Goal: Task Accomplishment & Management: Use online tool/utility

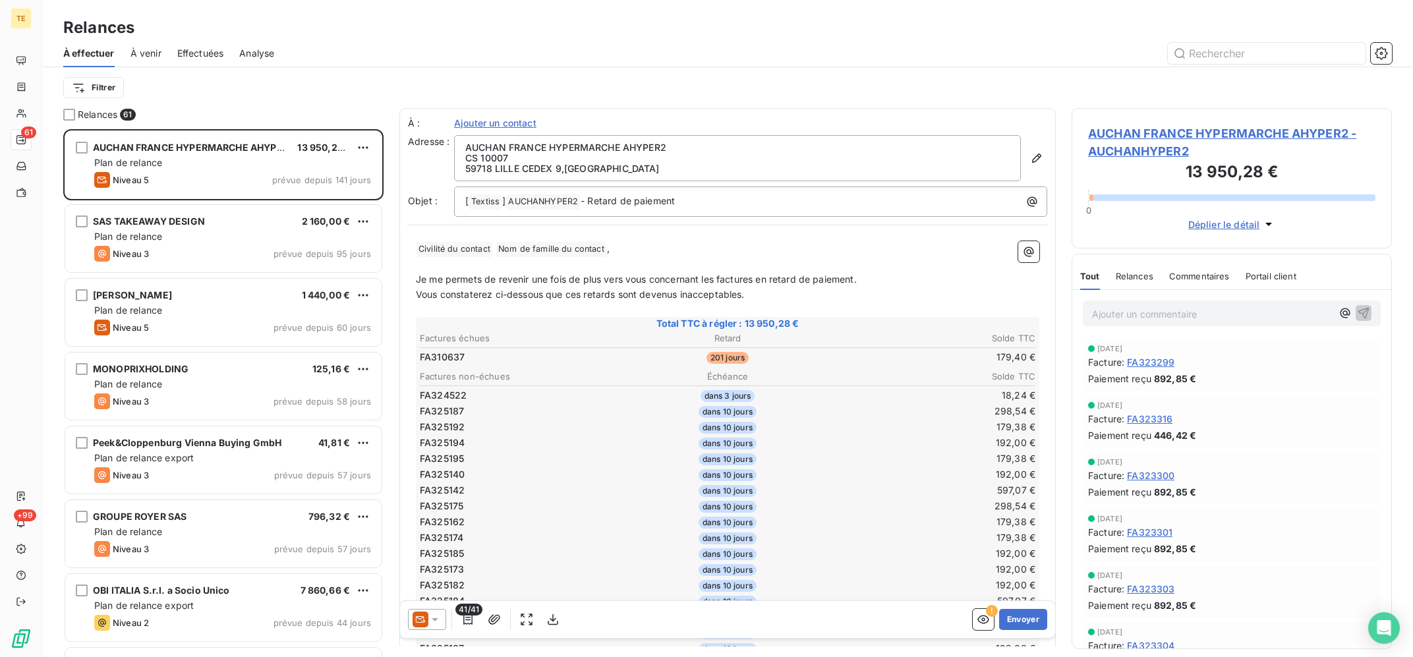
scroll to position [527, 320]
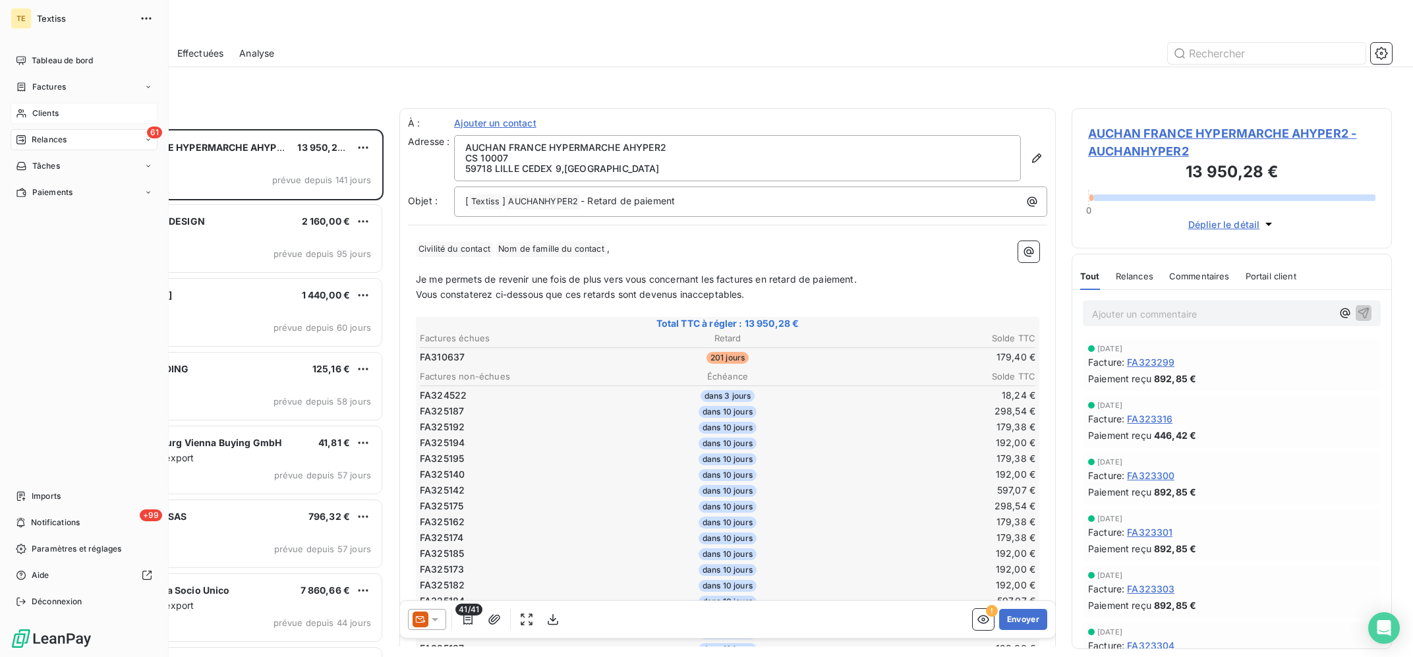
click at [20, 111] on icon at bounding box center [21, 113] width 11 height 11
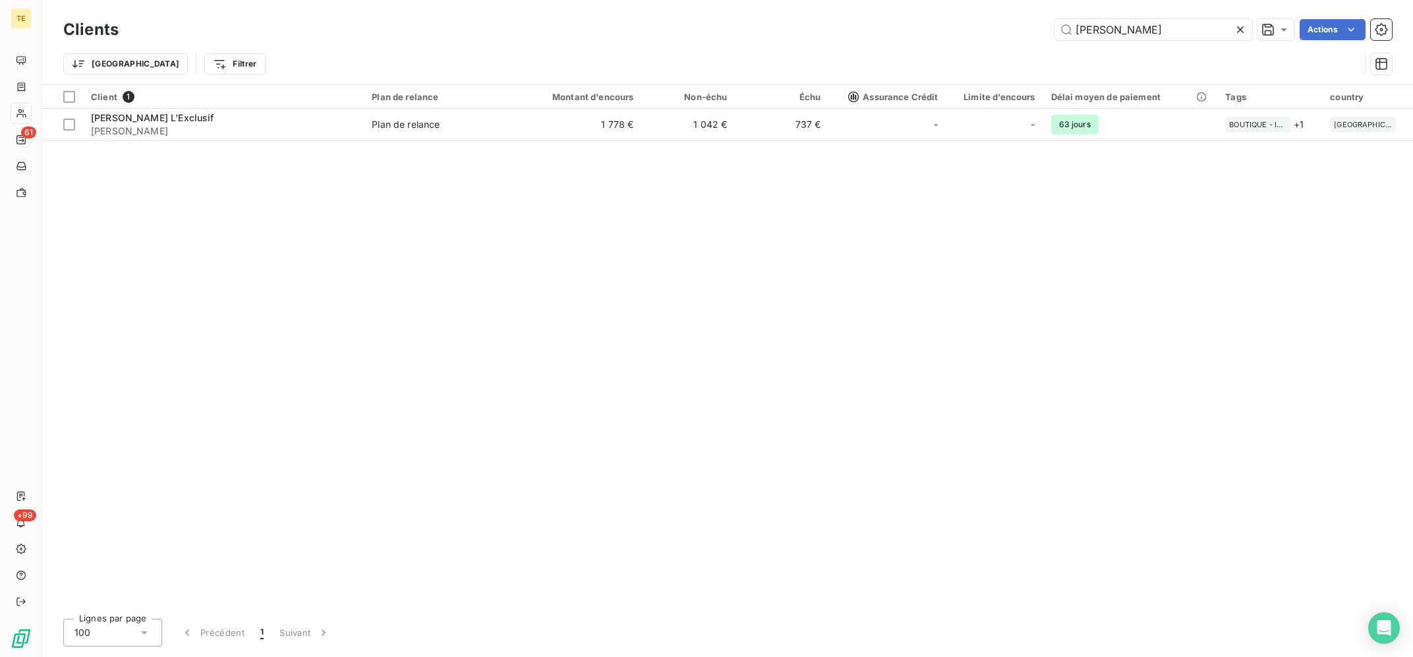
click at [333, 229] on div "Client 1 Plan de relance Montant d'encours Non-échu Échu Assurance Crédit Limit…" at bounding box center [727, 346] width 1371 height 523
click at [477, 309] on div "Client 1 Plan de relance Montant d'encours Non-échu Échu Assurance Crédit Limit…" at bounding box center [727, 346] width 1371 height 523
drag, startPoint x: 1158, startPoint y: 30, endPoint x: 976, endPoint y: 30, distance: 181.9
click at [1055, 34] on input "[PERSON_NAME]" at bounding box center [1154, 29] width 198 height 21
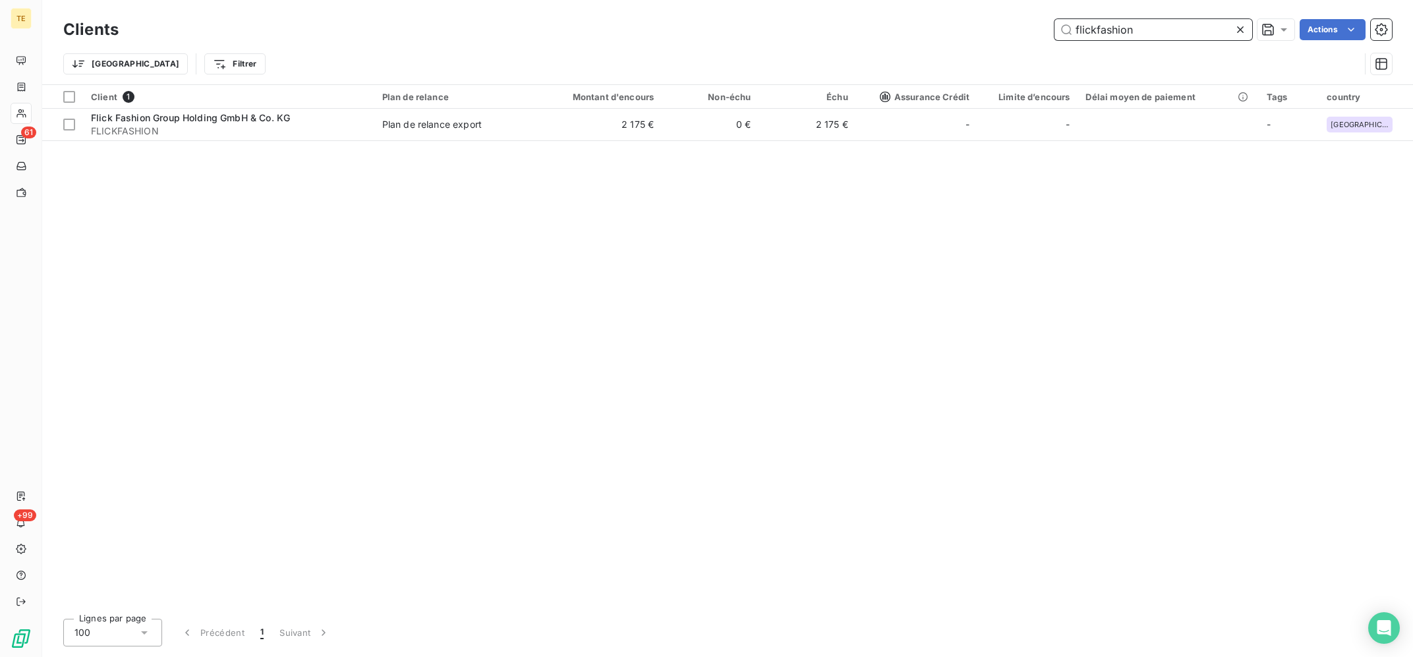
type input "flickfashion"
click at [837, 146] on div "Client 1 Plan de relance Montant d'encours Non-échu Échu Assurance Crédit Limit…" at bounding box center [727, 346] width 1371 height 523
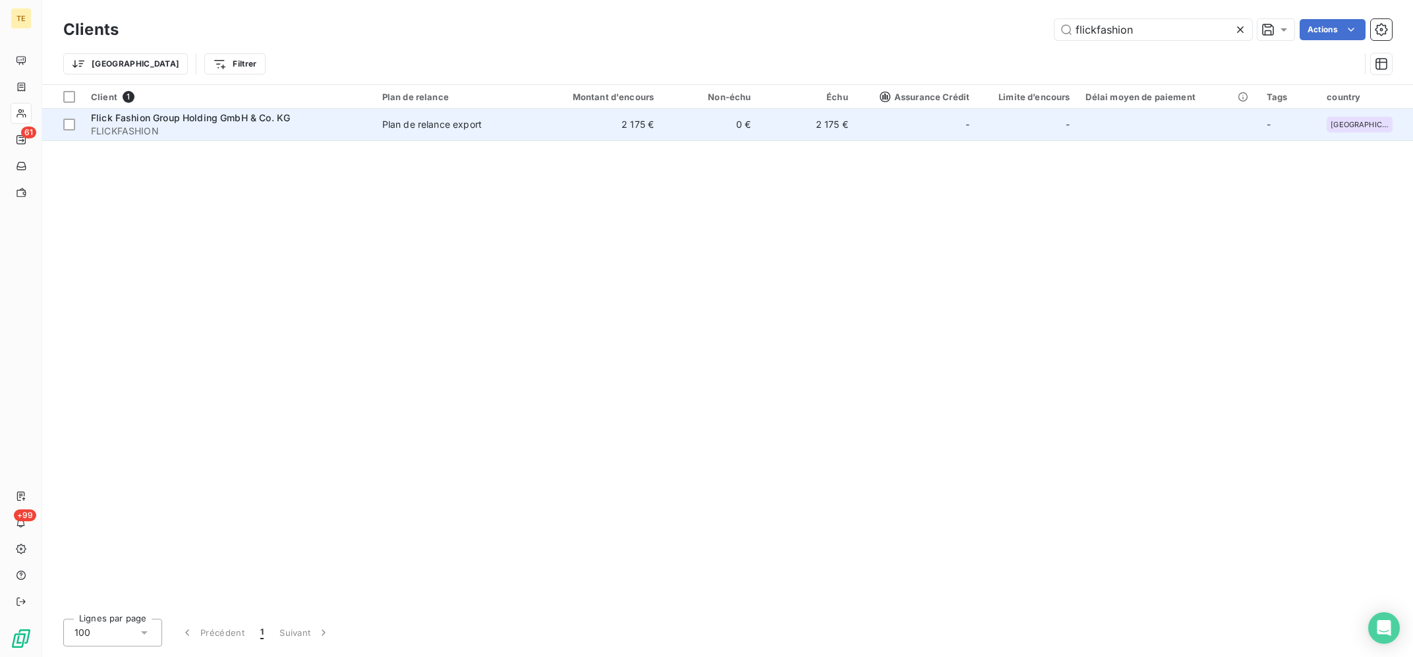
click at [839, 135] on td "2 175 €" at bounding box center [807, 125] width 97 height 32
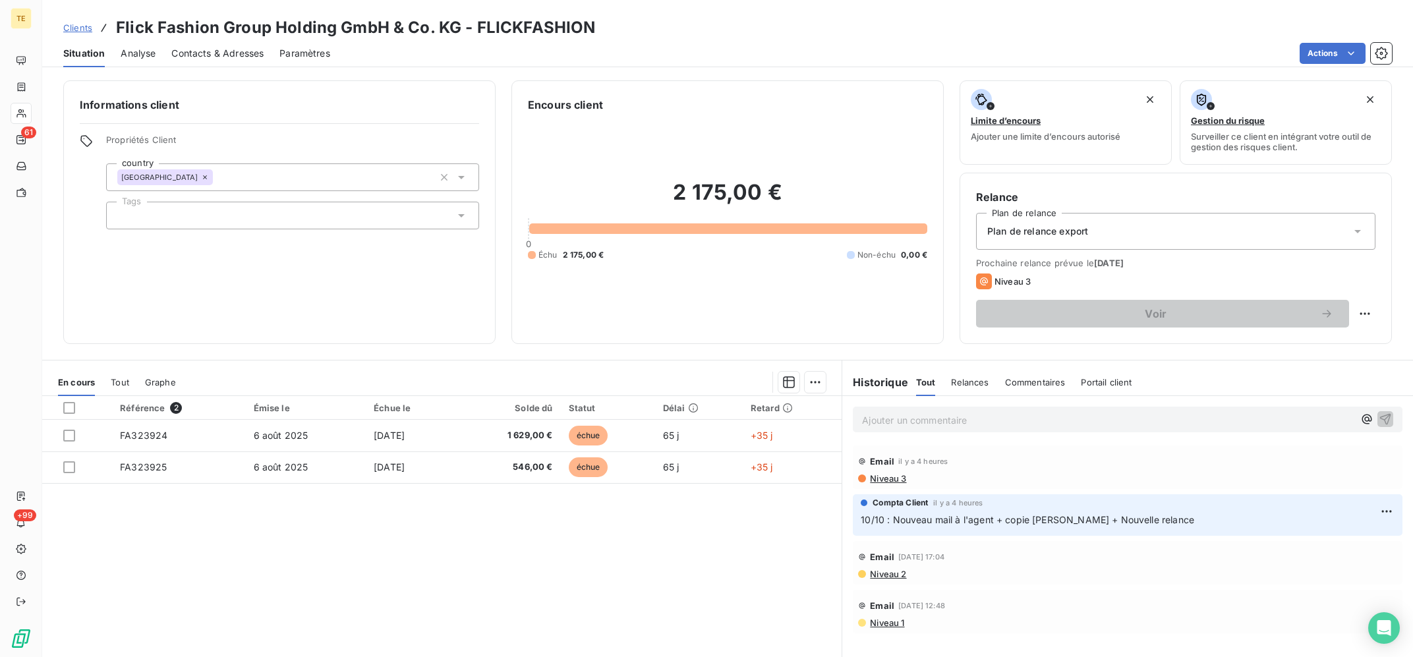
click at [984, 415] on p "Ajouter un commentaire ﻿" at bounding box center [1108, 420] width 492 height 16
click at [1237, 416] on p "10/10 : Rep mail : Ils indiquent un souci au niveau du libellé de facturation" at bounding box center [1108, 419] width 492 height 15
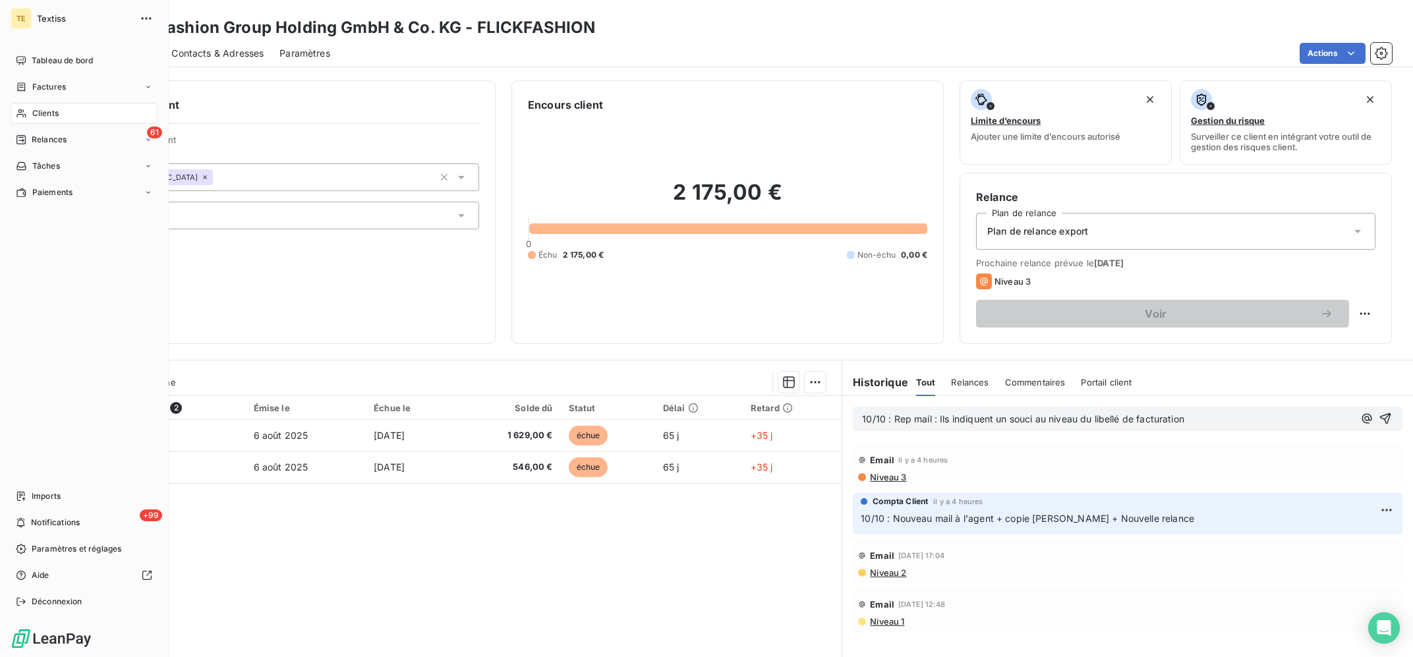
click at [45, 113] on span "Clients" at bounding box center [45, 113] width 26 height 12
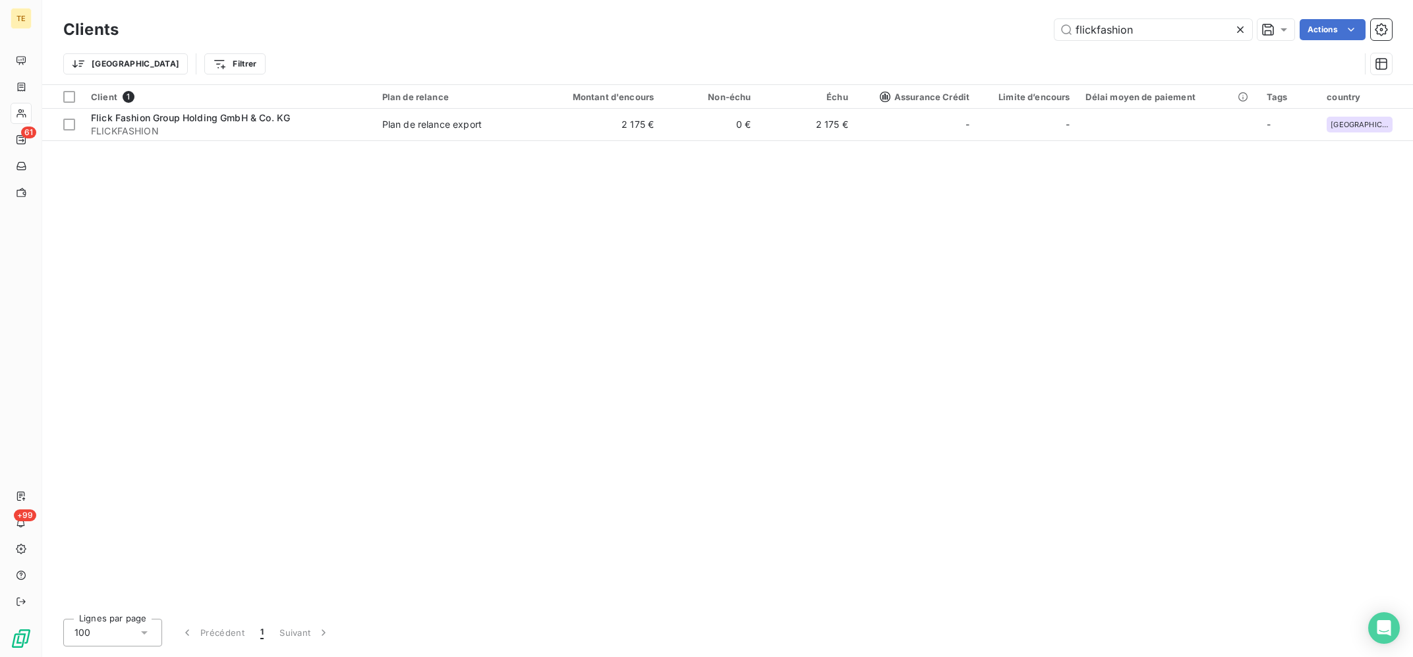
click at [1055, 19] on input "flickfashion" at bounding box center [1154, 29] width 198 height 21
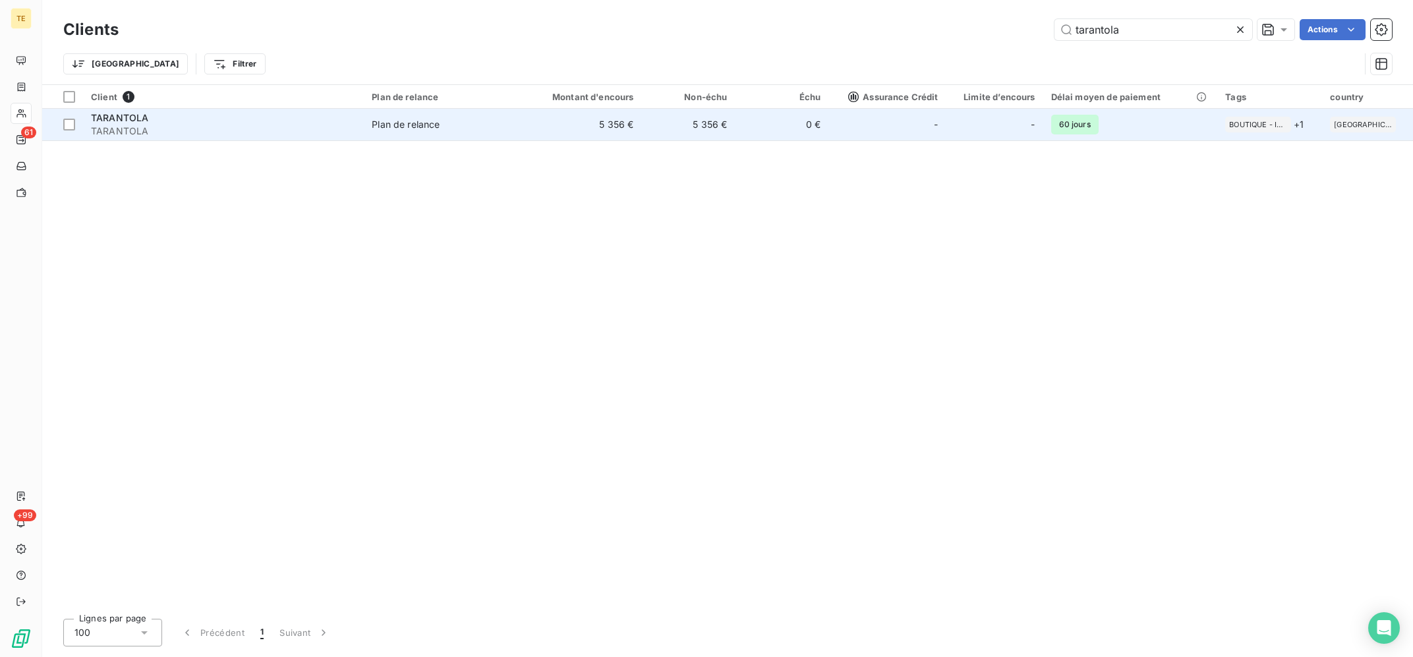
type input "tarantola"
click at [428, 118] on td "Plan de relance" at bounding box center [440, 125] width 152 height 32
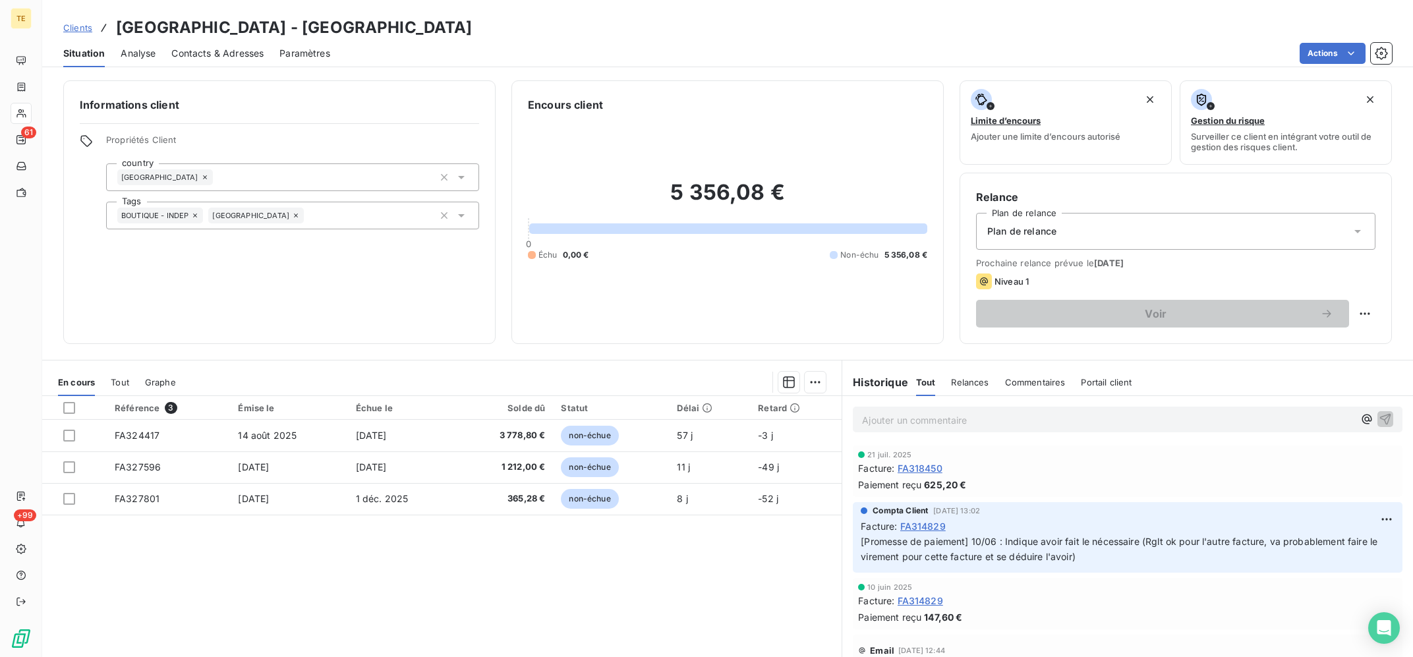
click at [941, 428] on p "Ajouter un commentaire ﻿" at bounding box center [1108, 420] width 492 height 16
click at [860, 421] on div "RIB Confirmé ce jour" at bounding box center [1128, 419] width 550 height 24
click at [858, 420] on div "RIB Confirmé ce jour" at bounding box center [1128, 419] width 550 height 24
click at [862, 420] on div "RIB Confirmé ce jour" at bounding box center [1128, 419] width 550 height 24
click at [864, 420] on span "RIB Confirmé ce jour" at bounding box center [907, 418] width 90 height 11
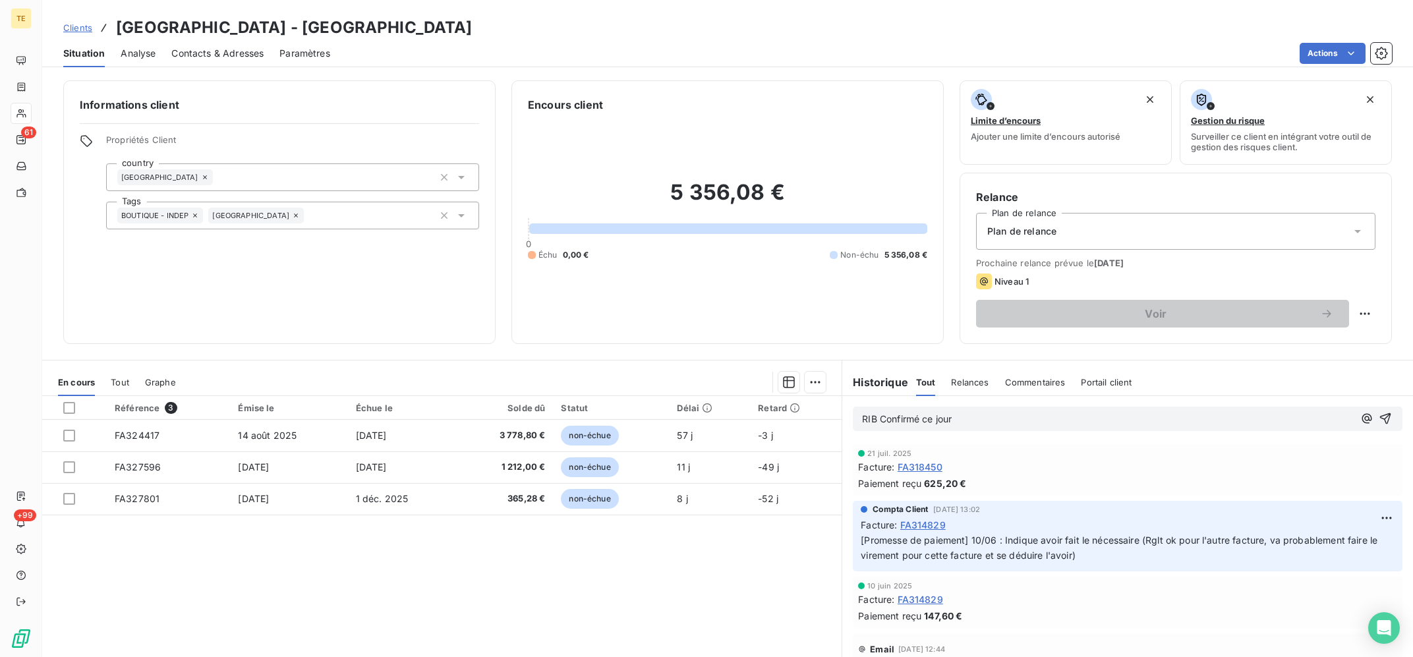
click at [860, 418] on div "RIB Confirmé ce jour" at bounding box center [1128, 419] width 550 height 24
click at [864, 418] on span "RIB Confirmé ce jour" at bounding box center [907, 418] width 90 height 11
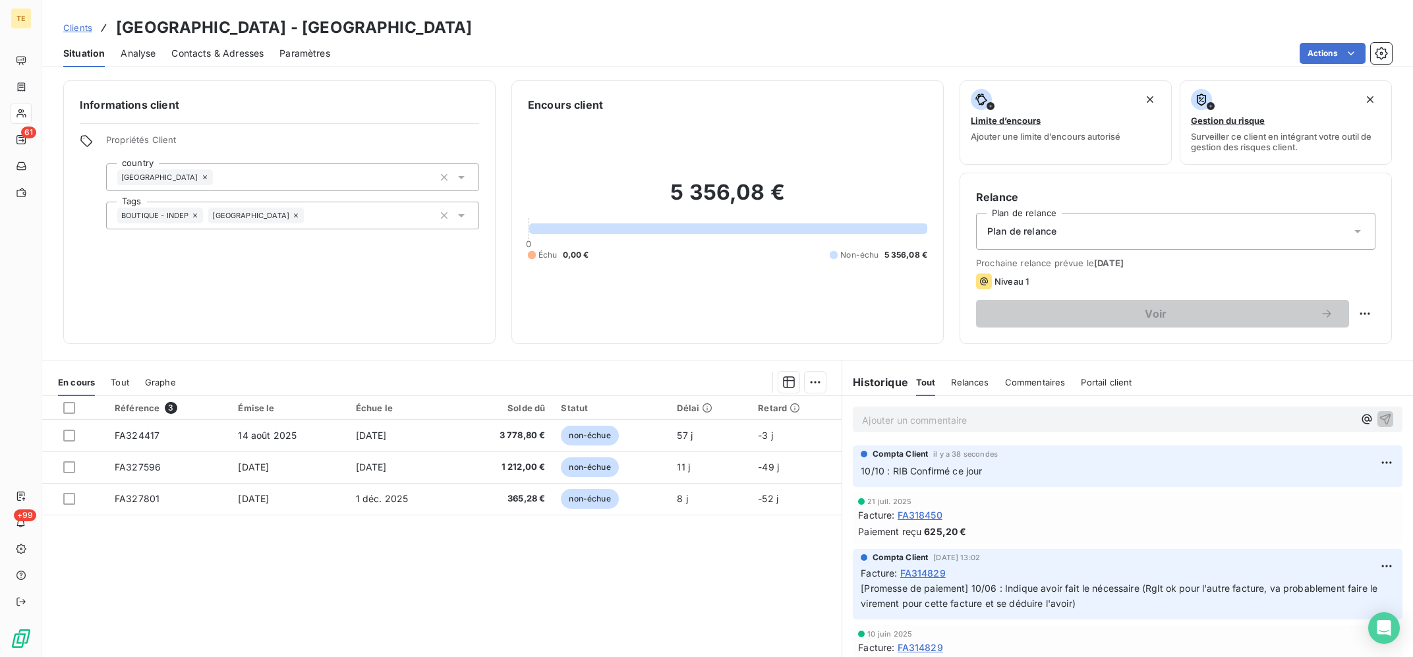
click at [588, 600] on div "Référence 3 Émise le Échue le Solde dû Statut Délai Retard FA324417 [DATE] [DAT…" at bounding box center [442, 523] width 800 height 254
drag, startPoint x: 608, startPoint y: 607, endPoint x: 594, endPoint y: 655, distance: 49.6
click at [606, 610] on div "Référence 3 Émise le Échue le Solde dû Statut Délai Retard FA324417 [DATE] [DAT…" at bounding box center [442, 523] width 800 height 254
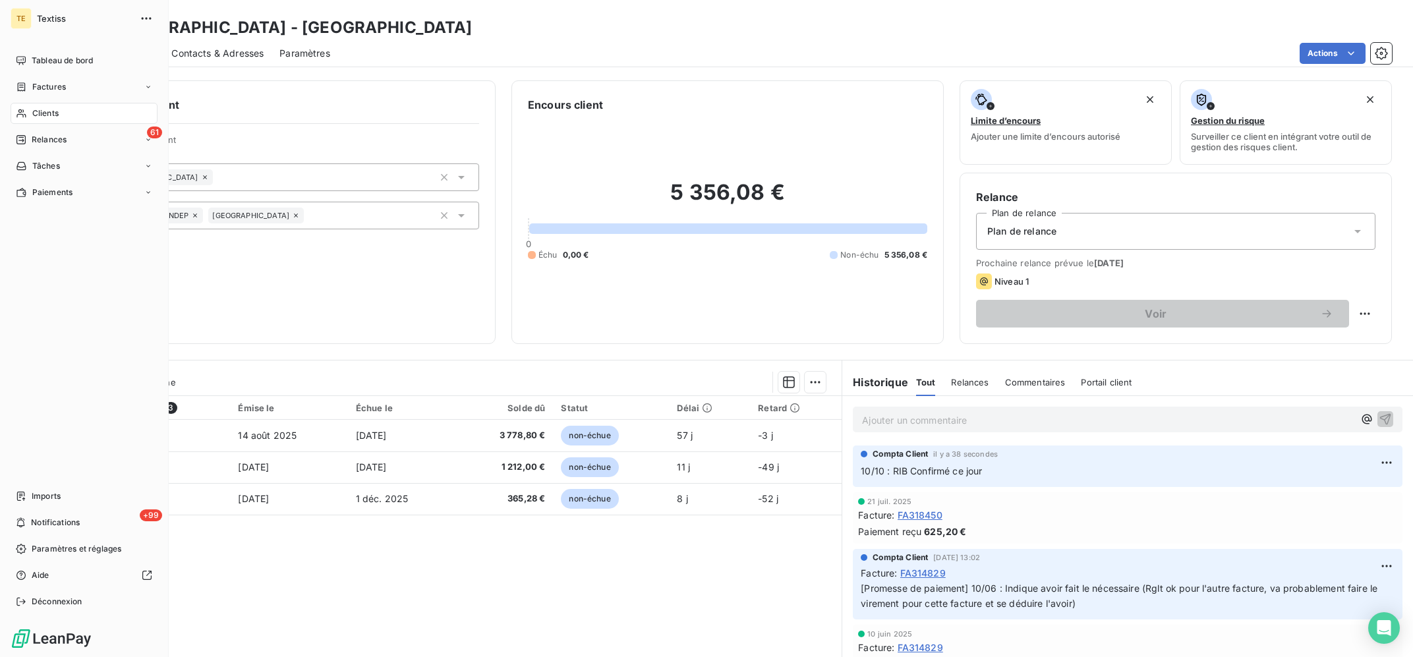
click at [30, 113] on div "Clients" at bounding box center [84, 113] width 147 height 21
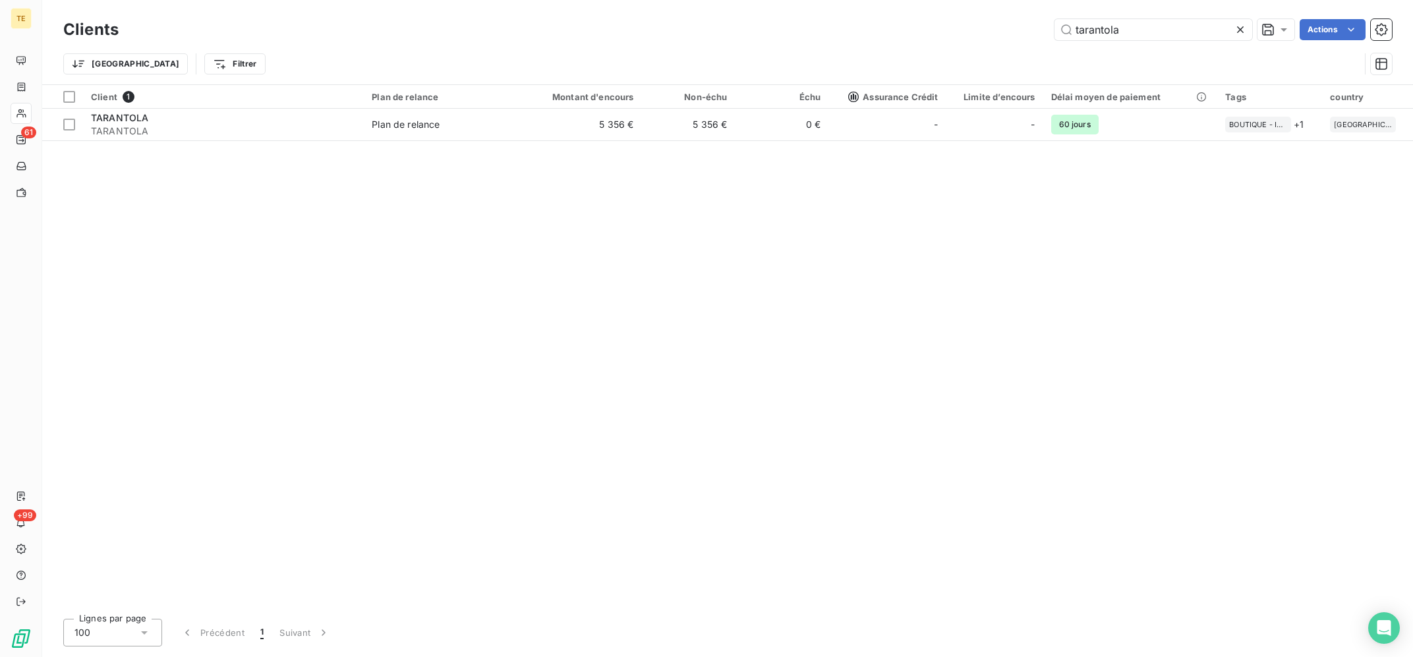
drag, startPoint x: 1049, startPoint y: 29, endPoint x: 1026, endPoint y: 24, distance: 24.2
click at [1055, 26] on input "tarantola" at bounding box center [1154, 29] width 198 height 21
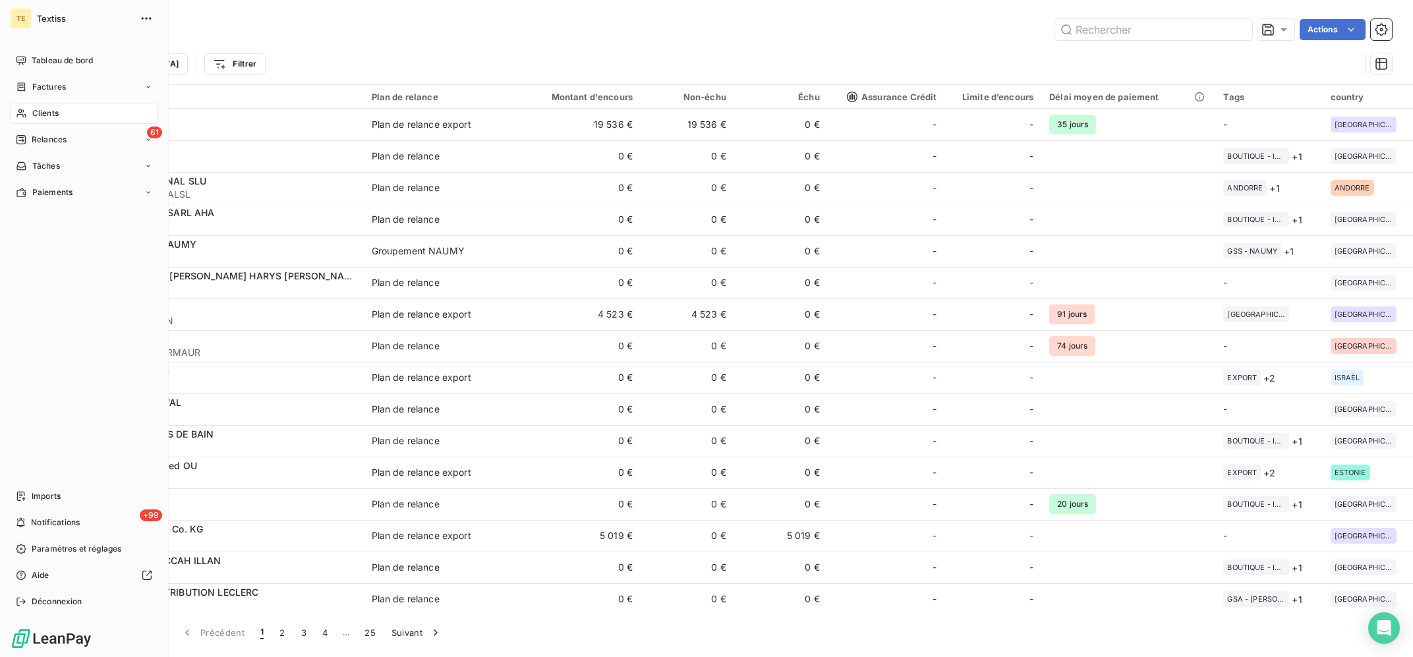
click at [50, 118] on span "Clients" at bounding box center [45, 113] width 26 height 12
click at [44, 131] on div "61 Relances" at bounding box center [84, 139] width 147 height 21
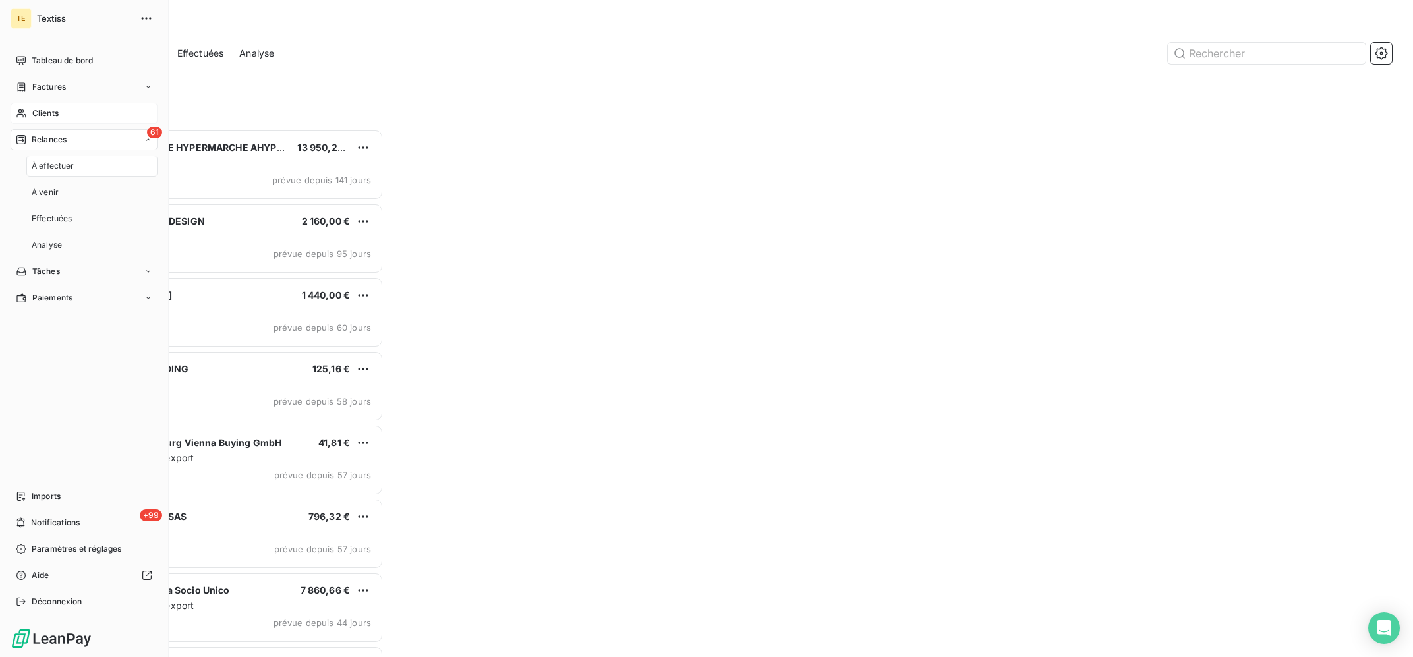
scroll to position [527, 320]
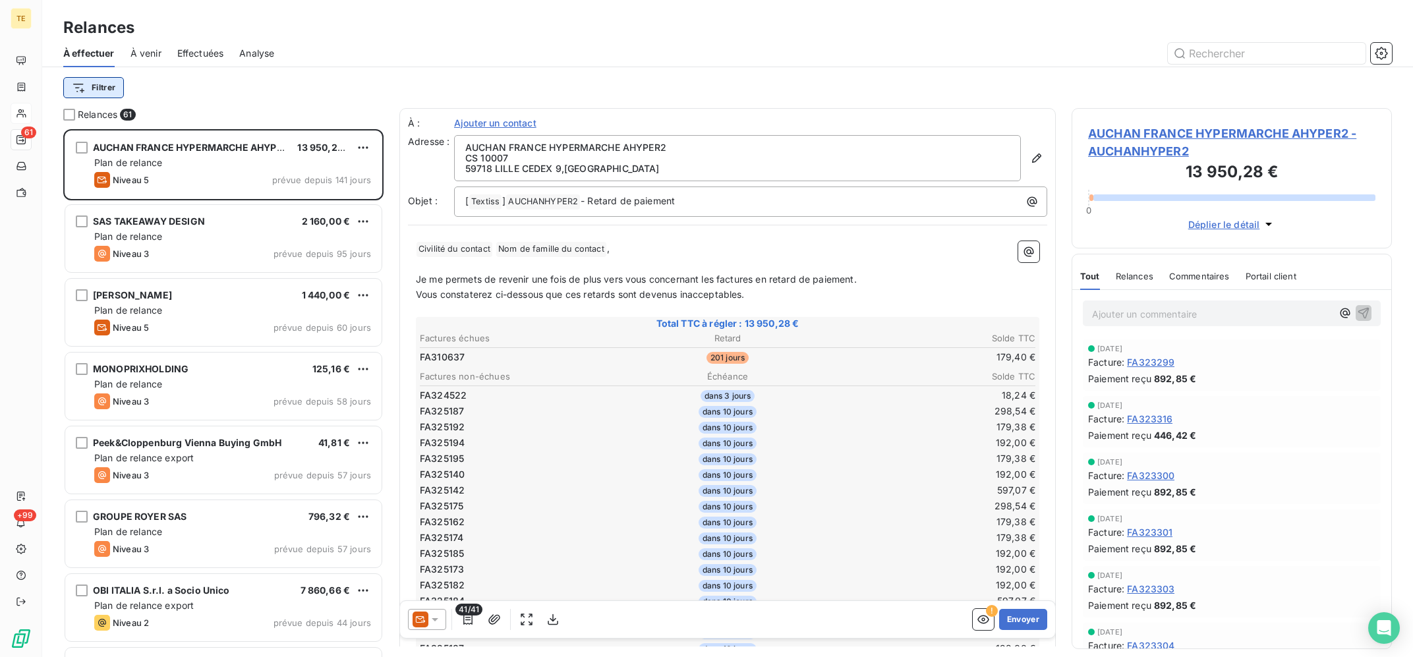
click at [106, 81] on html "TE 61 +99 Relances À effectuer À venir Effectuées Analyse Filtrer Relances 61 A…" at bounding box center [706, 328] width 1413 height 657
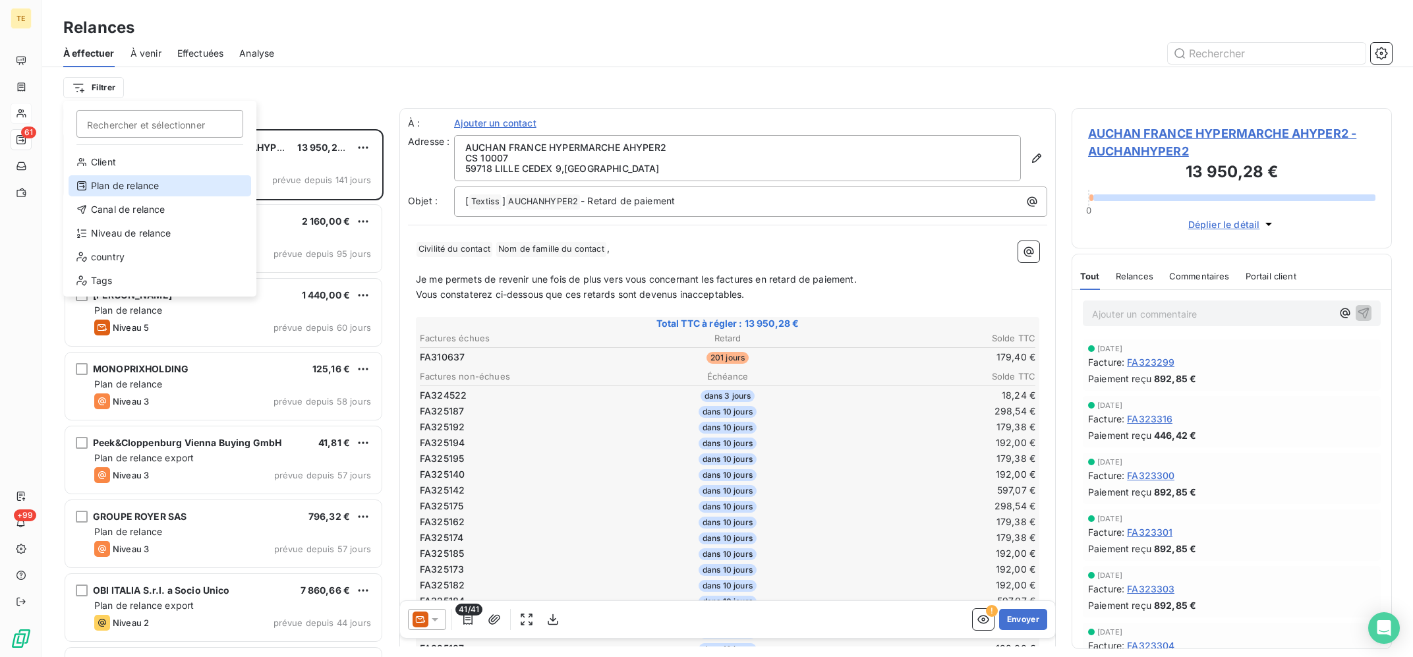
click at [134, 188] on div "Plan de relance" at bounding box center [160, 185] width 183 height 21
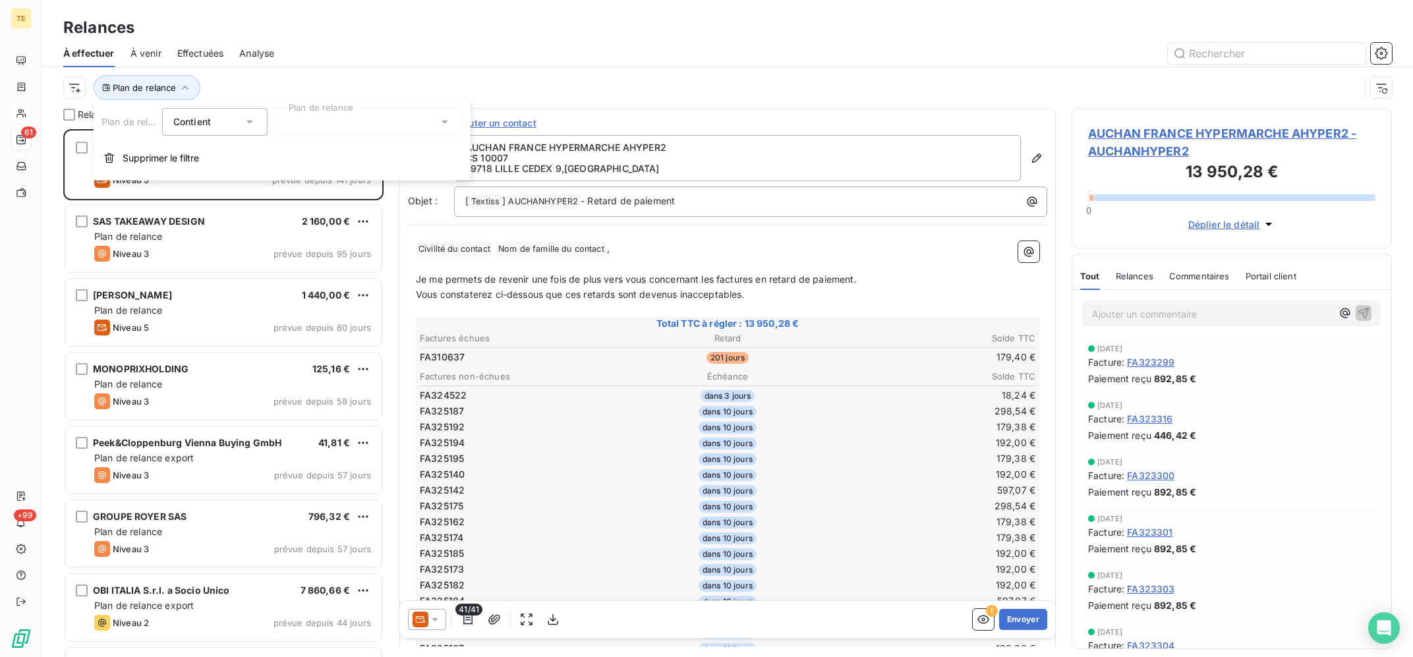
click at [302, 119] on div at bounding box center [368, 122] width 190 height 28
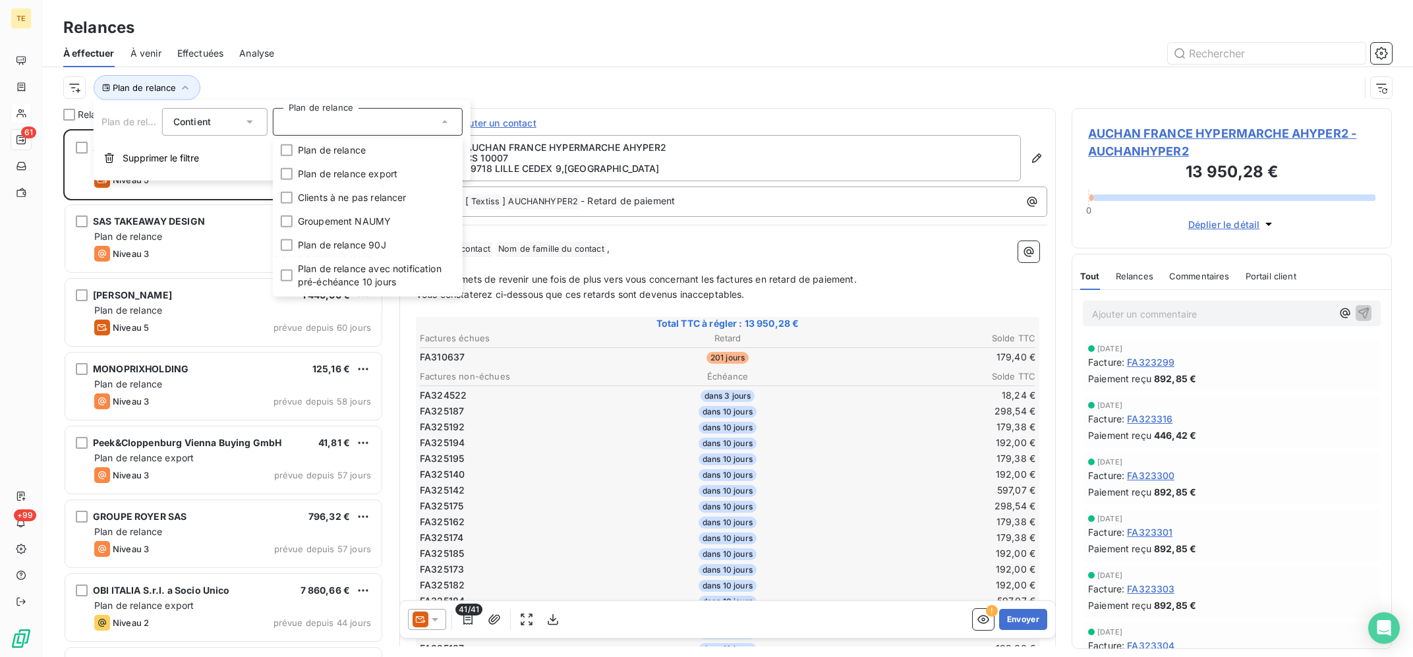
drag, startPoint x: 365, startPoint y: 95, endPoint x: 214, endPoint y: 100, distance: 151.7
click at [365, 95] on div "Plan de relance" at bounding box center [711, 87] width 1297 height 25
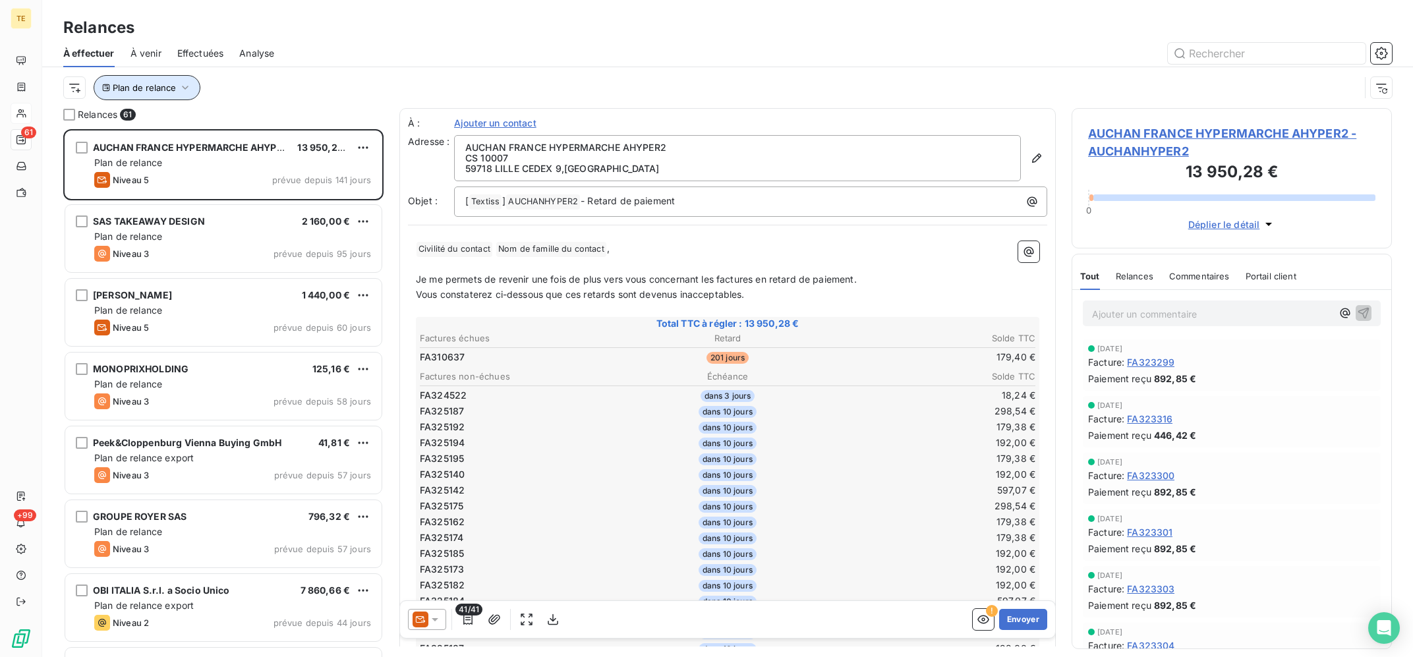
click at [176, 88] on button "Plan de relance" at bounding box center [147, 87] width 107 height 25
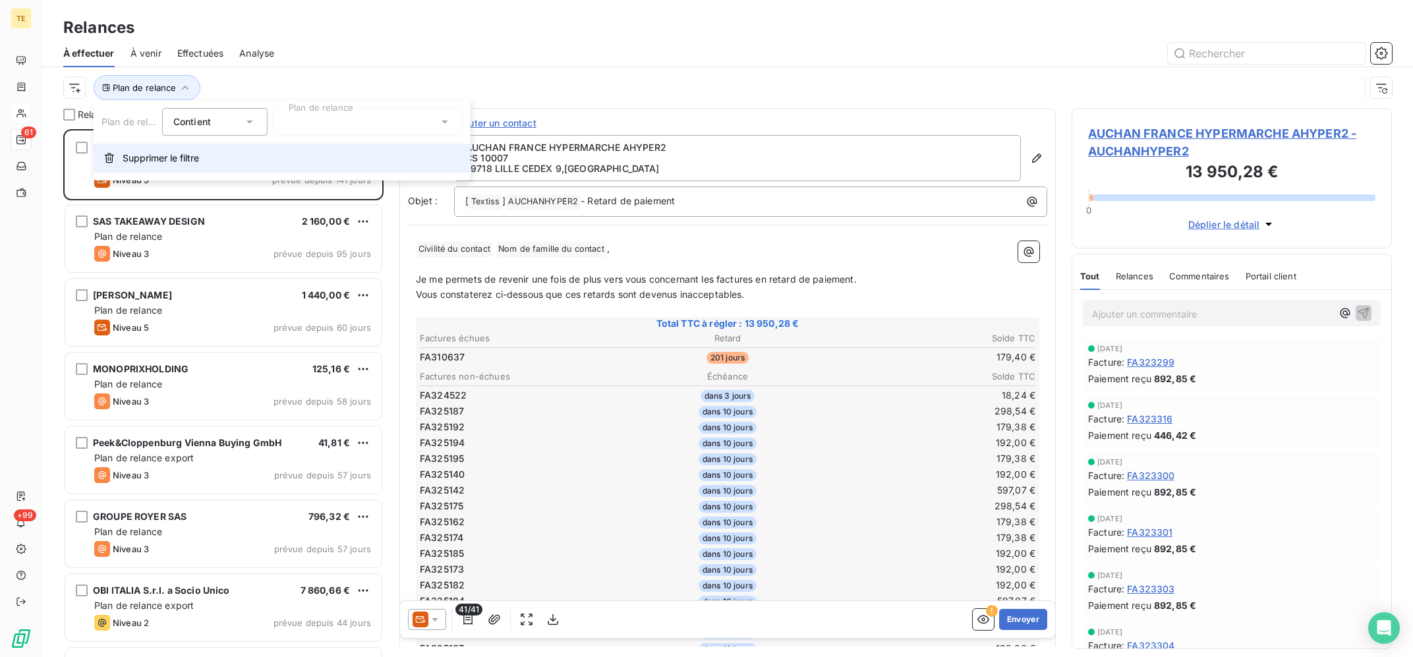
click at [152, 166] on button "Supprimer le filtre" at bounding box center [282, 158] width 377 height 29
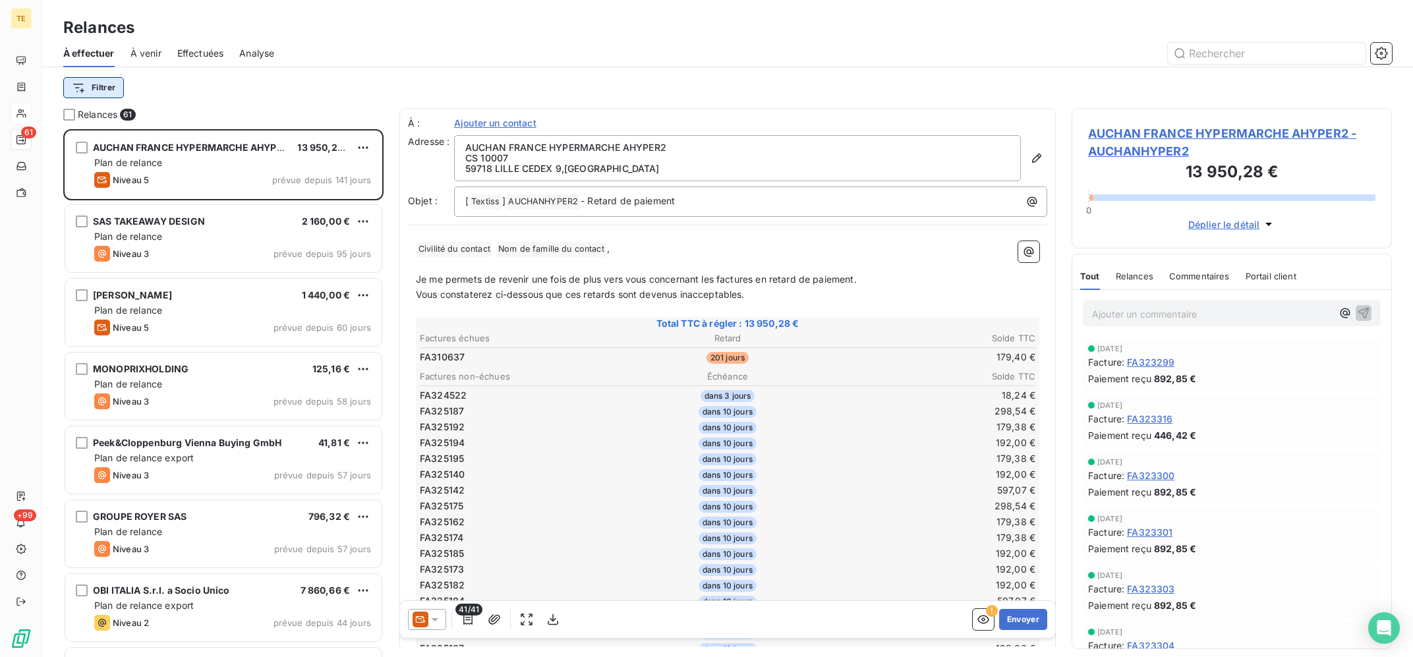
click at [100, 88] on html "TE 61 +99 Relances À effectuer À venir Effectuées Analyse Filtrer Relances 61 A…" at bounding box center [706, 328] width 1413 height 657
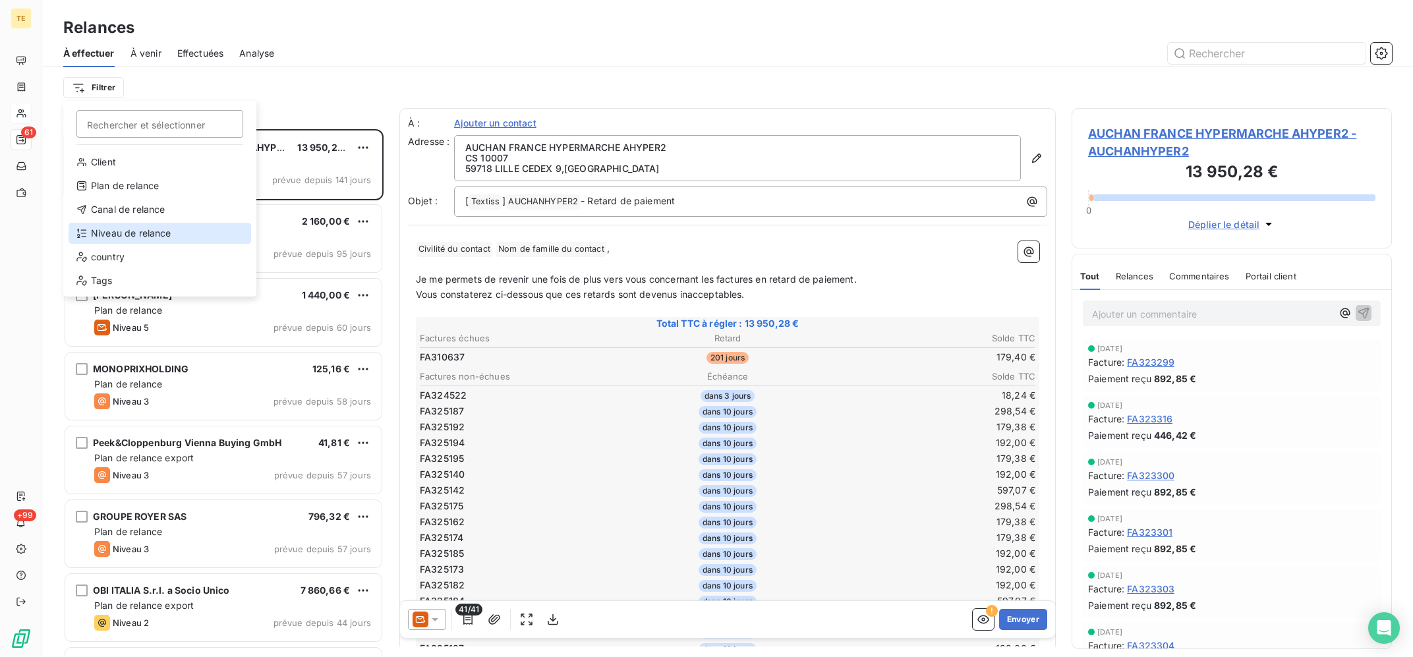
click at [129, 237] on div "Niveau de relance" at bounding box center [160, 233] width 183 height 21
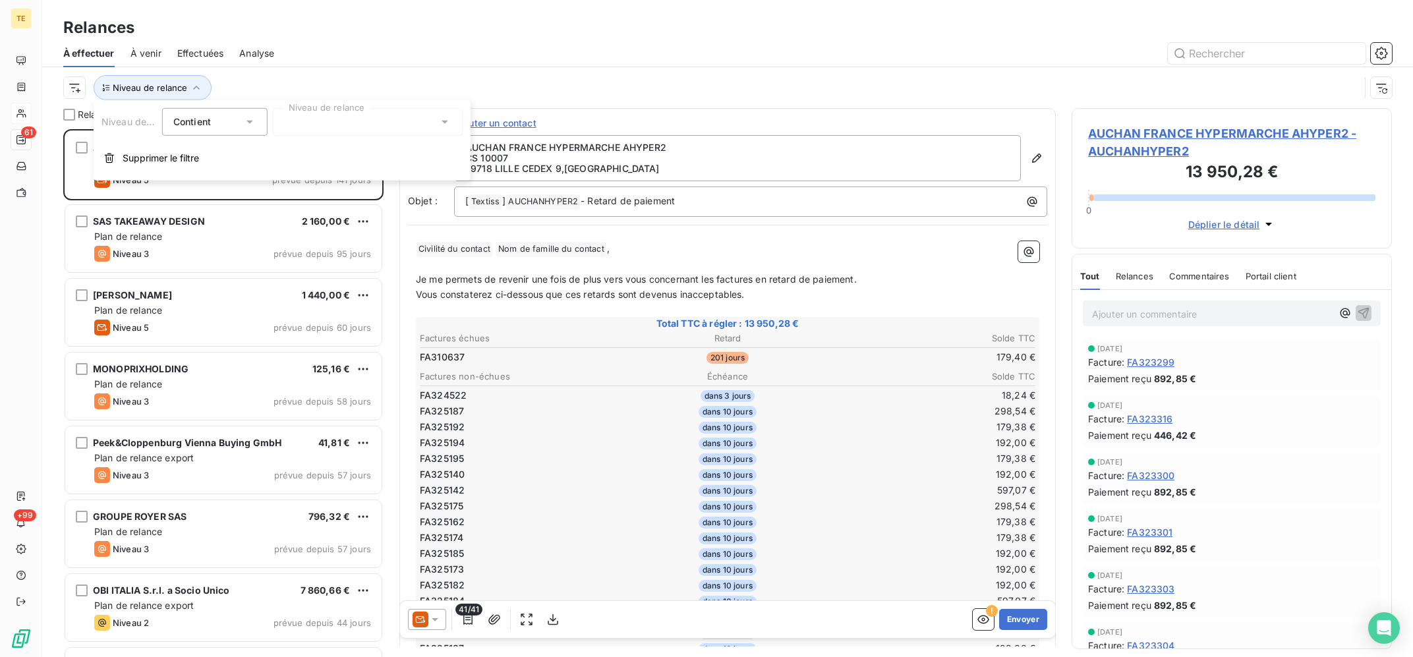
click at [333, 120] on div at bounding box center [368, 122] width 190 height 28
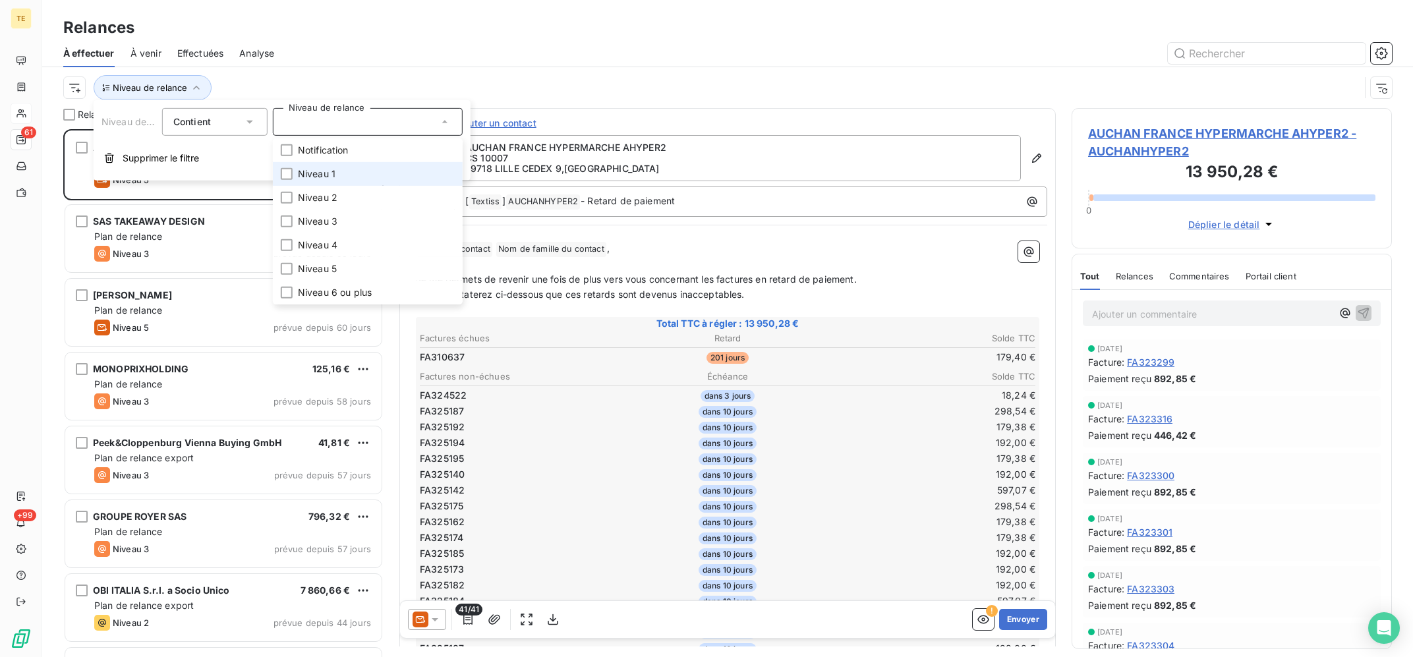
click at [356, 167] on li "Niveau 1" at bounding box center [368, 174] width 190 height 24
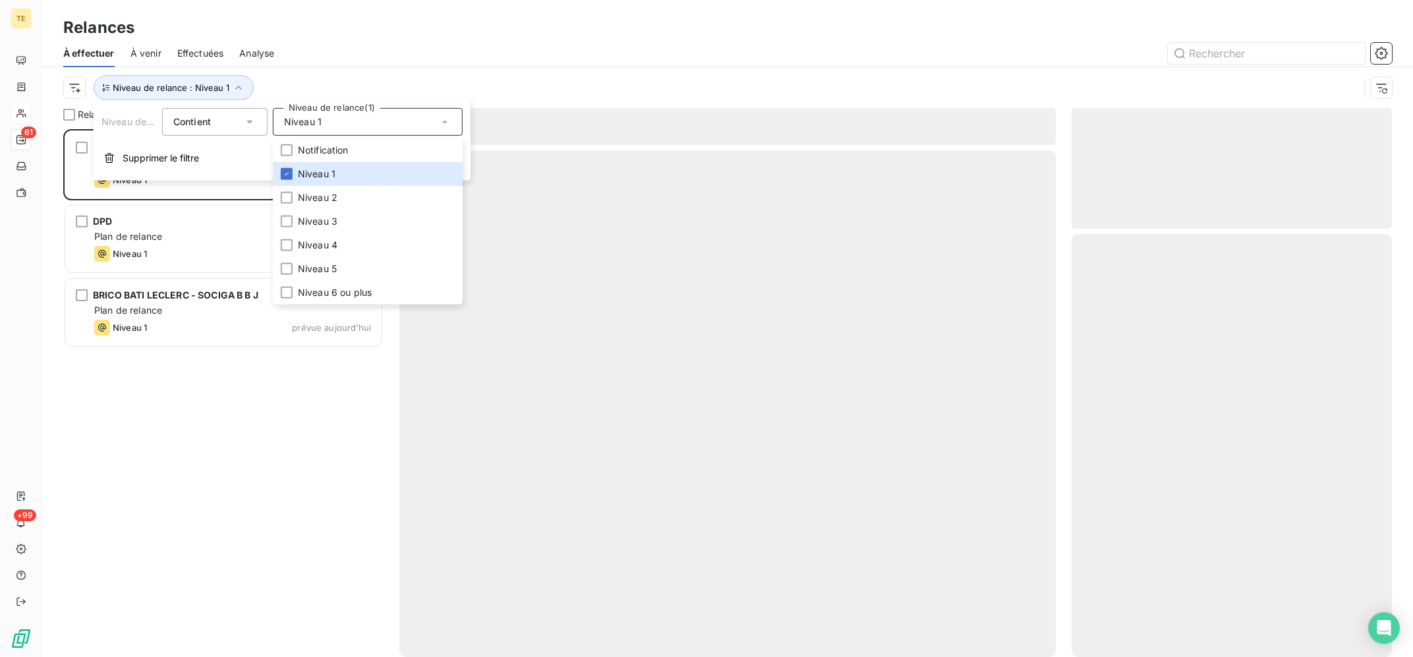
scroll to position [527, 320]
click at [500, 61] on div at bounding box center [841, 53] width 1102 height 21
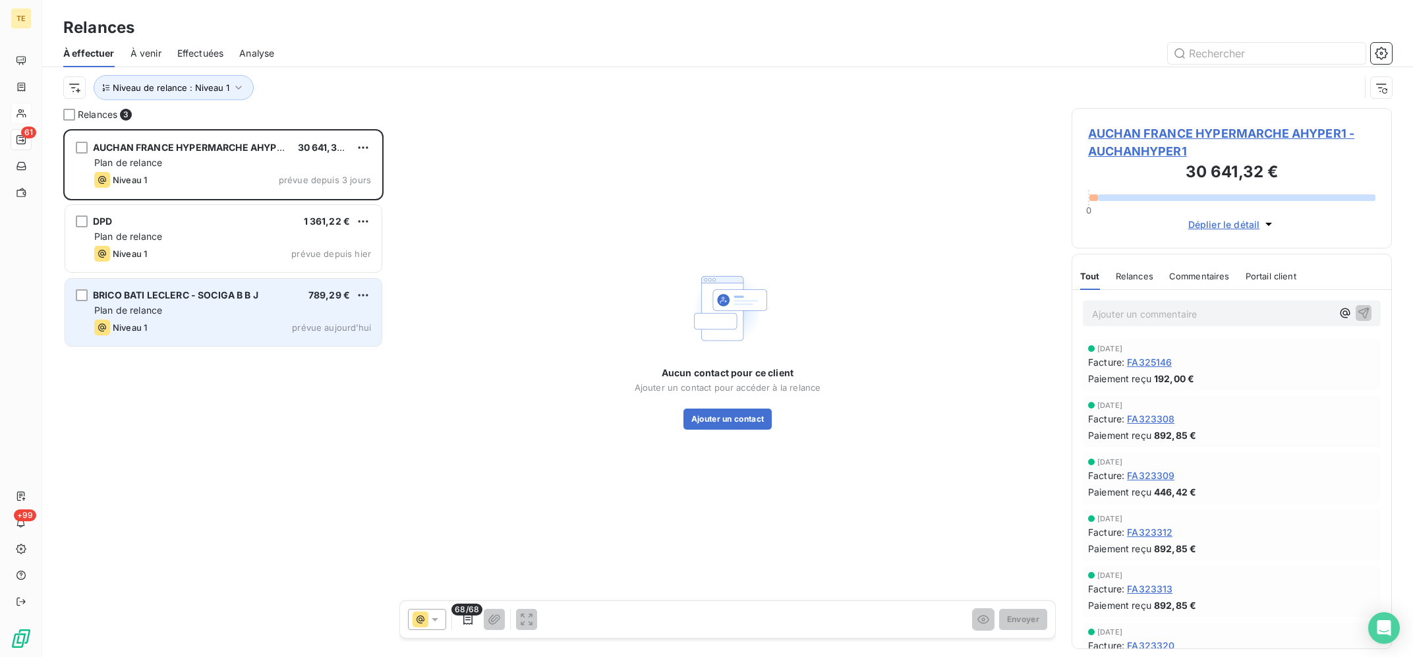
click at [229, 322] on div "Niveau 1 prévue aujourd’hui" at bounding box center [232, 328] width 277 height 16
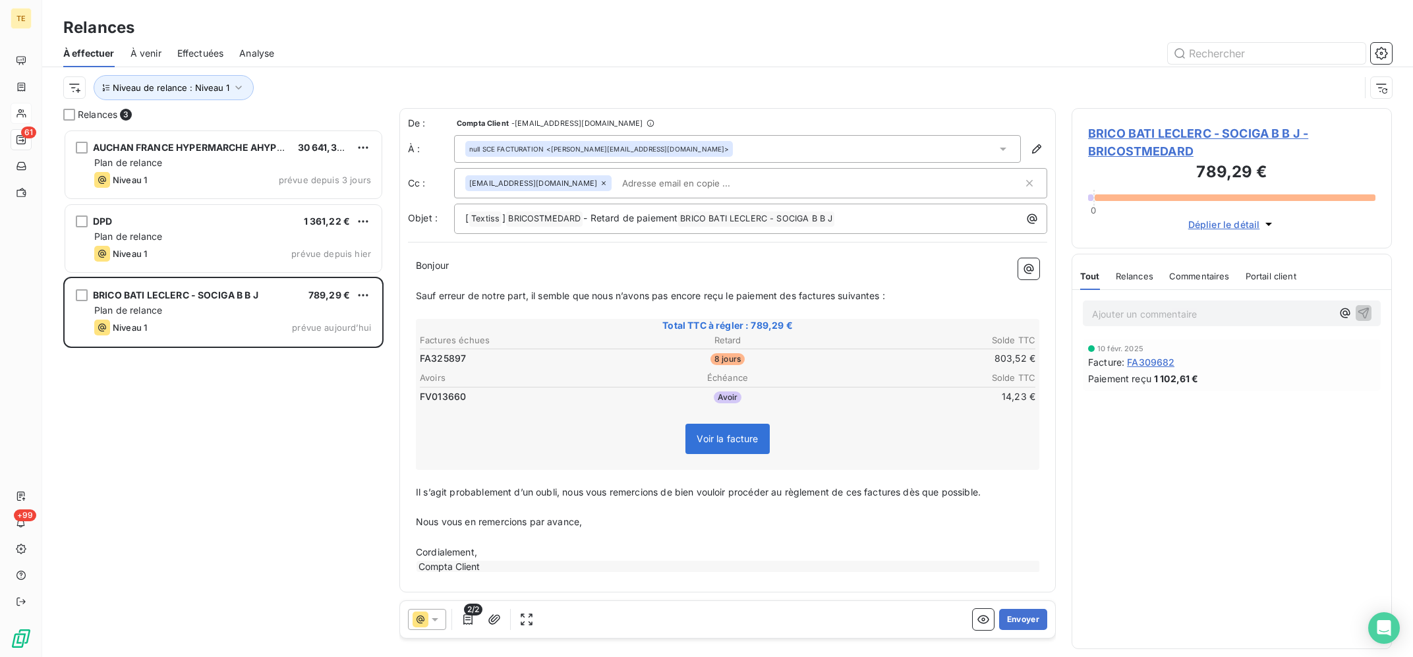
click at [587, 548] on p "Cordialement," at bounding box center [728, 552] width 624 height 15
drag, startPoint x: 1005, startPoint y: 481, endPoint x: 577, endPoint y: 492, distance: 428.6
click at [446, 481] on p "﻿" at bounding box center [728, 477] width 624 height 15
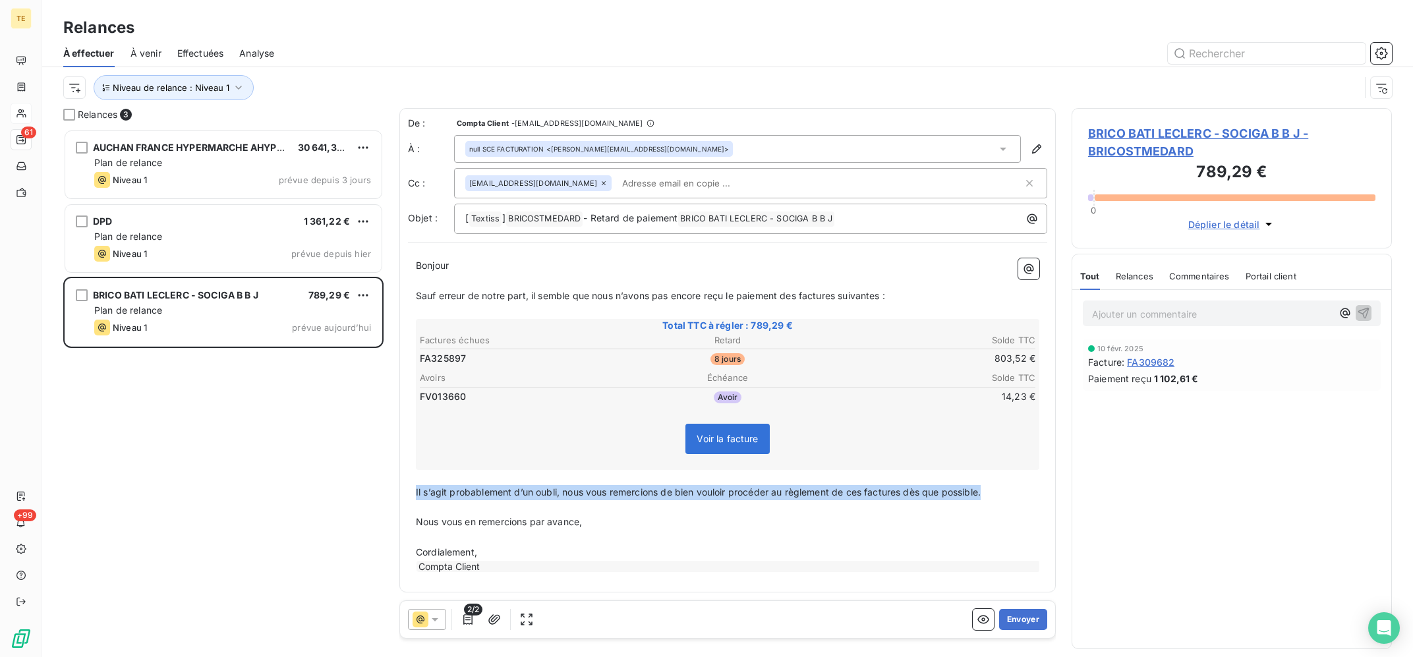
drag, startPoint x: 999, startPoint y: 491, endPoint x: 384, endPoint y: 496, distance: 615.7
click at [399, 496] on div "De : Compta Client - [EMAIL_ADDRESS][DOMAIN_NAME] À : null SCE FACTURATION <[PE…" at bounding box center [727, 377] width 657 height 539
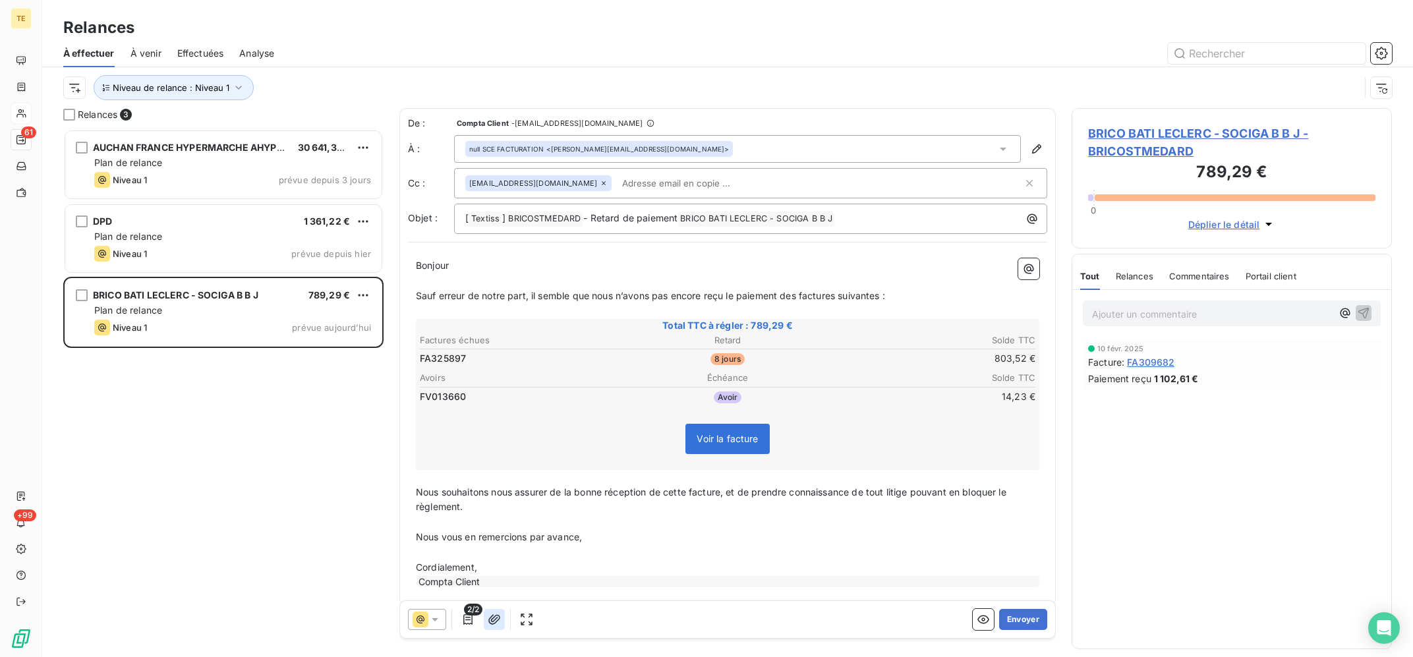
click at [491, 619] on icon "button" at bounding box center [494, 619] width 13 height 13
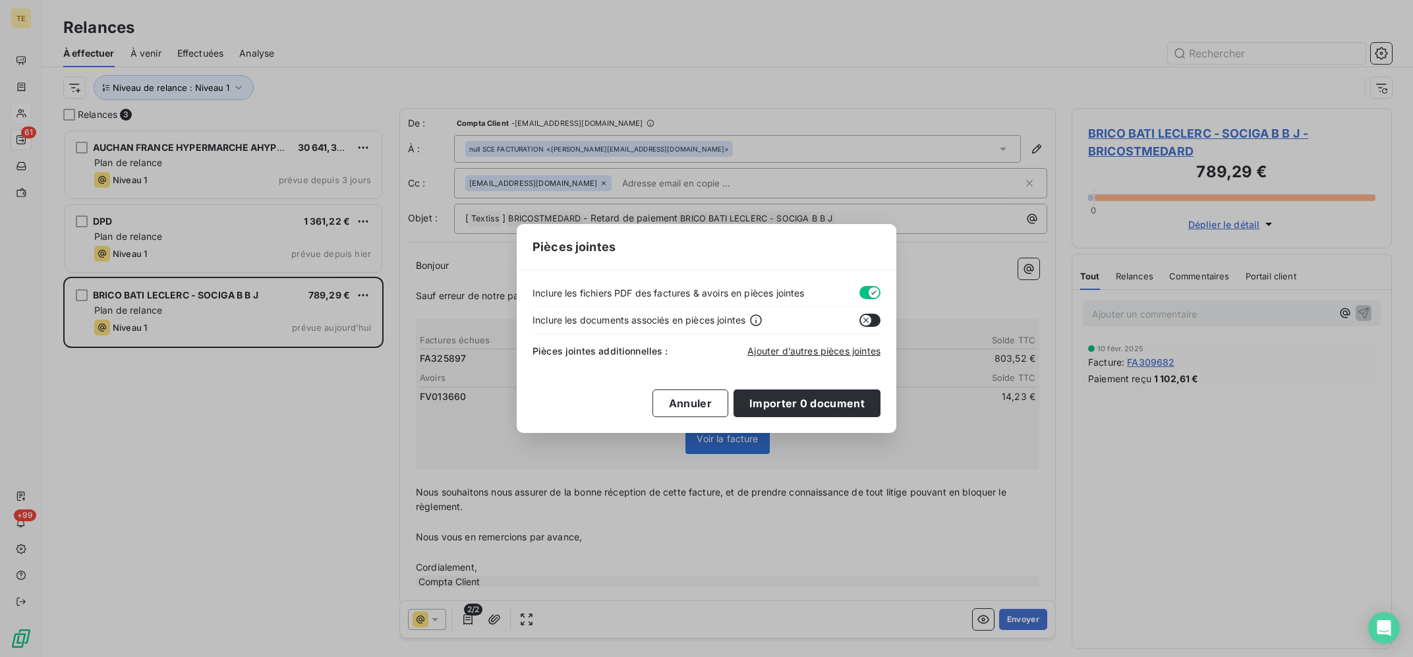
click at [792, 358] on div "Ajouter d’autres pièces jointes" at bounding box center [814, 351] width 133 height 13
click at [793, 355] on span "Ajouter d’autres pièces jointes" at bounding box center [814, 350] width 133 height 11
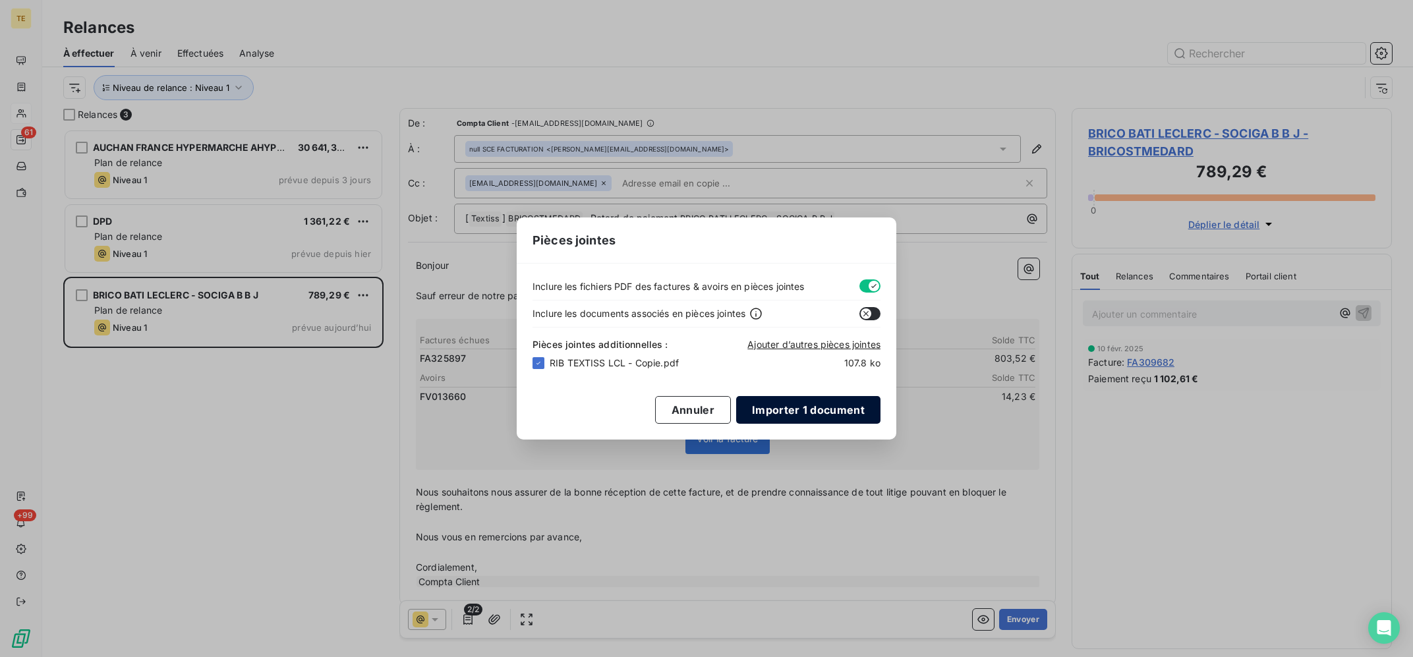
click at [833, 412] on button "Importer 1 document" at bounding box center [808, 410] width 144 height 28
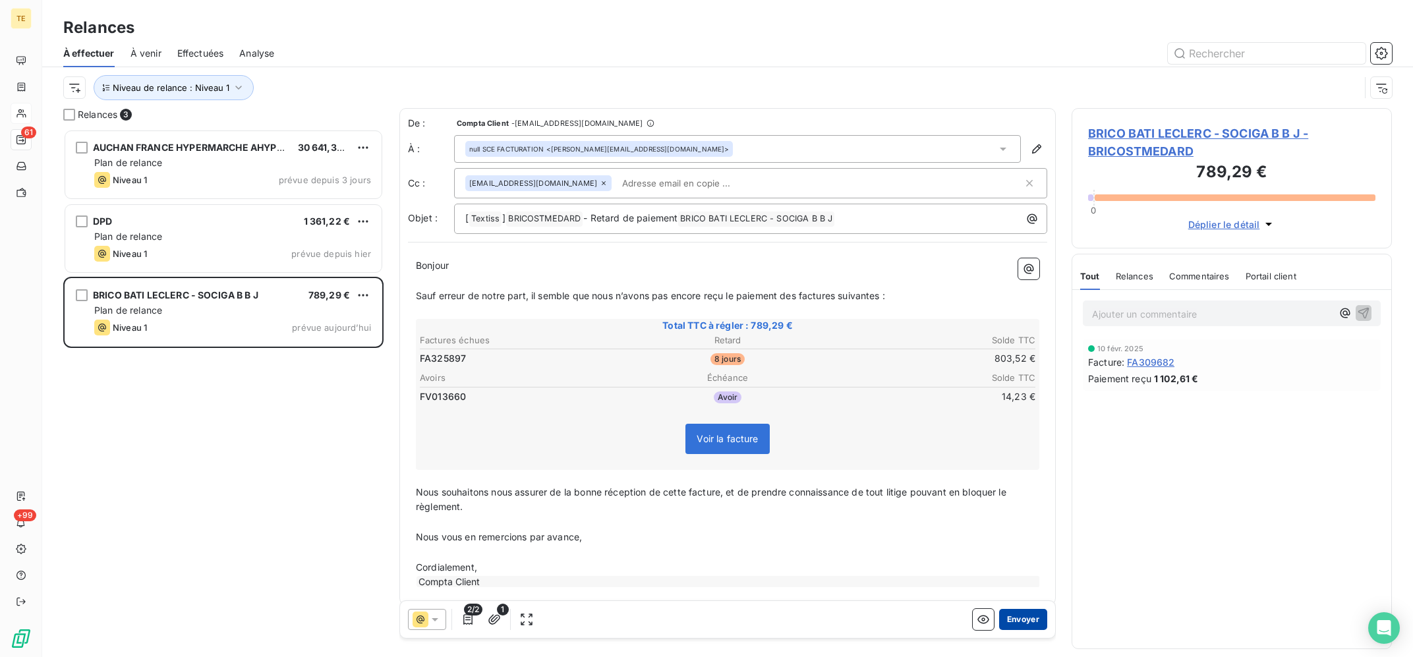
click at [1027, 614] on button "Envoyer" at bounding box center [1023, 619] width 48 height 21
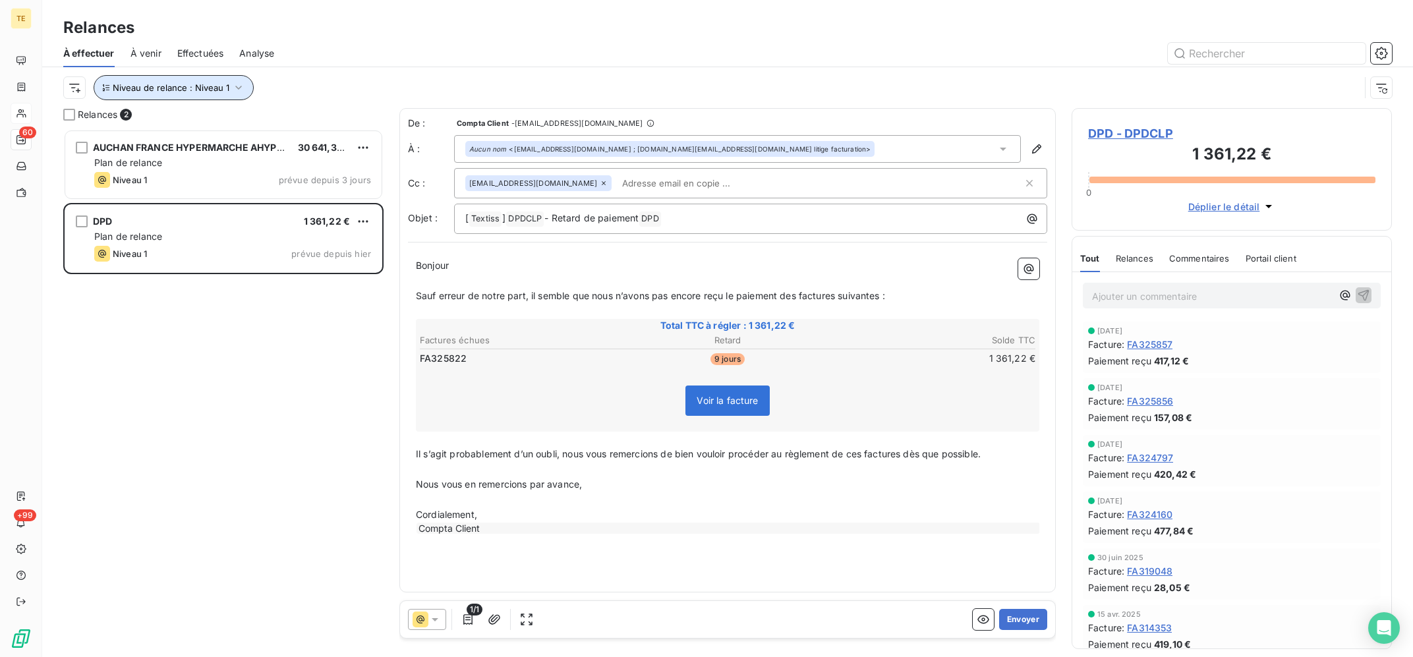
click at [198, 84] on span "Niveau de relance : Niveau 1" at bounding box center [171, 87] width 117 height 11
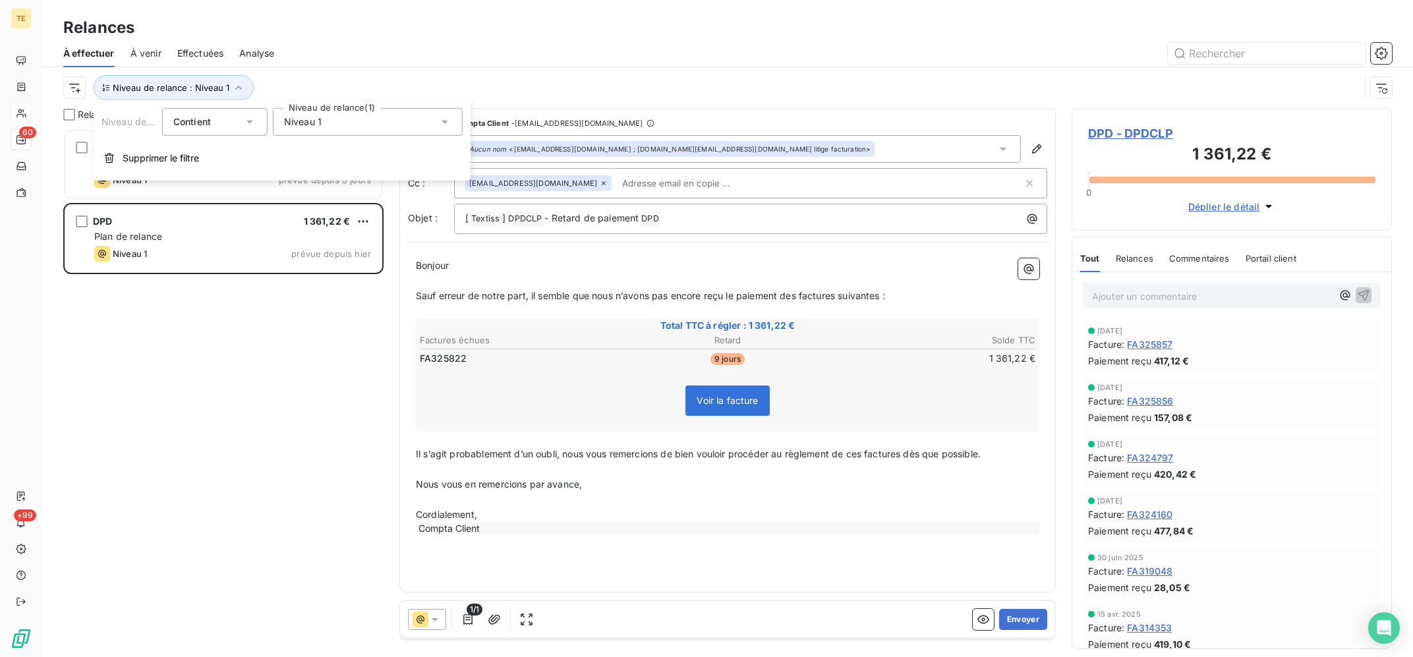
click at [296, 121] on span "Niveau 1" at bounding box center [303, 121] width 38 height 13
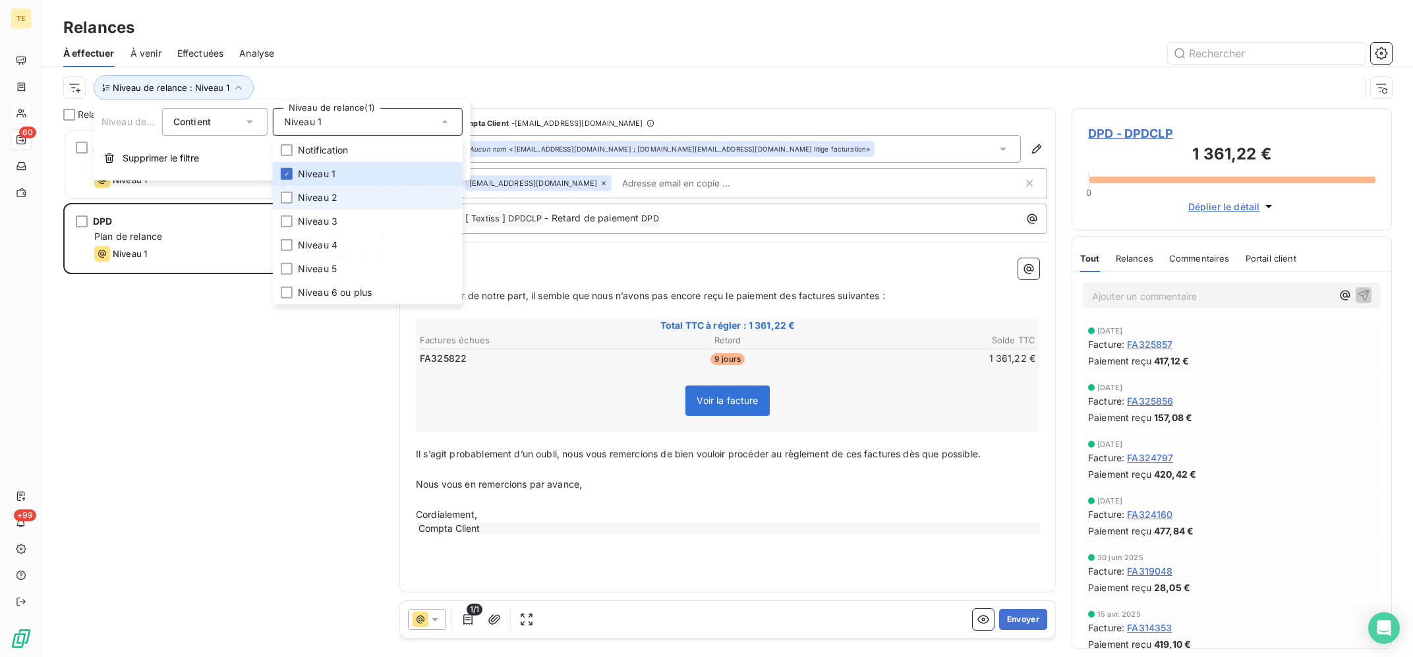
click at [309, 206] on li "Niveau 2" at bounding box center [368, 198] width 190 height 24
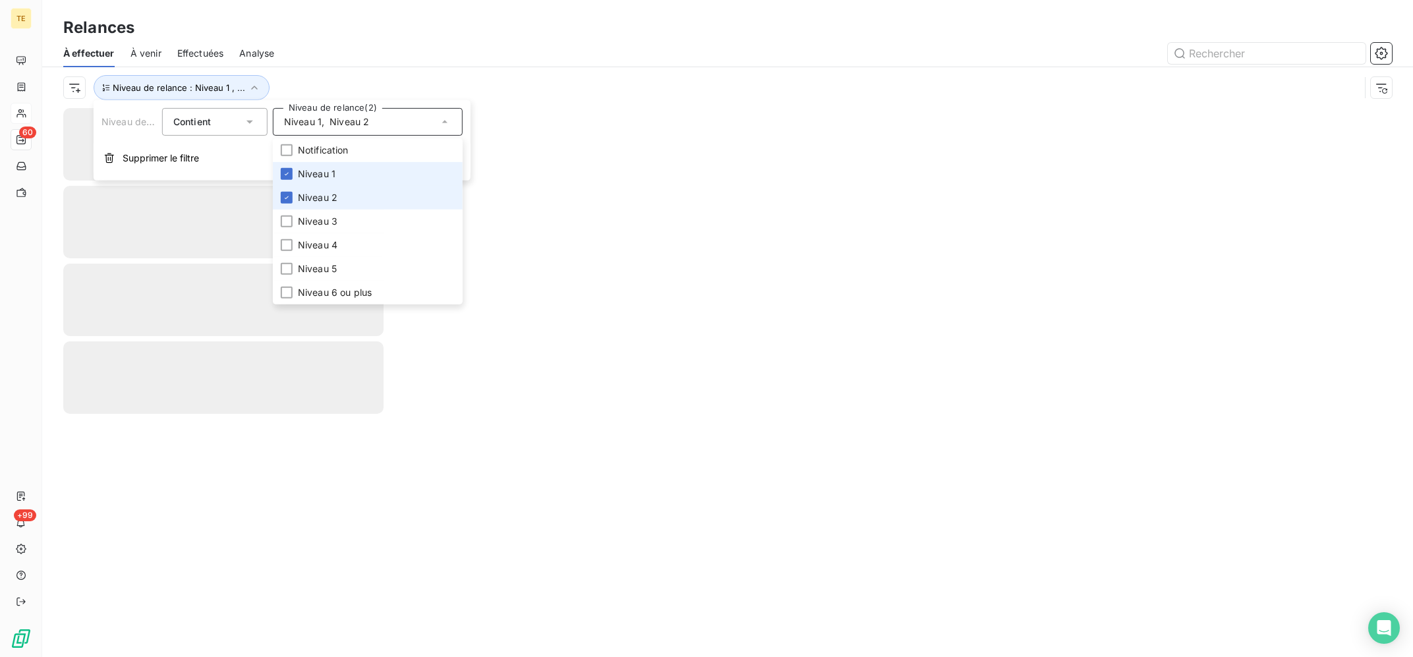
click at [330, 176] on span "Niveau 1" at bounding box center [317, 173] width 38 height 13
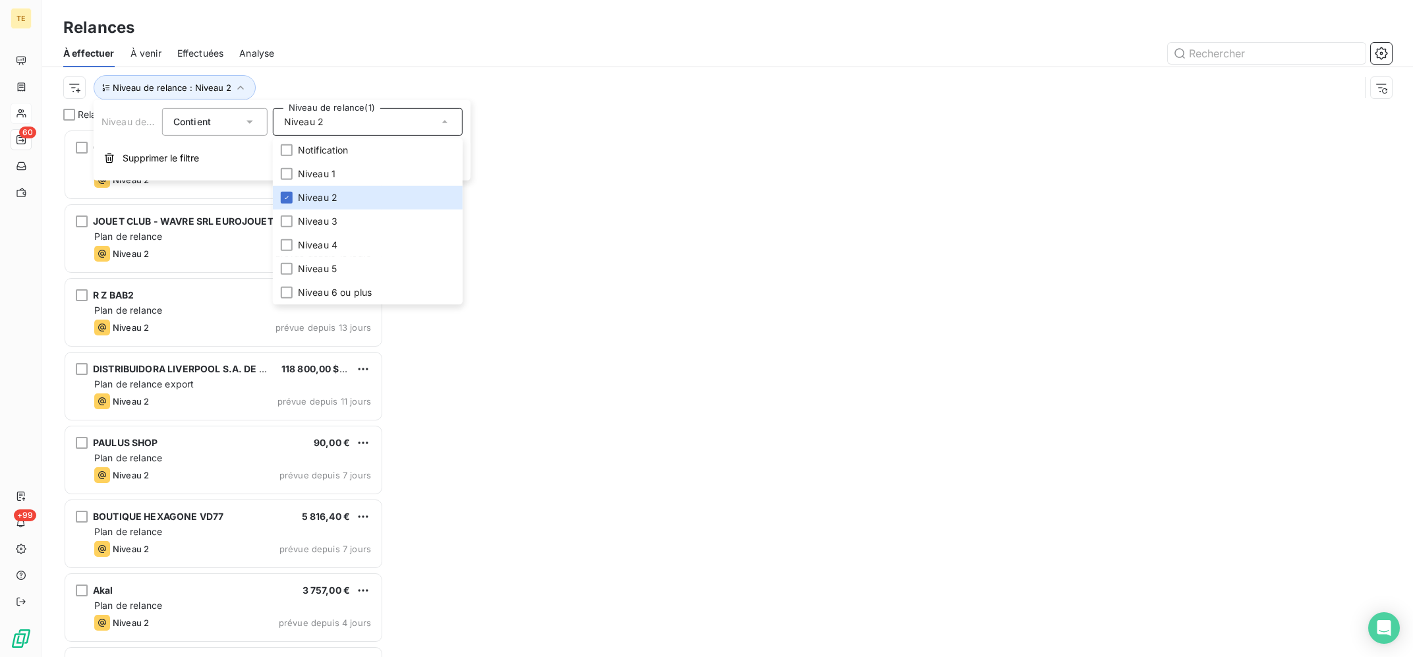
scroll to position [527, 320]
click at [446, 65] on div "À effectuer À venir Effectuées Analyse" at bounding box center [727, 54] width 1371 height 28
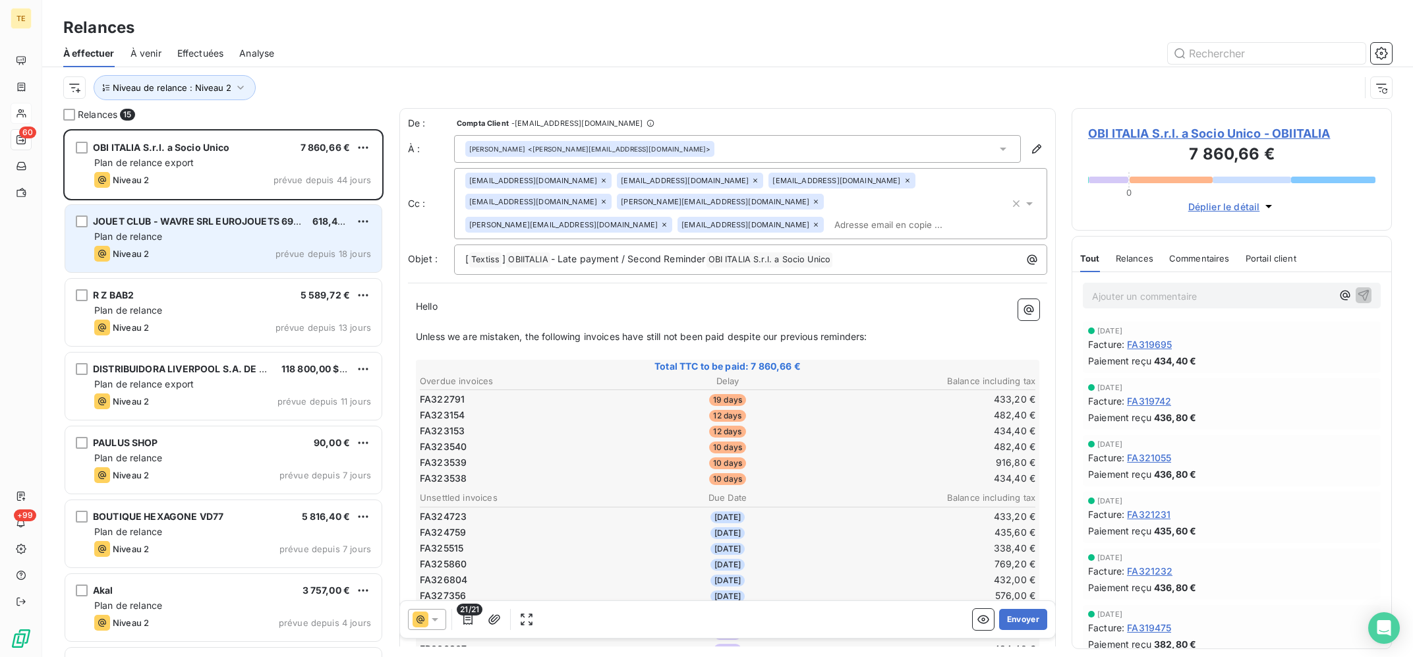
click at [272, 229] on div "JOUET CLUB - WAVRE SRL EUROJOUETS 699B10 618,45 € Plan de relance Niveau 2 prév…" at bounding box center [223, 238] width 316 height 67
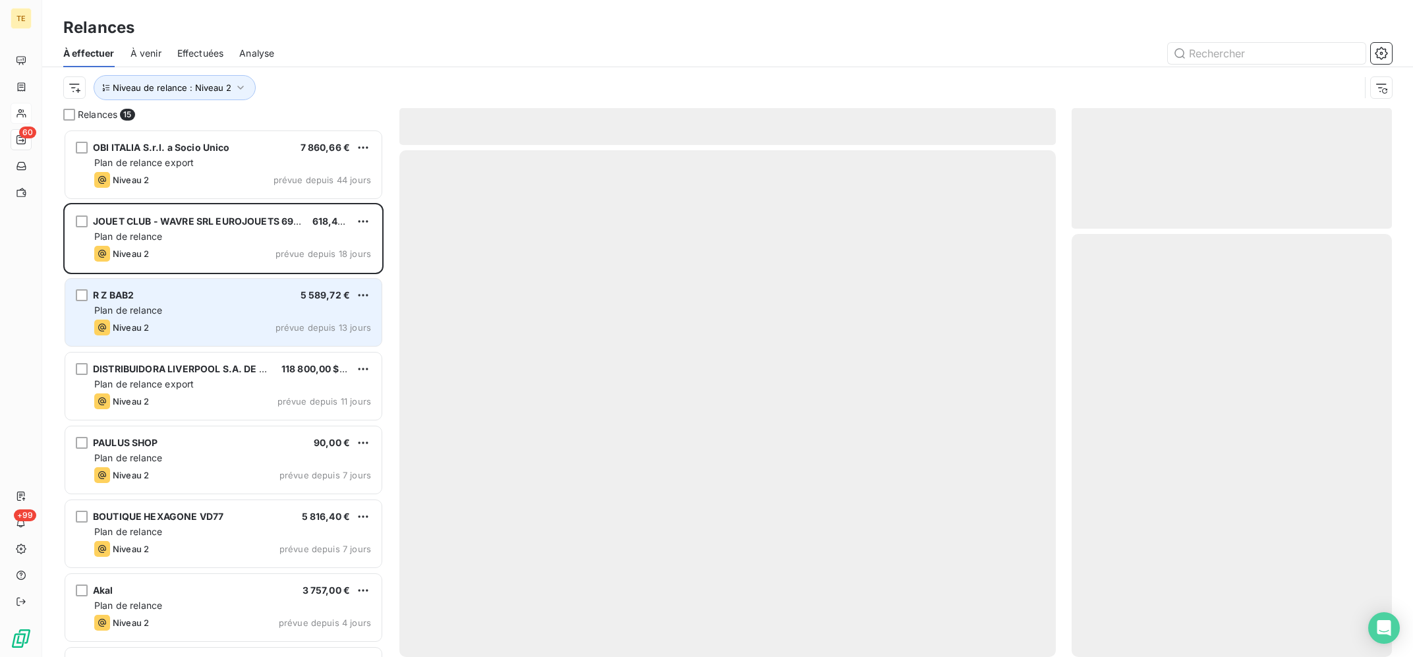
click at [255, 322] on div "Niveau 2 prévue depuis 13 jours" at bounding box center [232, 328] width 277 height 16
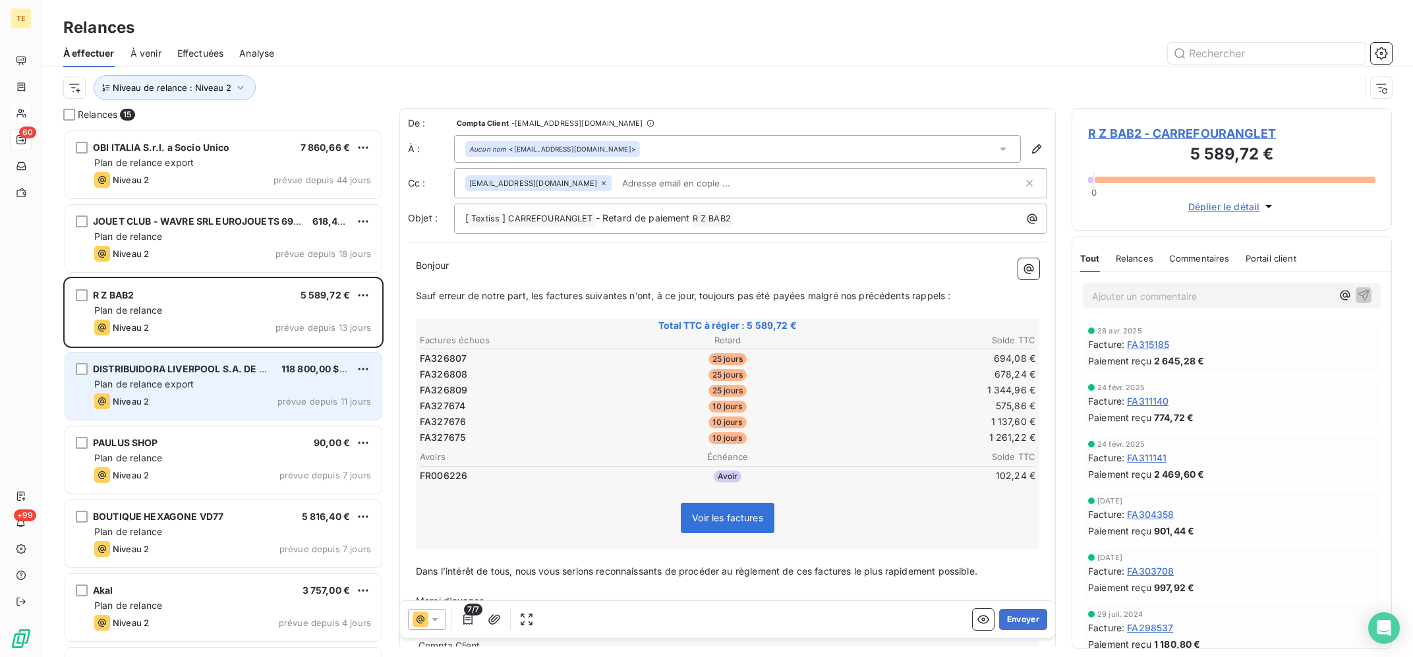
click at [250, 377] on div "DISTRIBUIDORA LIVERPOOL S.A. DE C.V 118 800,00 $US Plan de relance export Nivea…" at bounding box center [223, 386] width 316 height 67
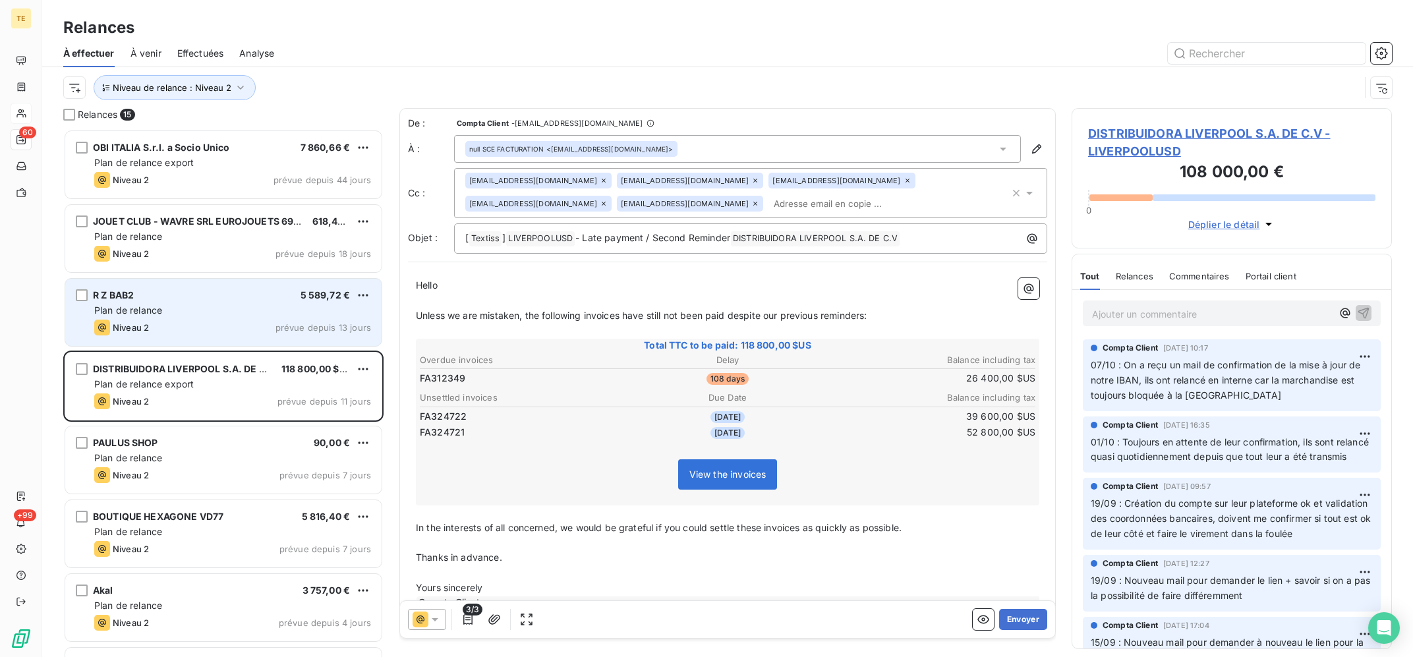
click at [253, 316] on div "Plan de relance" at bounding box center [232, 310] width 277 height 13
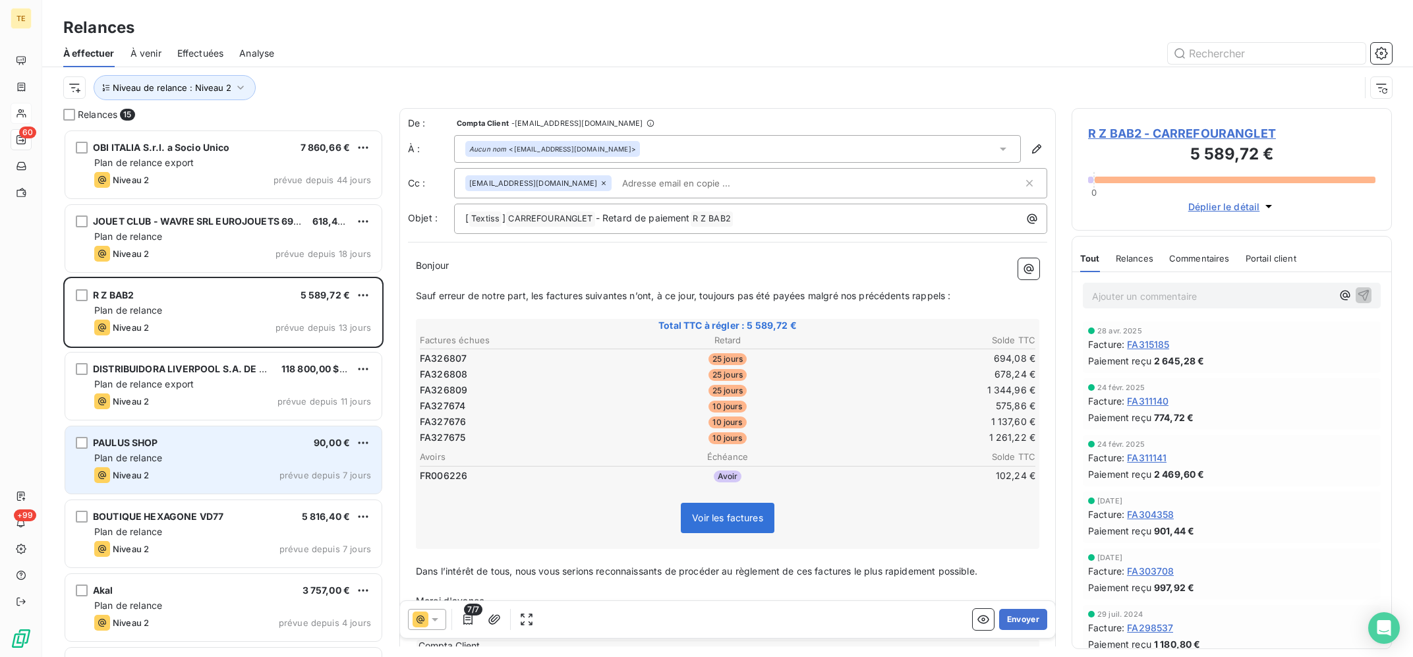
click at [244, 448] on div "PAULUS SHOP 90,00 €" at bounding box center [232, 443] width 277 height 12
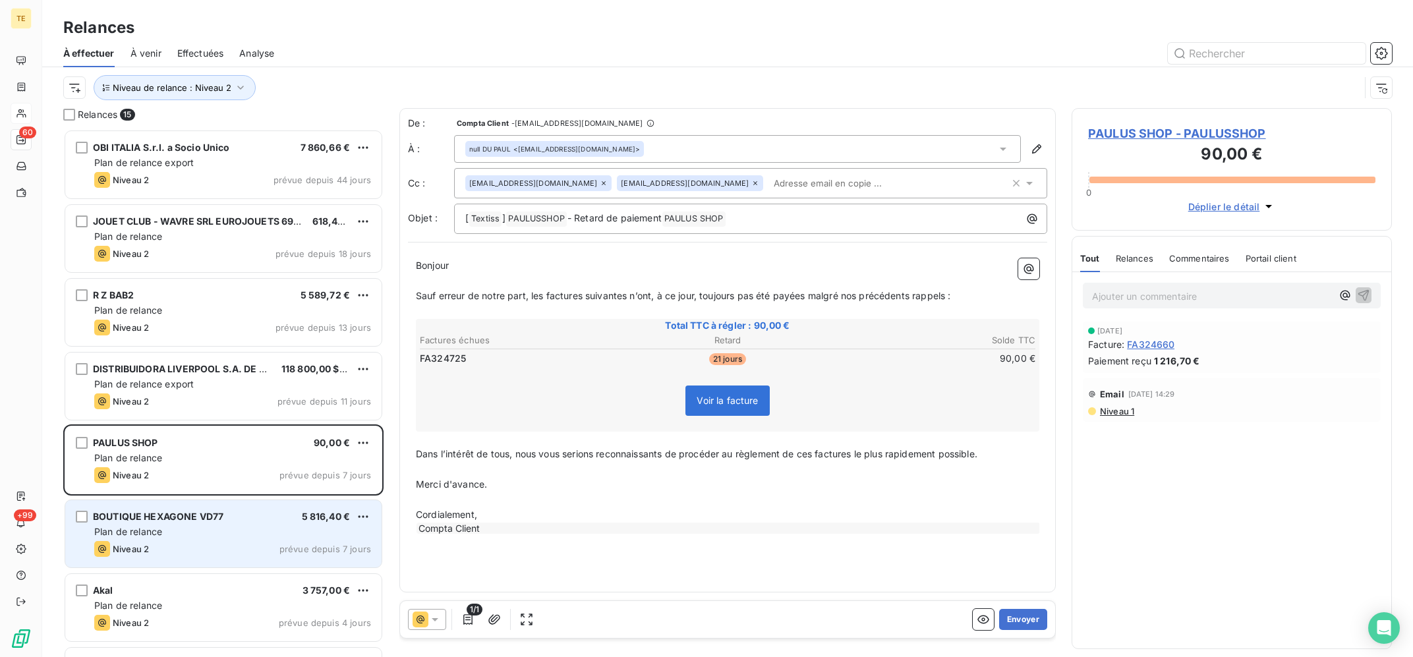
click at [247, 523] on div "BOUTIQUE HEXAGONE VD77 5 816,40 €" at bounding box center [232, 517] width 277 height 12
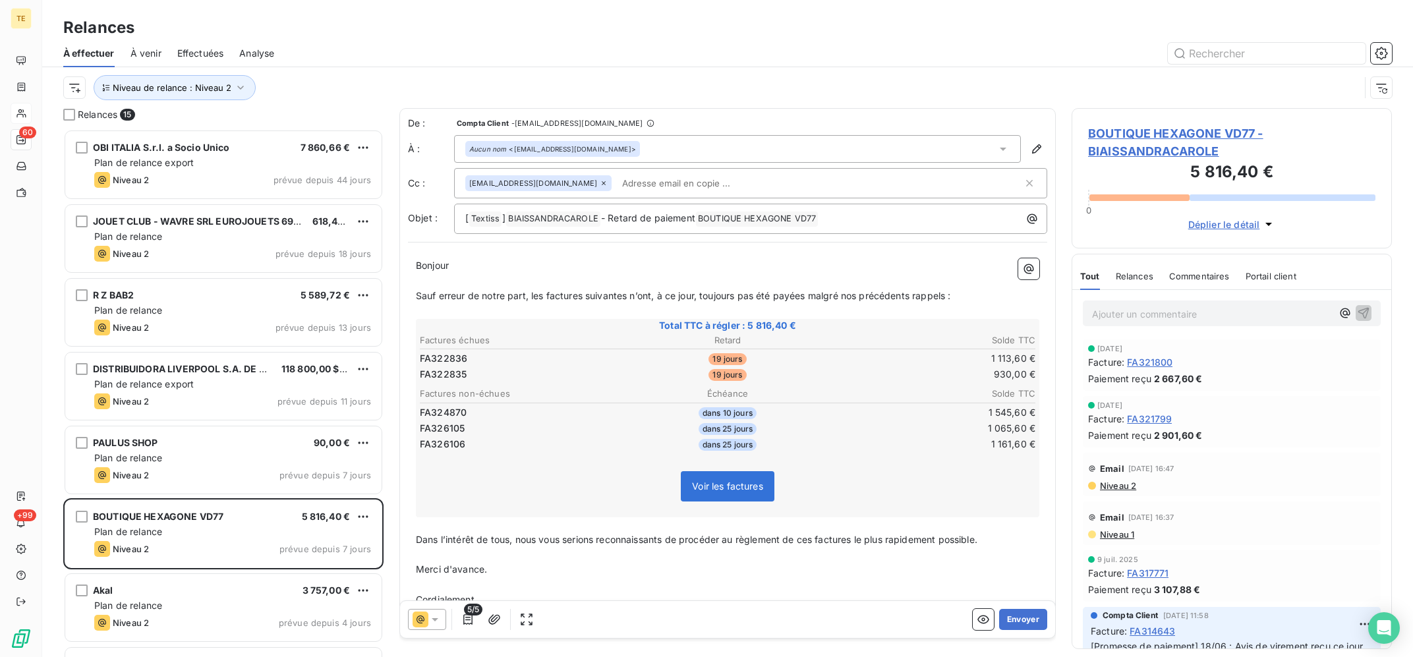
click at [415, 618] on icon at bounding box center [421, 620] width 16 height 16
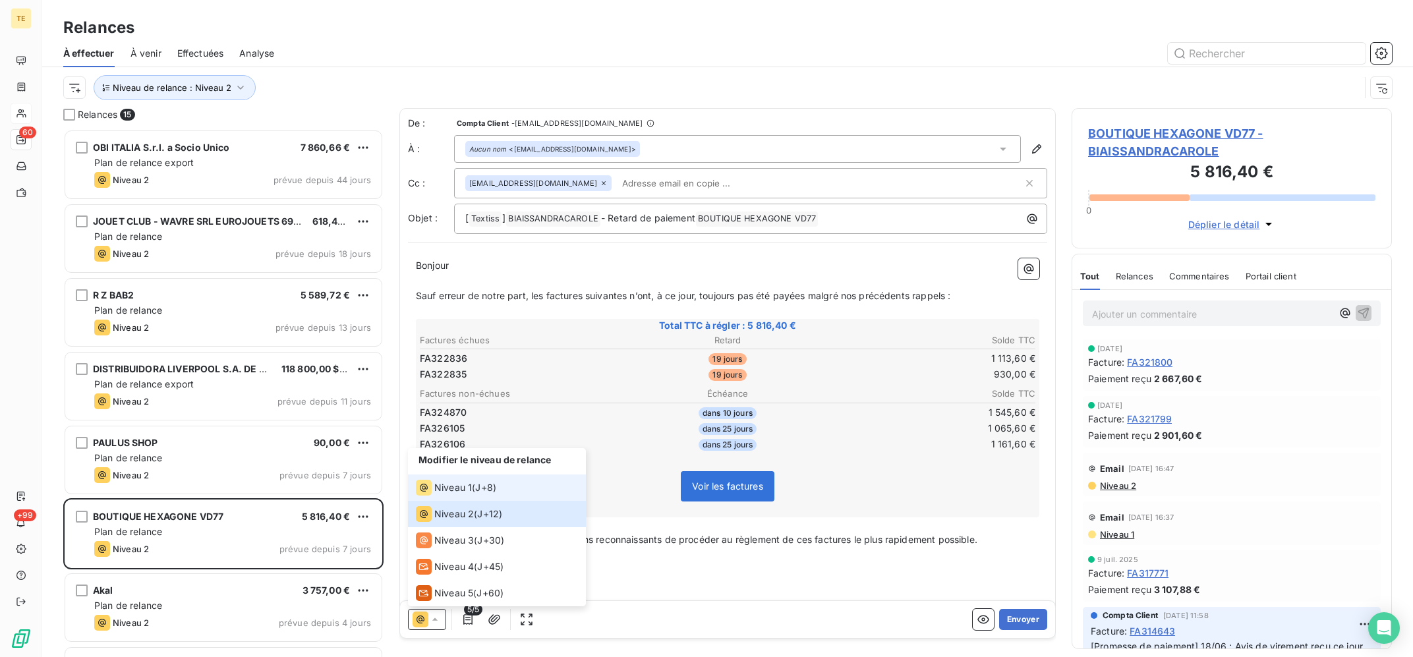
click at [487, 479] on li "Niveau 1 ( J+8 )" at bounding box center [497, 488] width 178 height 26
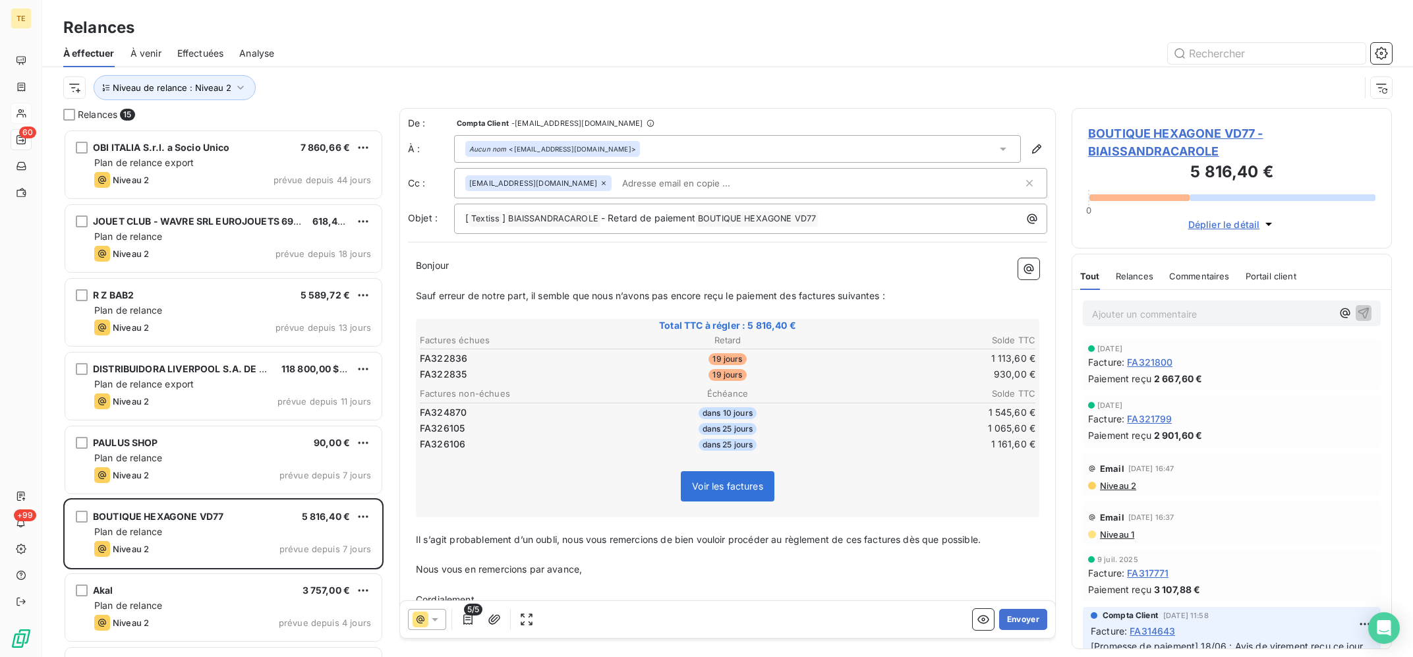
click at [429, 629] on div at bounding box center [427, 619] width 38 height 21
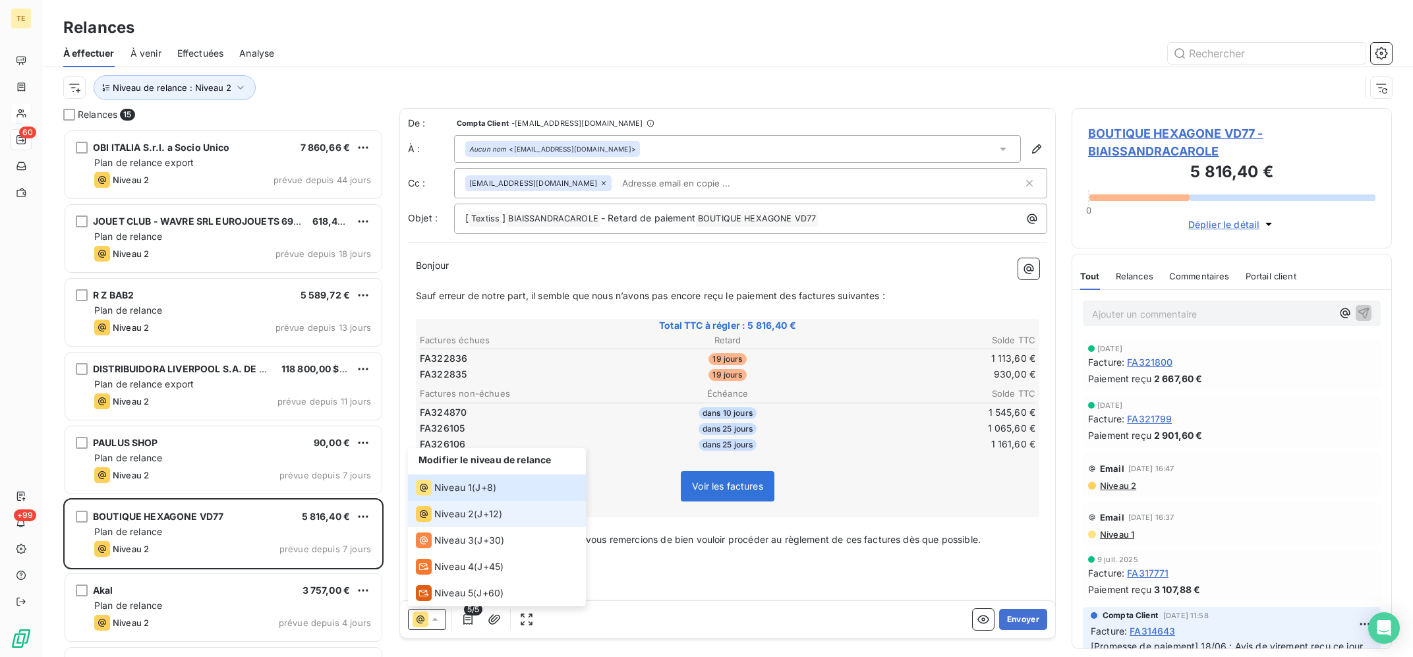
click at [476, 518] on div "Niveau 2 ( J+12 )" at bounding box center [459, 514] width 86 height 16
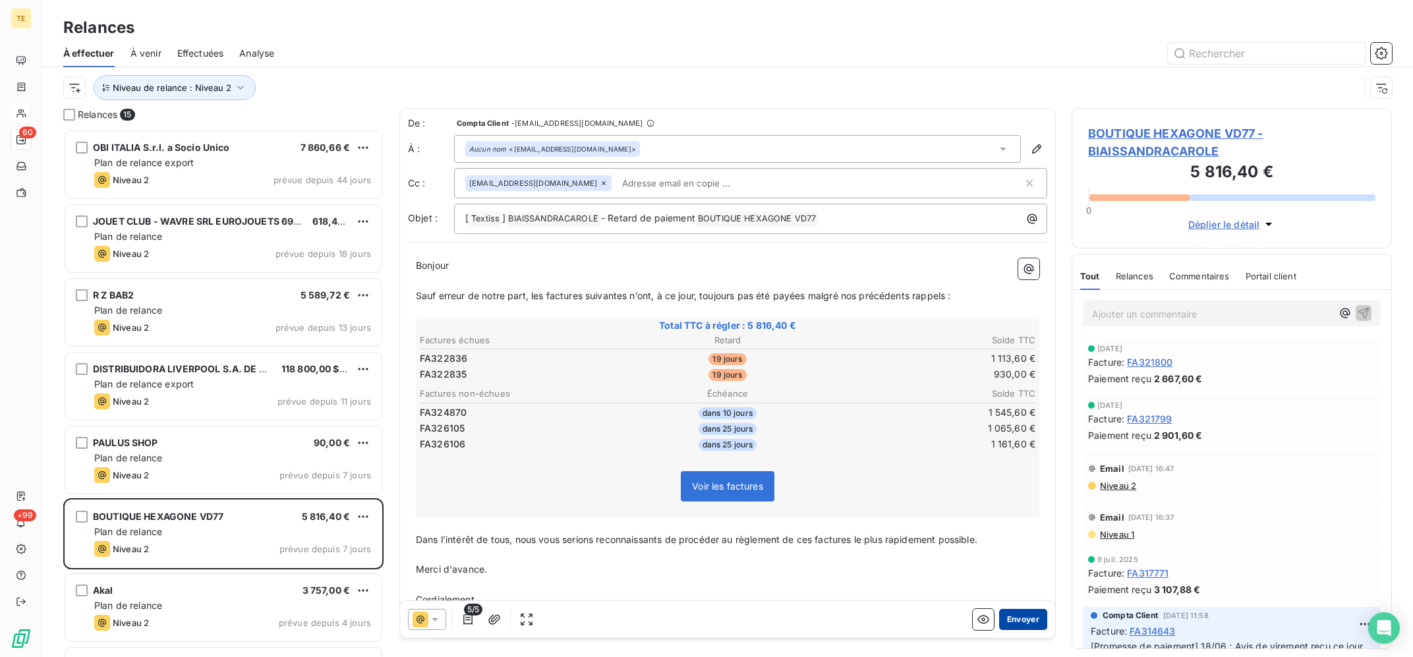
click at [1016, 617] on button "Envoyer" at bounding box center [1023, 619] width 48 height 21
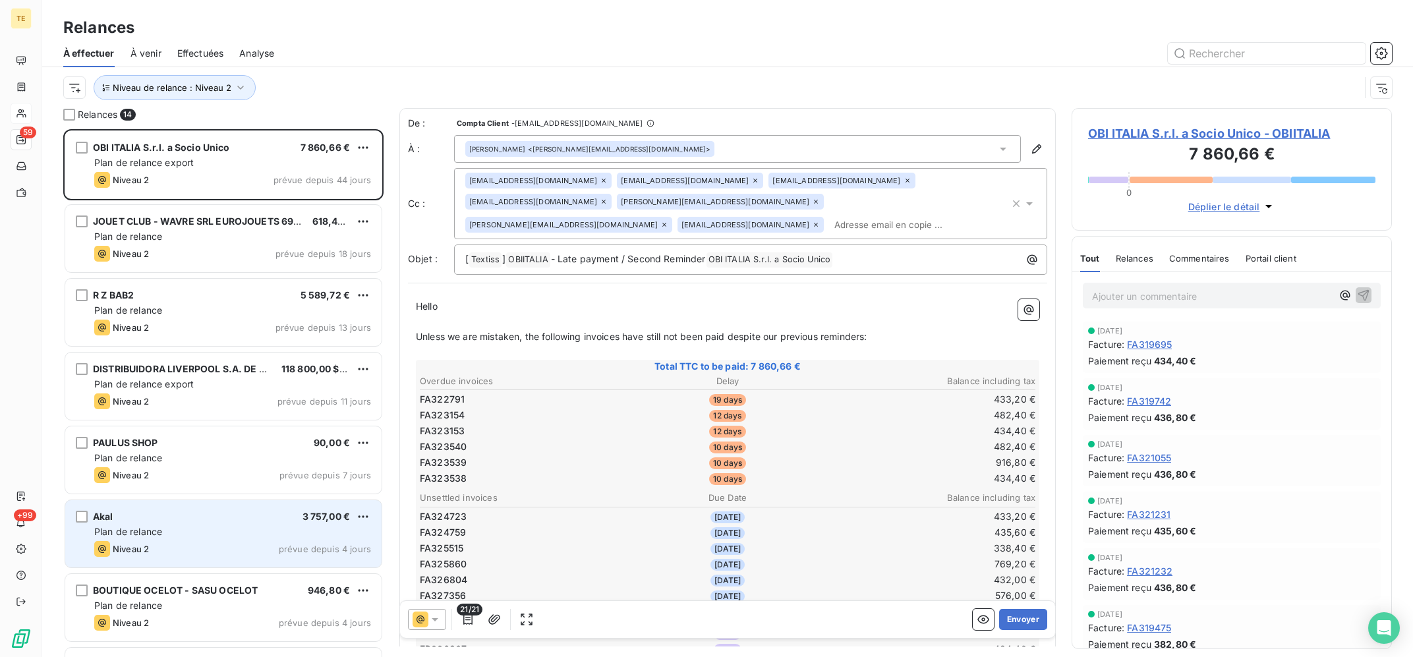
click at [240, 542] on div "Niveau 2 prévue depuis 4 jours" at bounding box center [232, 549] width 277 height 16
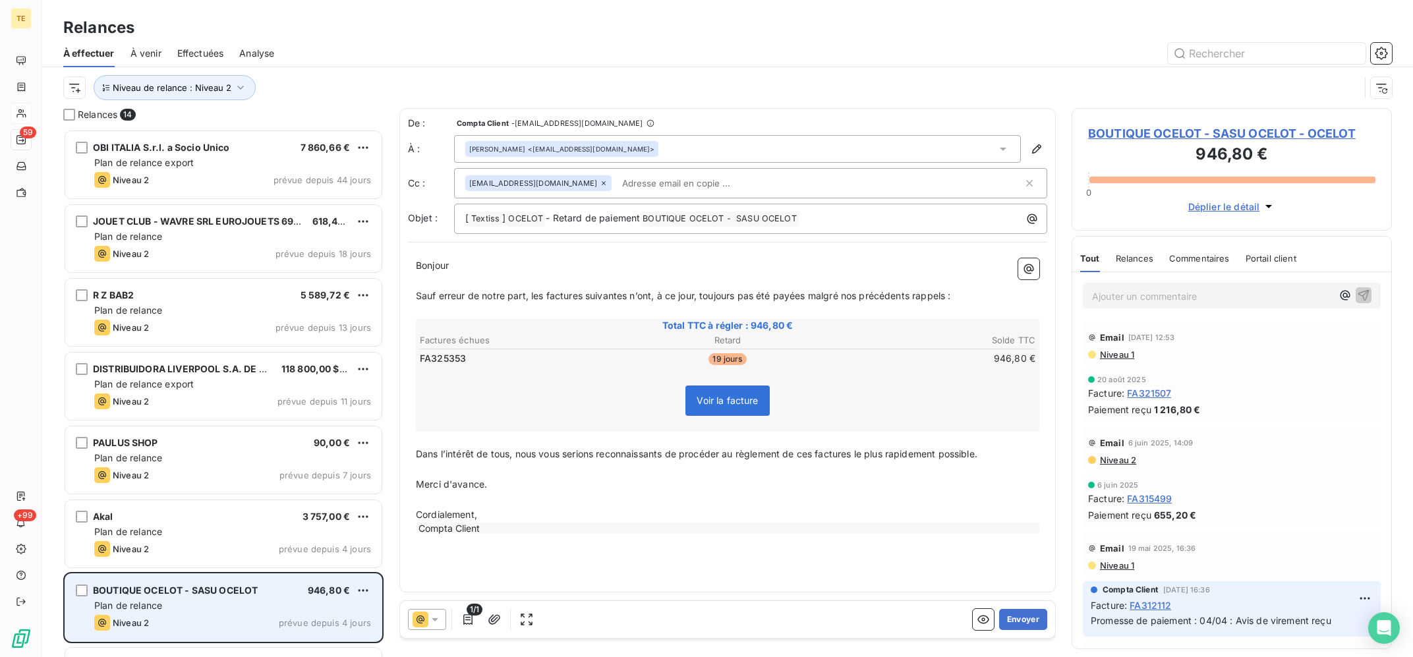
click at [117, 586] on span "BOUTIQUE OCELOT - SASU OCELOT" at bounding box center [175, 590] width 165 height 11
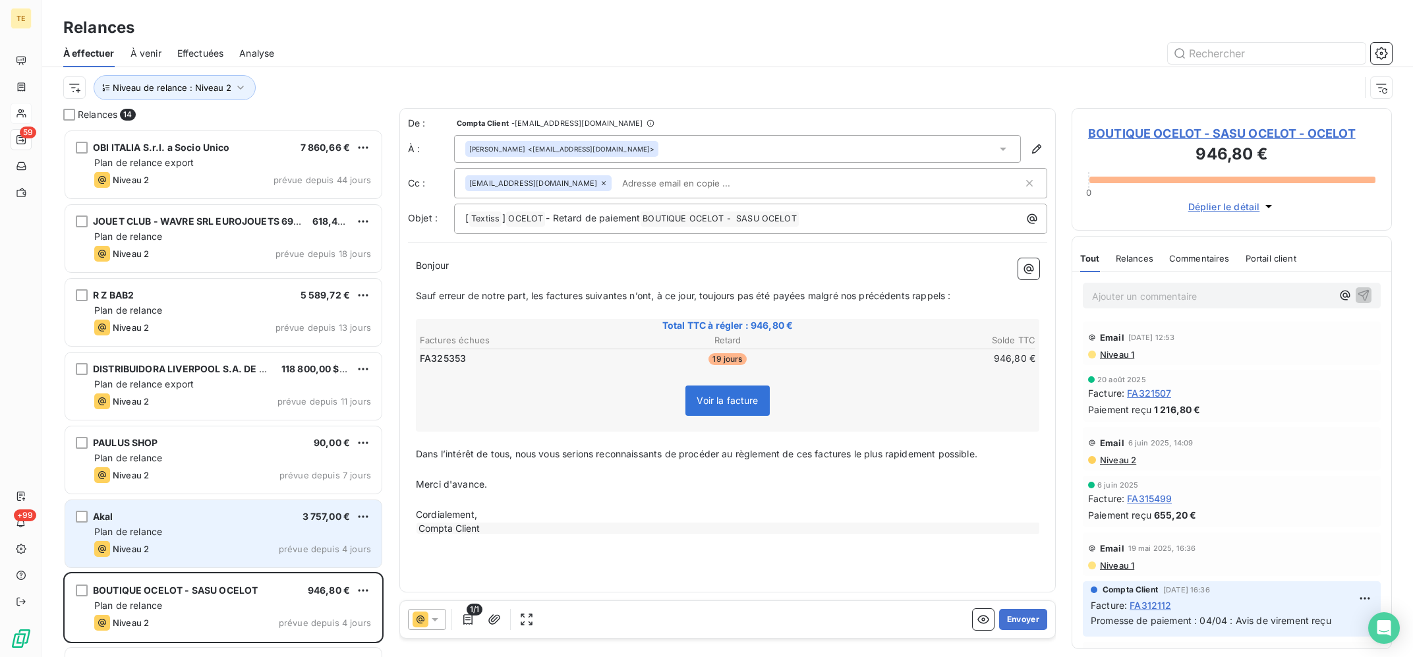
click at [223, 543] on div "Niveau 2 prévue depuis 4 jours" at bounding box center [232, 549] width 277 height 16
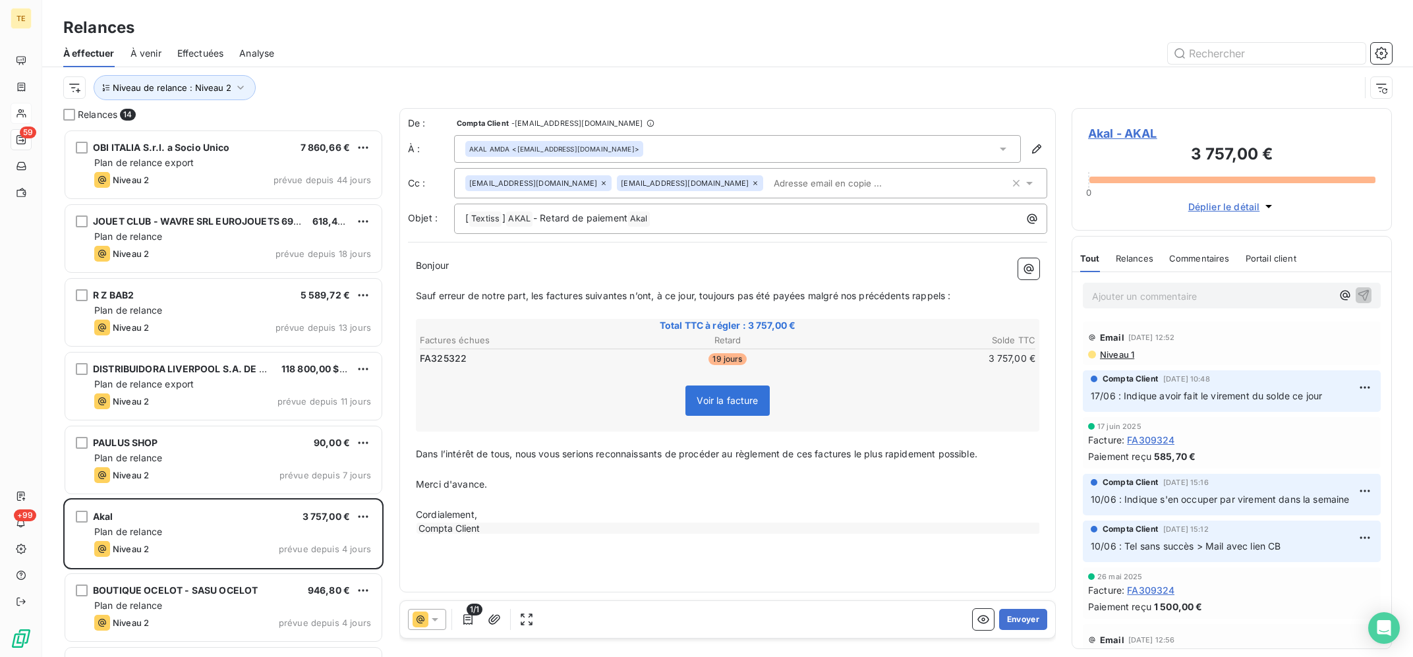
click at [753, 183] on icon at bounding box center [755, 183] width 4 height 4
click at [746, 90] on div "Niveau de relance : Niveau 2" at bounding box center [711, 87] width 1297 height 25
click at [1023, 622] on button "Envoyer" at bounding box center [1023, 619] width 48 height 21
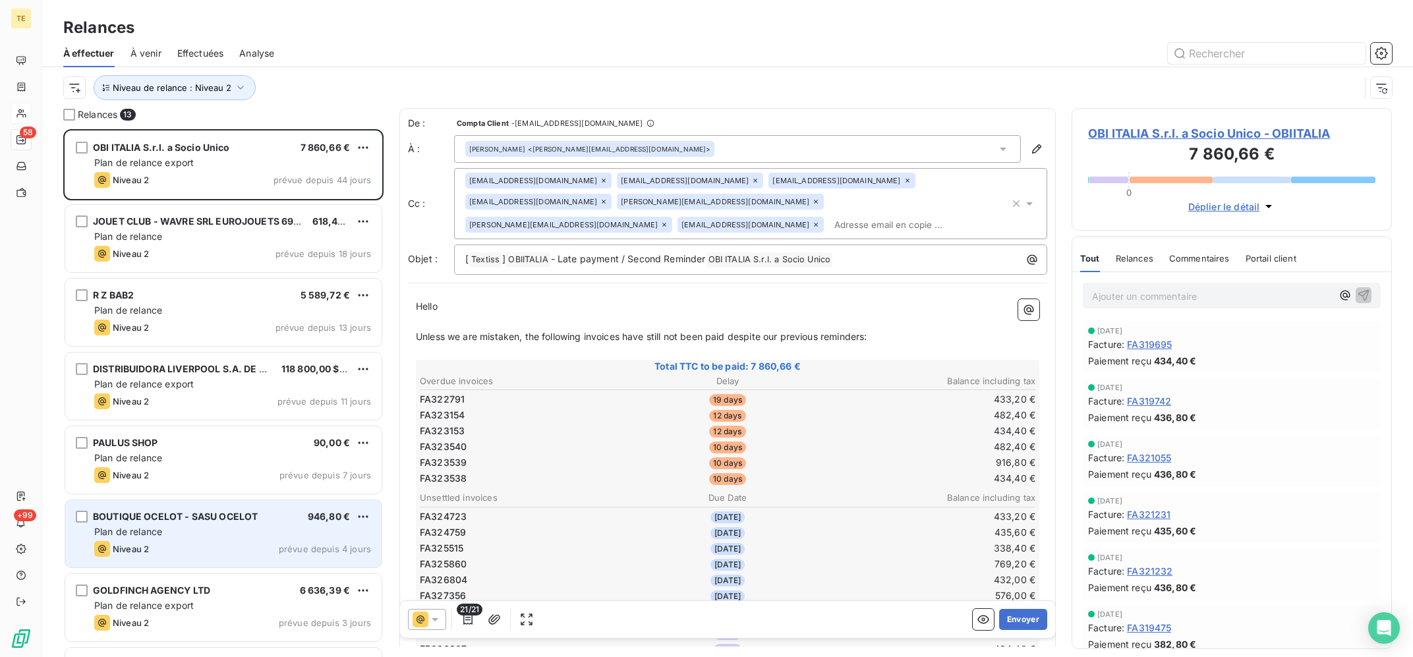
click at [240, 535] on div "Plan de relance" at bounding box center [232, 531] width 277 height 13
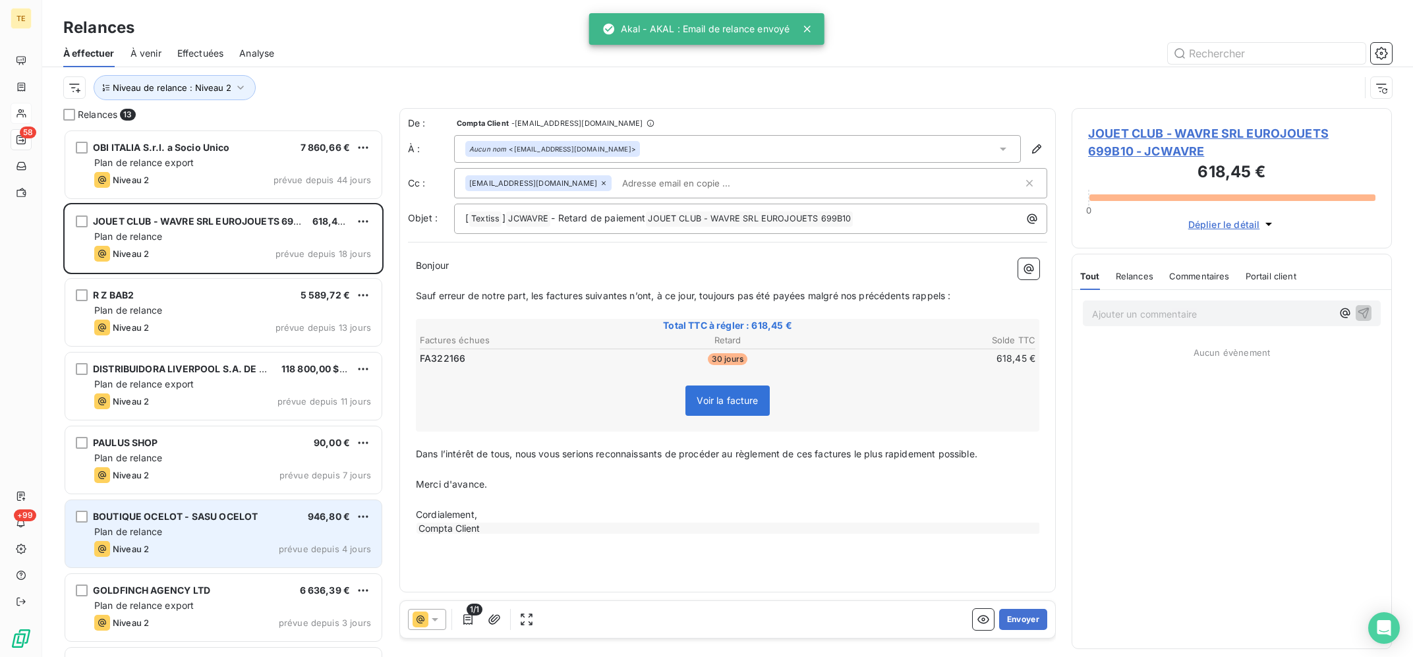
click at [235, 552] on div "Niveau 2 prévue depuis 4 jours" at bounding box center [232, 549] width 277 height 16
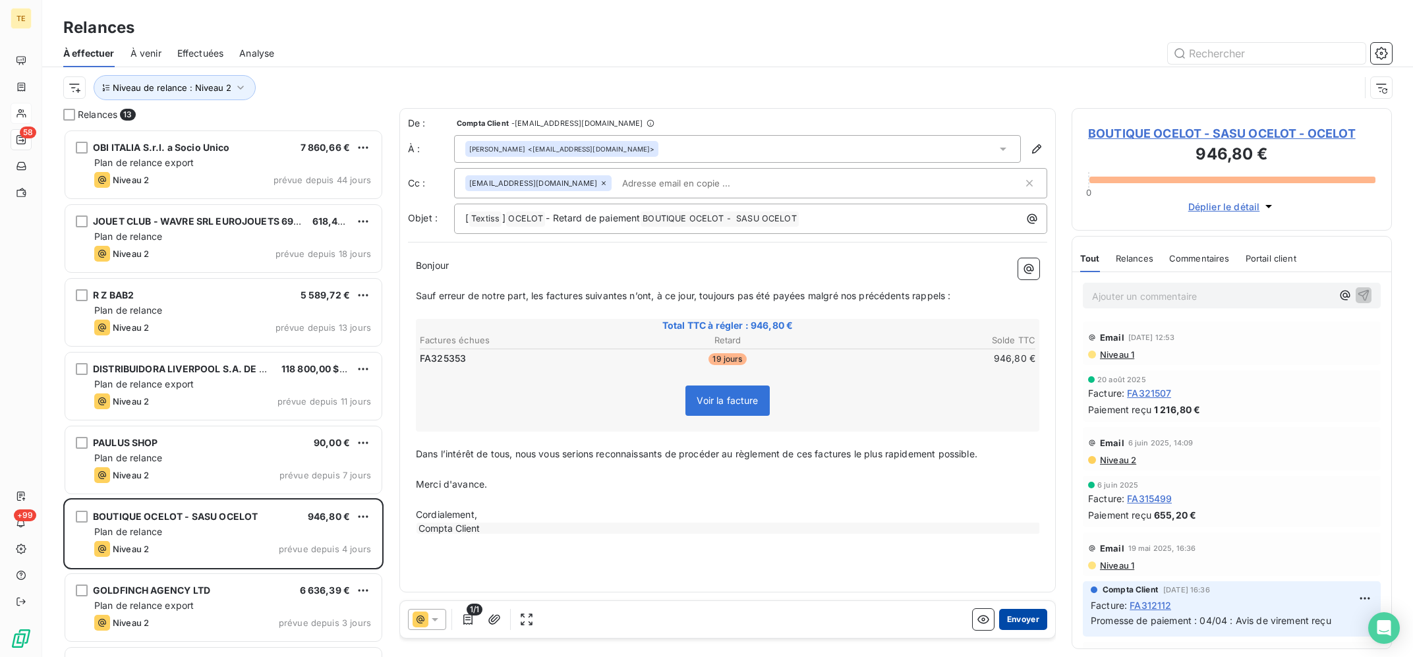
click at [1034, 623] on button "Envoyer" at bounding box center [1023, 619] width 48 height 21
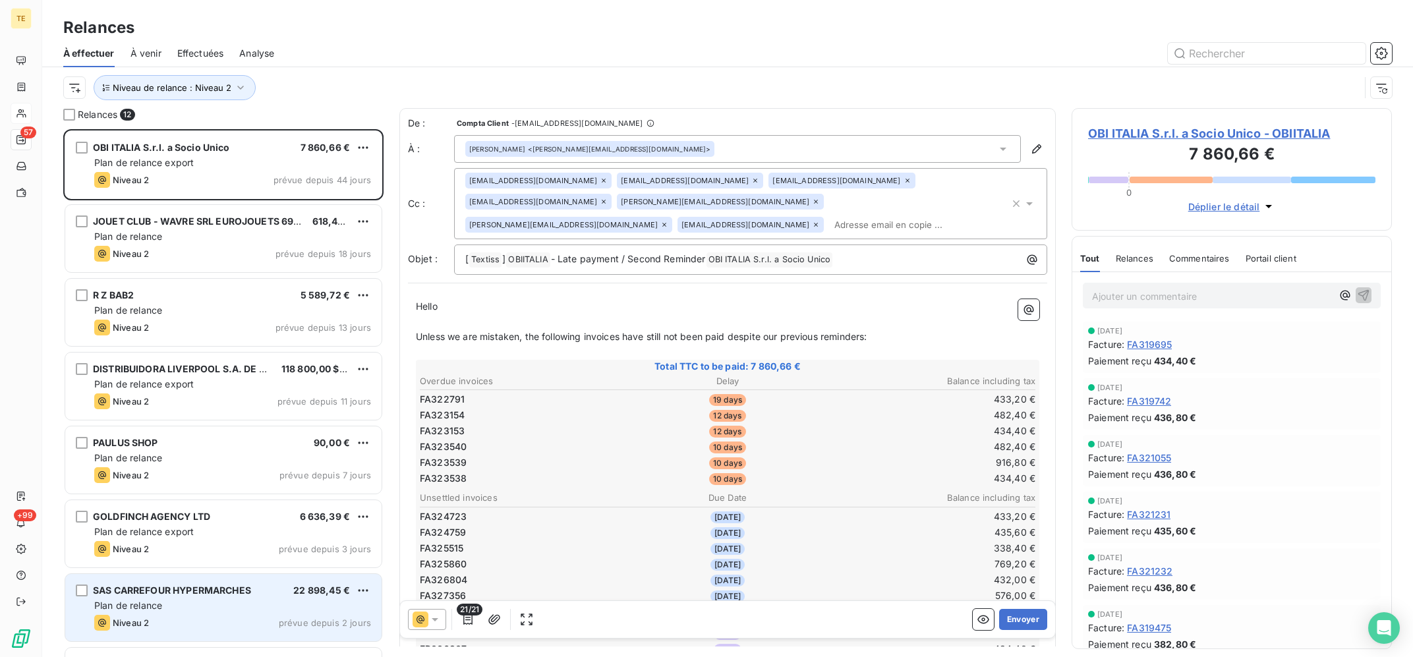
click at [267, 622] on div "Niveau 2 prévue depuis 2 jours" at bounding box center [232, 623] width 277 height 16
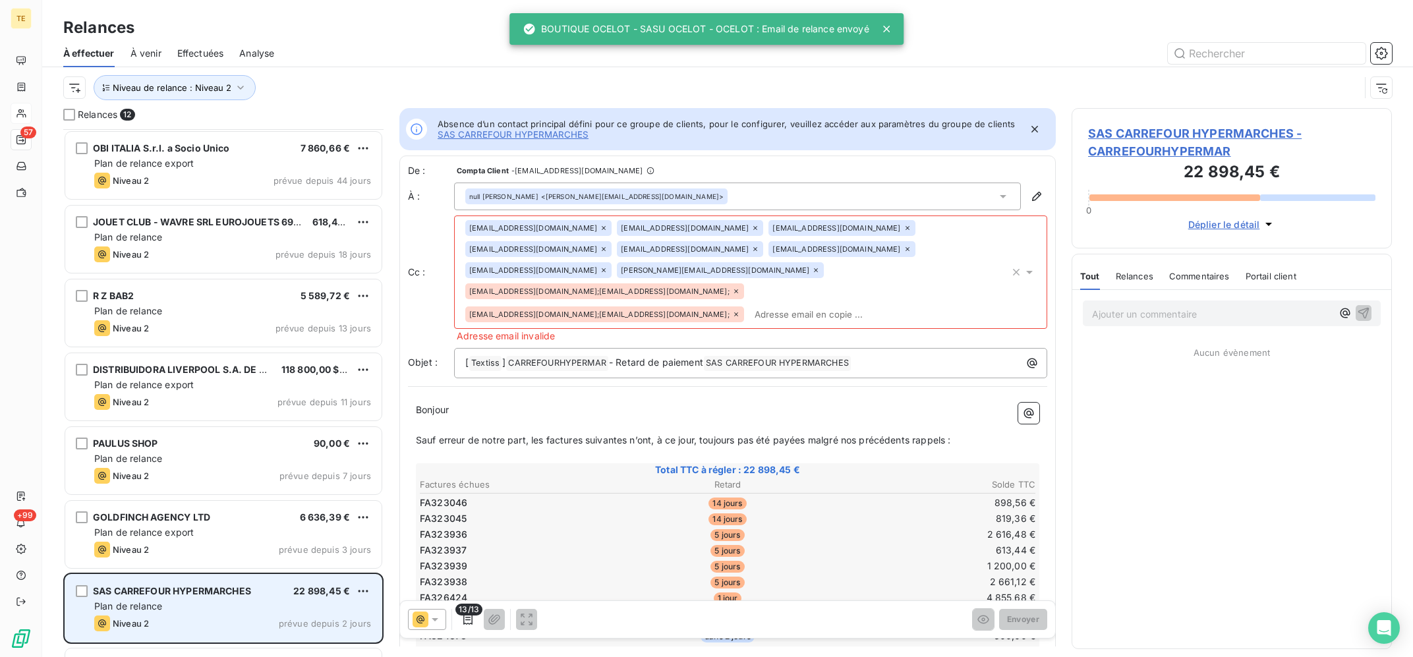
scroll to position [266, 0]
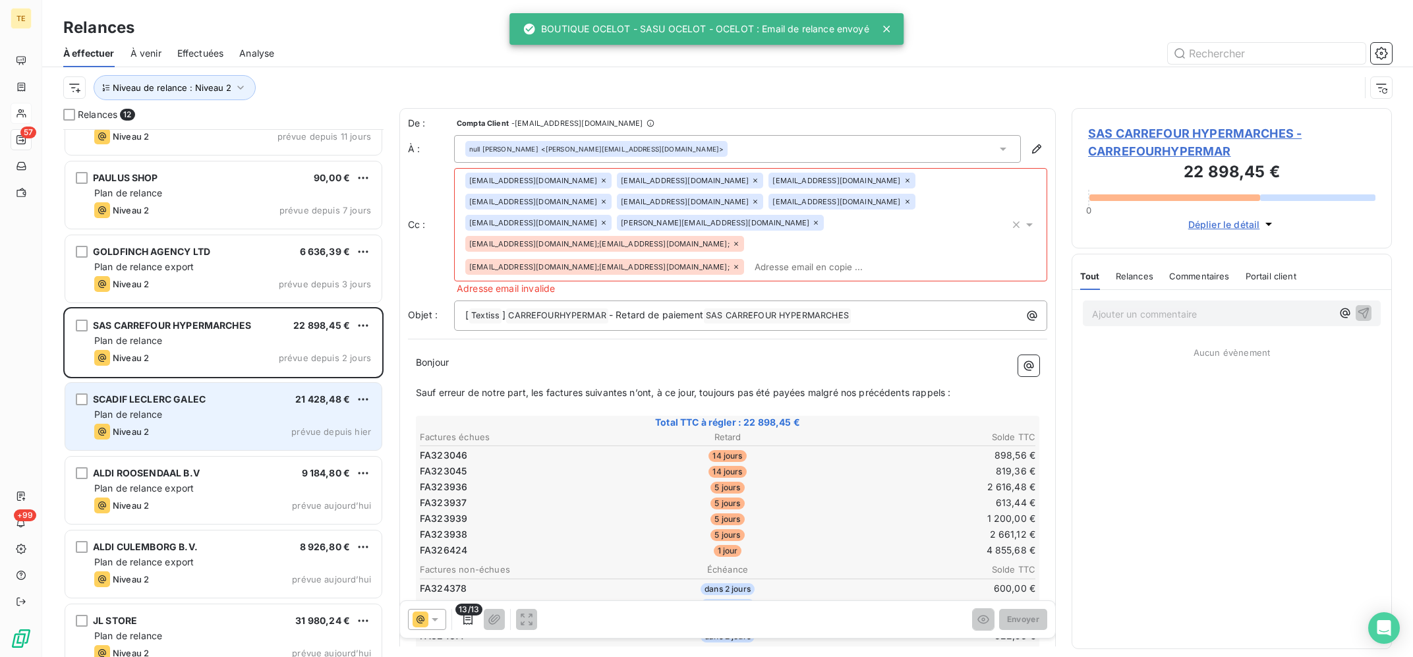
click at [245, 416] on div "Plan de relance" at bounding box center [232, 414] width 277 height 13
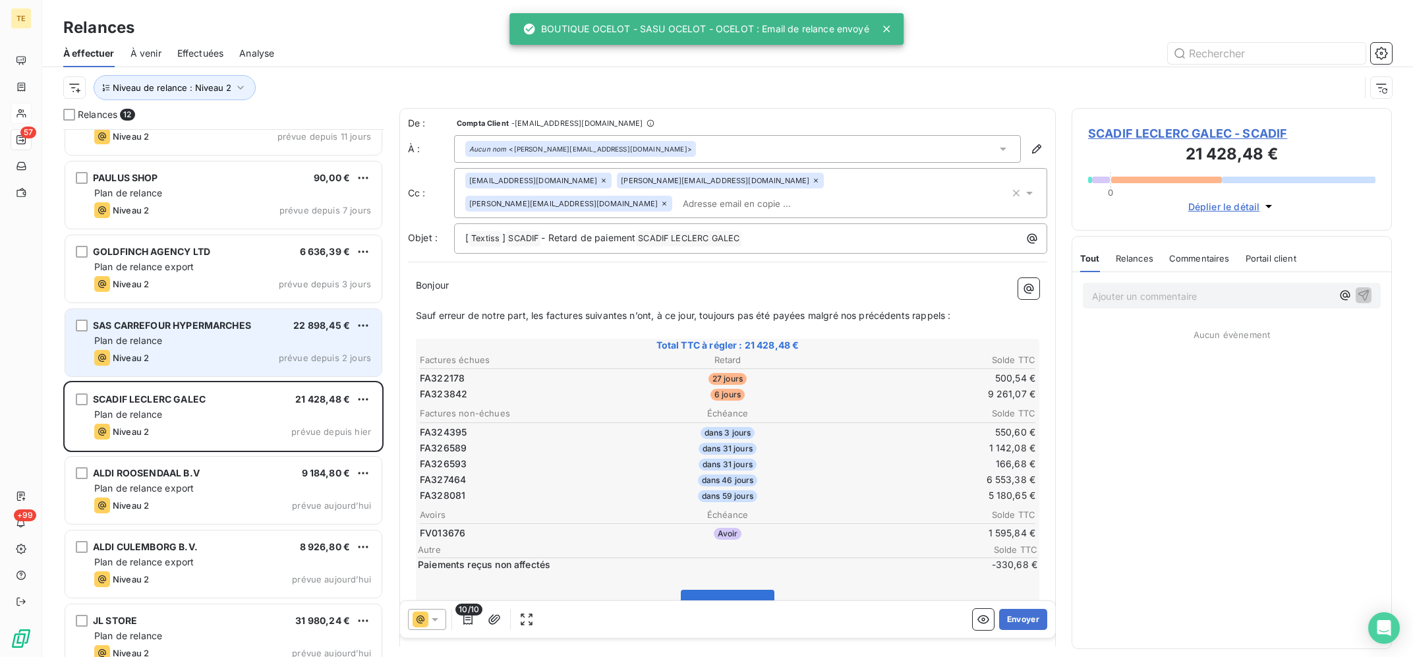
click at [234, 345] on div "Plan de relance" at bounding box center [232, 340] width 277 height 13
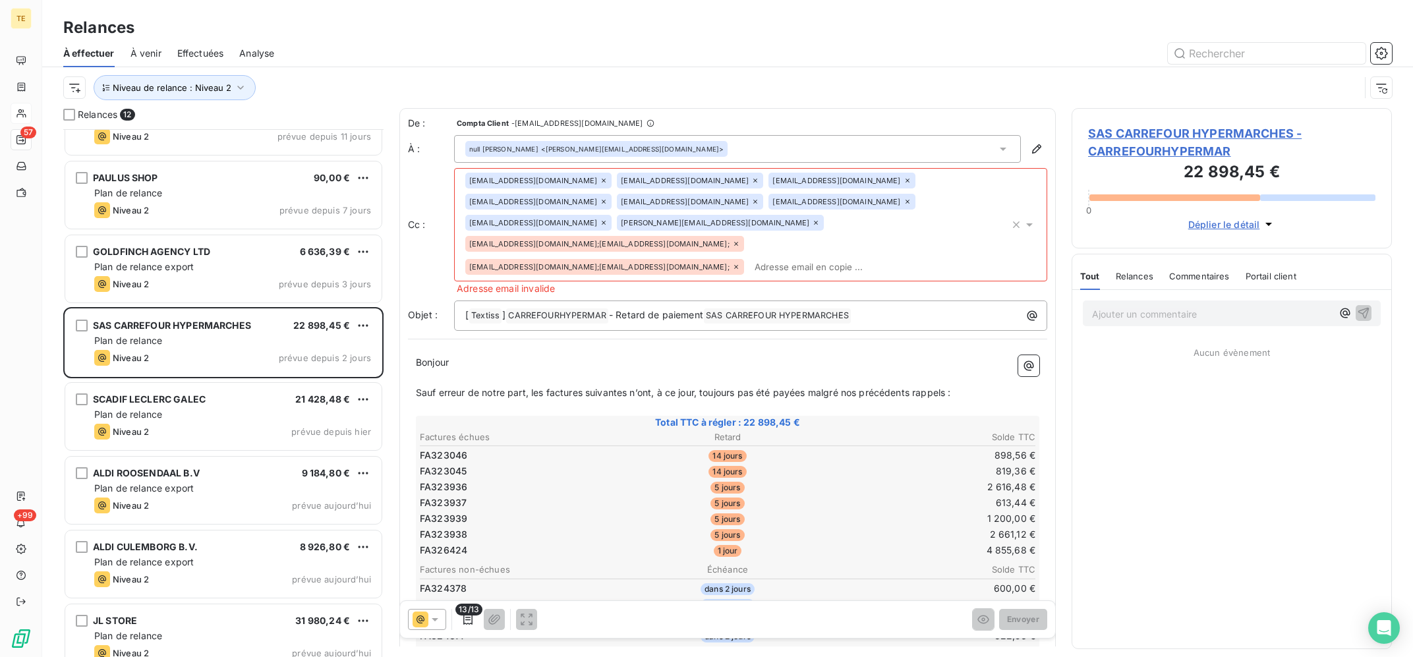
click at [1237, 322] on p "Ajouter un commentaire ﻿" at bounding box center [1212, 314] width 240 height 16
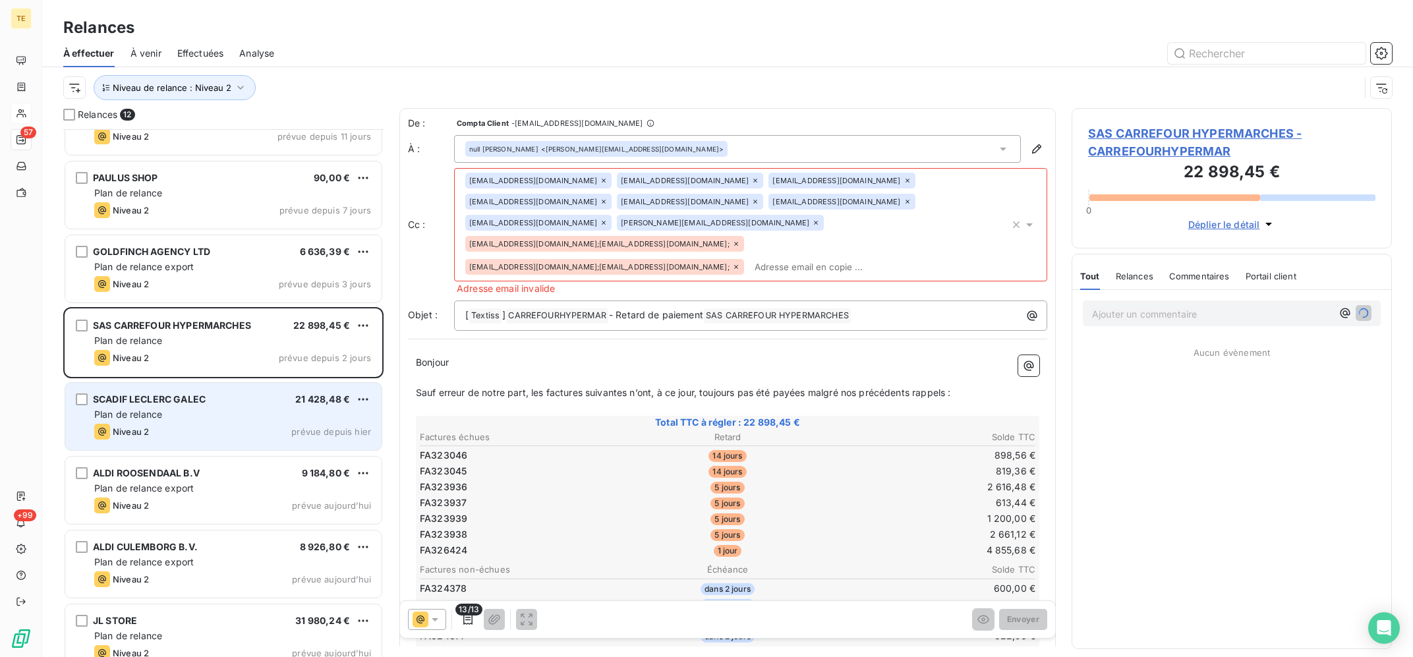
click at [184, 424] on div "SCADIF LECLERC GALEC 21 428,48 € Plan de relance Niveau 2 prévue depuis [DATE]" at bounding box center [223, 416] width 316 height 67
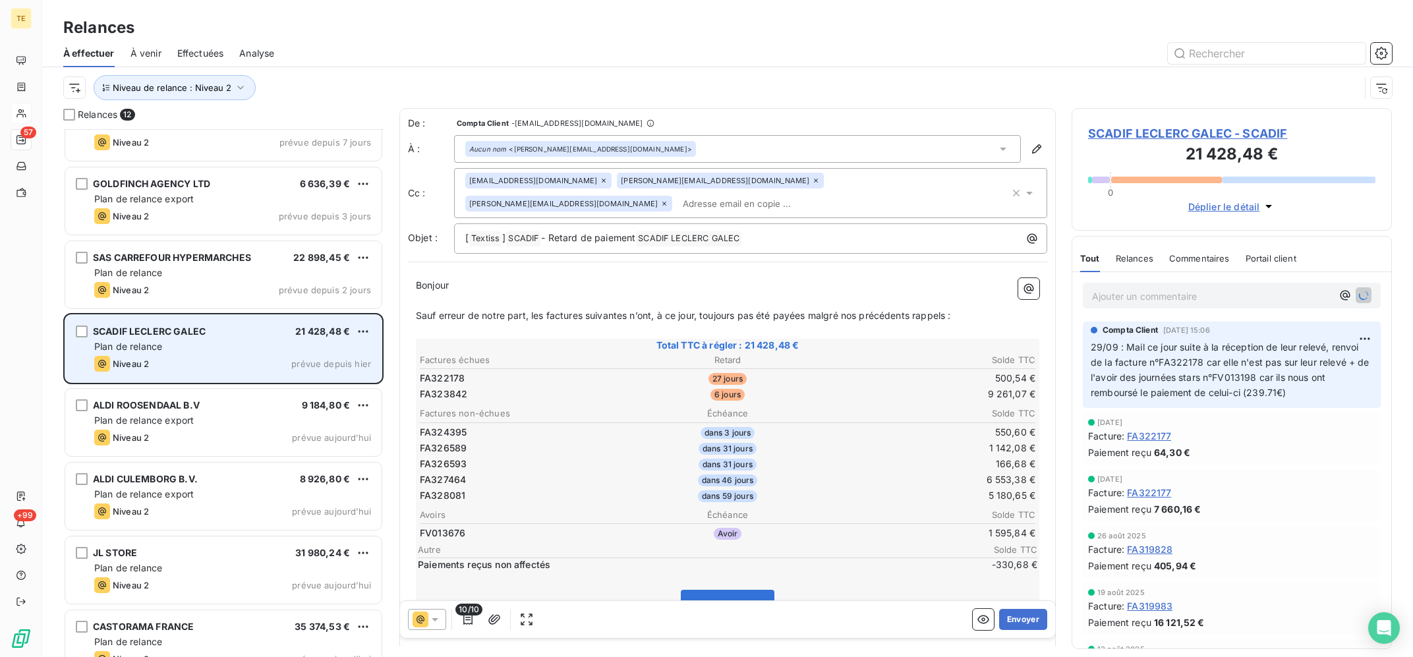
scroll to position [359, 0]
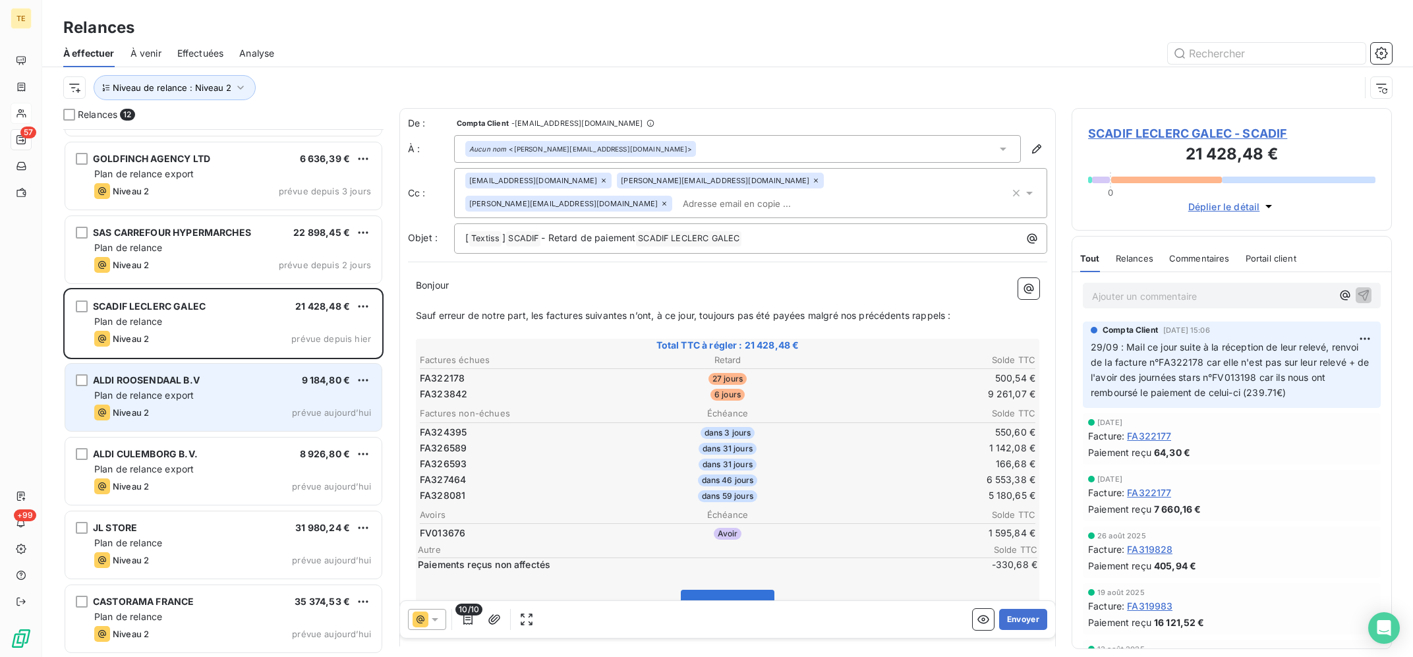
click at [191, 428] on div "ALDI ROOSENDAAL B.V 9 184,80 € Plan de relance export Niveau 2 prévue [DATE]" at bounding box center [223, 397] width 316 height 67
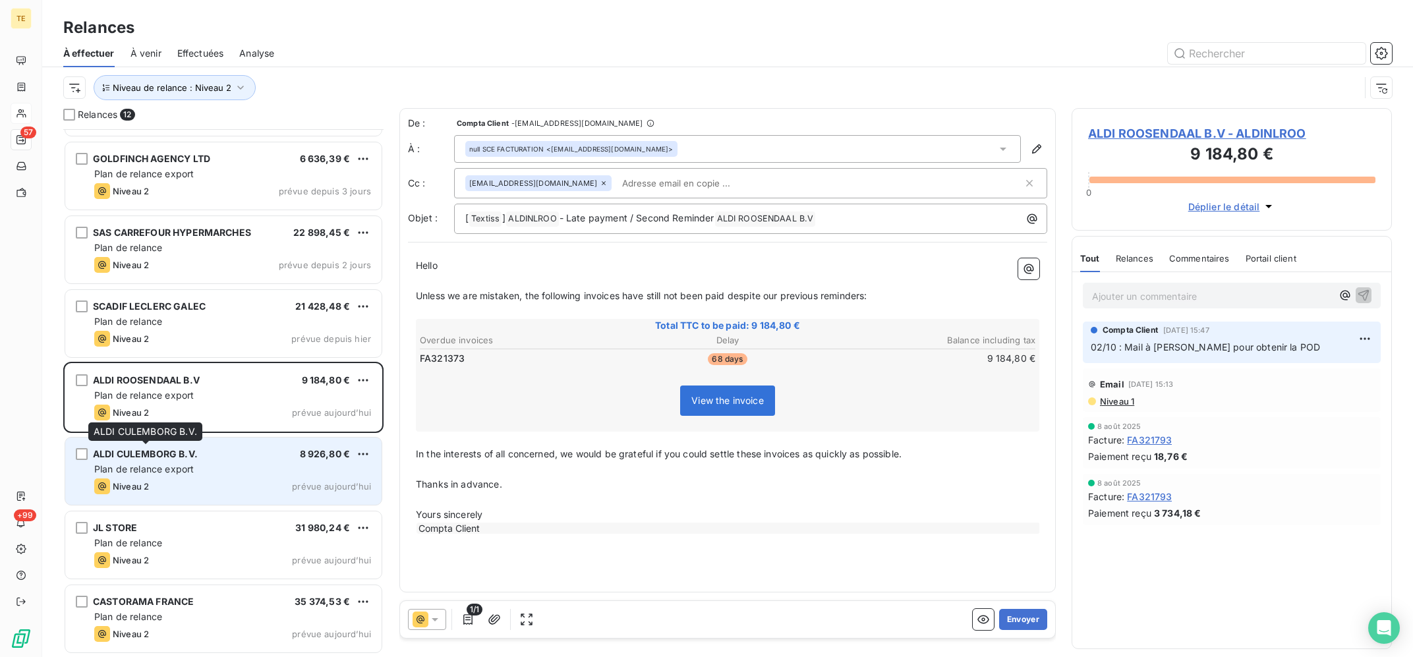
click at [196, 459] on span "ALDI CULEMBORG B.V." at bounding box center [145, 453] width 105 height 11
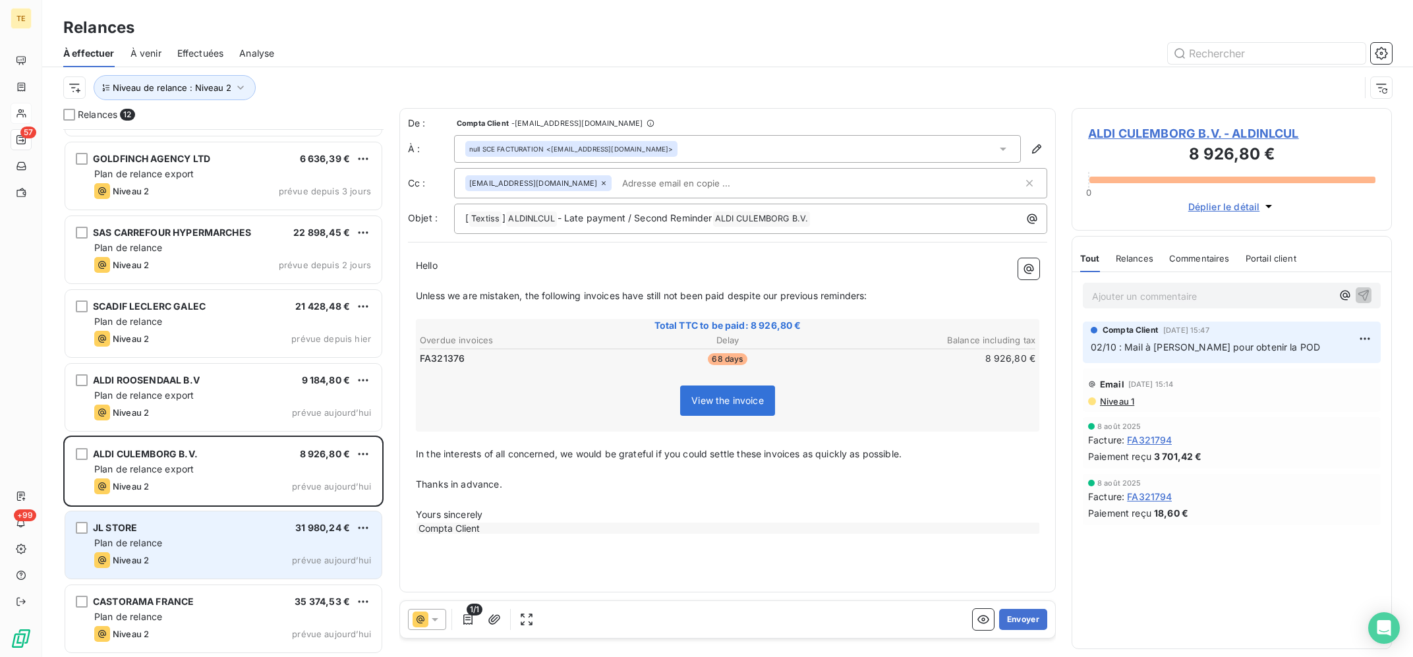
click at [213, 518] on div "JL STORE 31 980,24 € Plan de relance Niveau 2 prévue [DATE]" at bounding box center [223, 545] width 316 height 67
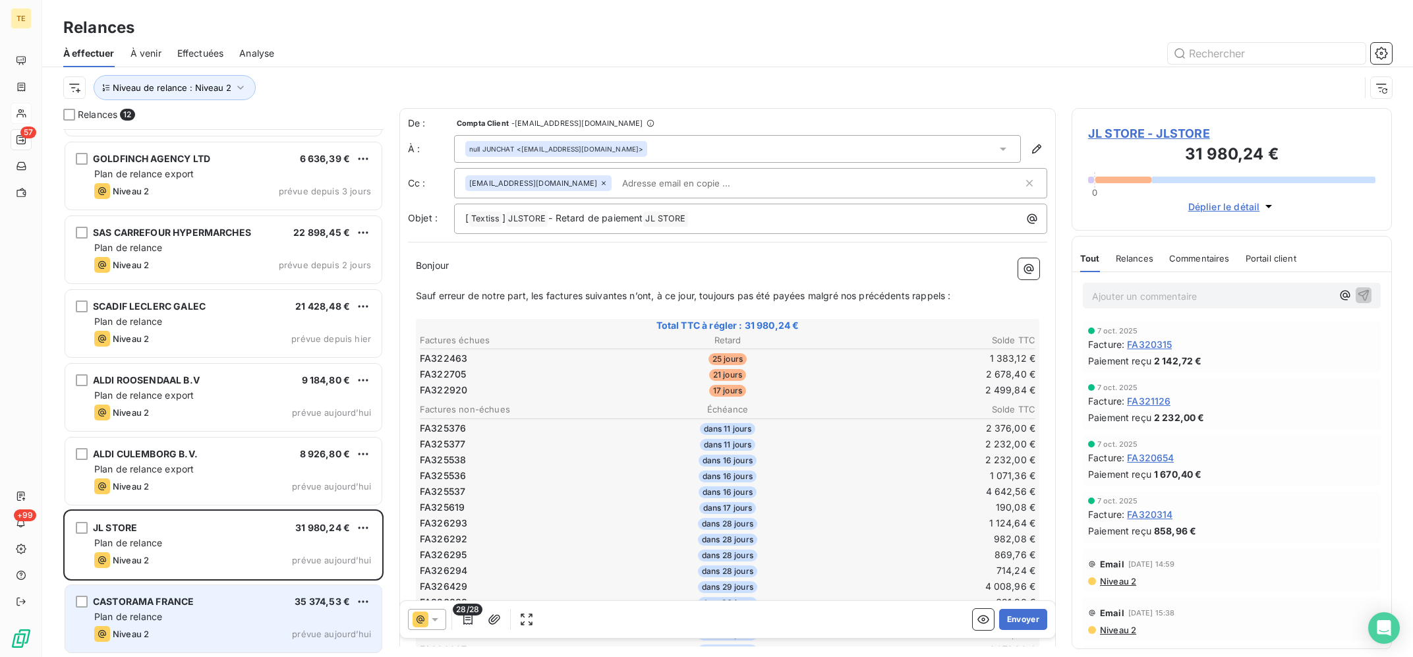
click at [220, 604] on div "CASTORAMA FRANCE 35 374,53 €" at bounding box center [232, 602] width 277 height 12
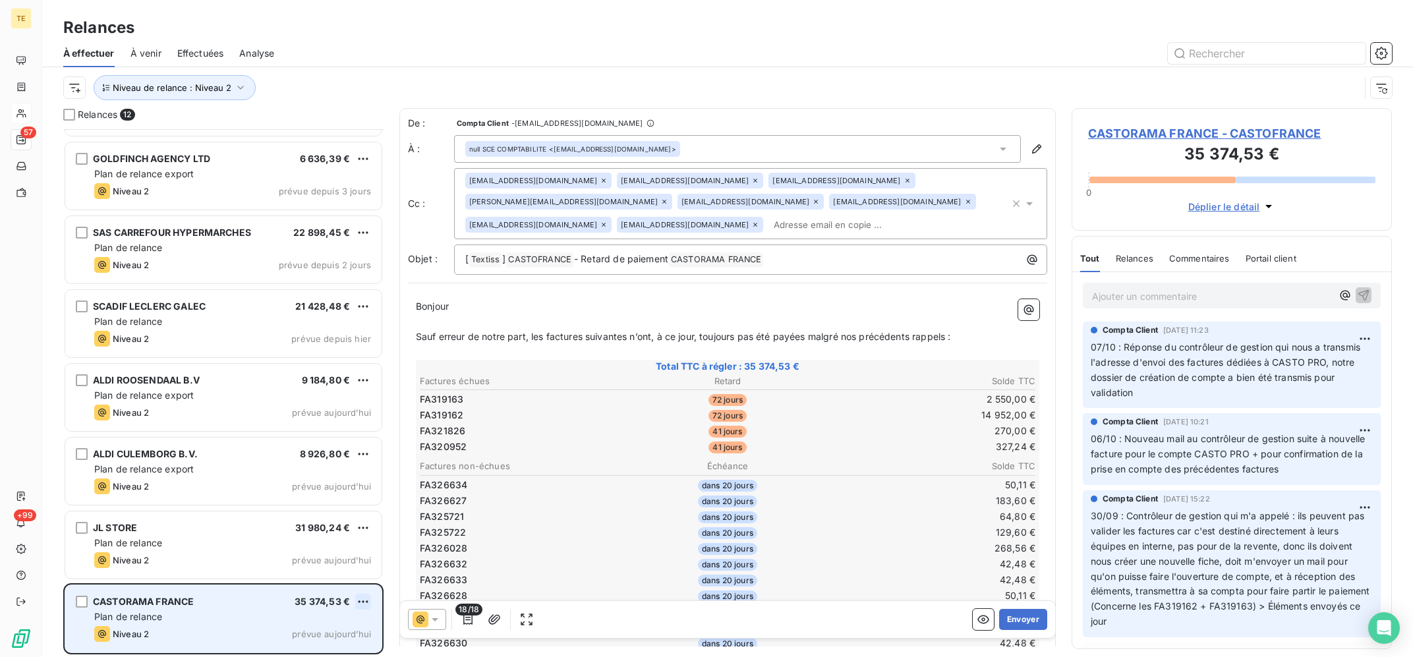
click at [361, 599] on html "TE 57 +99 Relances À effectuer À venir Effectuées Analyse Niveau de relance : N…" at bounding box center [706, 328] width 1413 height 657
click at [322, 548] on div "Replanifier cette action" at bounding box center [306, 551] width 118 height 21
select select "9"
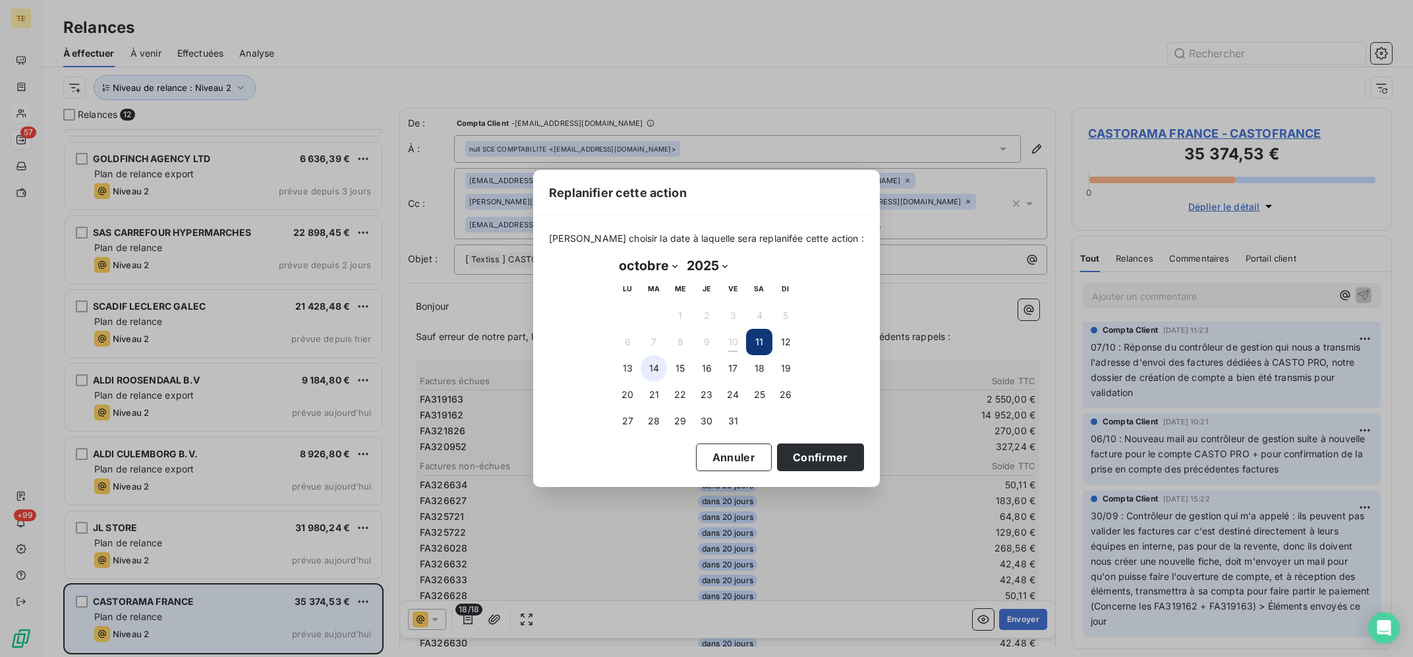
click at [658, 370] on button "14" at bounding box center [654, 368] width 26 height 26
click at [814, 458] on button "Confirmer" at bounding box center [820, 458] width 87 height 28
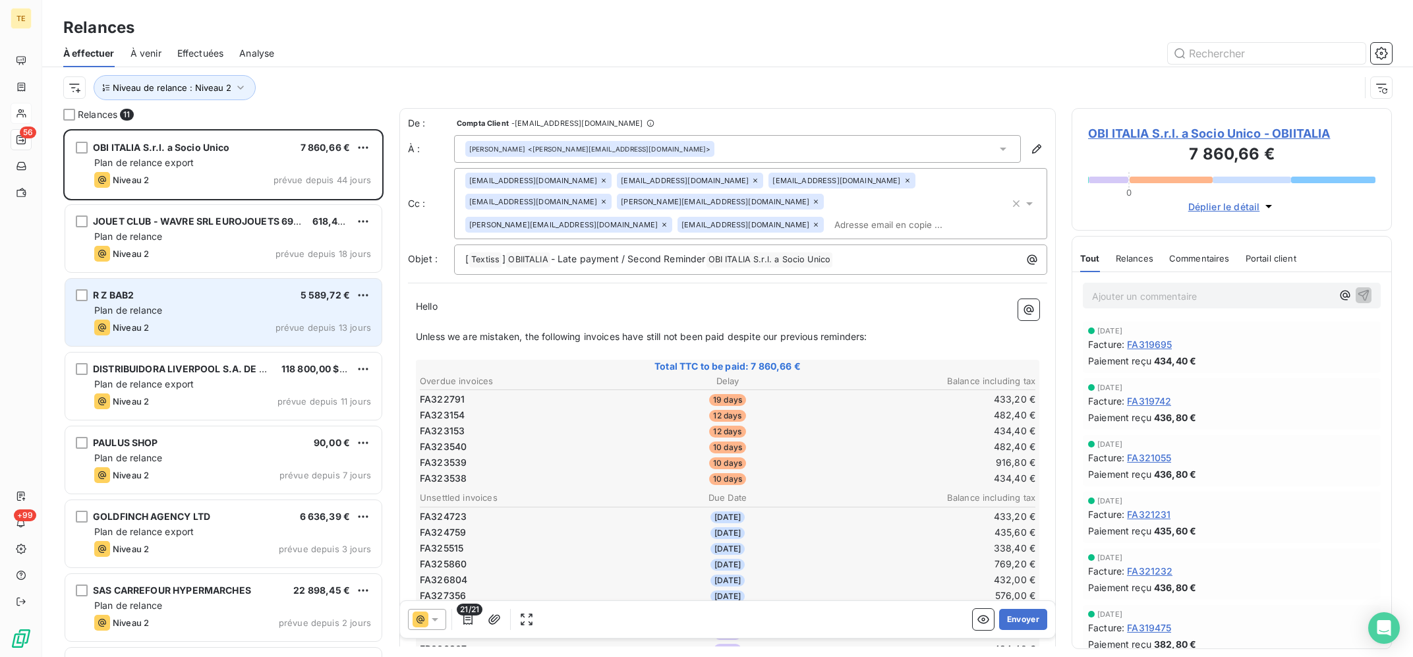
click at [254, 292] on div "R Z BAB2 5 589,72 €" at bounding box center [232, 295] width 277 height 12
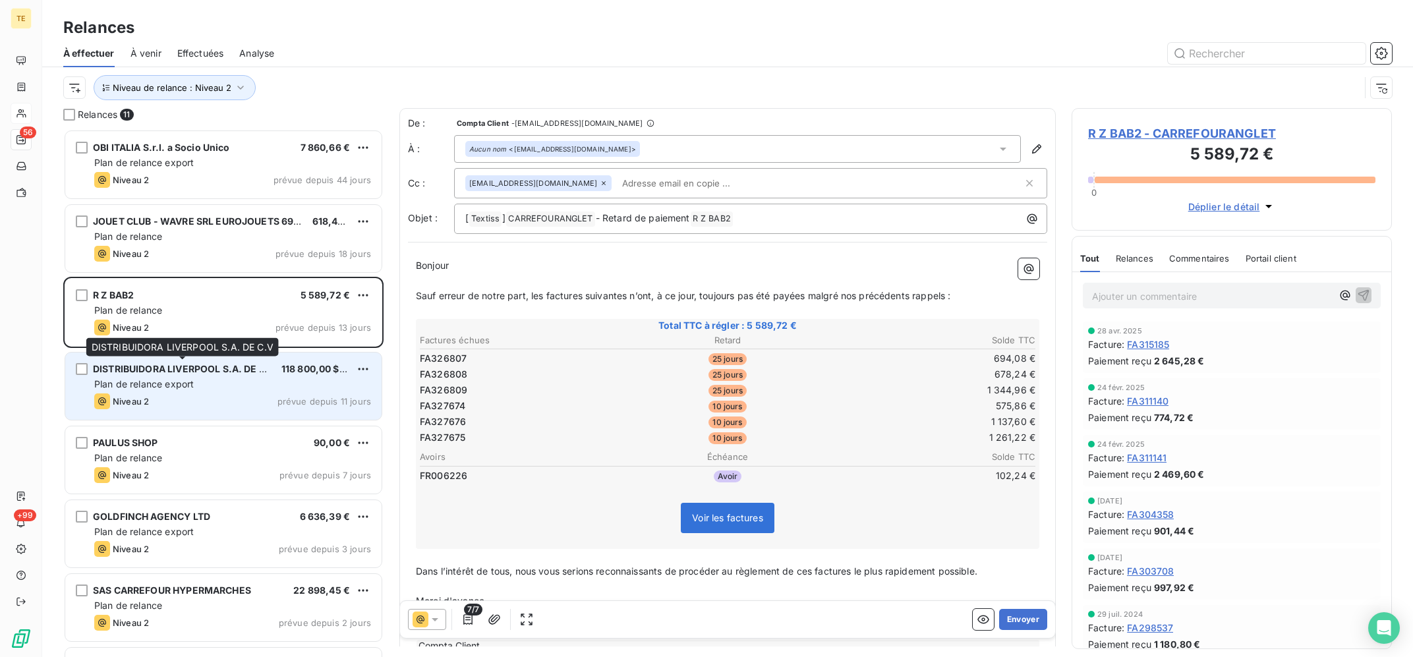
click at [241, 366] on span "DISTRIBUIDORA LIVERPOOL S.A. DE C.V" at bounding box center [184, 368] width 183 height 11
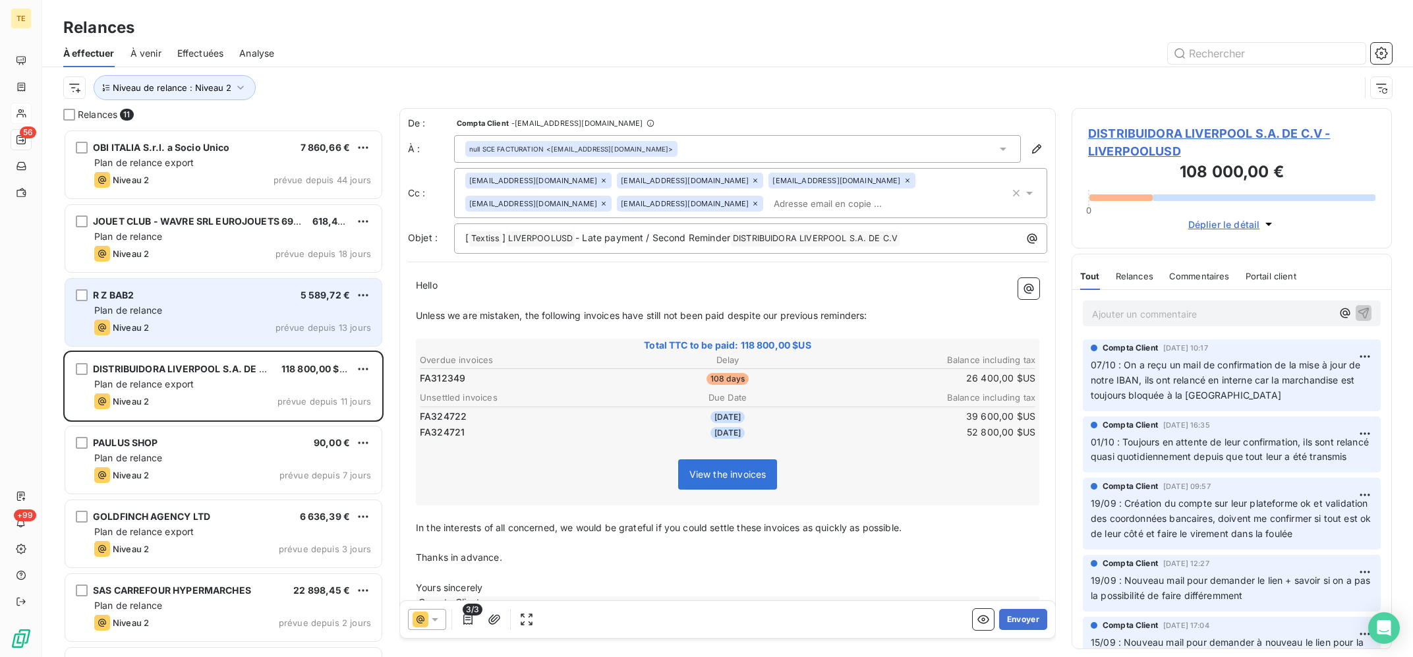
click at [258, 314] on div "Plan de relance" at bounding box center [232, 310] width 277 height 13
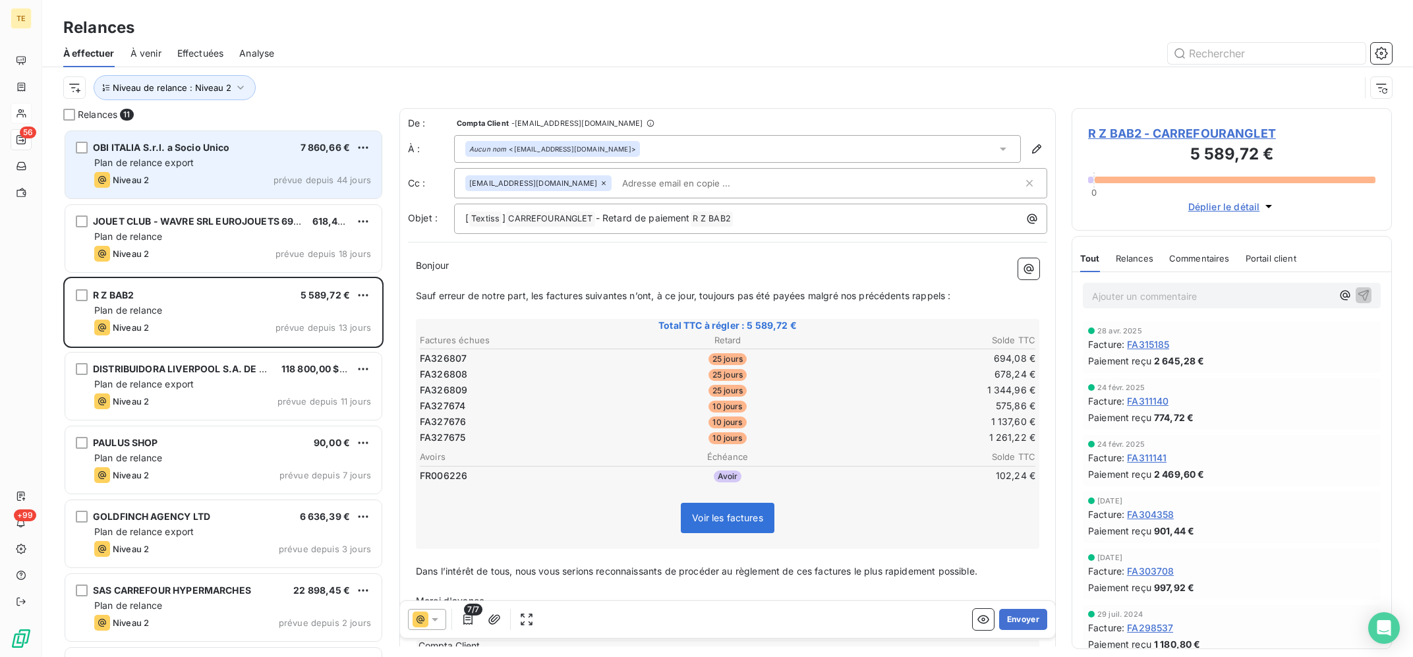
click at [236, 166] on div "Plan de relance export" at bounding box center [232, 162] width 277 height 13
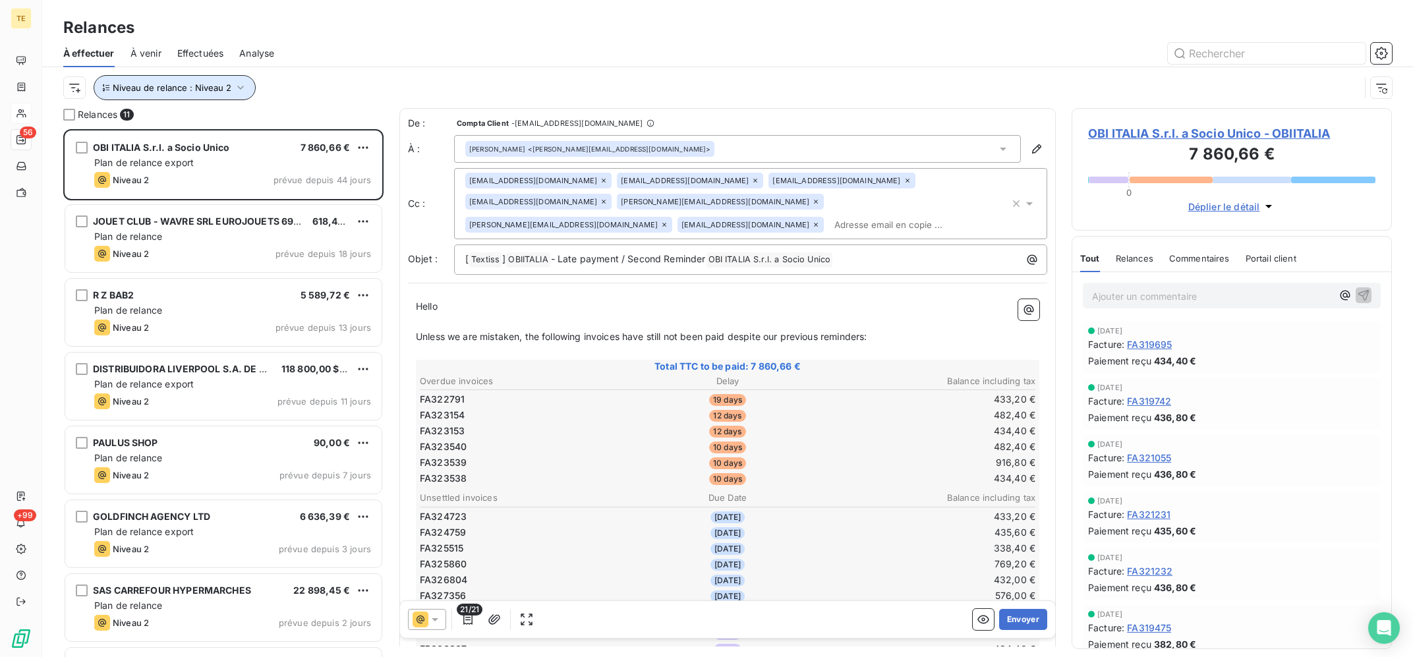
click at [223, 78] on button "Niveau de relance : Niveau 2" at bounding box center [175, 87] width 162 height 25
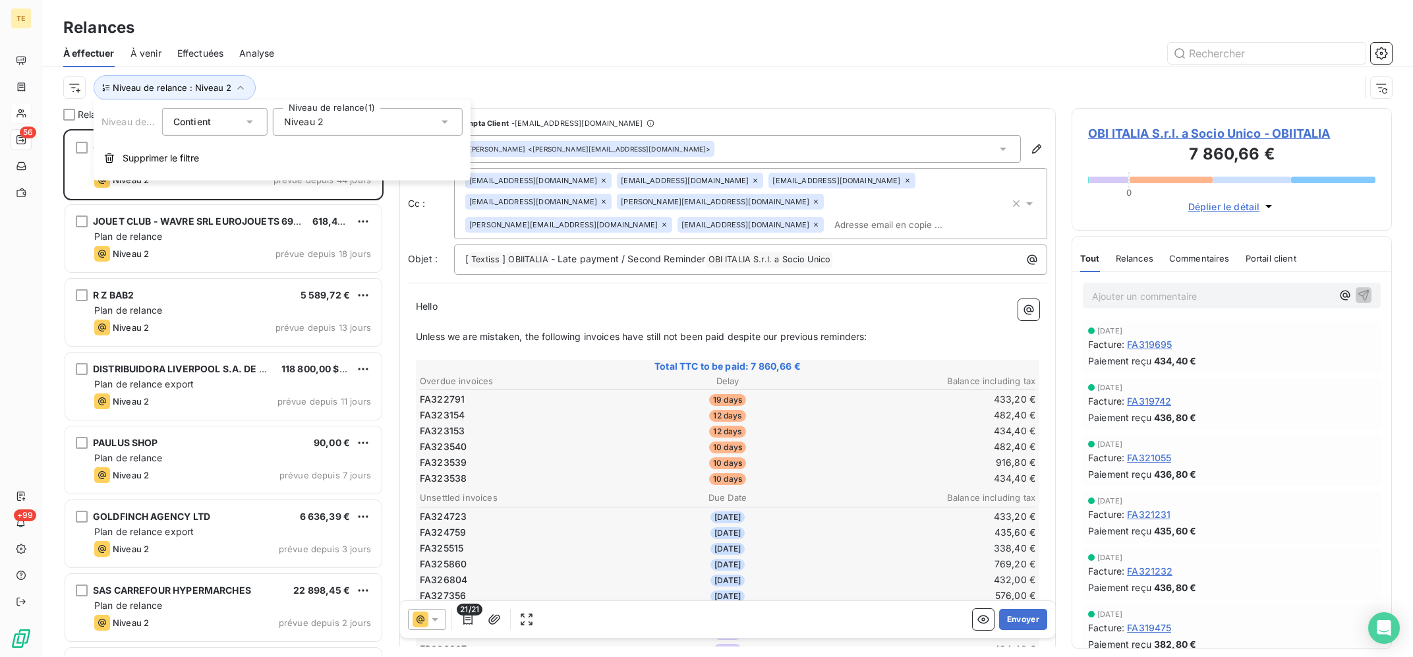
click at [359, 134] on div "Niveau 2" at bounding box center [368, 122] width 190 height 28
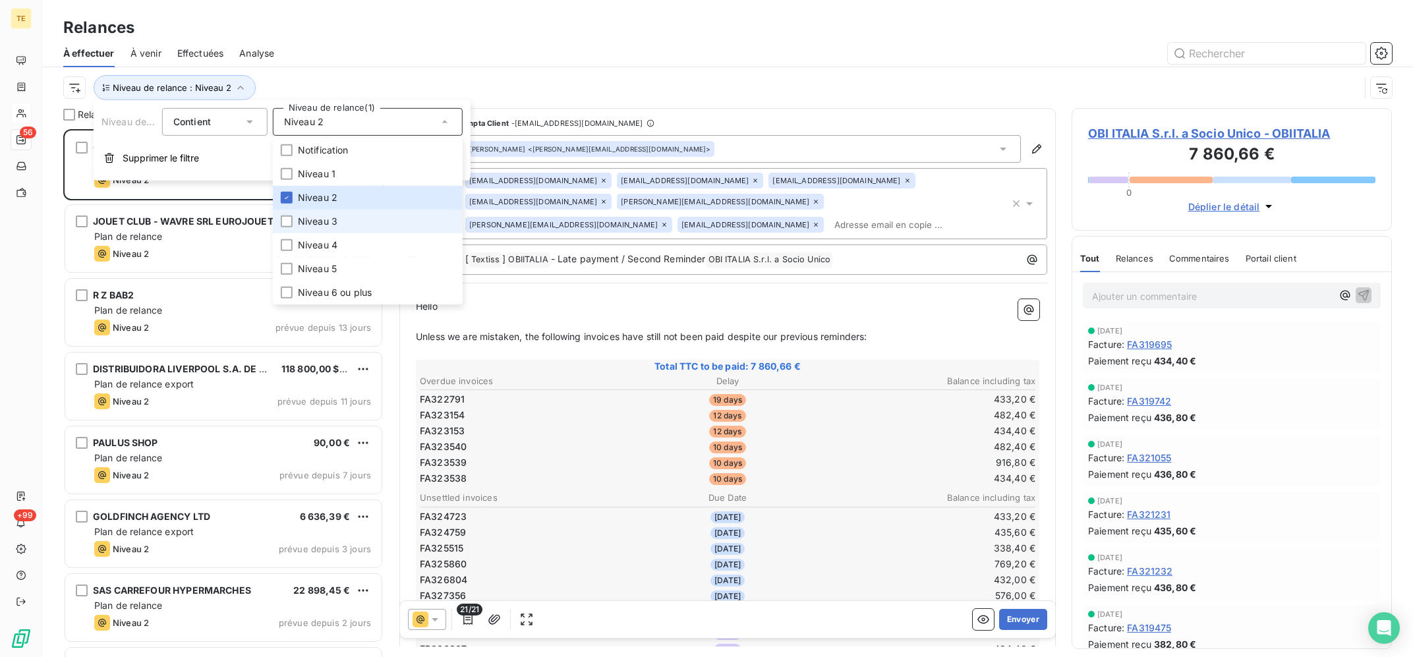
click at [359, 214] on li "Niveau 3" at bounding box center [368, 222] width 190 height 24
click at [353, 193] on li "Niveau 2" at bounding box center [368, 198] width 190 height 24
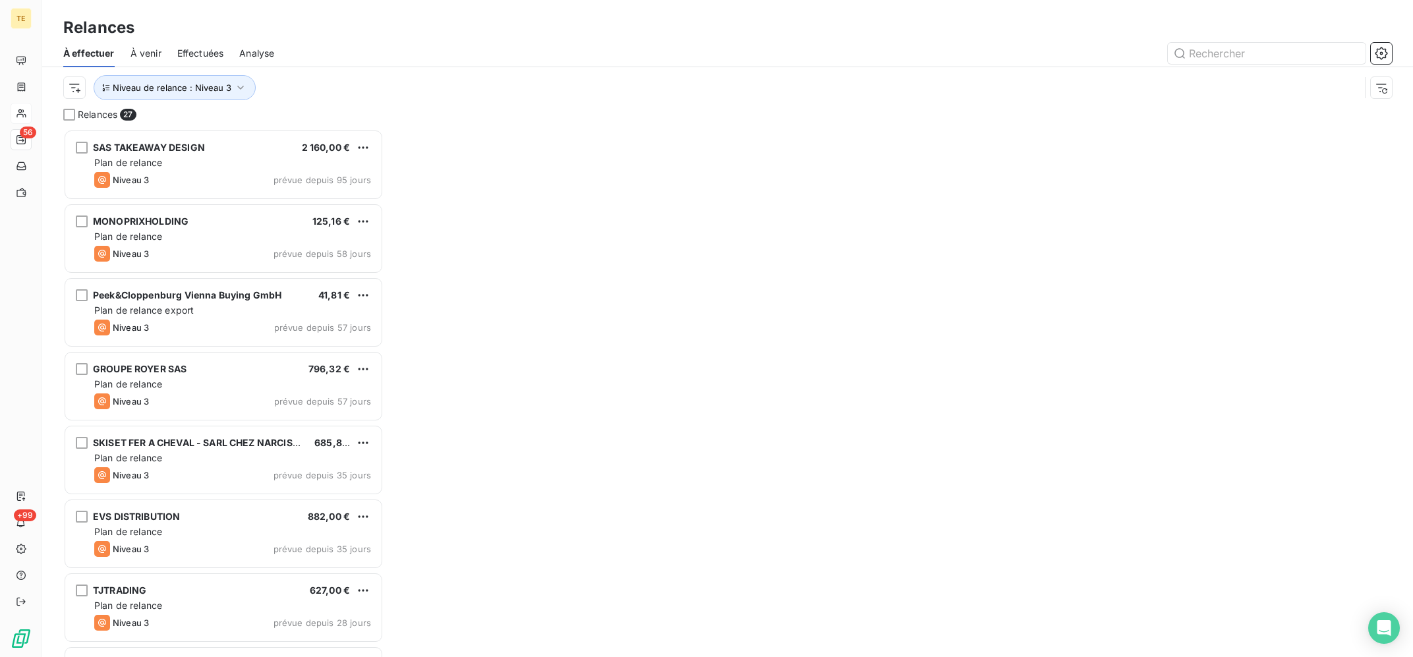
click at [515, 76] on div "Niveau de relance : Niveau 3" at bounding box center [711, 87] width 1297 height 25
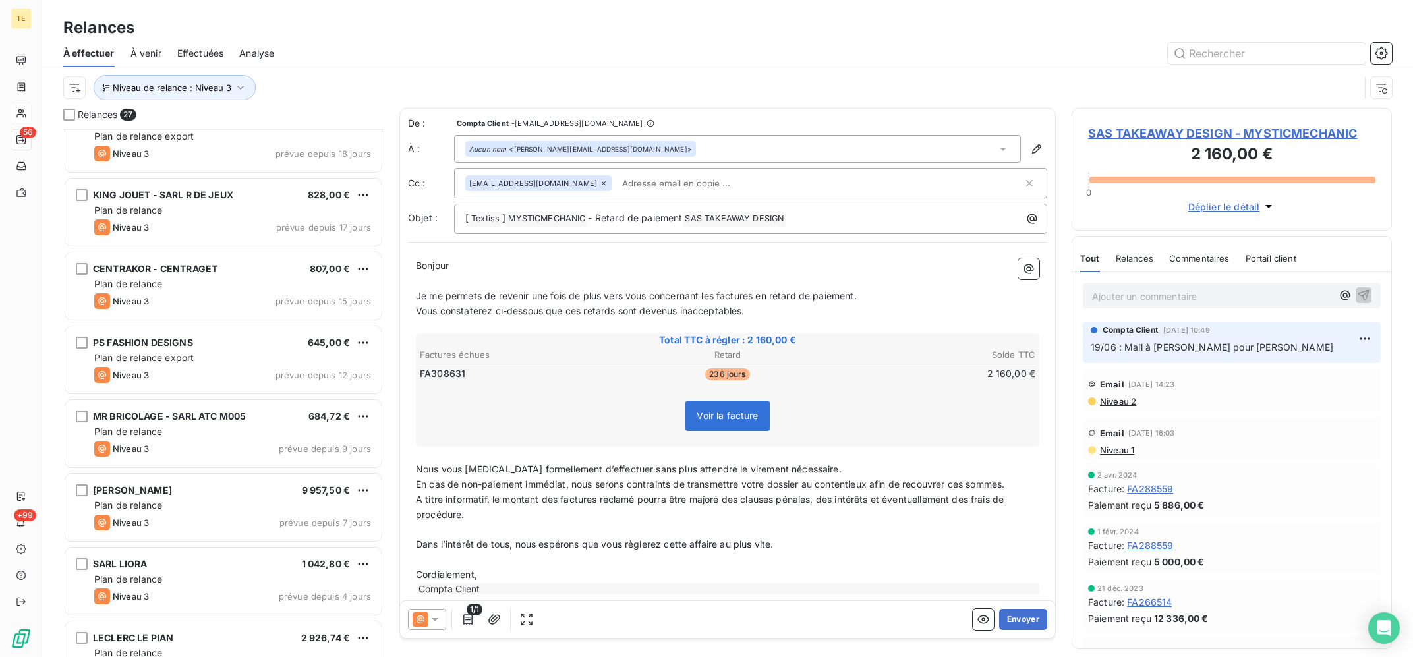
scroll to position [1466, 0]
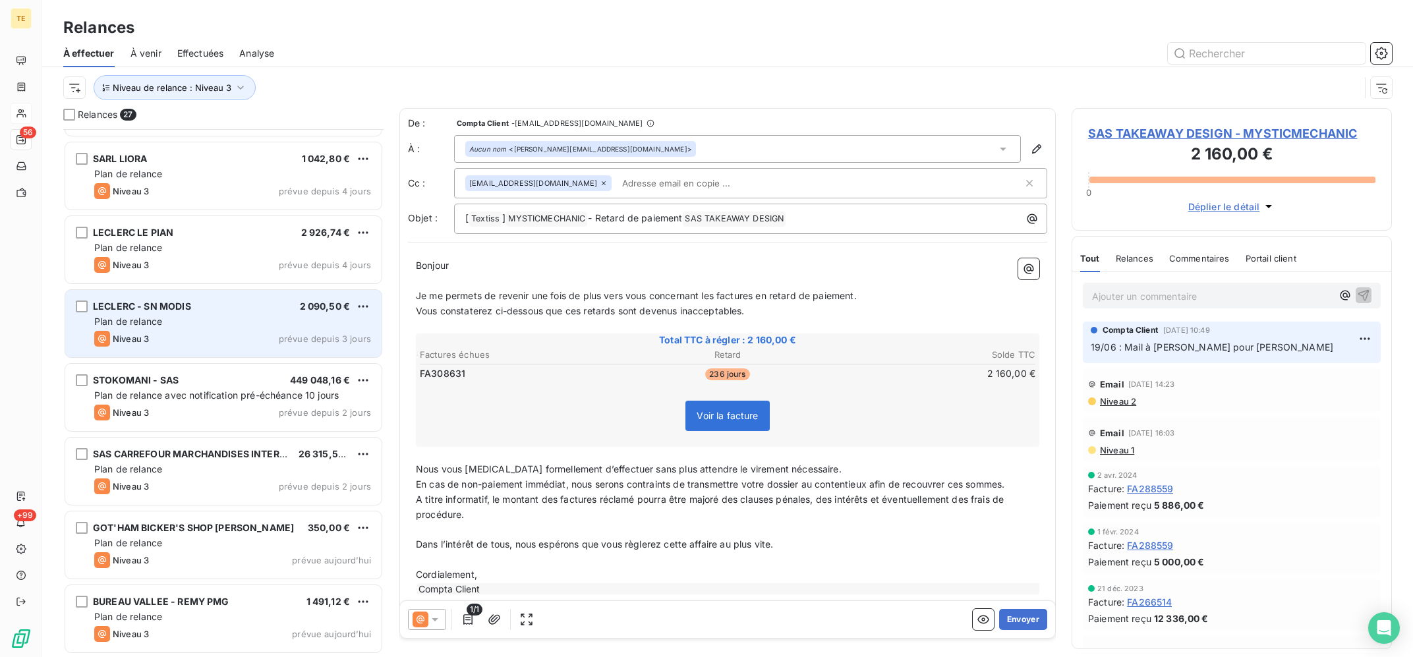
click at [270, 322] on div "Plan de relance" at bounding box center [232, 321] width 277 height 13
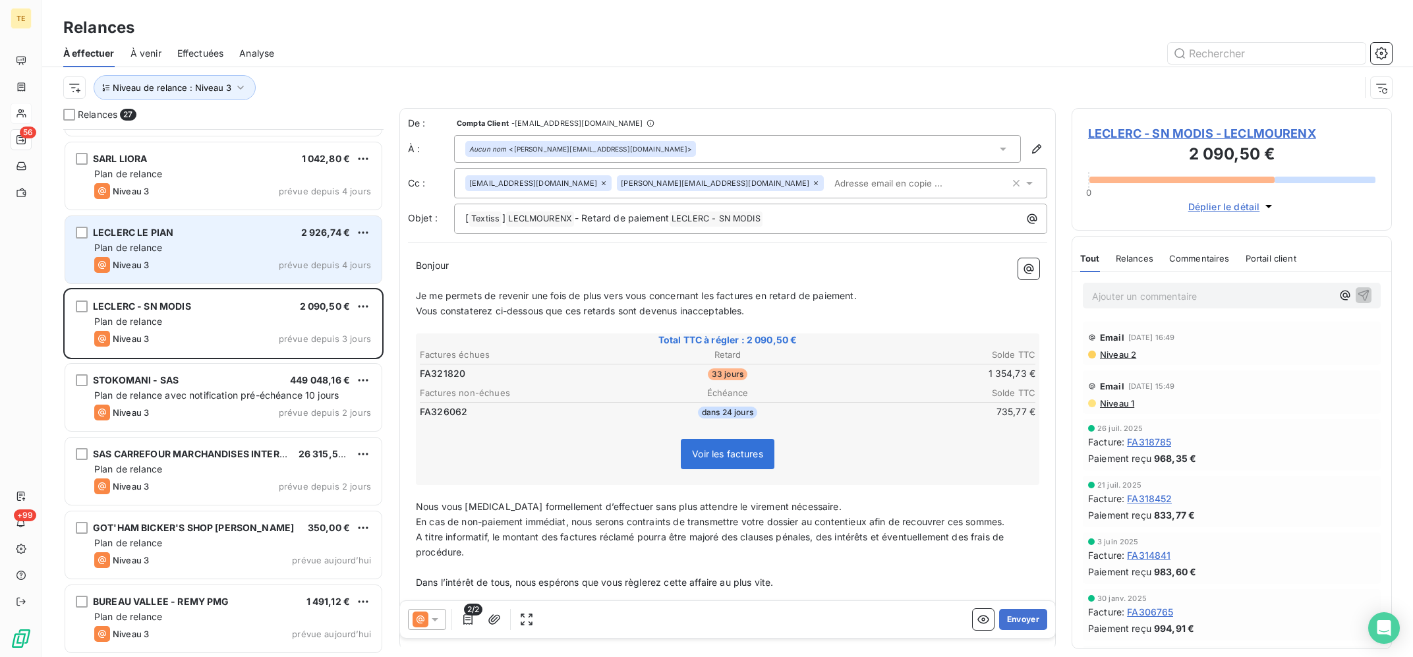
click at [267, 250] on div "Plan de relance" at bounding box center [232, 247] width 277 height 13
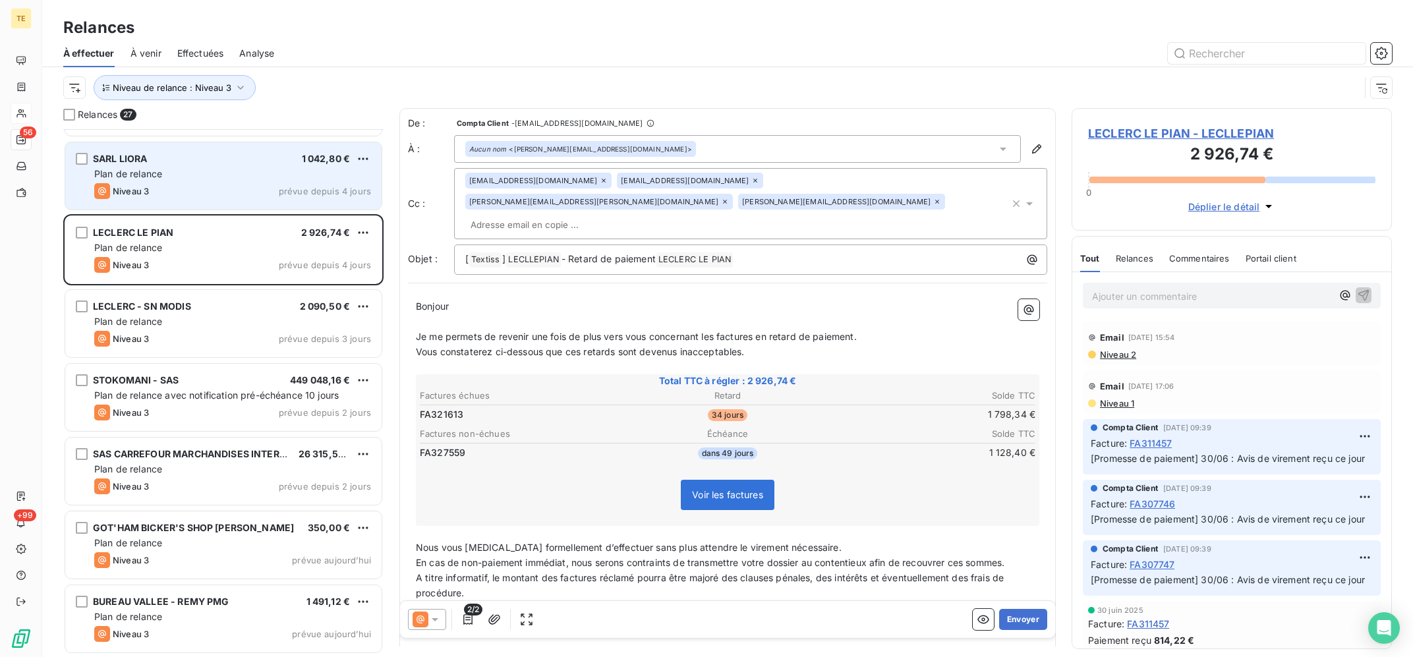
click at [252, 155] on div "SARL LIORA 1 042,80 €" at bounding box center [232, 159] width 277 height 12
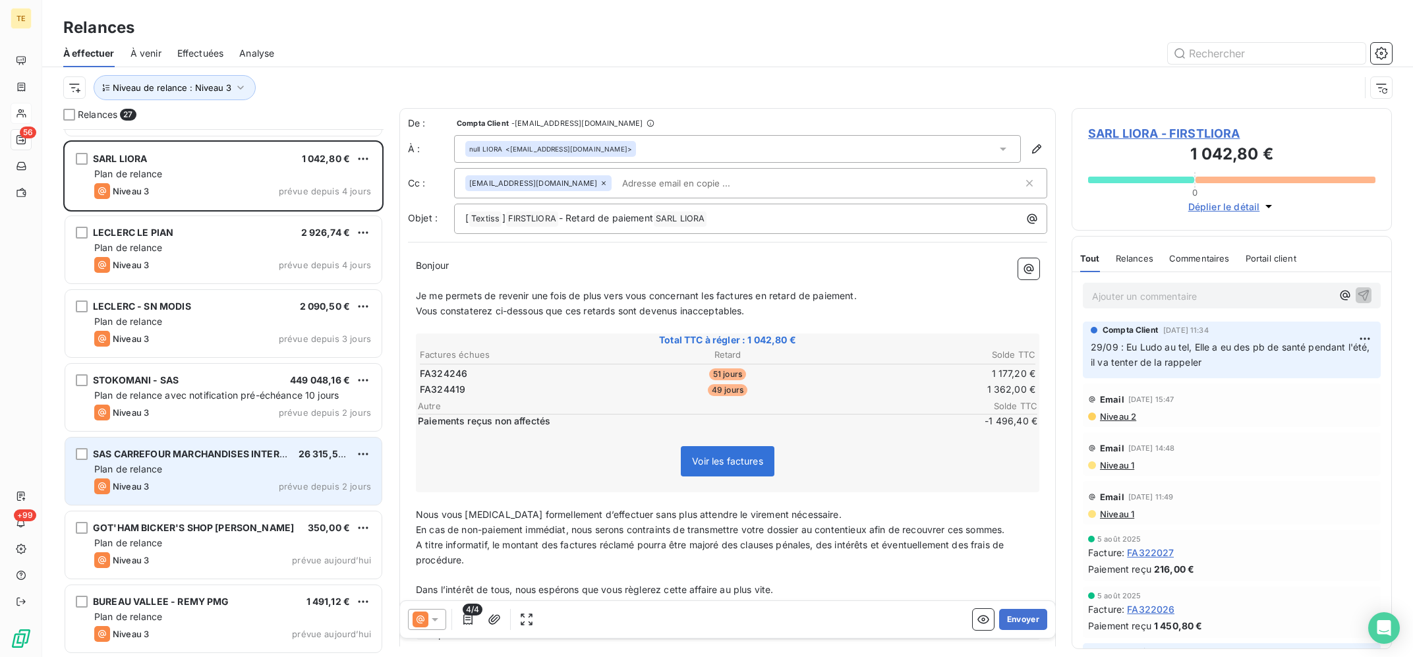
click at [255, 458] on span "SAS CARREFOUR MARCHANDISES INTERNAT" at bounding box center [196, 453] width 206 height 11
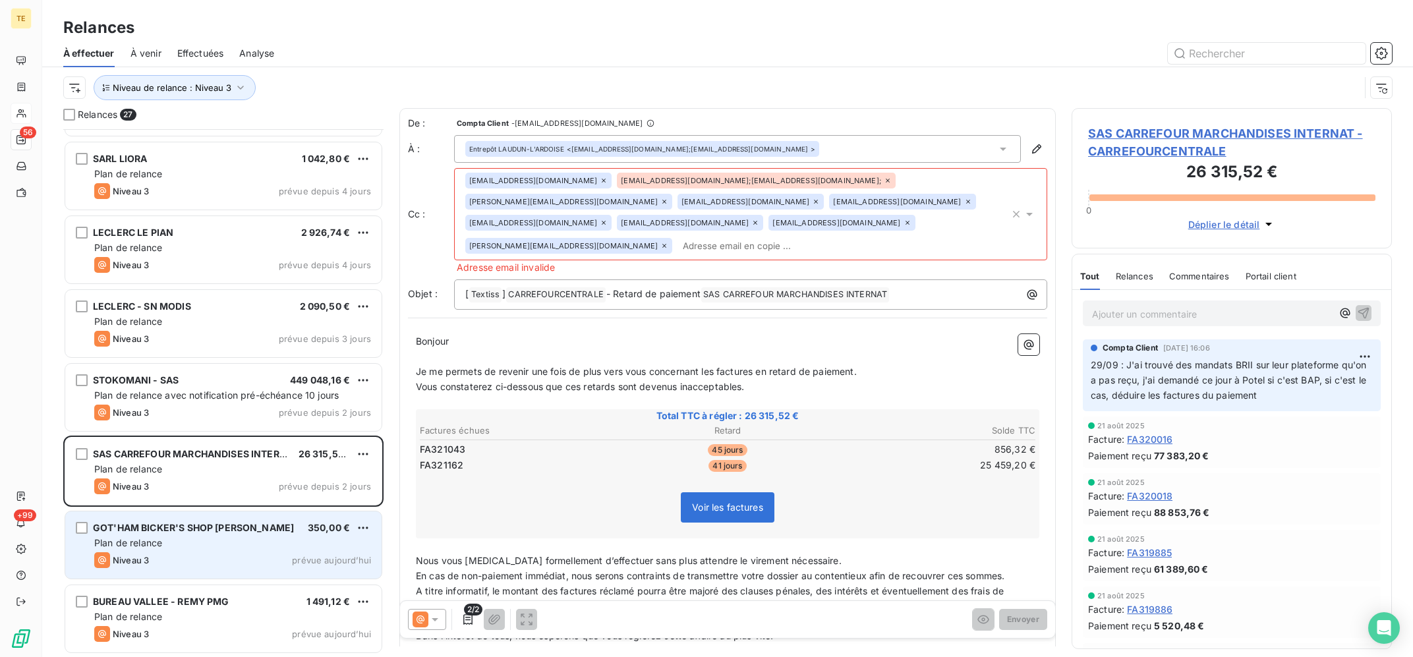
click at [260, 519] on div "GOT'HAM BICKER'S SHOP [PERSON_NAME] 350,00 € Plan de relance Niveau 3 prévue [D…" at bounding box center [223, 545] width 316 height 67
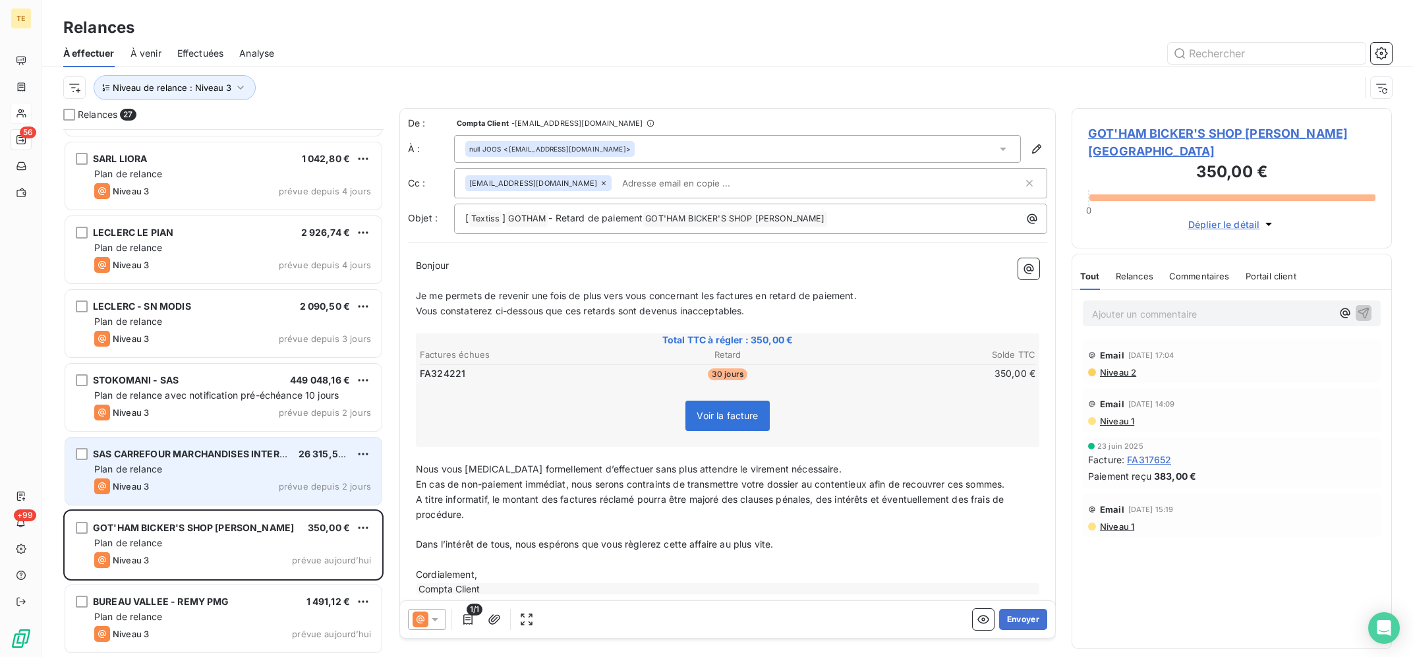
click at [309, 474] on div "Plan de relance" at bounding box center [232, 469] width 277 height 13
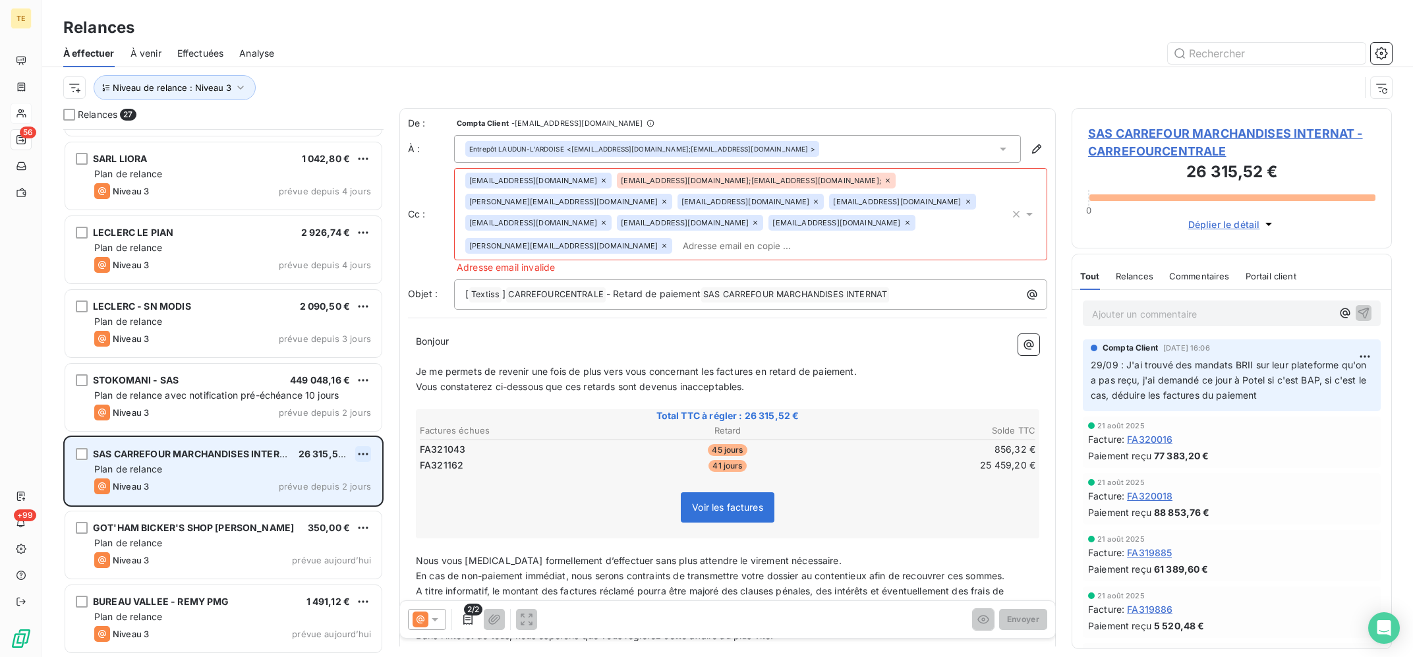
click at [359, 447] on html "TE 56 +99 Relances À effectuer À venir Effectuées Analyse Niveau de relance : N…" at bounding box center [706, 328] width 1413 height 657
click at [343, 474] on div "Replanifier cette action" at bounding box center [306, 480] width 118 height 21
select select "9"
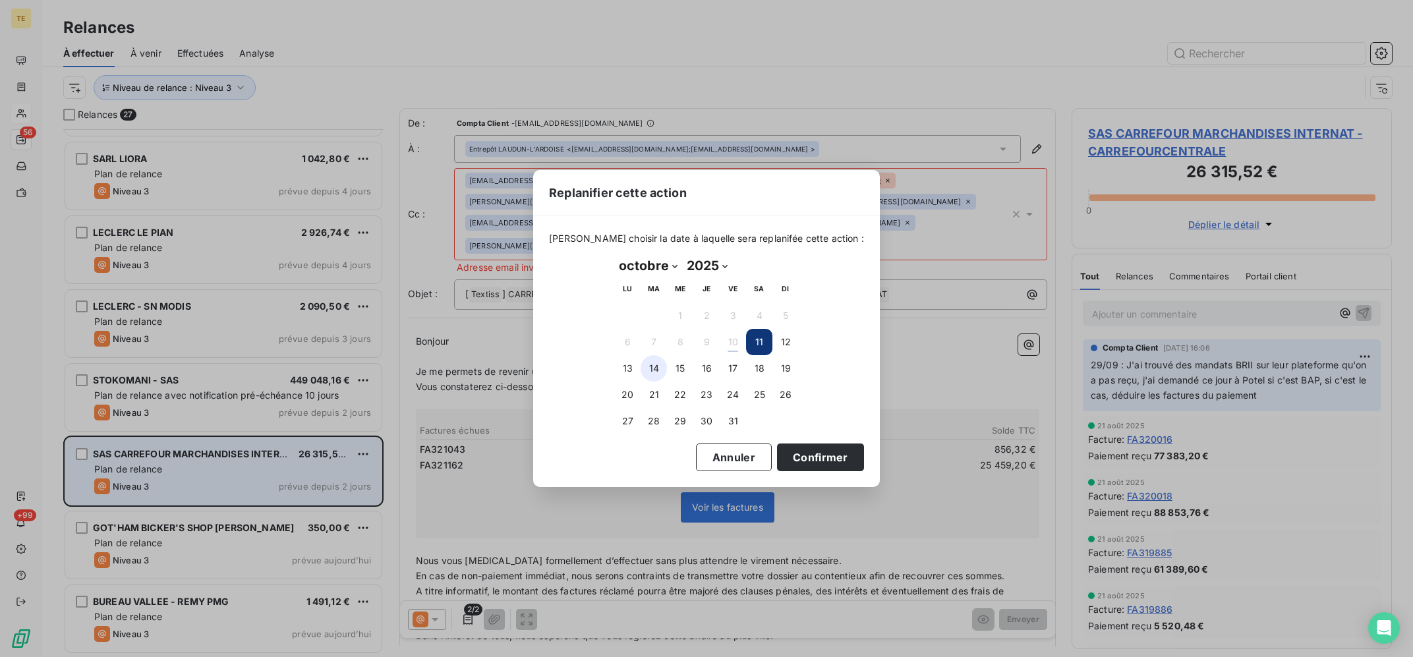
click at [655, 368] on button "14" at bounding box center [654, 368] width 26 height 26
click at [757, 458] on div "Annuler Confirmer" at bounding box center [706, 458] width 315 height 28
click at [777, 457] on button "Confirmer" at bounding box center [820, 458] width 87 height 28
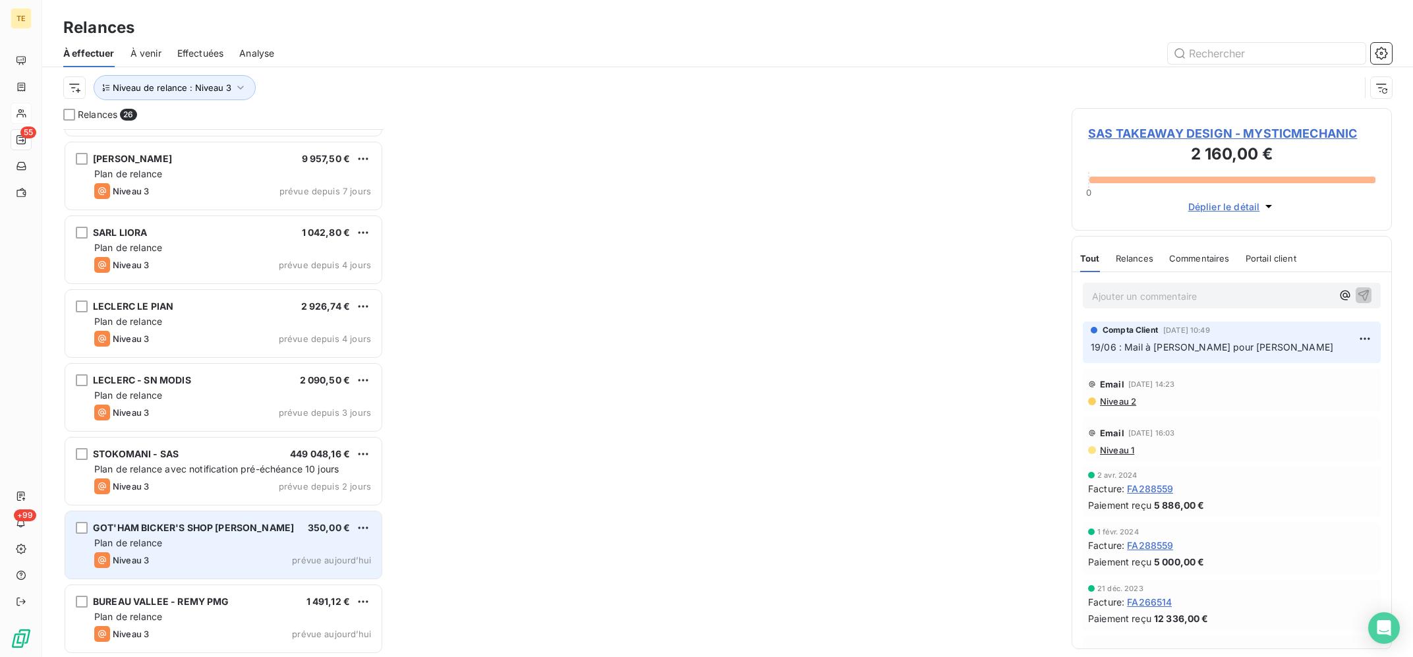
scroll to position [1391, 0]
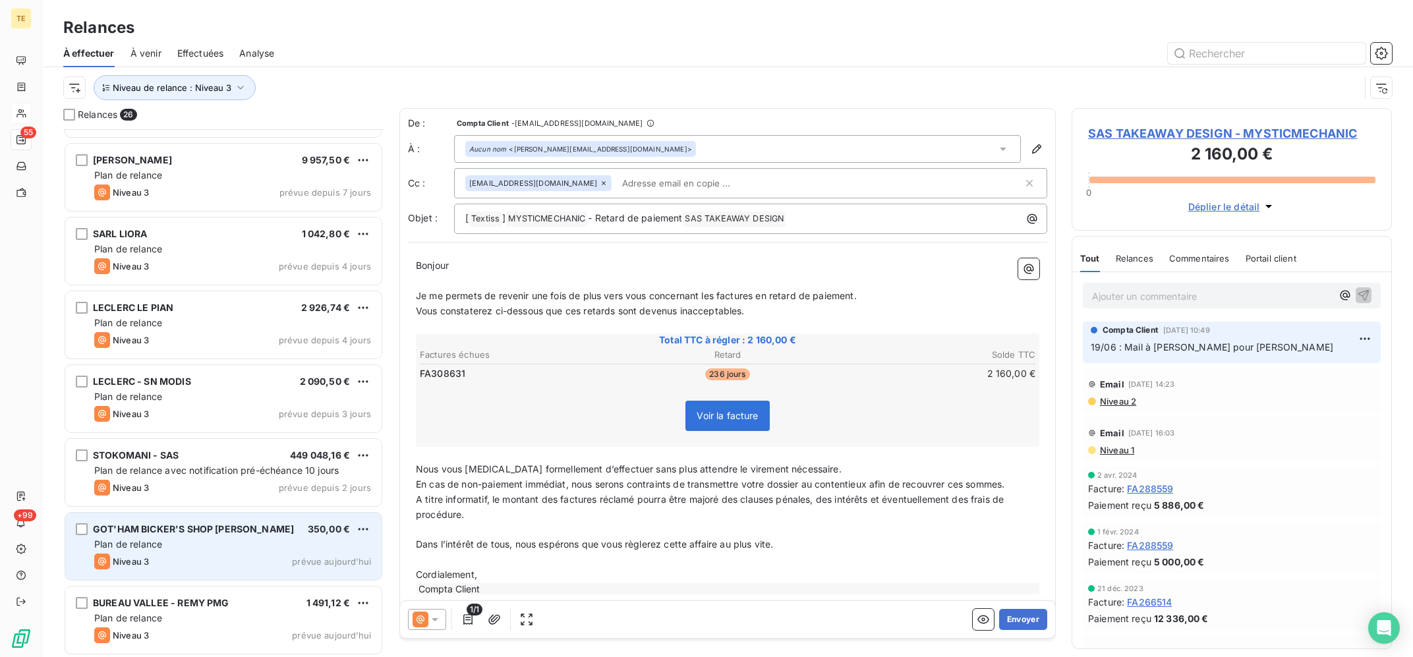
click at [244, 530] on span "GOT'HAM BICKER'S SHOP [PERSON_NAME]" at bounding box center [193, 528] width 201 height 11
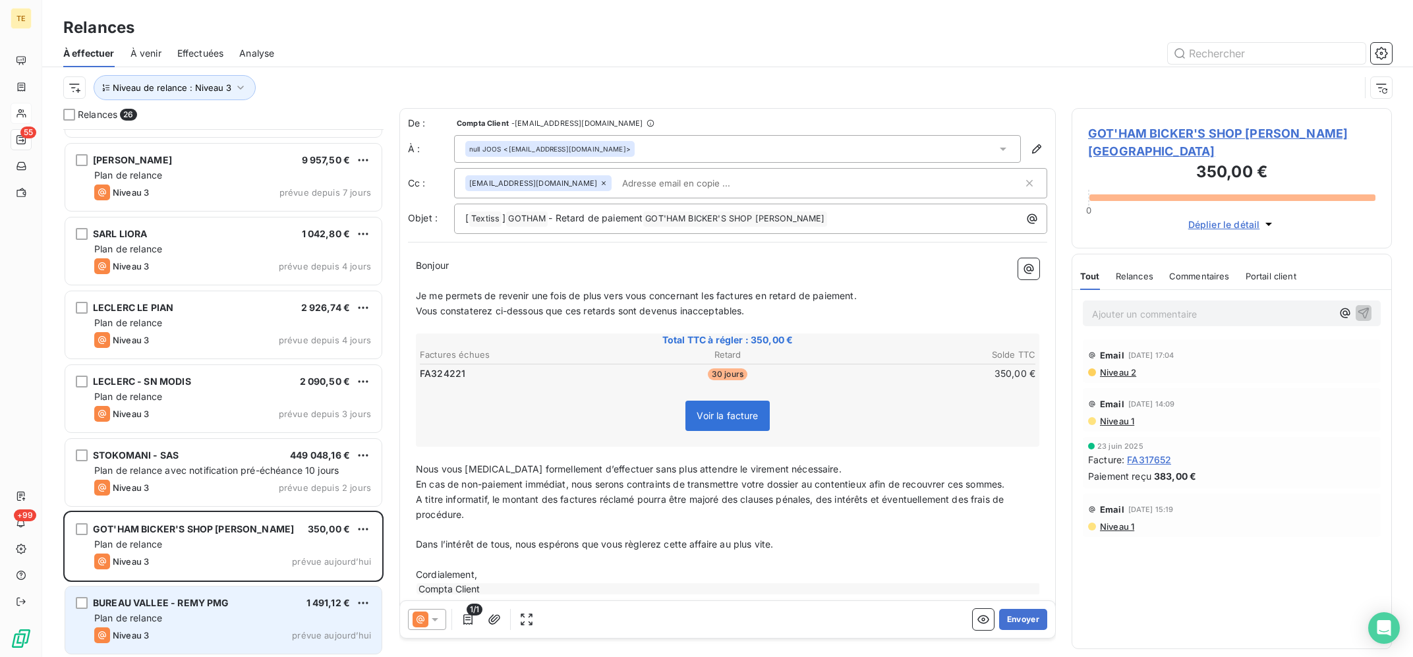
click at [242, 604] on div "BUREAU VALLEE - REMY PMG 1 491,12 €" at bounding box center [232, 603] width 277 height 12
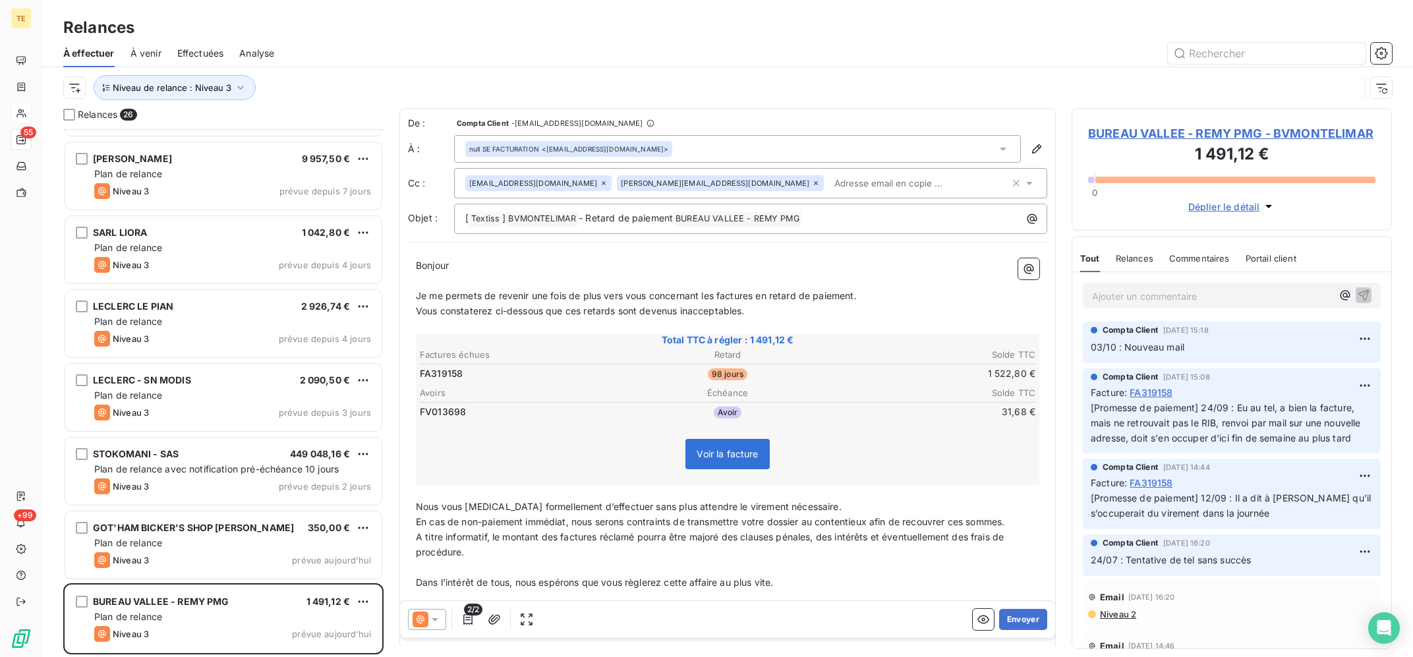
scroll to position [1127, 0]
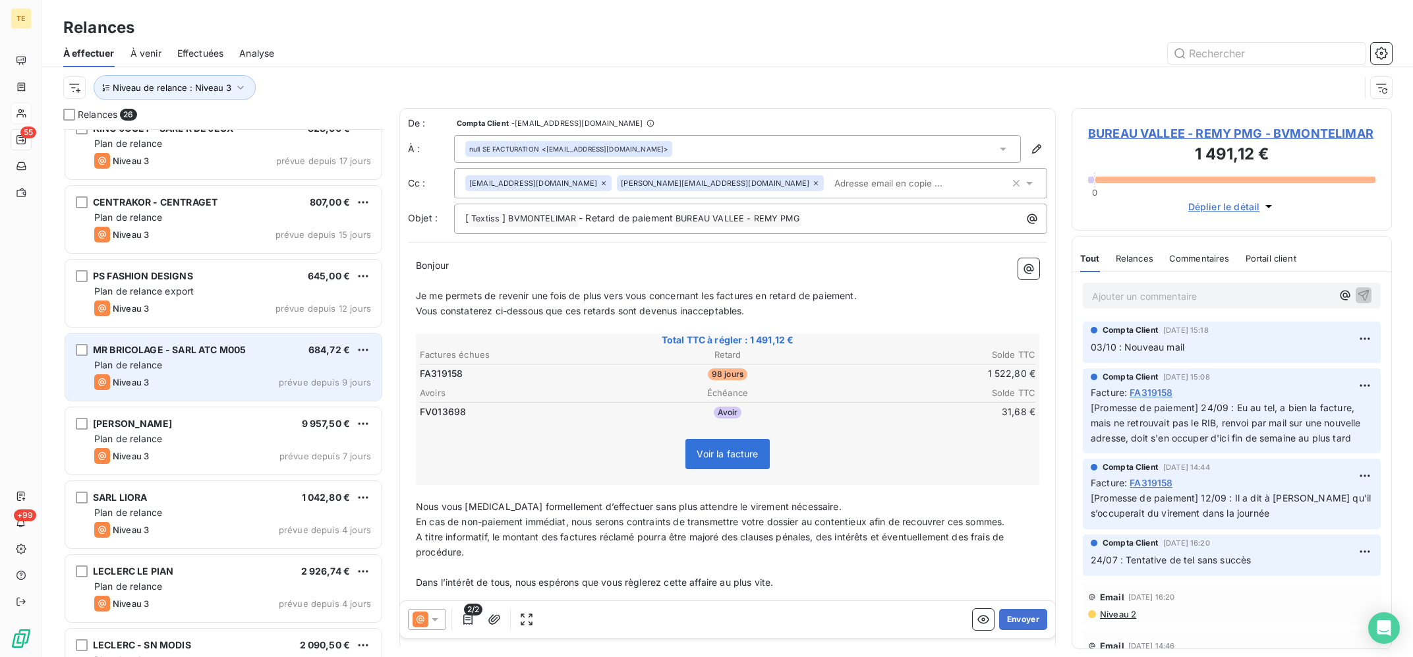
click at [212, 343] on div "MR BRICOLAGE - SARL ATC M005 684,72 € Plan de relance Niveau 3 prévue depuis 9 …" at bounding box center [223, 367] width 316 height 67
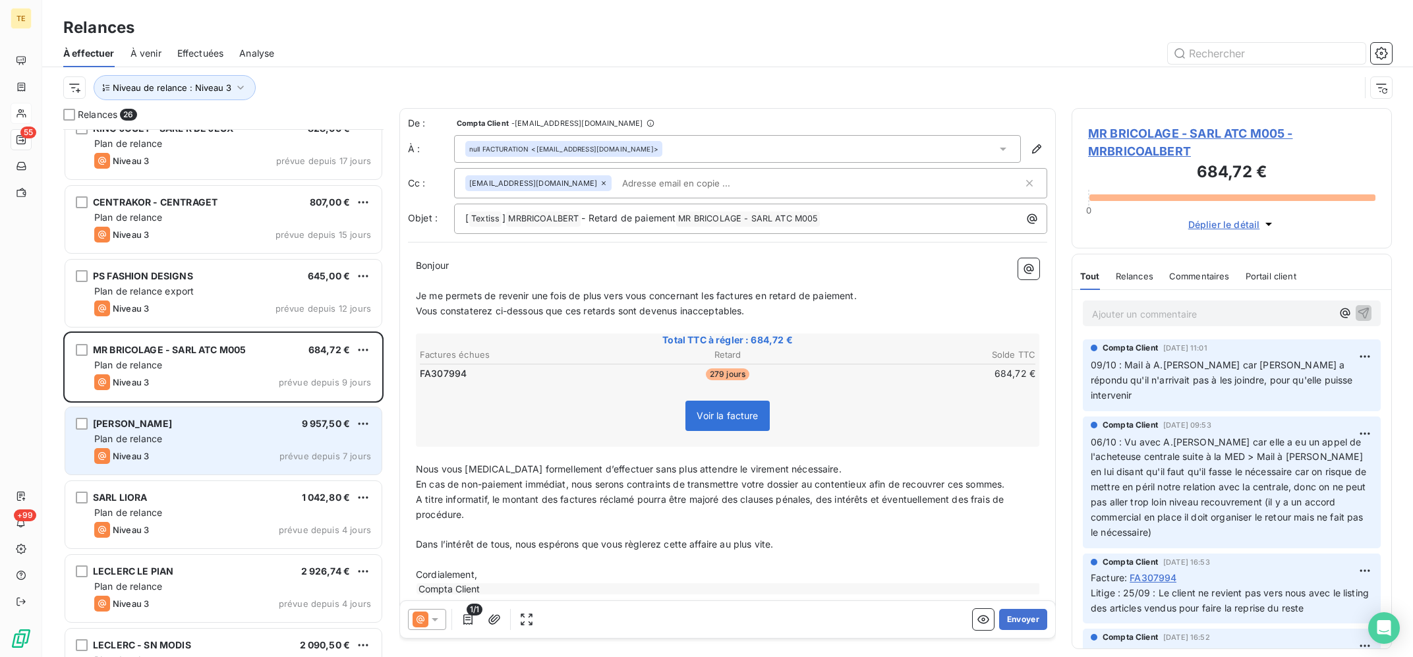
click at [227, 442] on div "Plan de relance" at bounding box center [232, 438] width 277 height 13
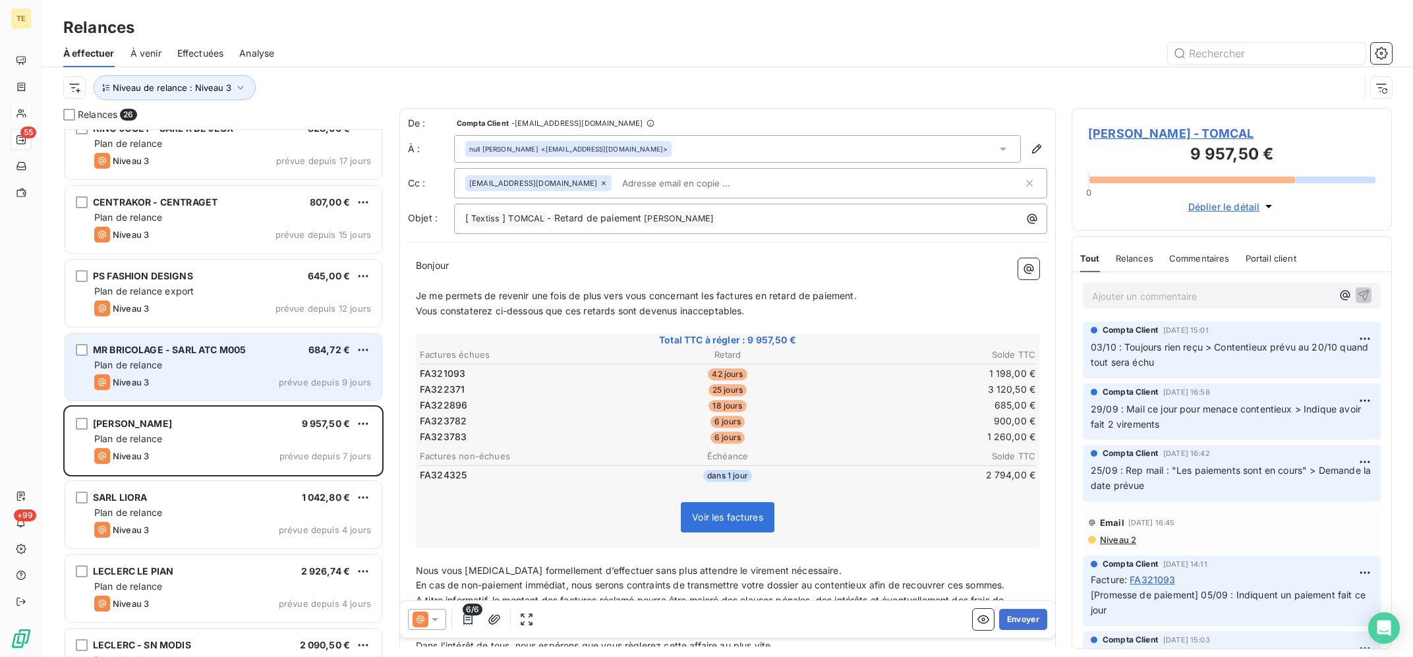
click at [249, 347] on div "MR BRICOLAGE - SARL ATC M005 684,72 €" at bounding box center [232, 350] width 277 height 12
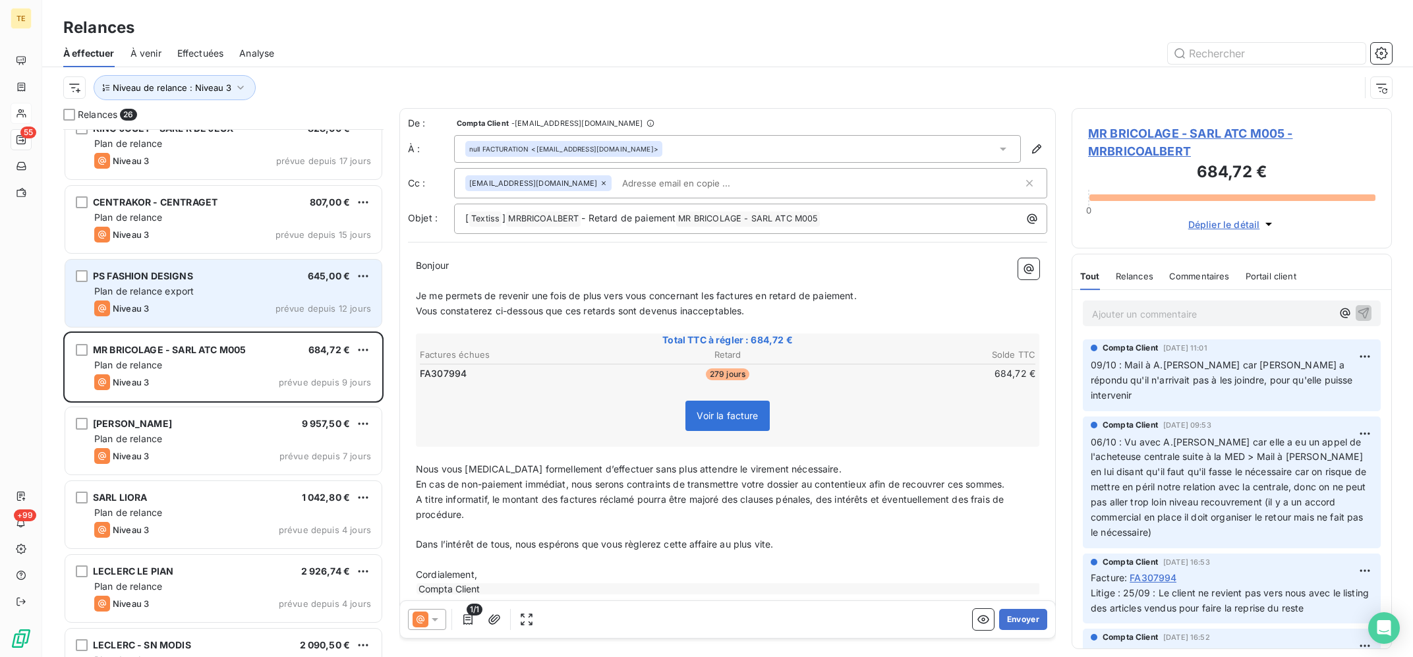
click at [248, 291] on div "Plan de relance export" at bounding box center [232, 291] width 277 height 13
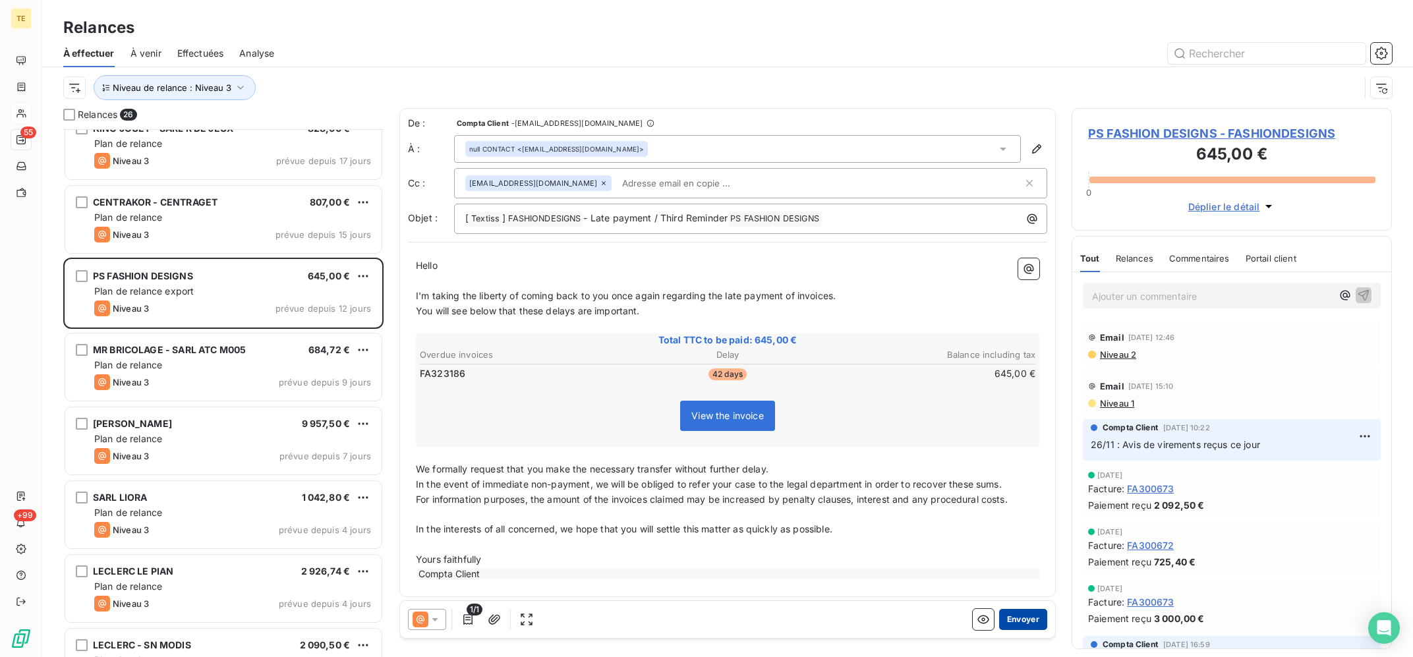
click at [1021, 618] on button "Envoyer" at bounding box center [1023, 619] width 48 height 21
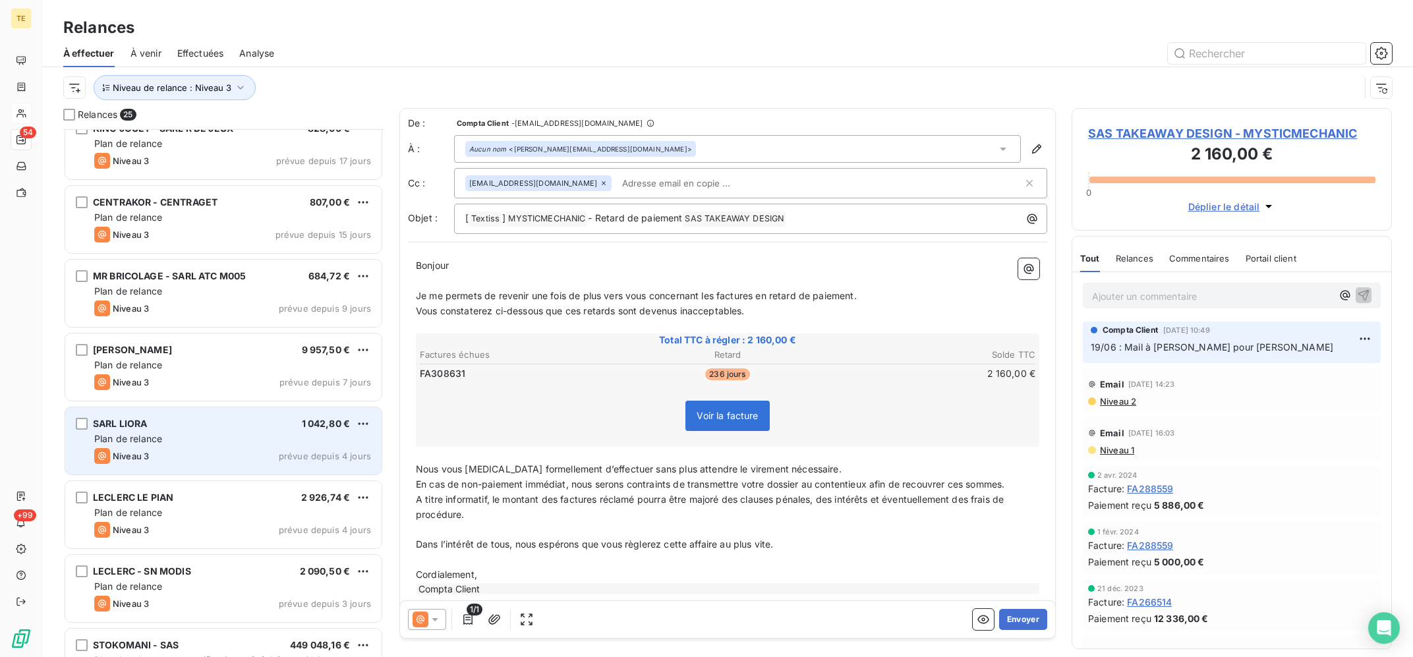
scroll to position [862, 0]
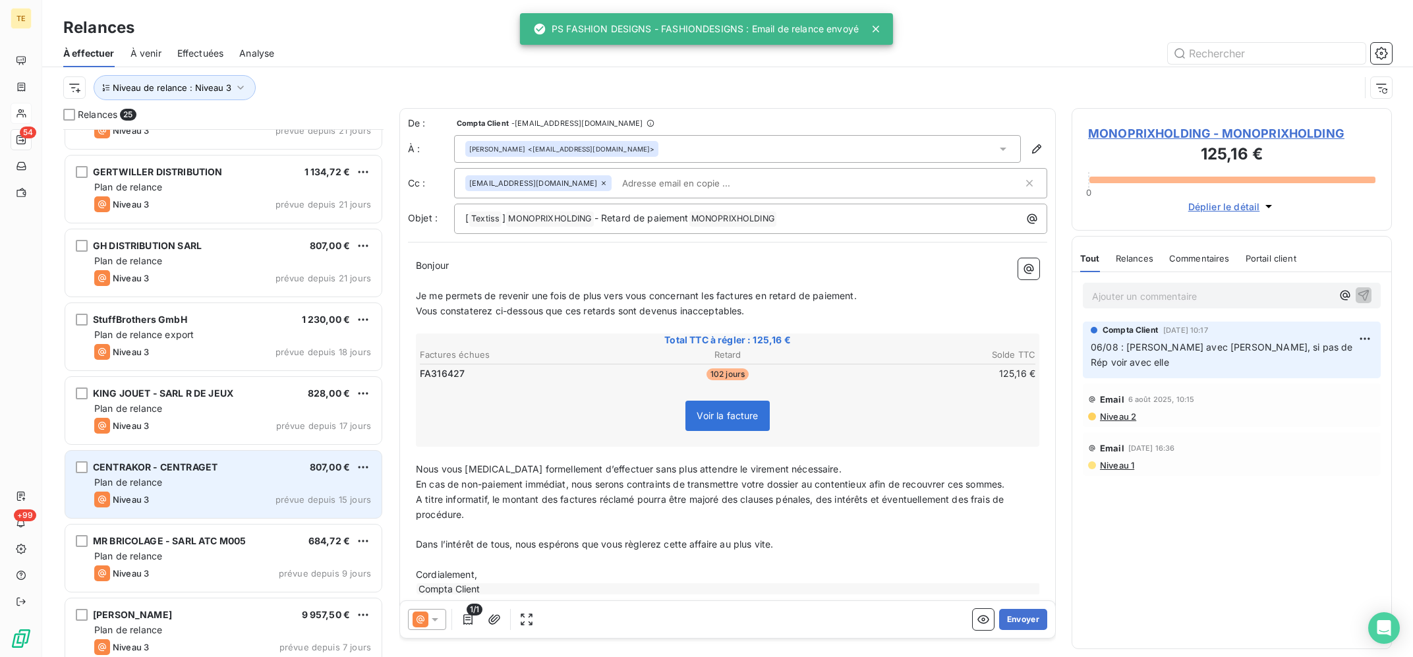
click at [251, 496] on div "Niveau 3 prévue depuis 15 jours" at bounding box center [232, 500] width 277 height 16
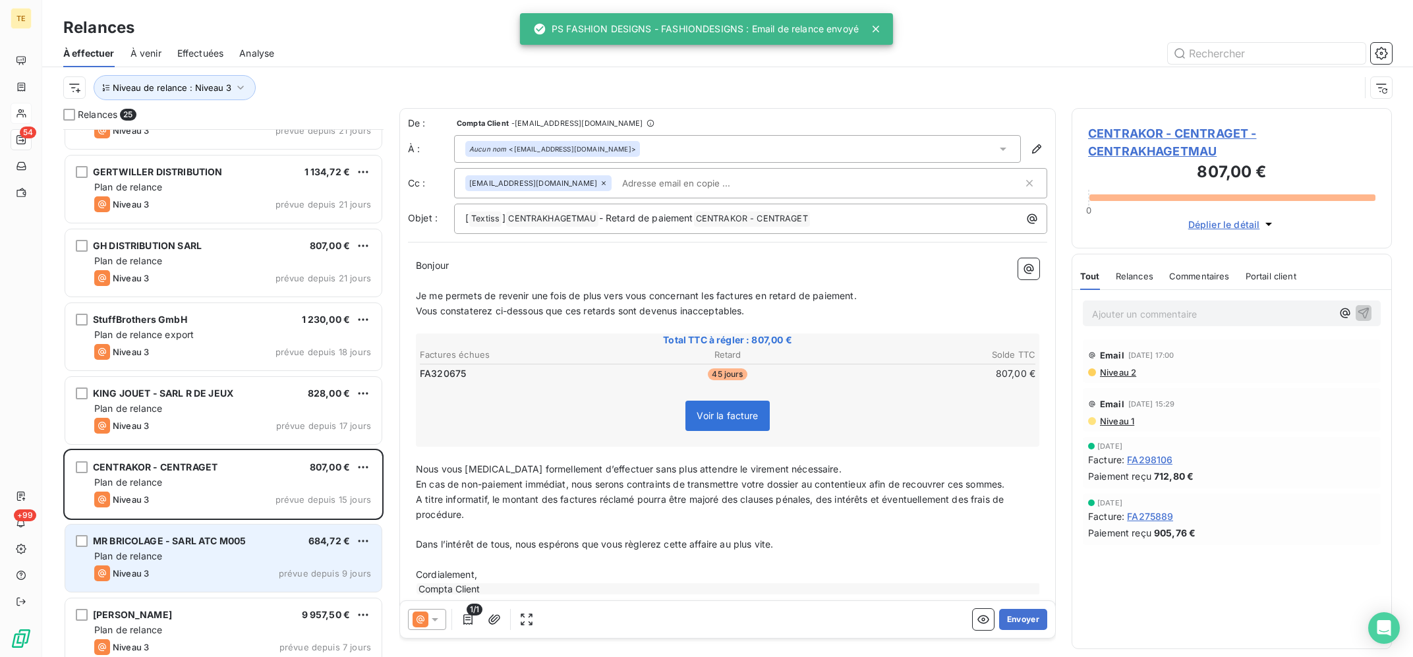
click at [262, 551] on div "Plan de relance" at bounding box center [232, 556] width 277 height 13
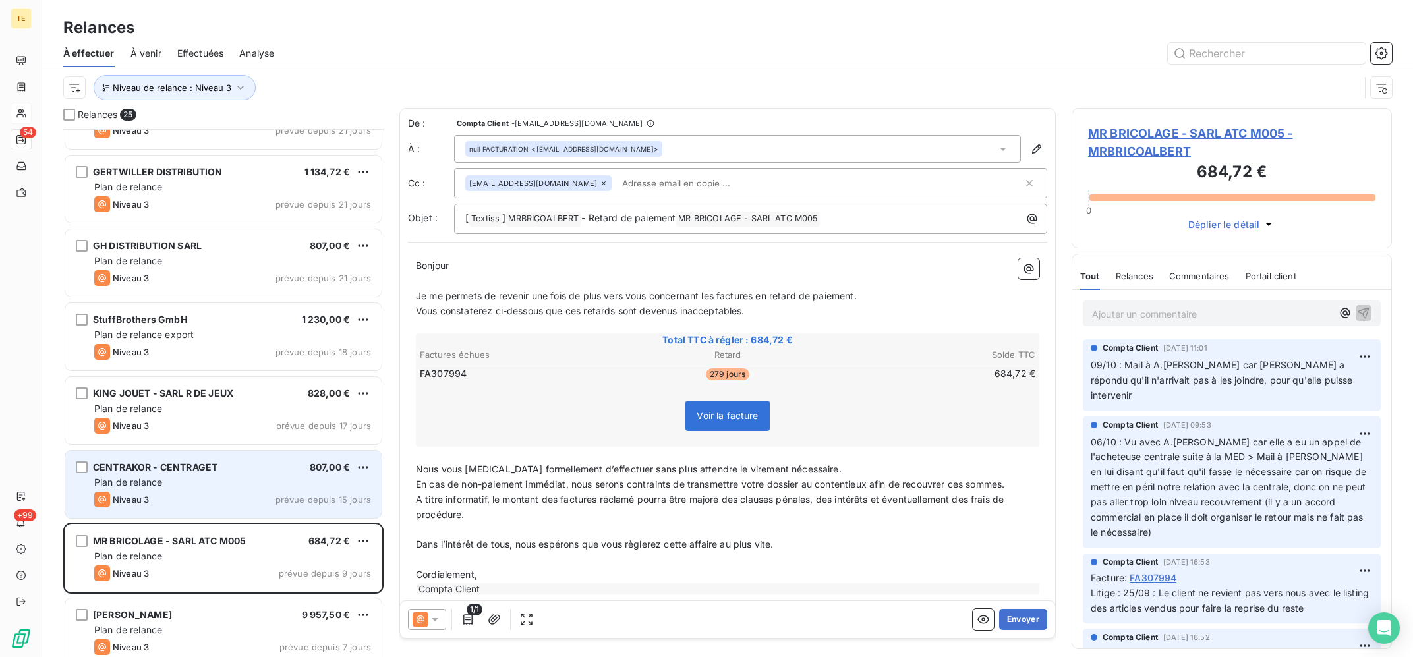
click at [258, 513] on div "CENTRAKOR - CENTRAGET 807,00 € Plan de relance Niveau 3 prévue depuis 15 jours" at bounding box center [223, 484] width 316 height 67
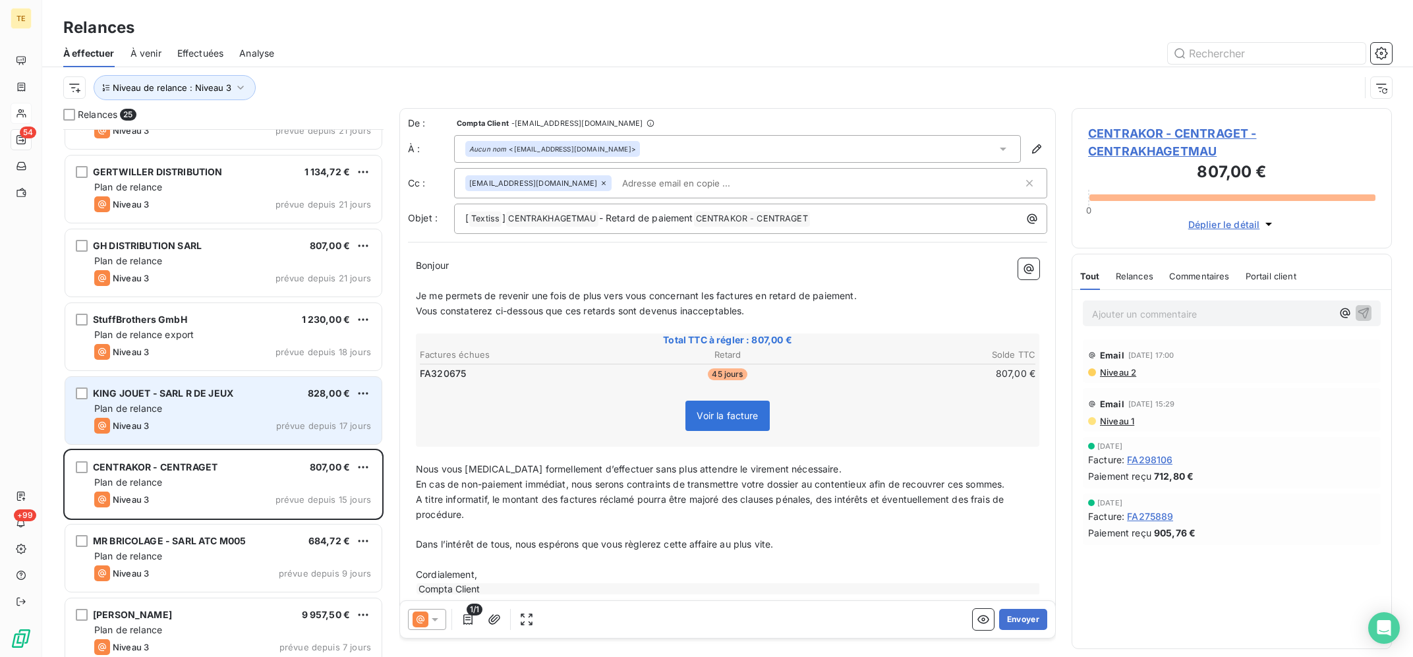
click at [259, 429] on div "Niveau 3 prévue depuis 17 jours" at bounding box center [232, 426] width 277 height 16
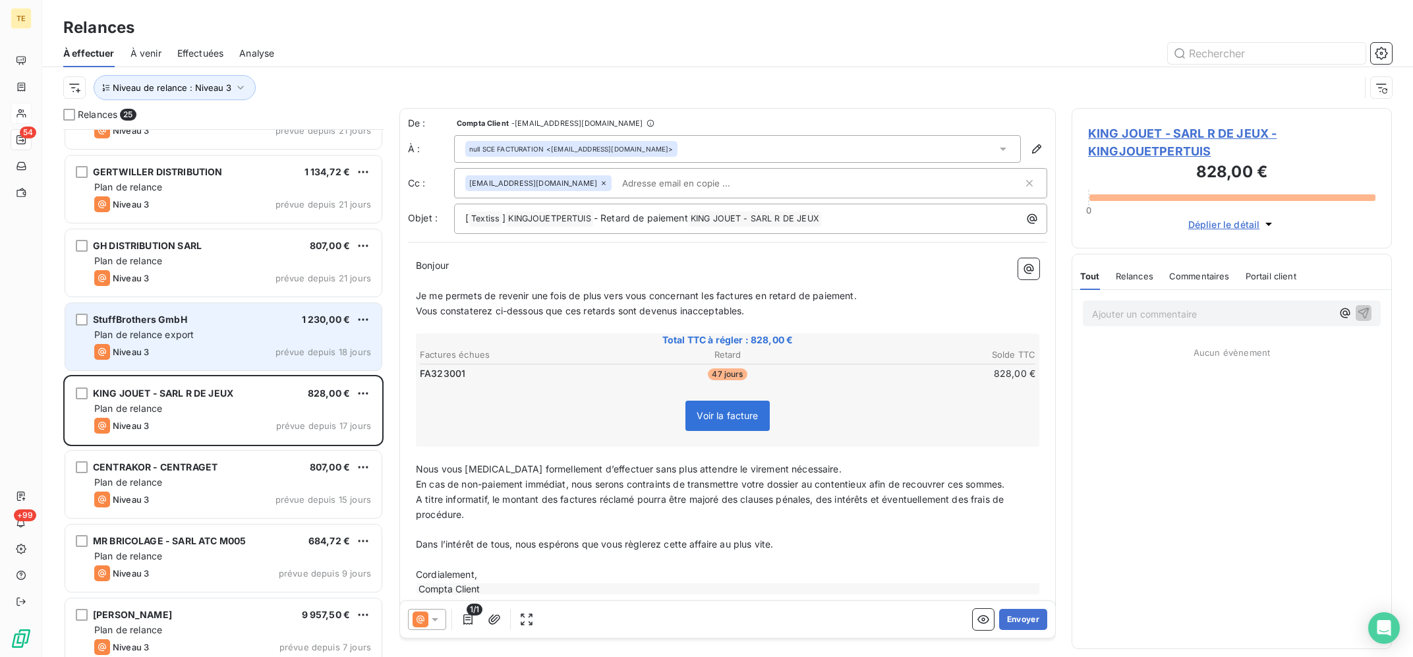
click at [278, 341] on div "StuffBrothers GmbH 1 230,00 € Plan de relance export Niveau 3 prévue depuis 18 …" at bounding box center [223, 336] width 316 height 67
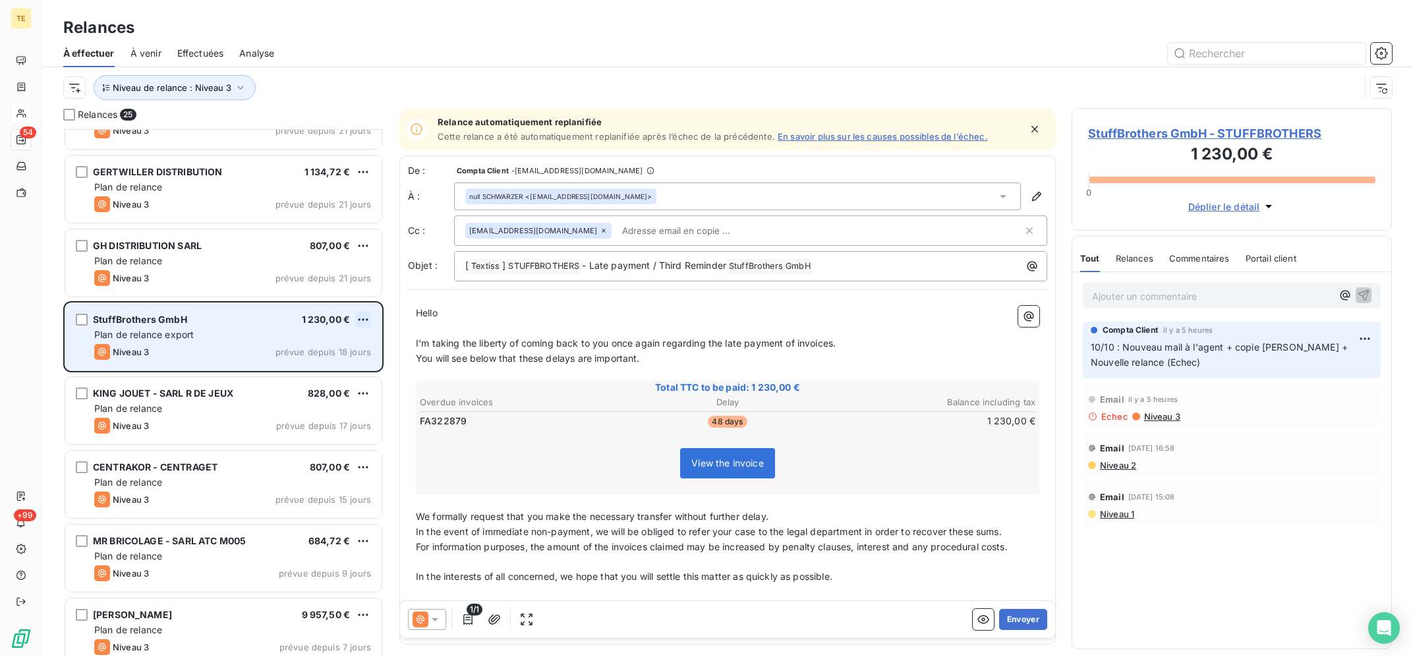
click at [363, 317] on html "TE 54 +99 Relances À effectuer À venir Effectuées Analyse Niveau de relance : N…" at bounding box center [706, 328] width 1413 height 657
click at [333, 336] on div "Replanifier cette action" at bounding box center [306, 346] width 118 height 21
select select "9"
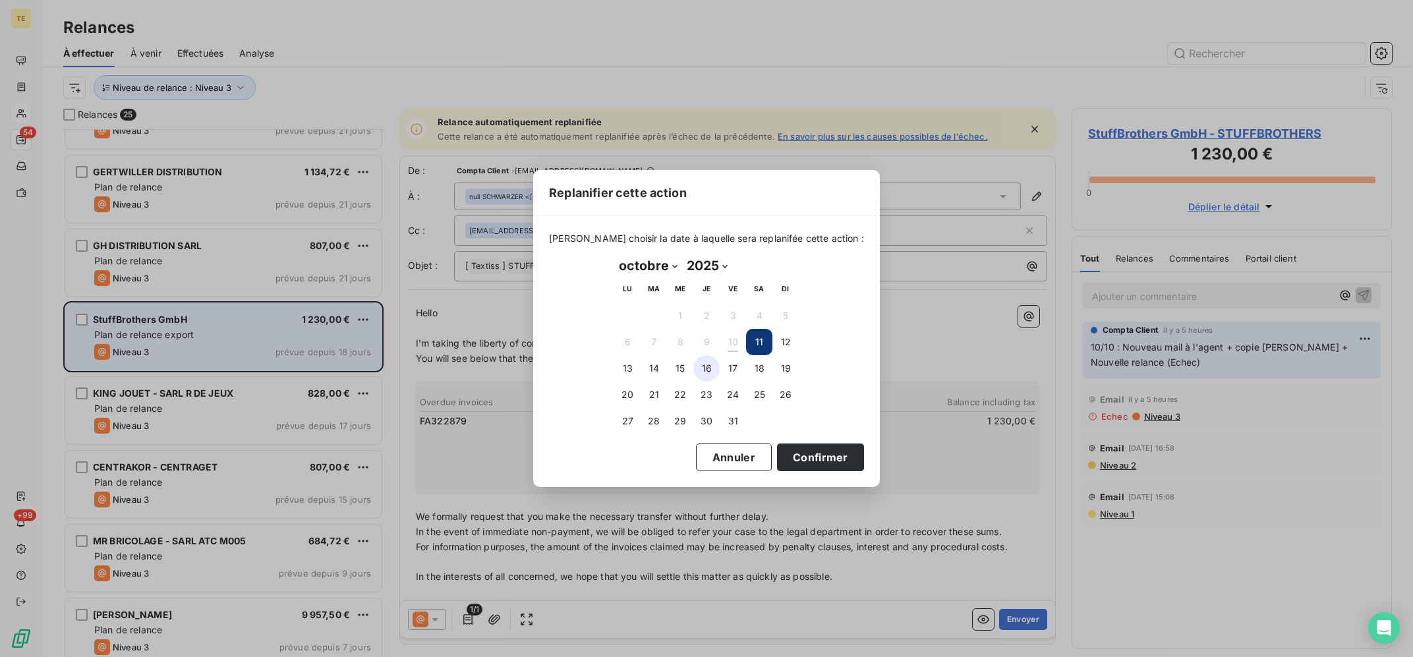
click at [708, 370] on button "16" at bounding box center [706, 368] width 26 height 26
click at [795, 448] on button "Confirmer" at bounding box center [820, 458] width 87 height 28
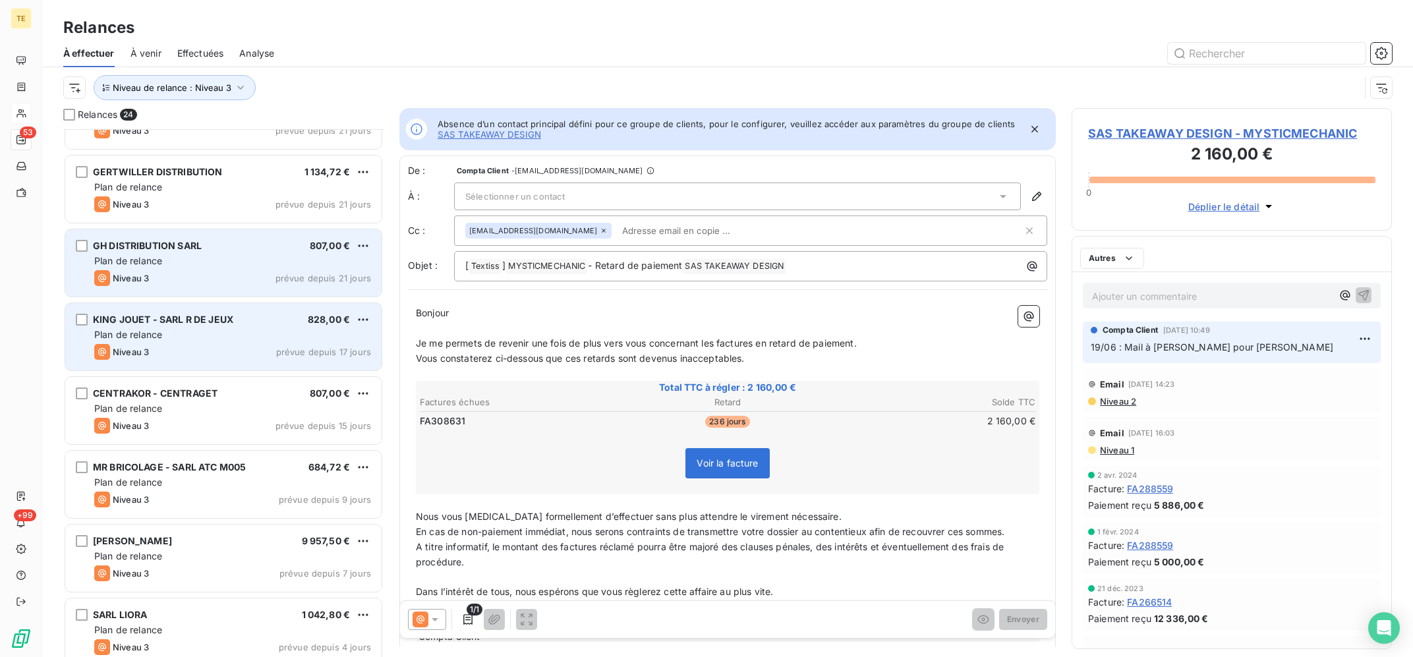
click at [163, 258] on div "Plan de relance" at bounding box center [232, 260] width 277 height 13
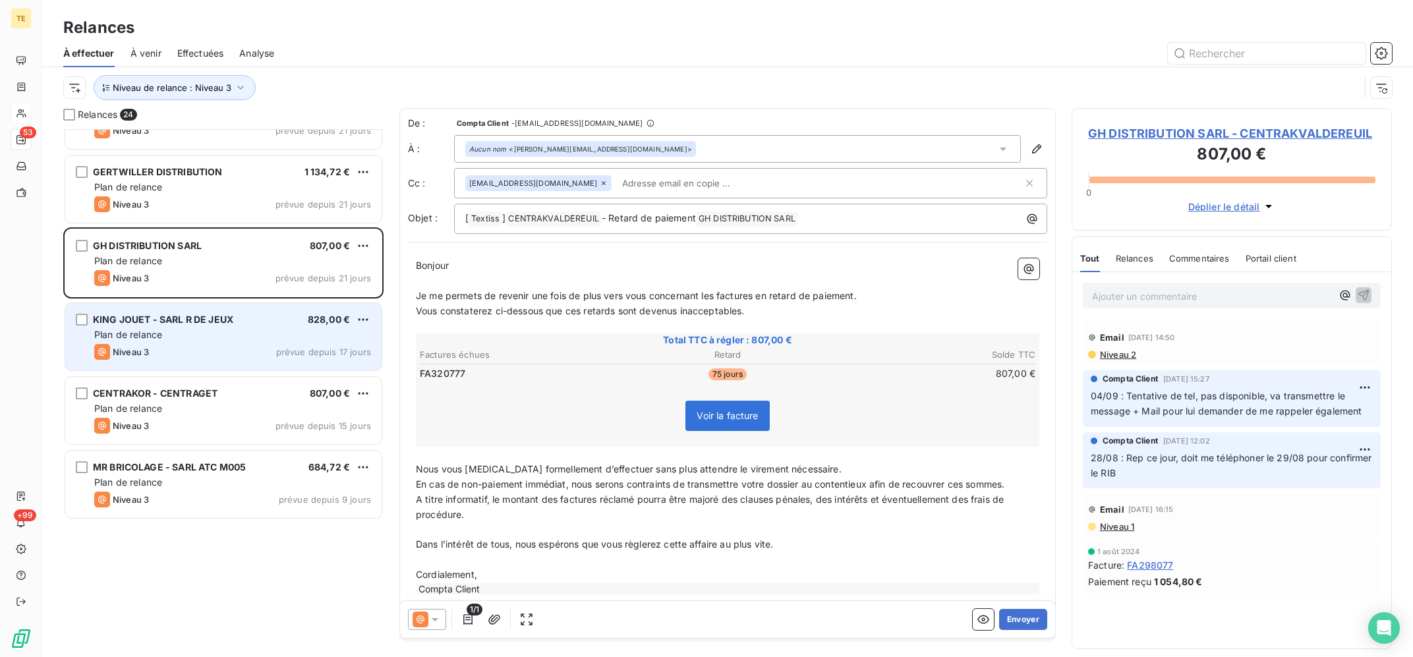
scroll to position [597, 0]
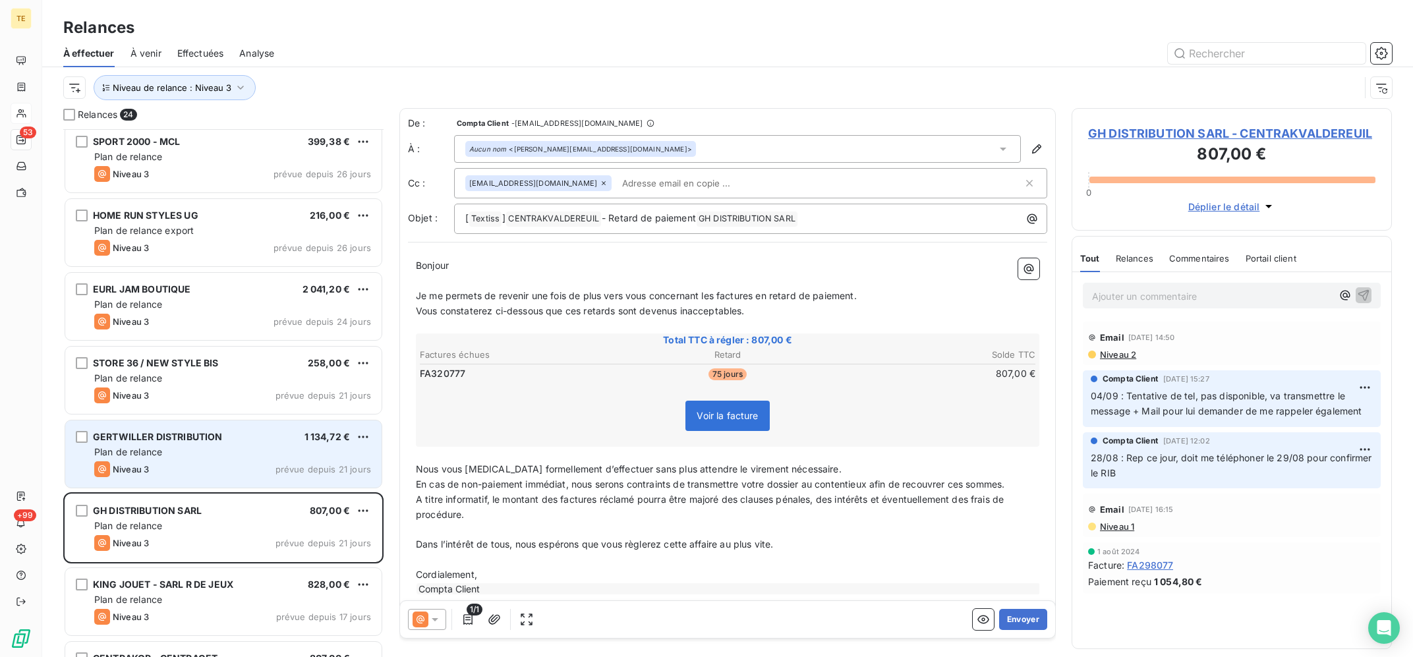
click at [244, 483] on div "GERTWILLER DISTRIBUTION 1 134,72 € Plan de relance Niveau 3 prévue depuis 21 jo…" at bounding box center [223, 454] width 316 height 67
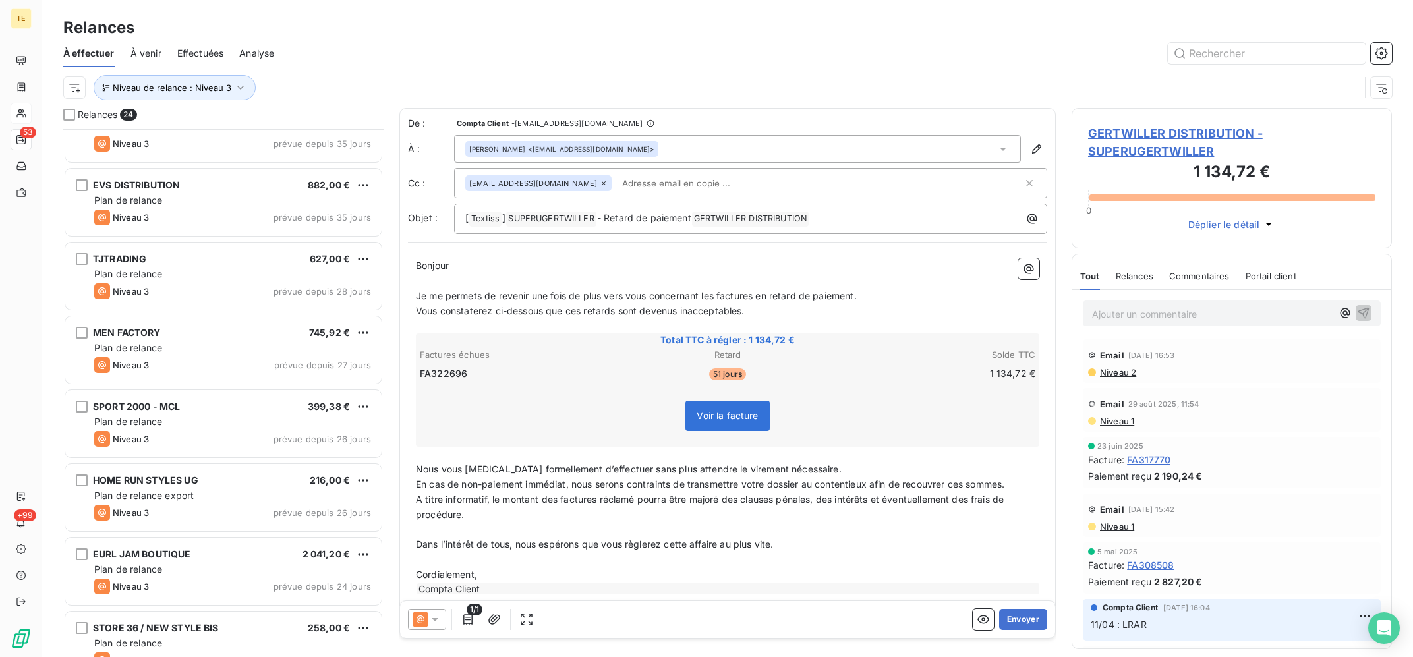
scroll to position [597, 0]
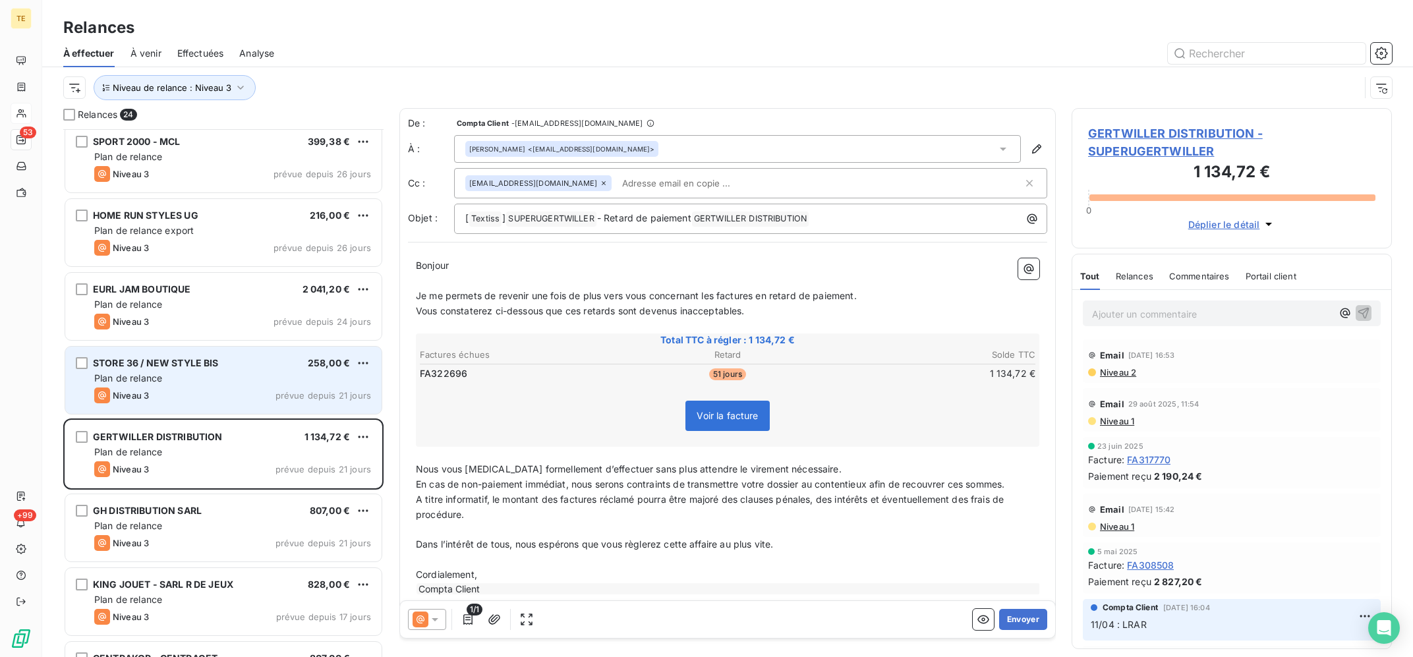
click at [215, 373] on div "Plan de relance" at bounding box center [232, 378] width 277 height 13
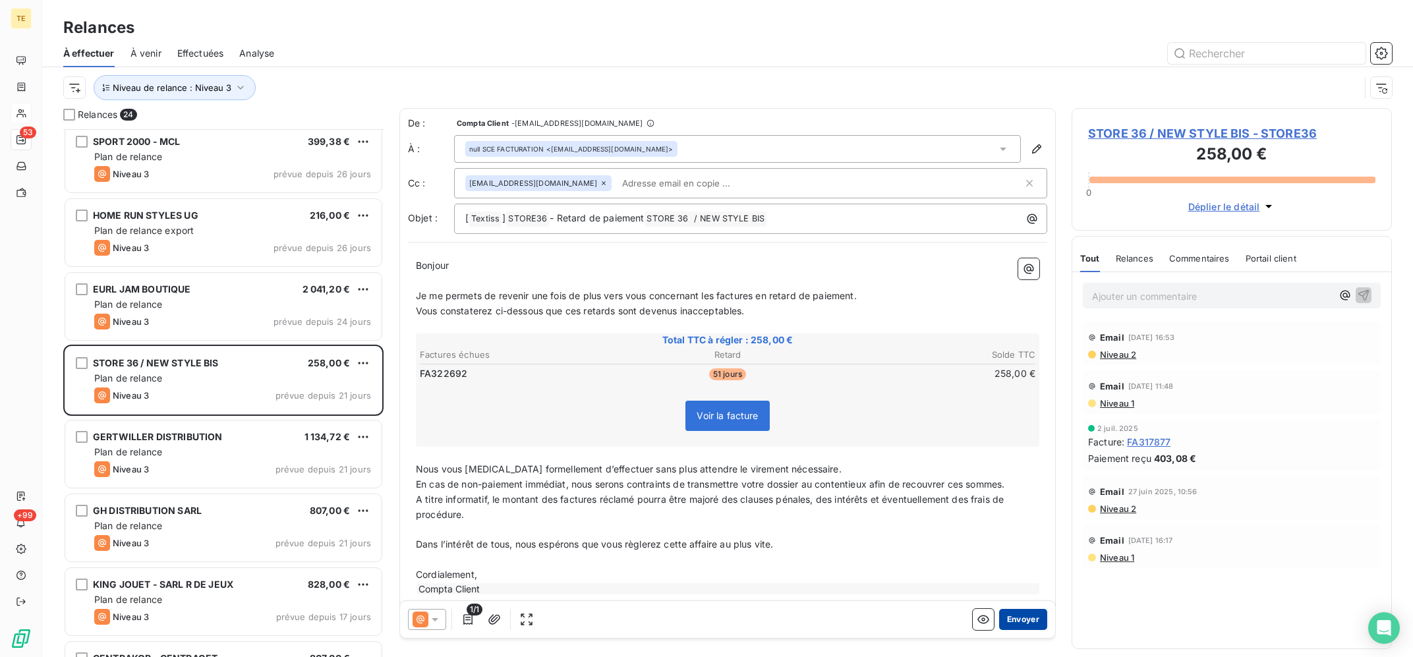
click at [1011, 622] on button "Envoyer" at bounding box center [1023, 619] width 48 height 21
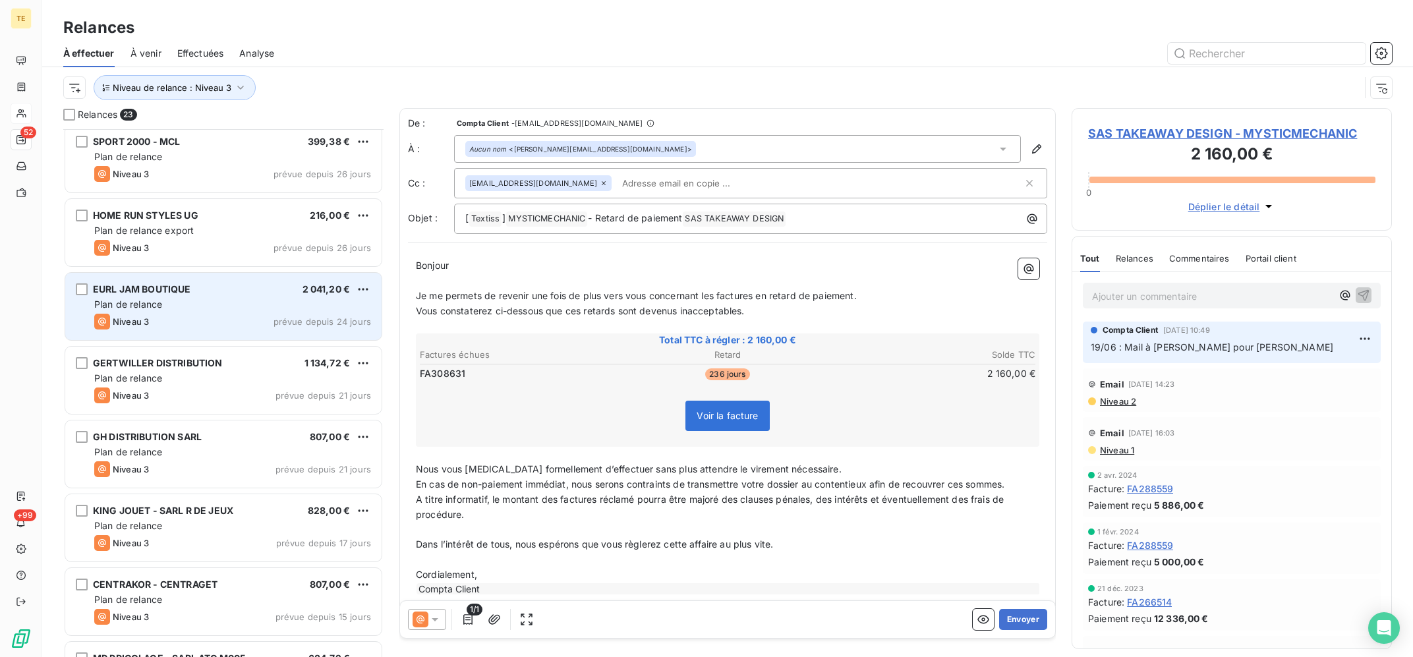
click at [220, 291] on div "EURL JAM BOUTIQUE 2 041,20 €" at bounding box center [232, 289] width 277 height 12
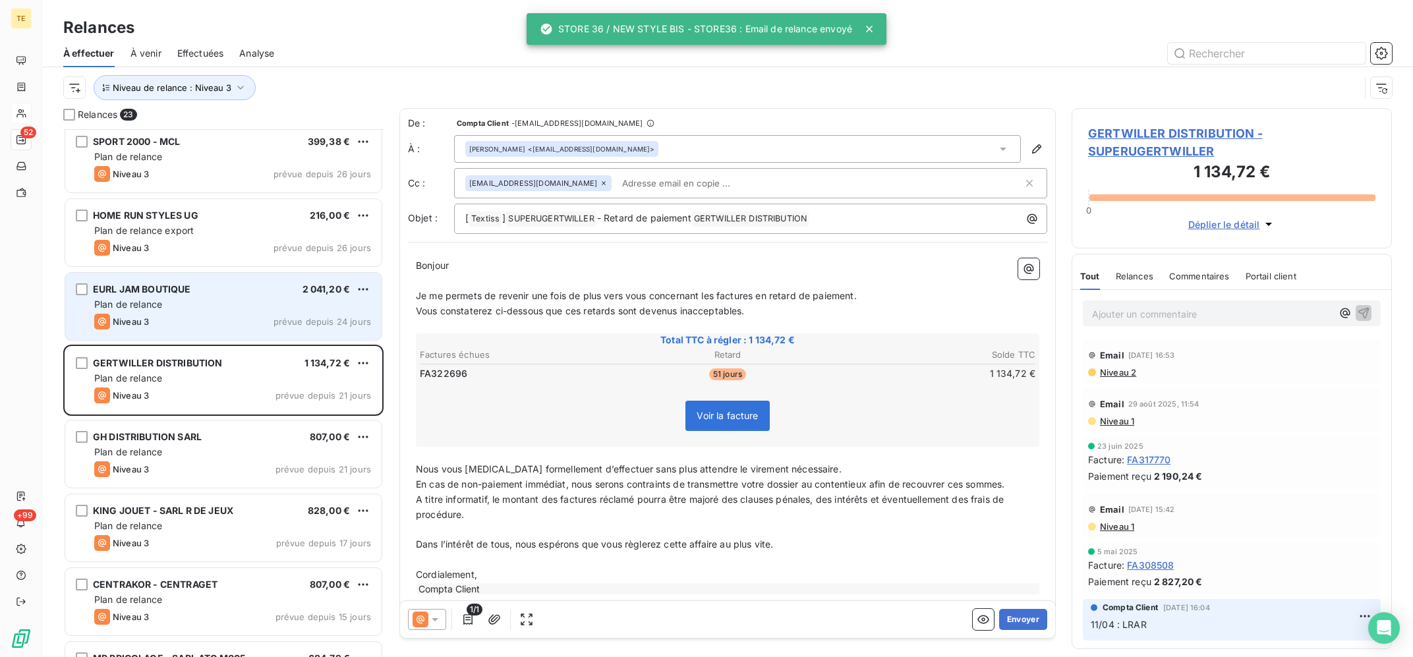
click at [220, 291] on div "EURL JAM BOUTIQUE 2 041,20 €" at bounding box center [232, 289] width 277 height 12
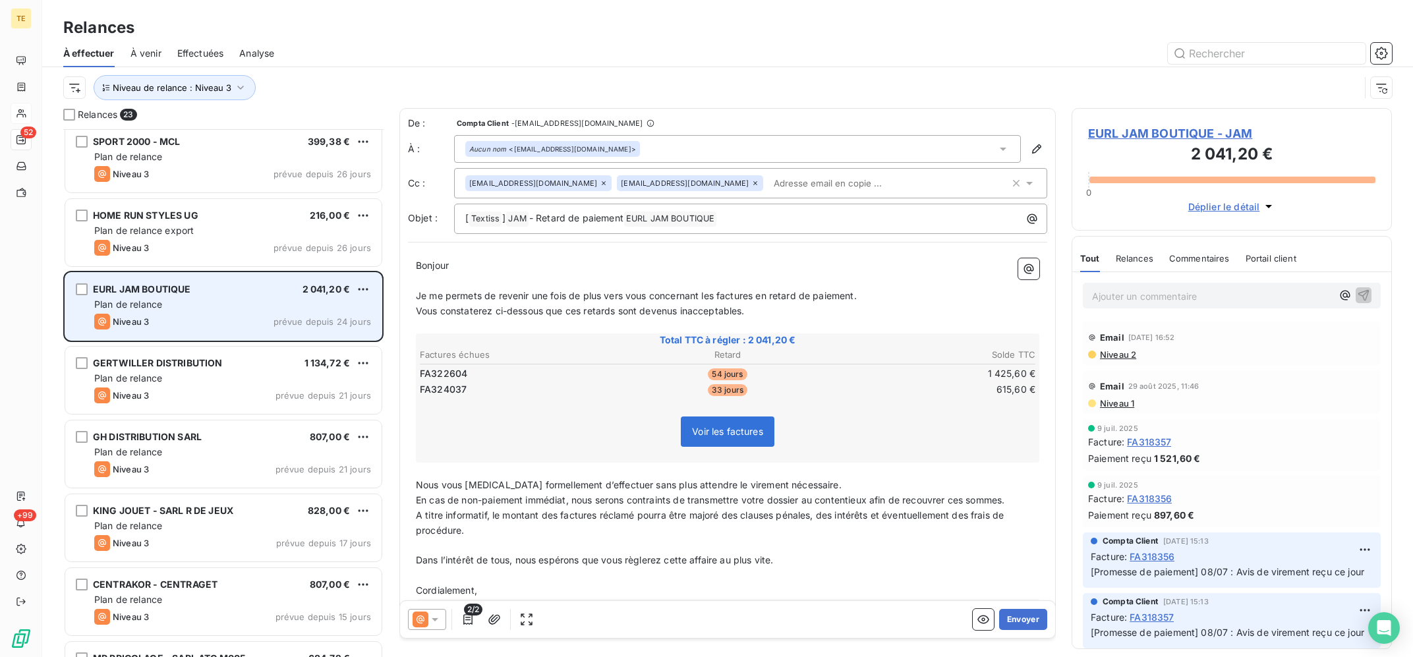
click at [220, 291] on div "EURL JAM BOUTIQUE 2 041,20 €" at bounding box center [232, 289] width 277 height 12
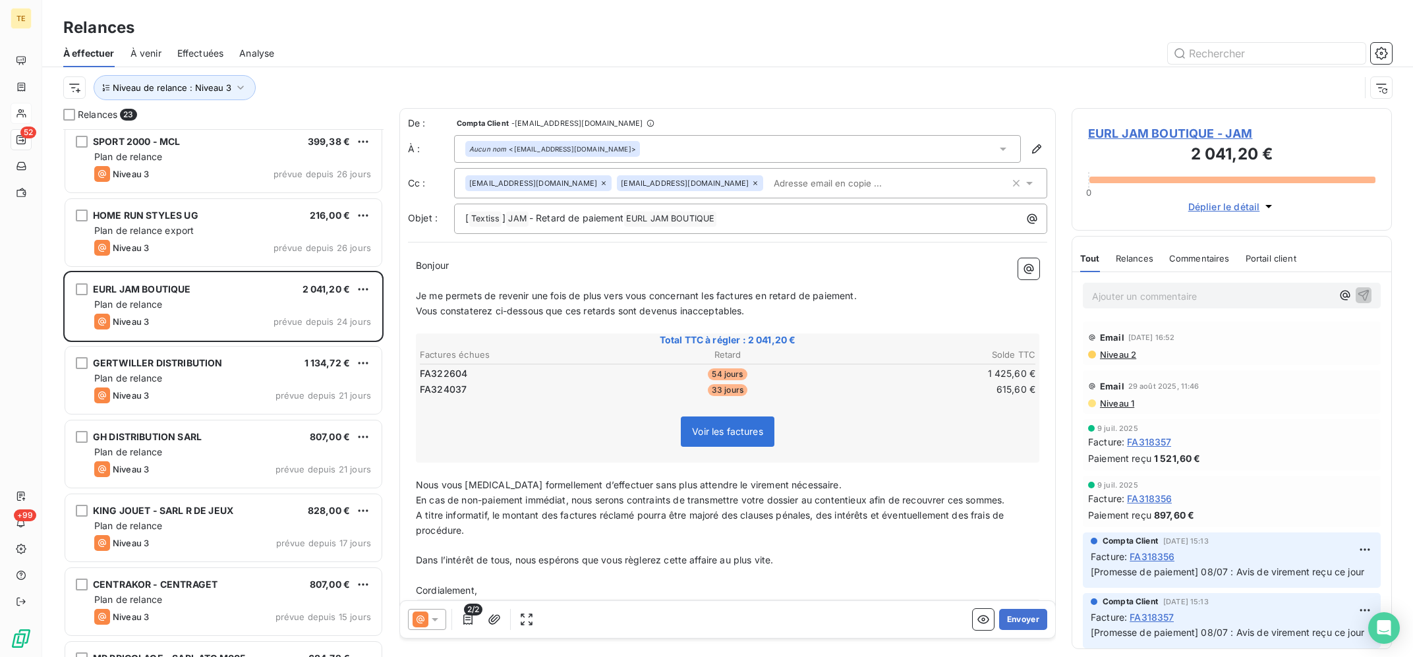
click at [751, 181] on icon at bounding box center [755, 183] width 8 height 8
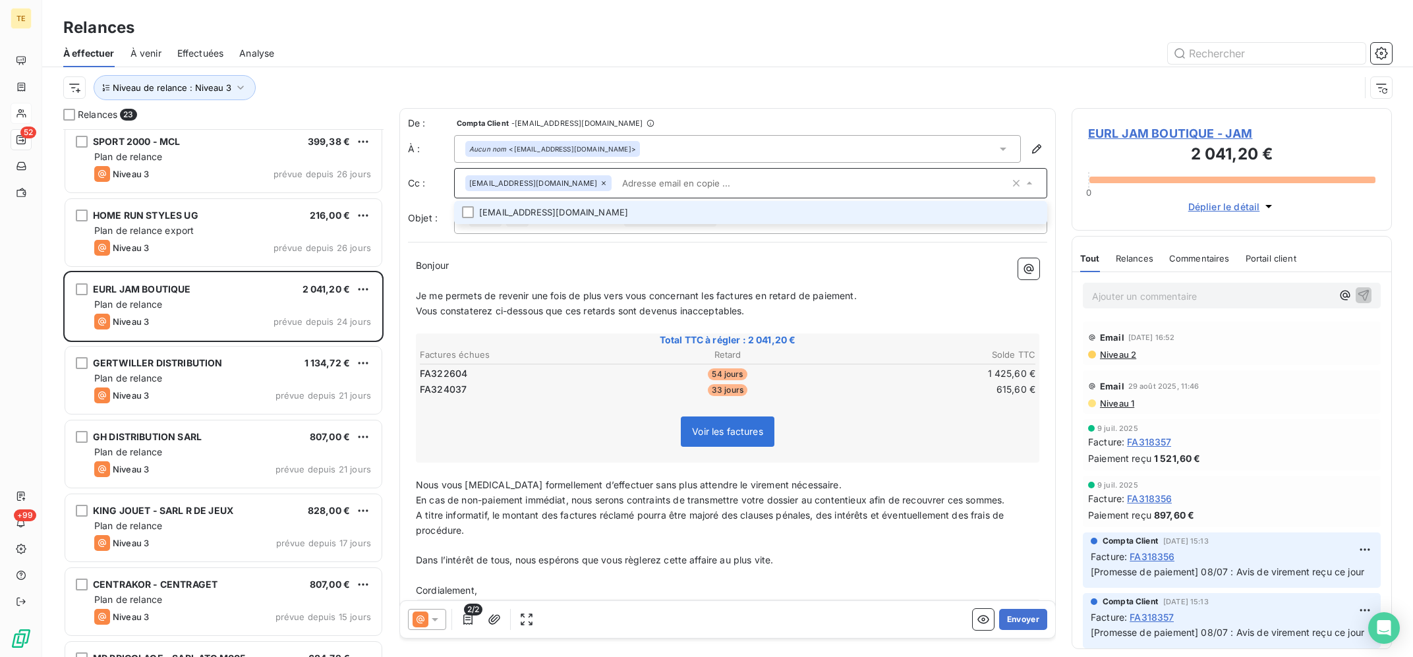
click at [665, 291] on span "Je me permets de revenir une fois de plus vers vous concernant les factures en …" at bounding box center [636, 295] width 441 height 11
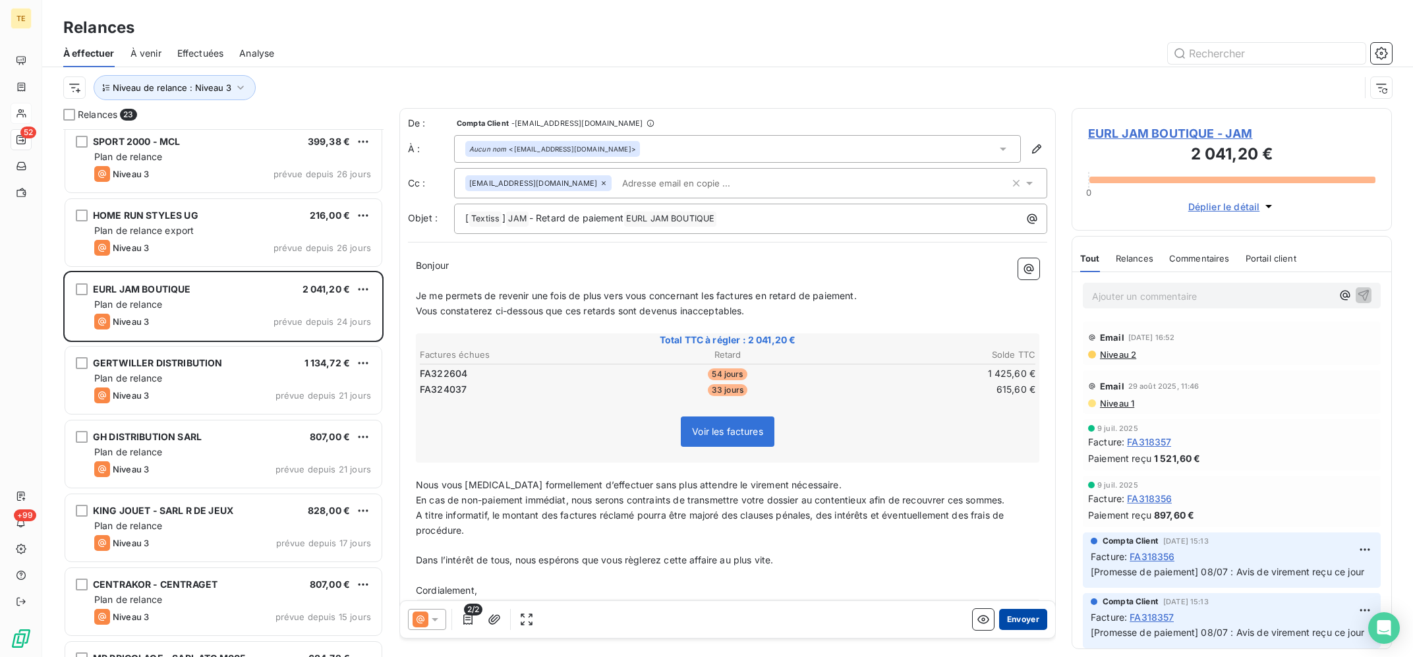
click at [1034, 618] on button "Envoyer" at bounding box center [1023, 619] width 48 height 21
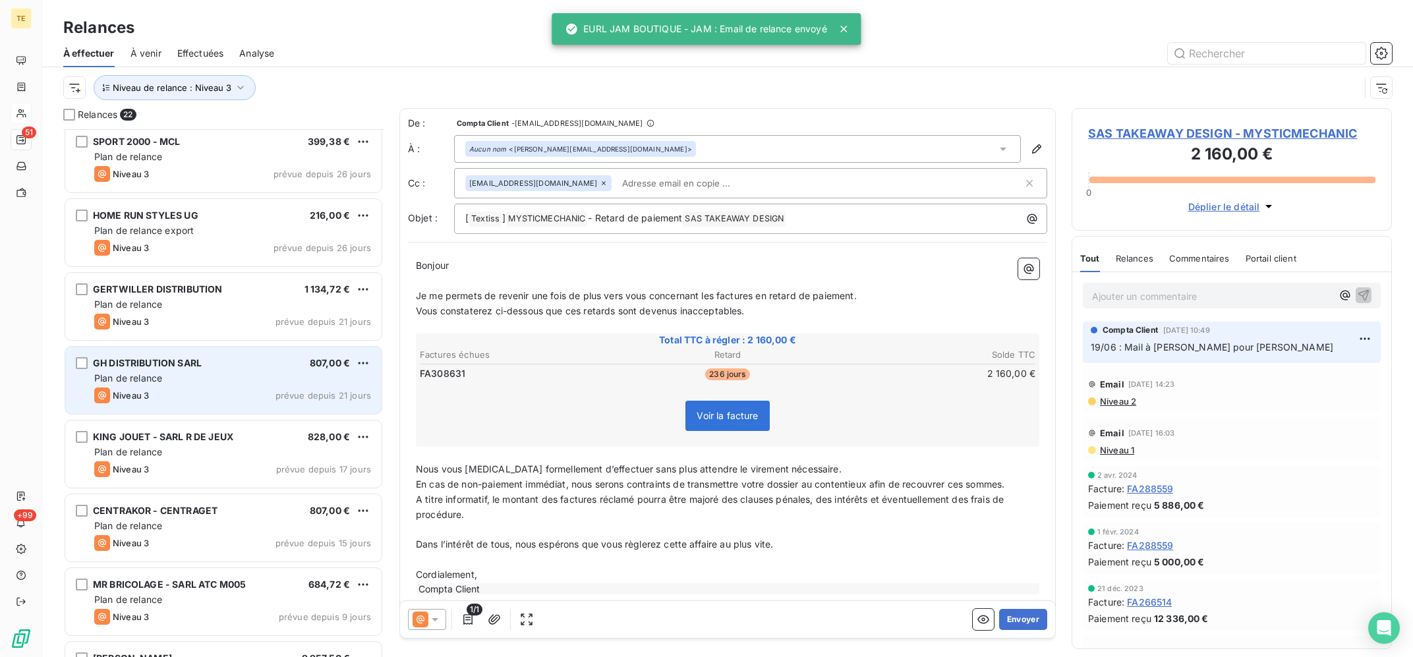
click at [221, 384] on div "Plan de relance" at bounding box center [232, 378] width 277 height 13
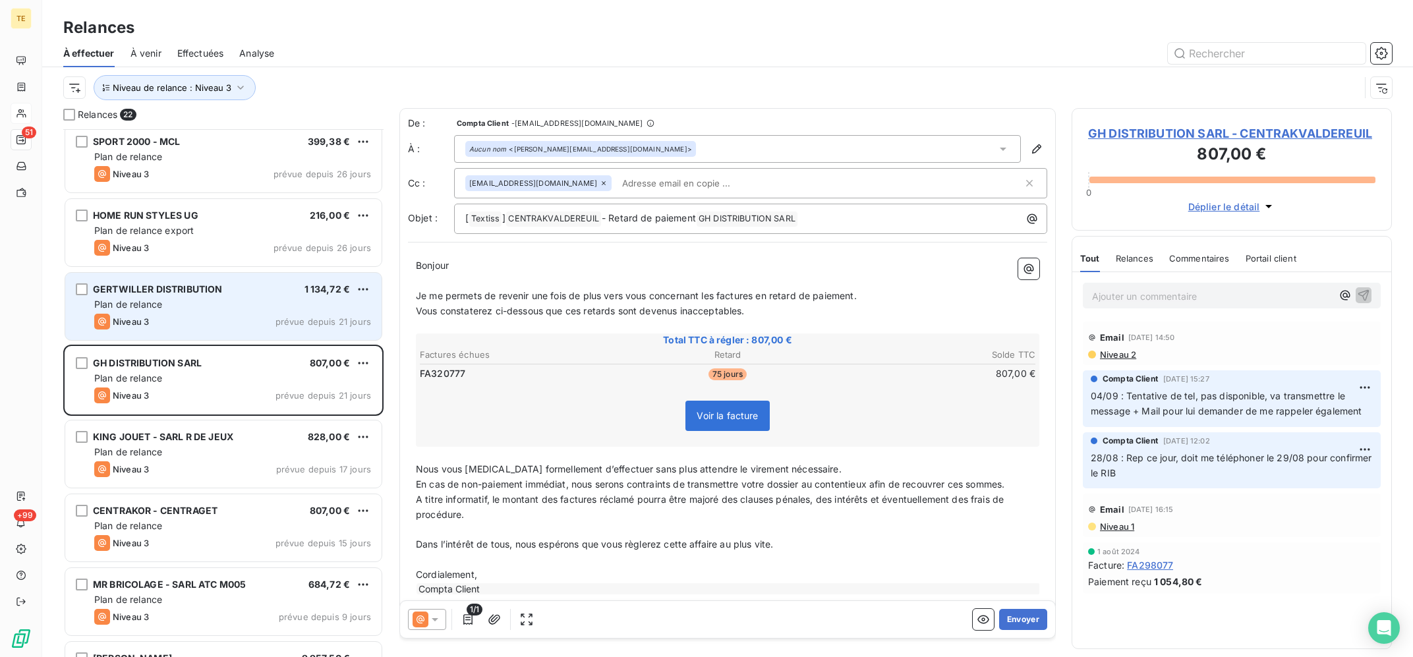
click at [229, 316] on div "Niveau 3 prévue depuis 21 jours" at bounding box center [232, 322] width 277 height 16
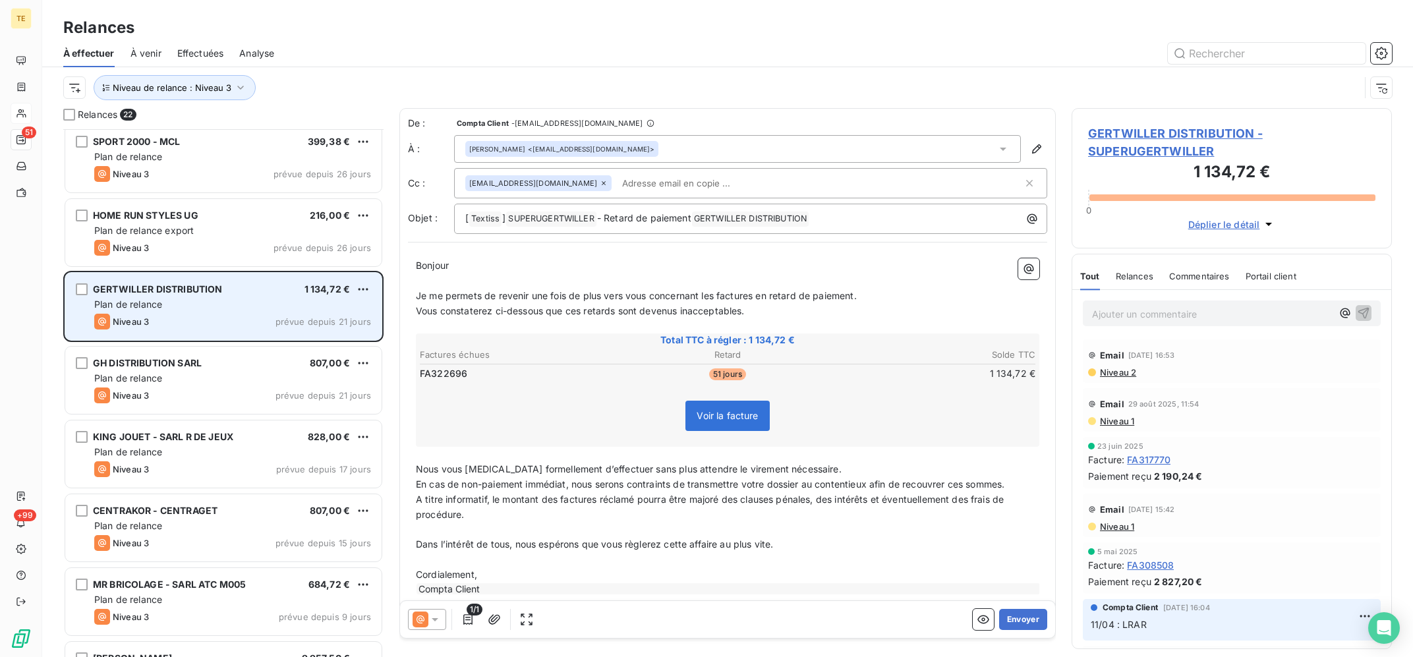
scroll to position [332, 0]
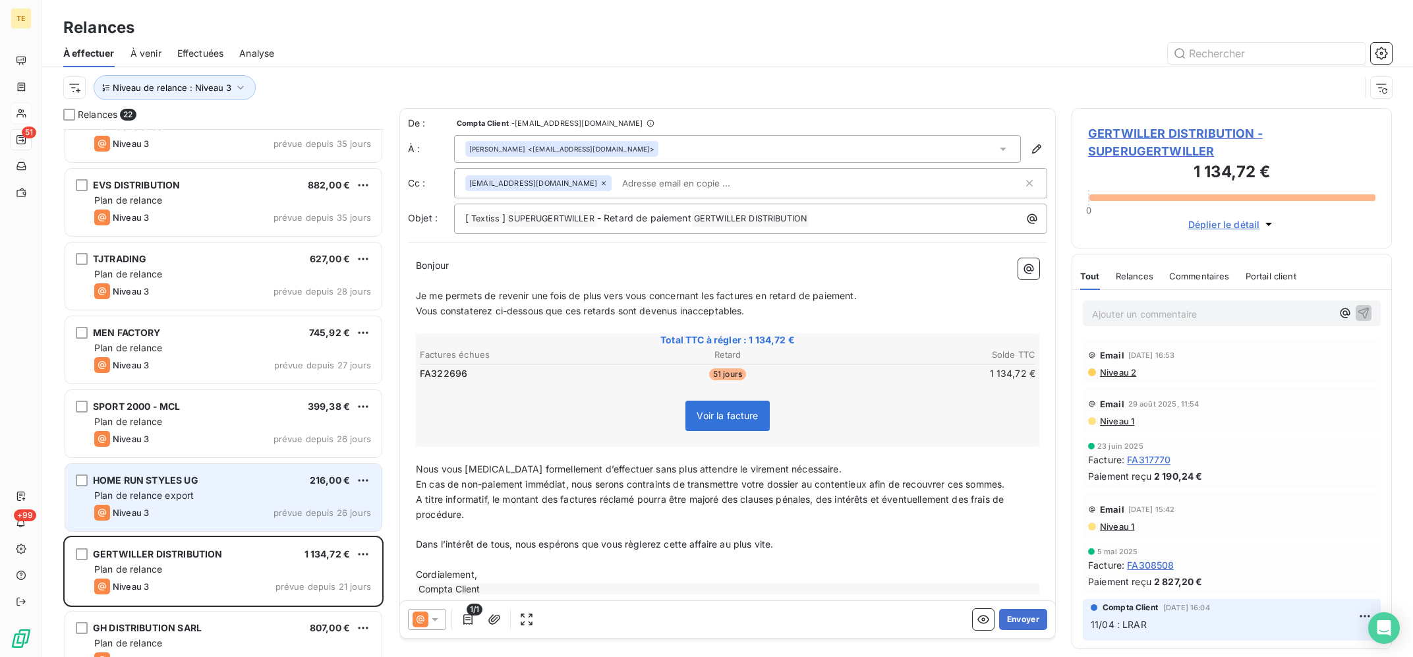
click at [204, 496] on div "Plan de relance export" at bounding box center [232, 495] width 277 height 13
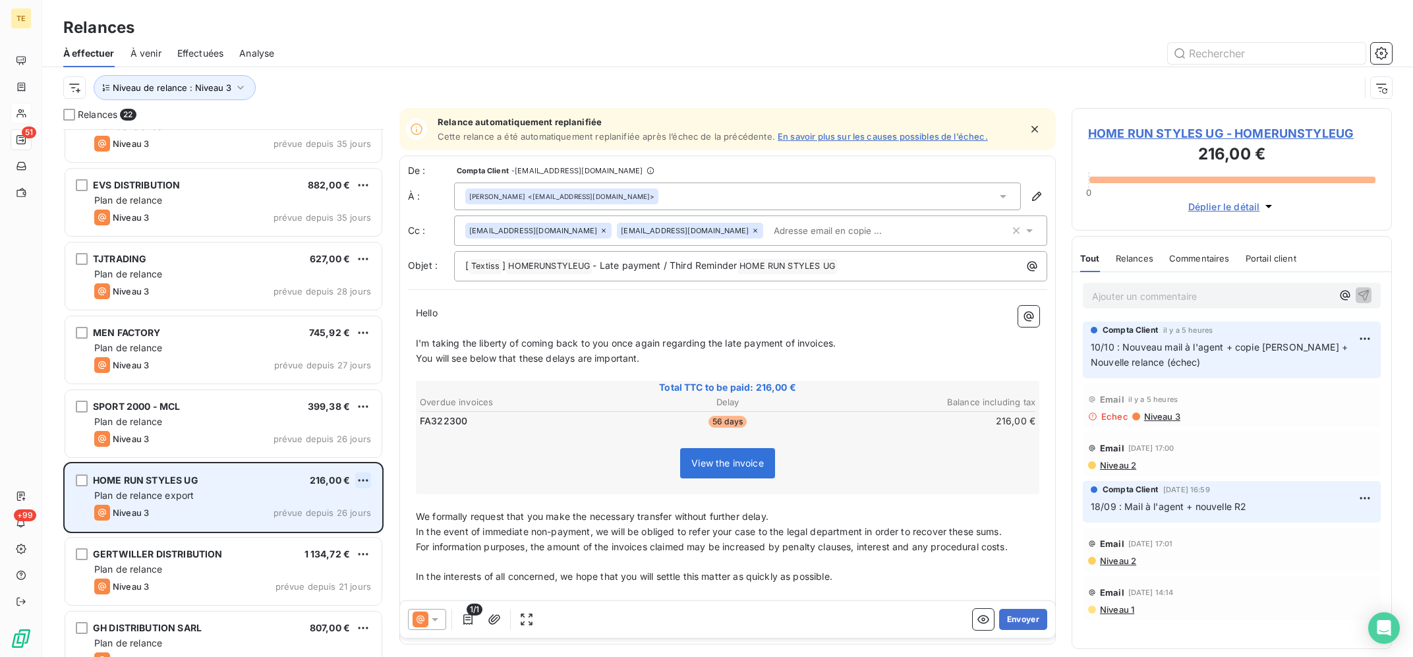
click at [365, 480] on html "TE 51 +99 Relances À effectuer À venir Effectuées Analyse Niveau de relance : N…" at bounding box center [706, 328] width 1413 height 657
click at [323, 504] on div "Replanifier cette action" at bounding box center [306, 506] width 118 height 21
select select "9"
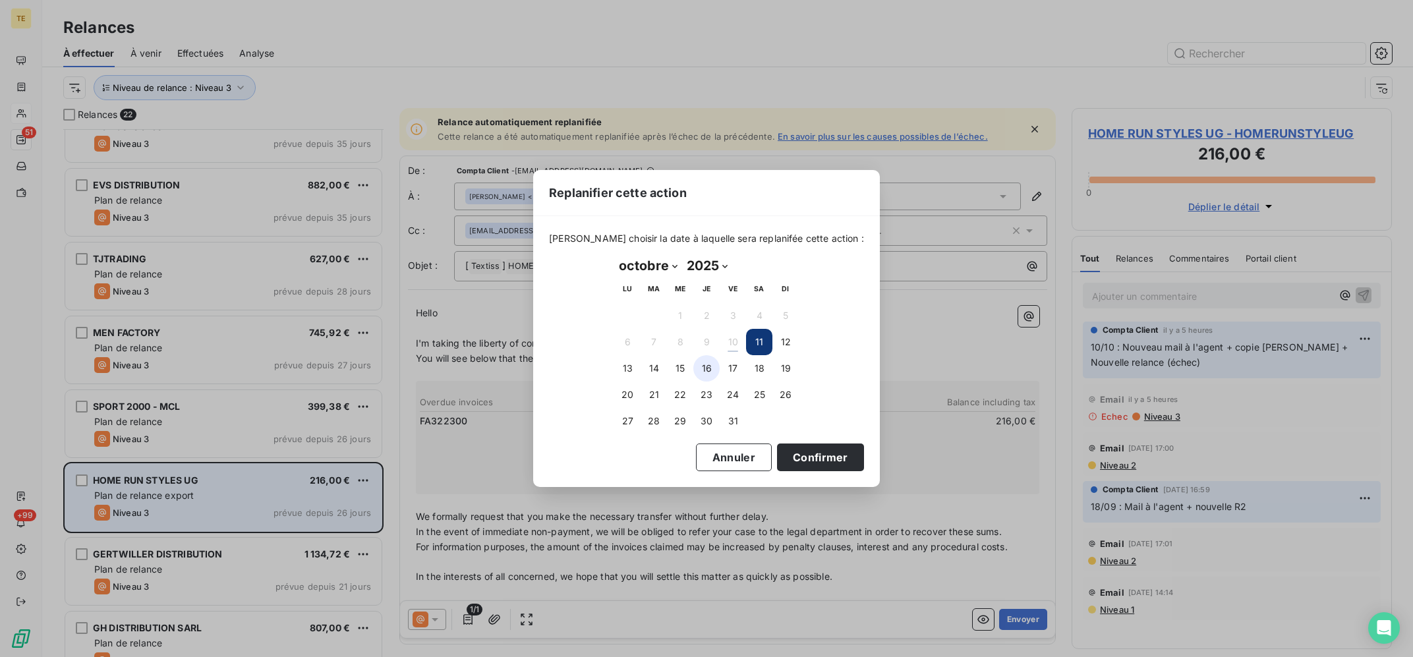
click at [701, 370] on button "16" at bounding box center [706, 368] width 26 height 26
click at [806, 455] on button "Confirmer" at bounding box center [820, 458] width 87 height 28
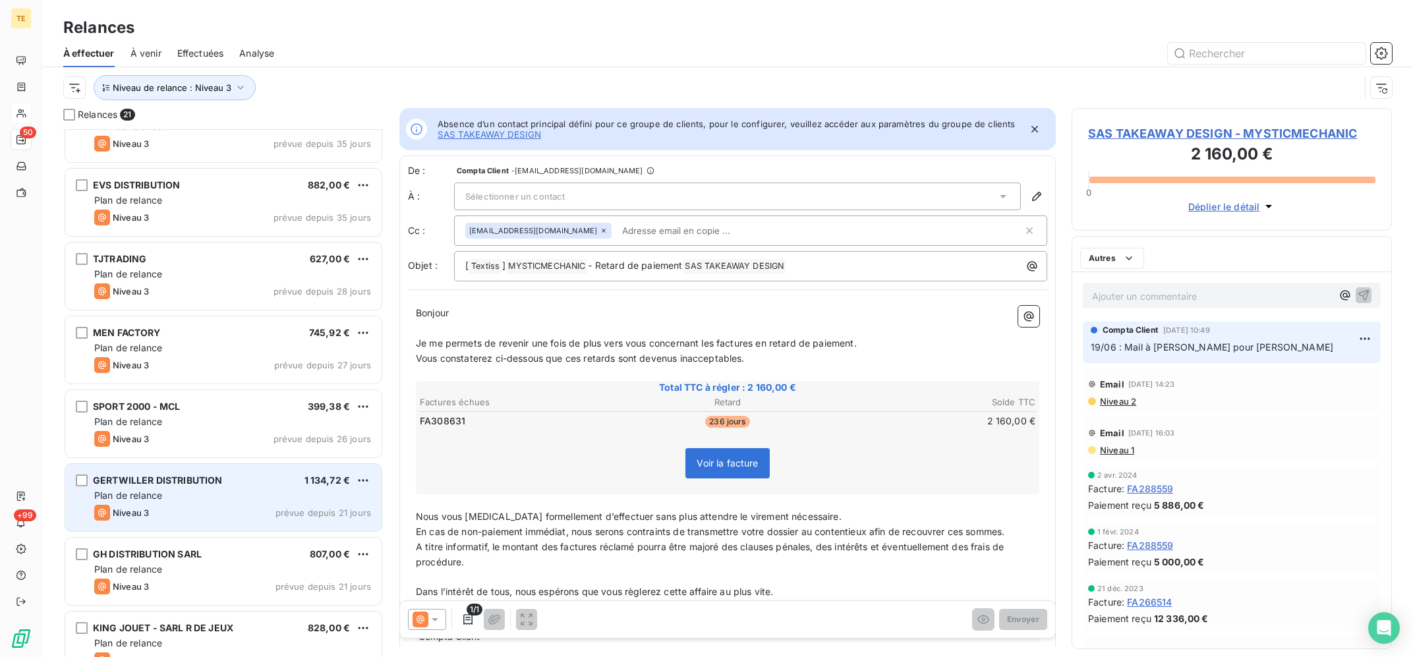
click at [200, 424] on div "Plan de relance" at bounding box center [232, 421] width 277 height 13
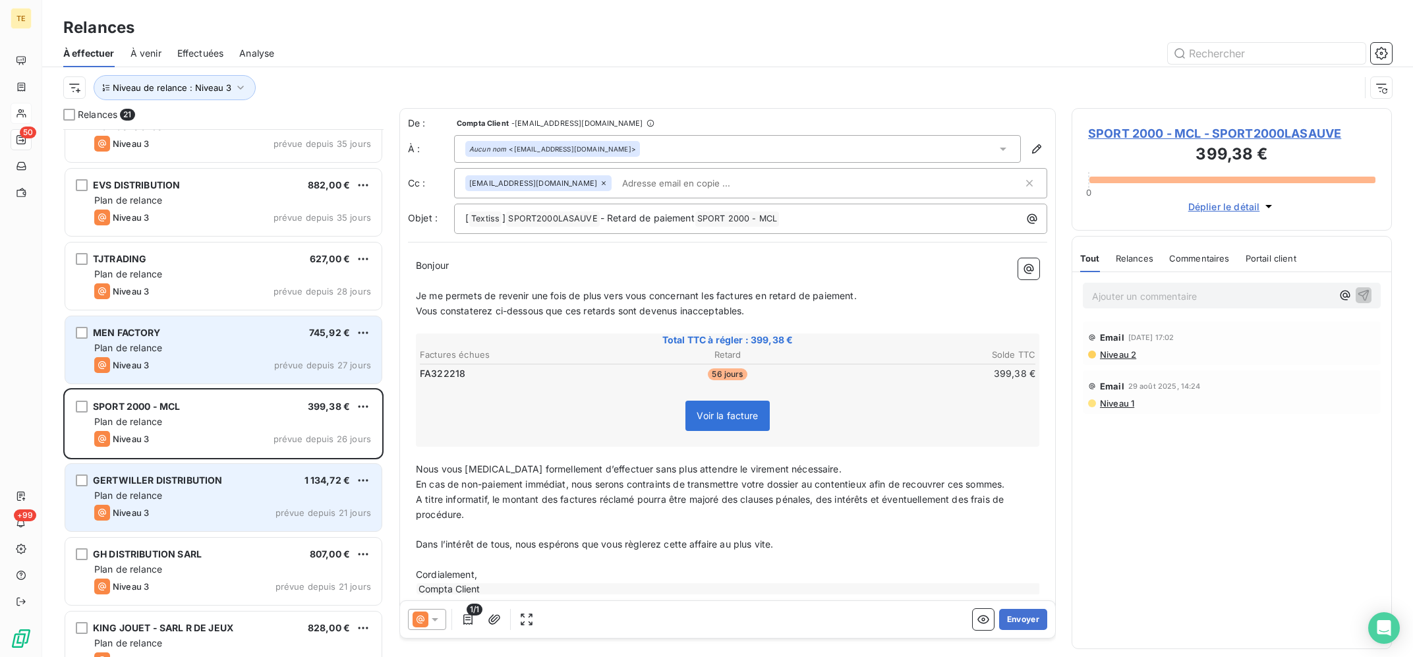
click at [249, 358] on div "Niveau 3 prévue depuis 27 jours" at bounding box center [232, 365] width 277 height 16
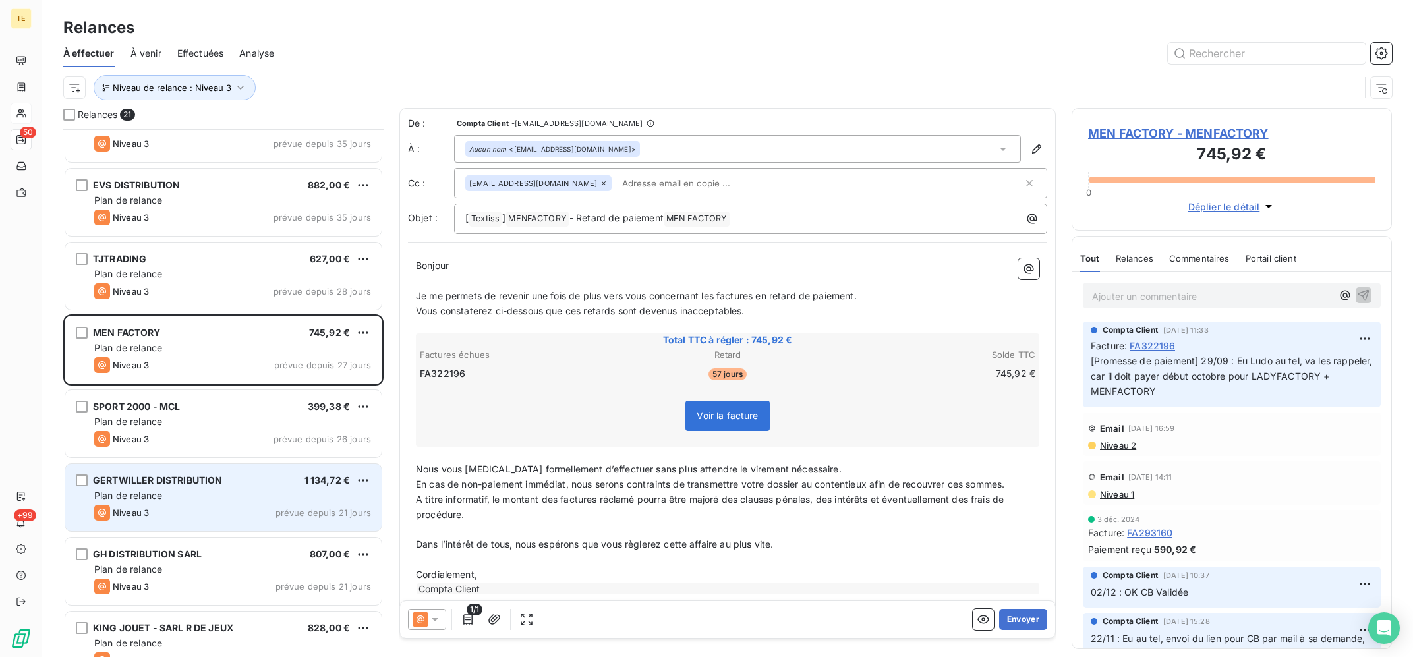
click at [1168, 305] on p "Ajouter un commentaire ﻿" at bounding box center [1212, 296] width 240 height 16
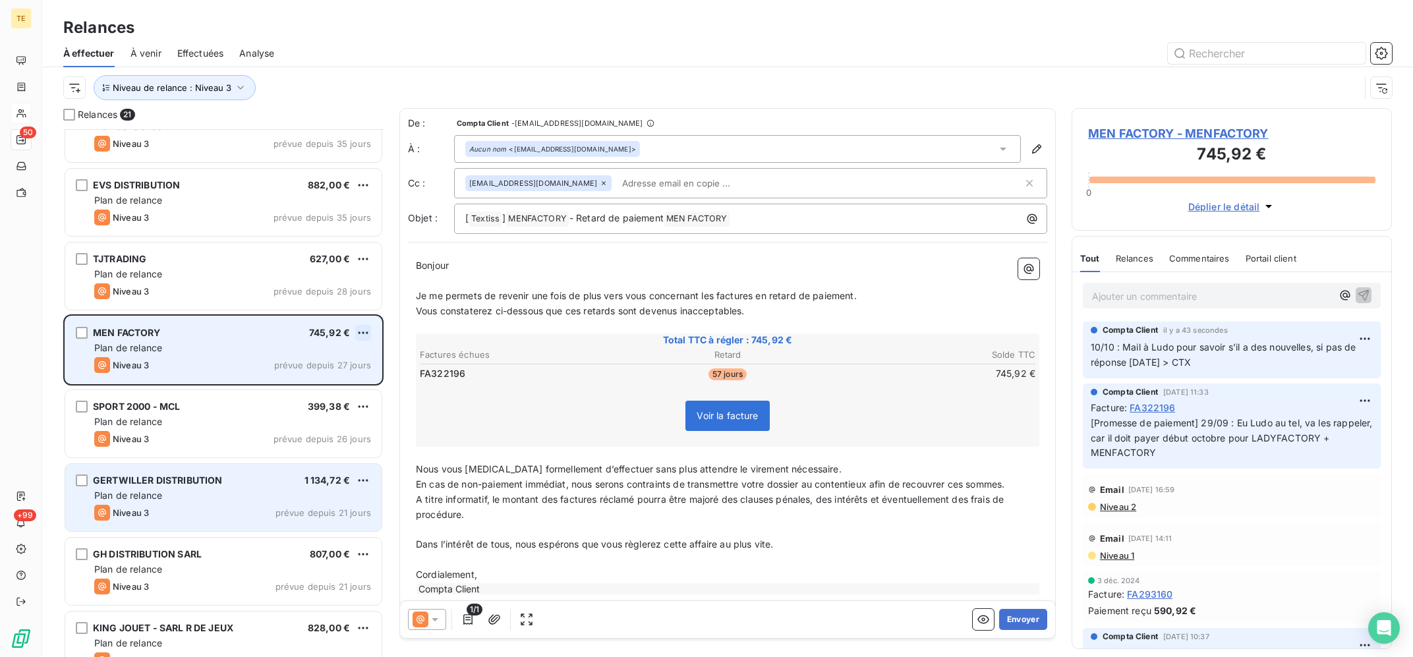
click at [365, 330] on html "TE 50 +99 Relances À effectuer À venir Effectuées Analyse Niveau de relance : N…" at bounding box center [706, 328] width 1413 height 657
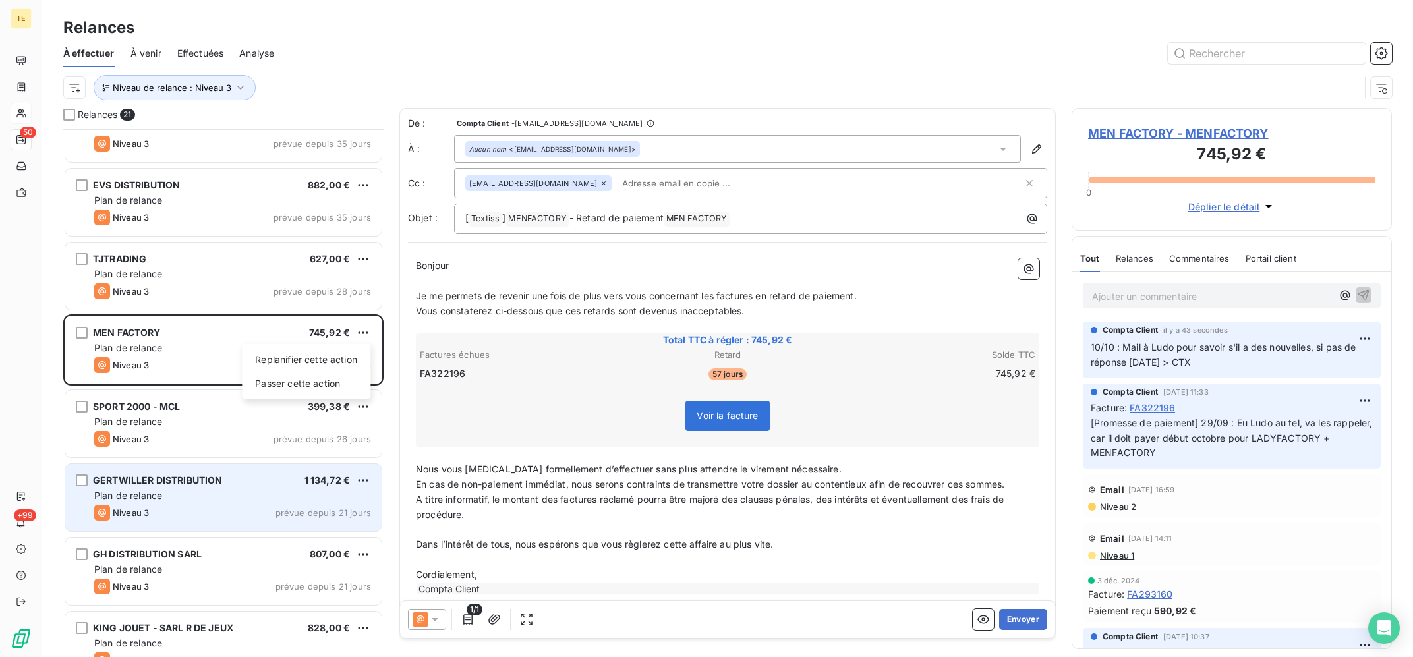
click at [236, 332] on html "TE 50 +99 Relances À effectuer À venir Effectuées Analyse Niveau de relance : N…" at bounding box center [706, 328] width 1413 height 657
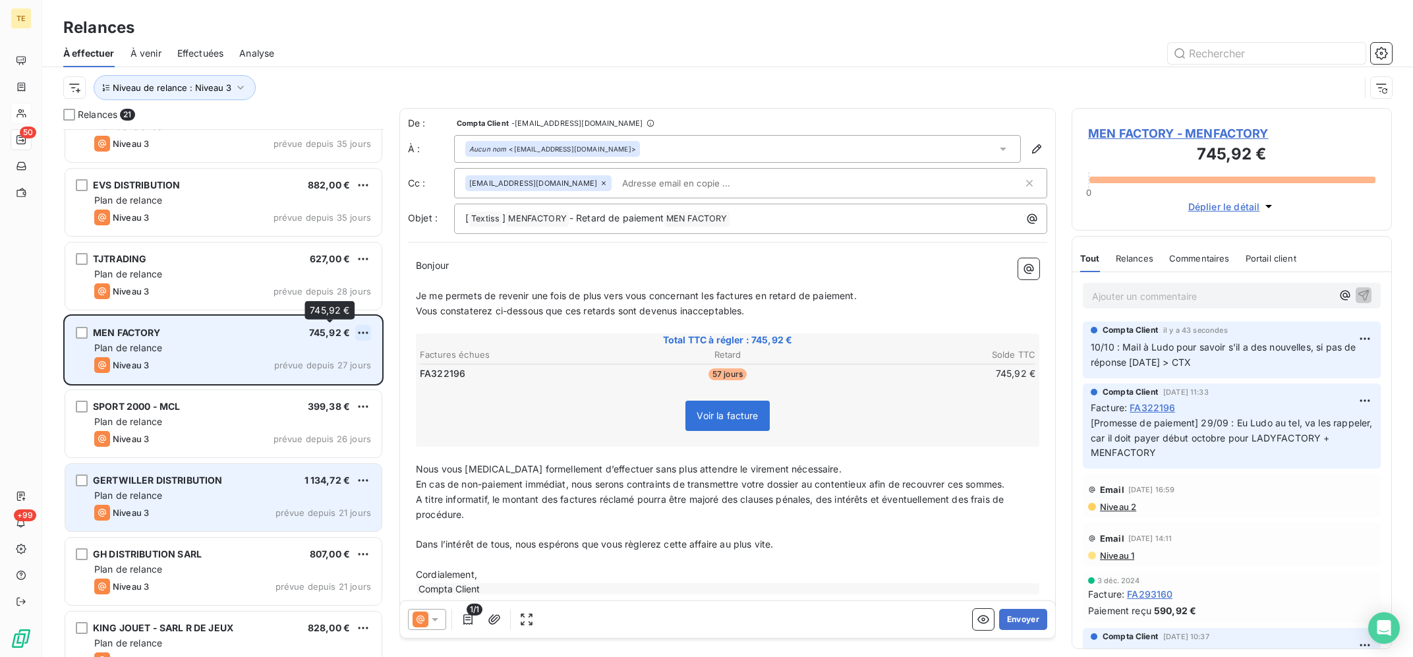
click at [358, 330] on html "TE 50 +99 Relances À effectuer À venir Effectuées Analyse Niveau de relance : N…" at bounding box center [706, 328] width 1413 height 657
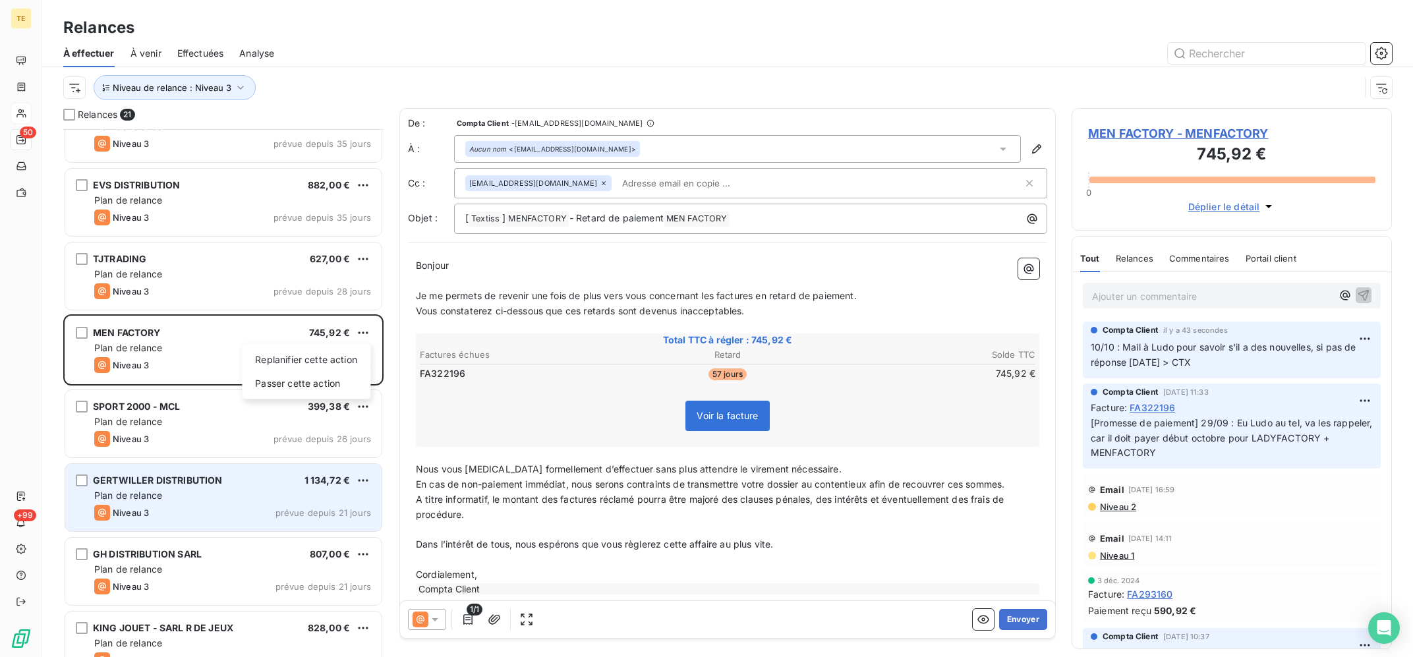
click at [239, 334] on html "TE 50 +99 Relances À effectuer À venir Effectuées Analyse Niveau de relance : N…" at bounding box center [706, 328] width 1413 height 657
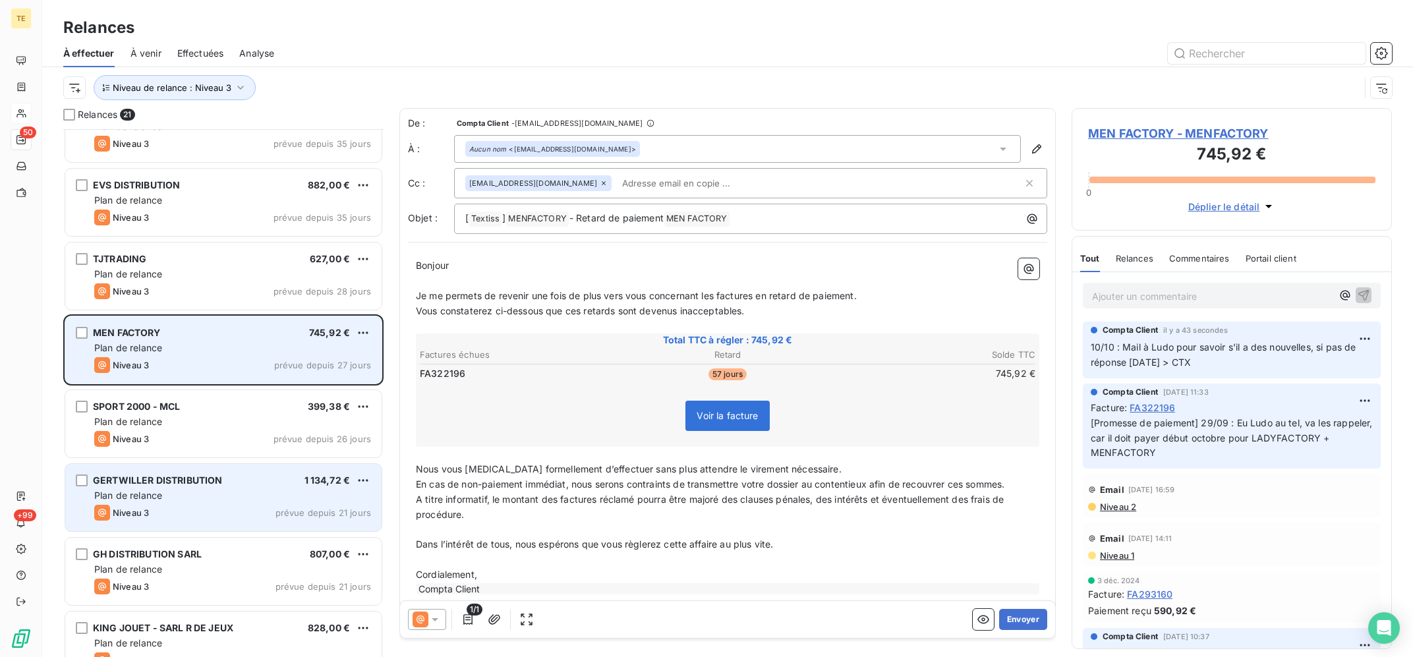
click at [233, 334] on div "MEN FACTORY 745,92 €" at bounding box center [232, 333] width 277 height 12
click at [363, 330] on html "TE 50 +99 Relances À effectuer À venir Effectuées Analyse Niveau de relance : N…" at bounding box center [706, 328] width 1413 height 657
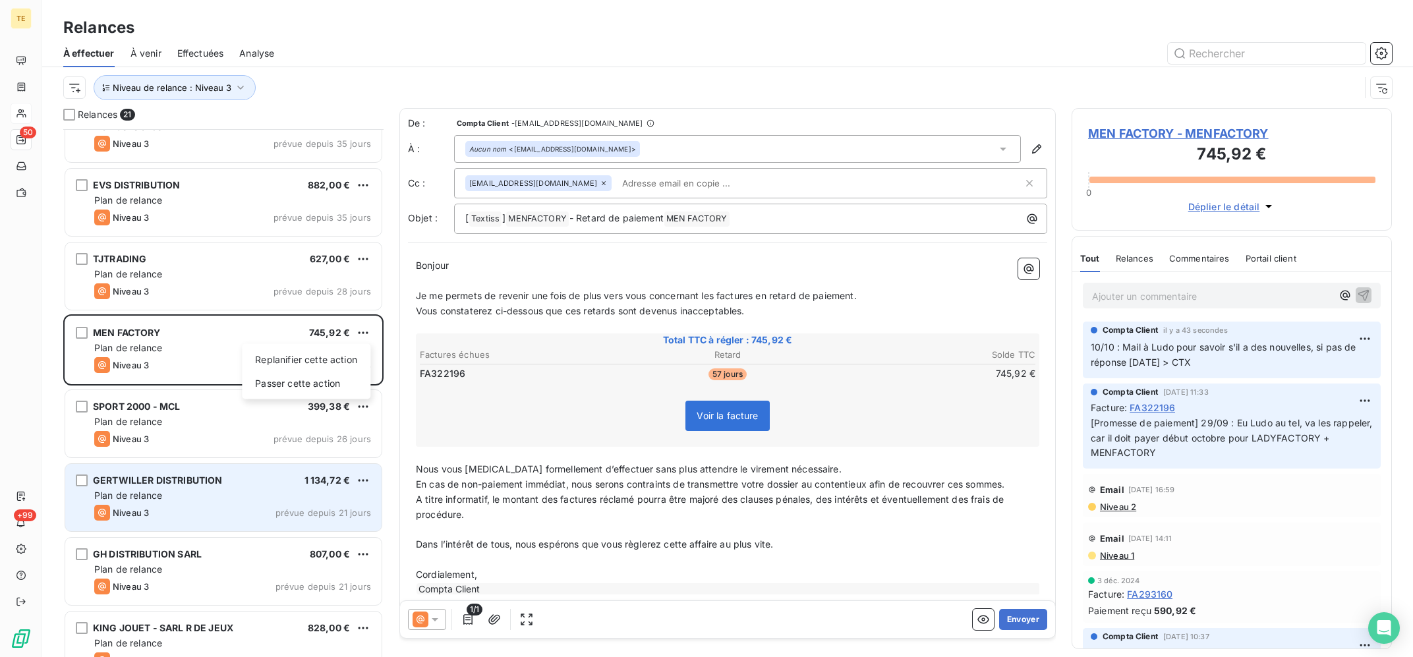
click at [312, 326] on html "TE 50 +99 Relances À effectuer À venir Effectuées Analyse Niveau de relance : N…" at bounding box center [706, 328] width 1413 height 657
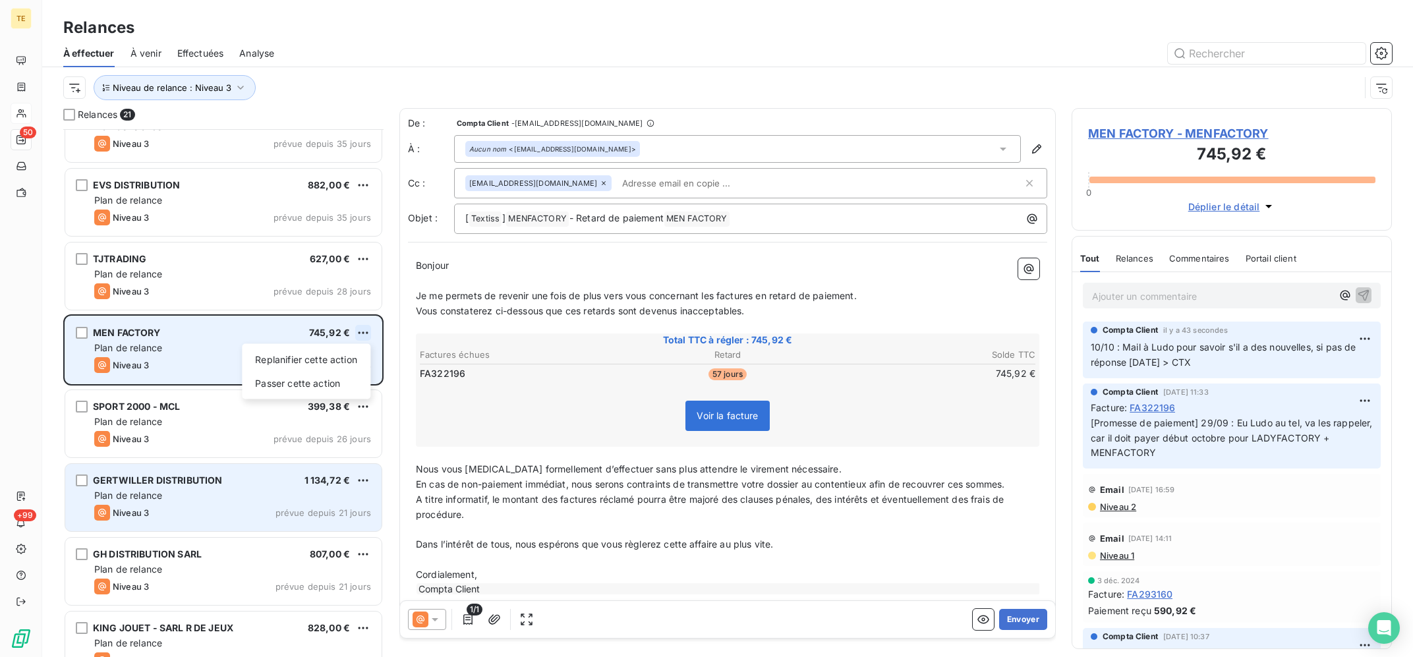
click at [364, 334] on html "TE 50 +99 Relances À effectuer À venir Effectuées Analyse Niveau de relance : N…" at bounding box center [706, 328] width 1413 height 657
click at [320, 352] on div "Replanifier cette action" at bounding box center [306, 359] width 118 height 21
select select "9"
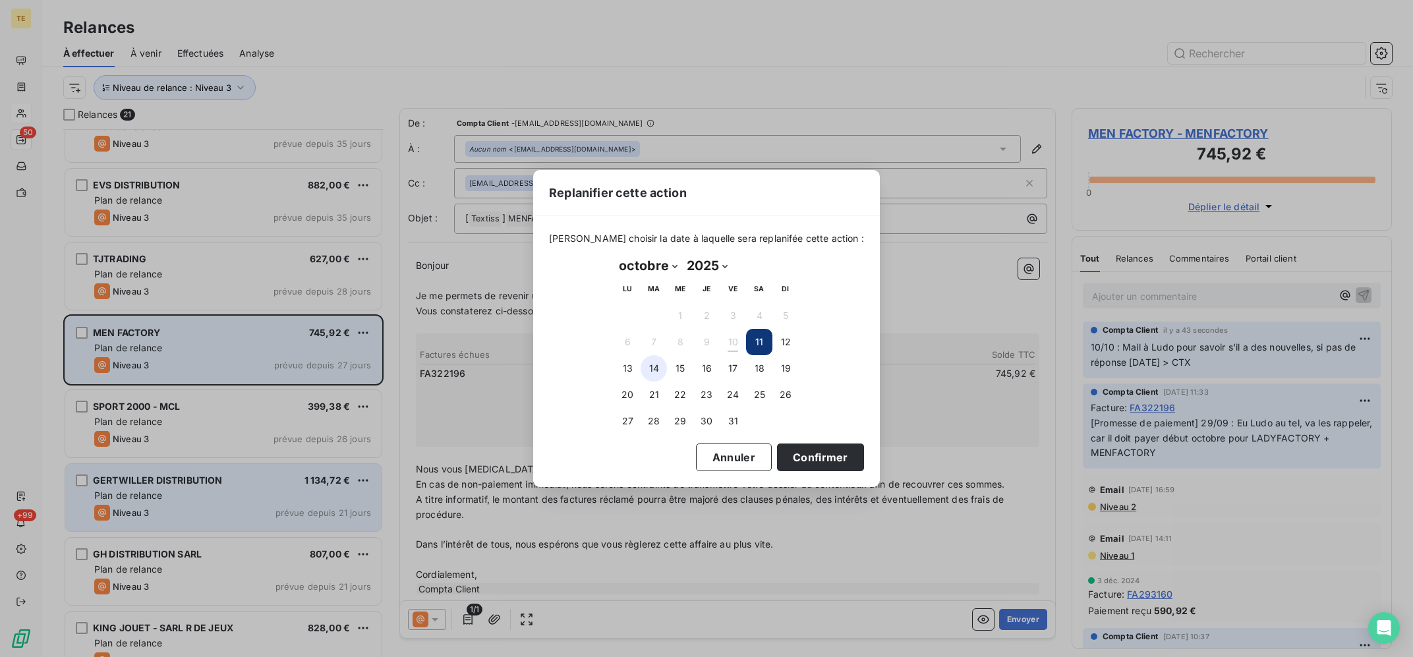
click at [657, 368] on button "14" at bounding box center [654, 368] width 26 height 26
click at [819, 461] on button "Confirmer" at bounding box center [820, 458] width 87 height 28
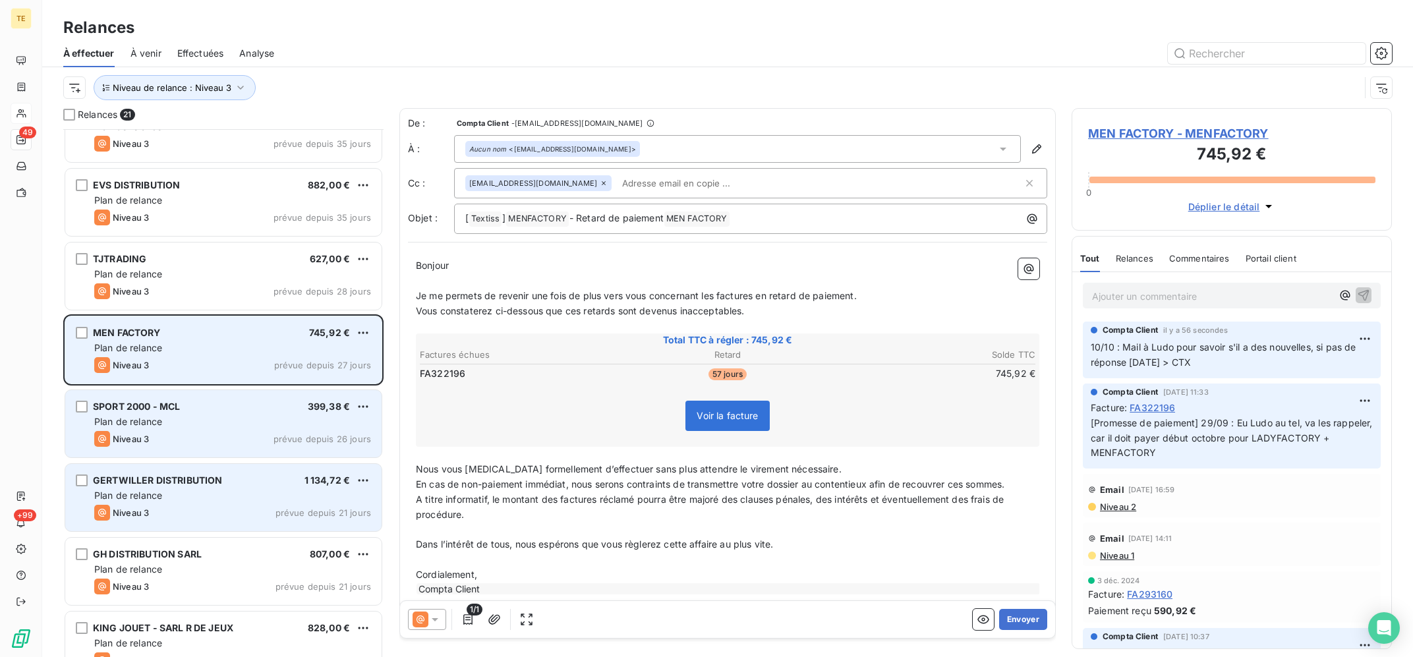
scroll to position [67, 0]
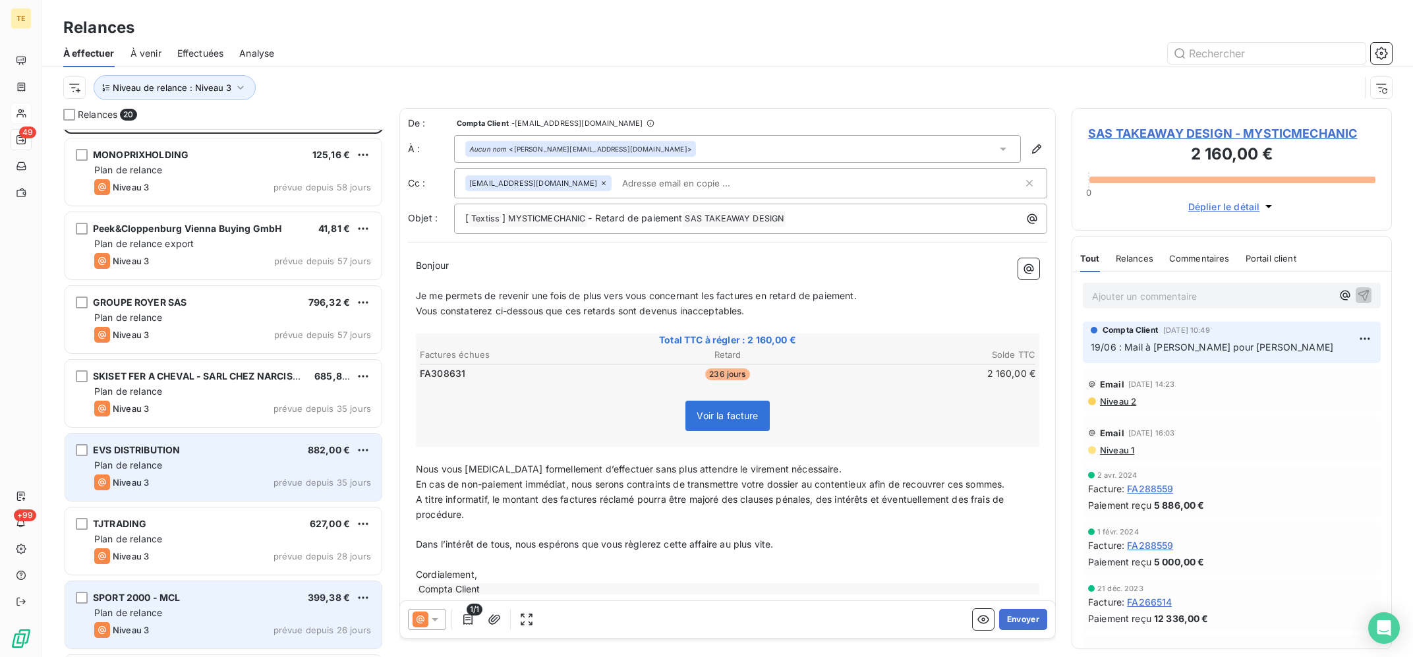
click at [217, 467] on div "Plan de relance" at bounding box center [232, 465] width 277 height 13
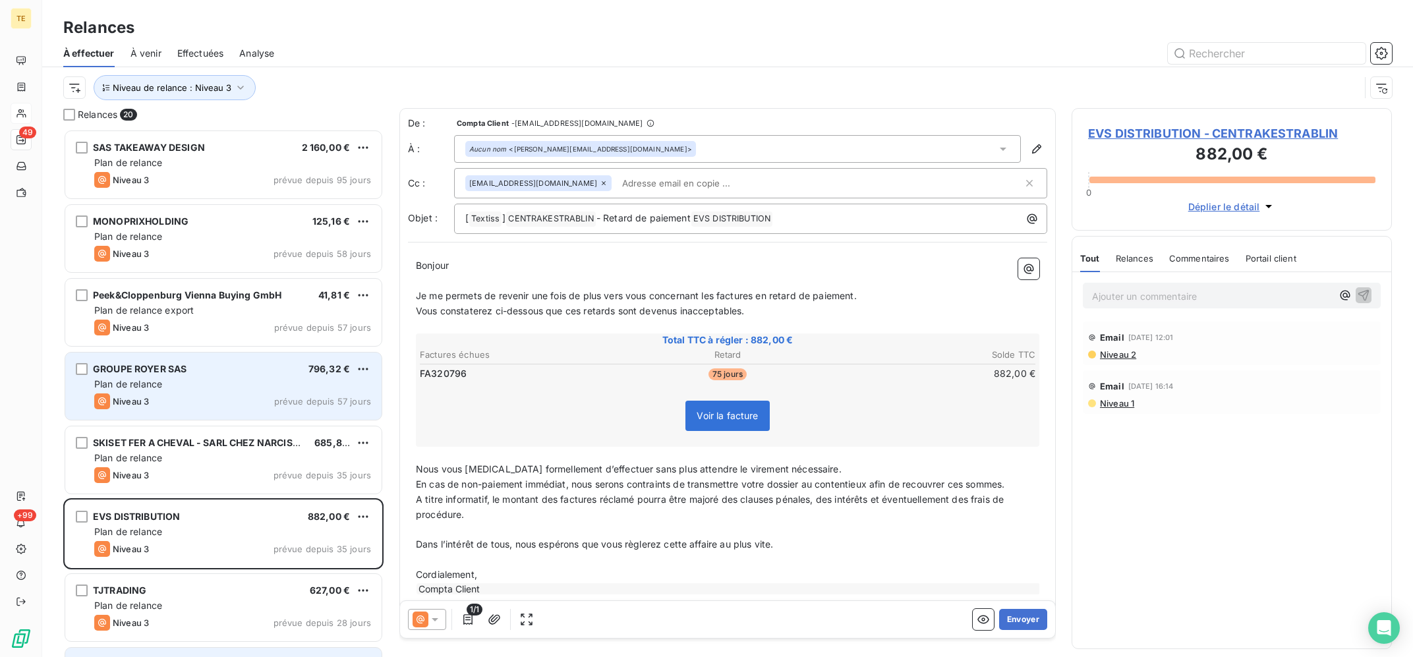
click at [216, 384] on div "Plan de relance" at bounding box center [232, 384] width 277 height 13
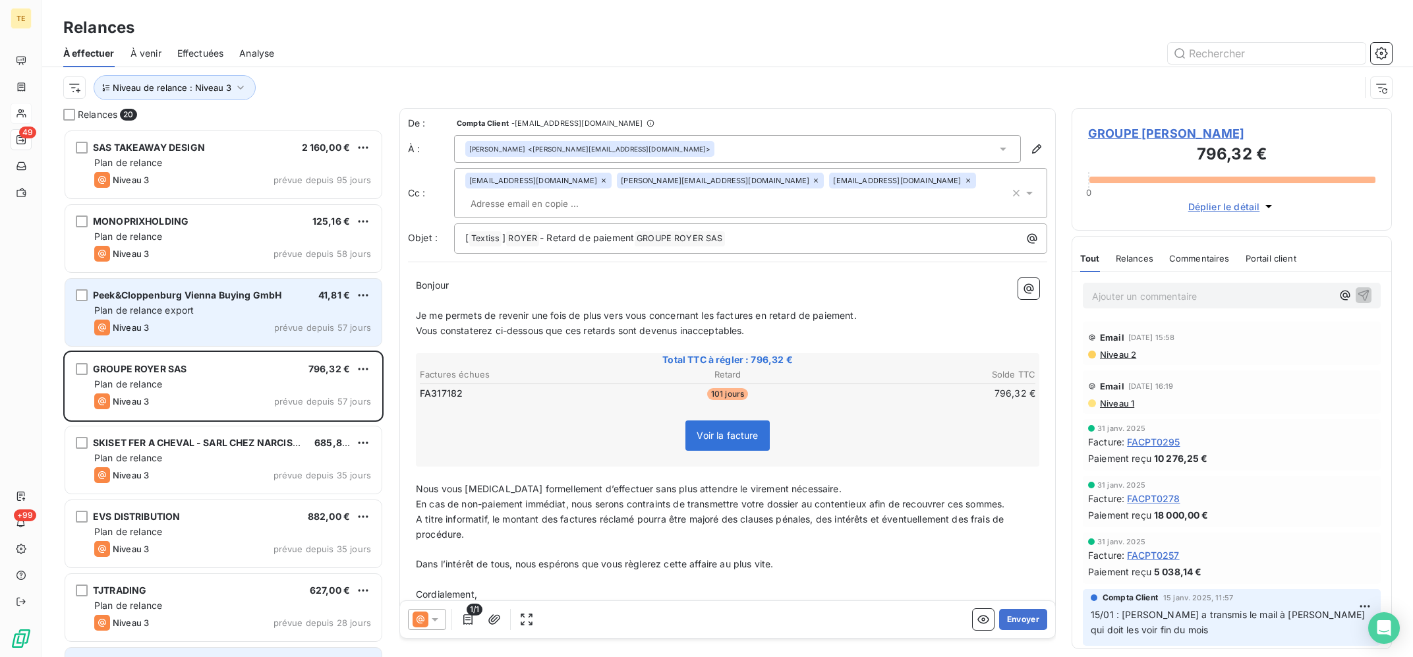
click at [249, 310] on div "Plan de relance export" at bounding box center [232, 310] width 277 height 13
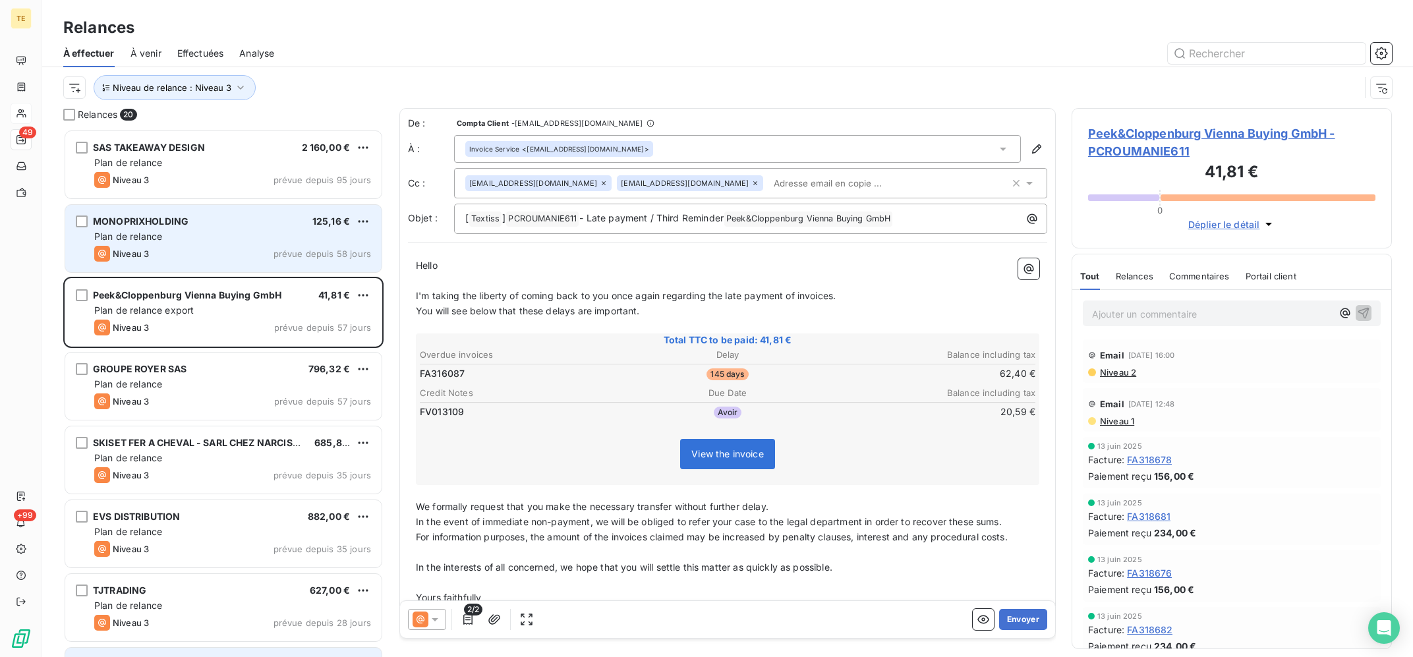
click at [264, 253] on div "Niveau 3 prévue depuis 58 jours" at bounding box center [232, 254] width 277 height 16
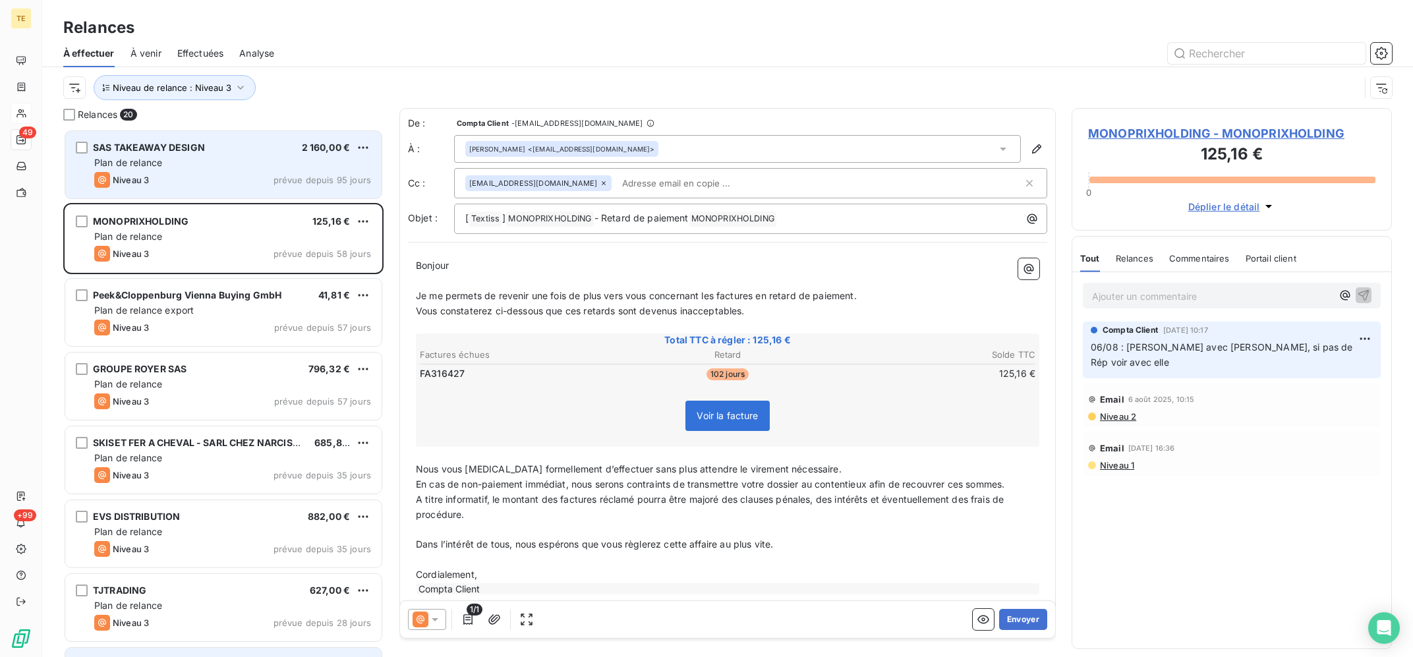
click at [248, 158] on div "Plan de relance" at bounding box center [232, 162] width 277 height 13
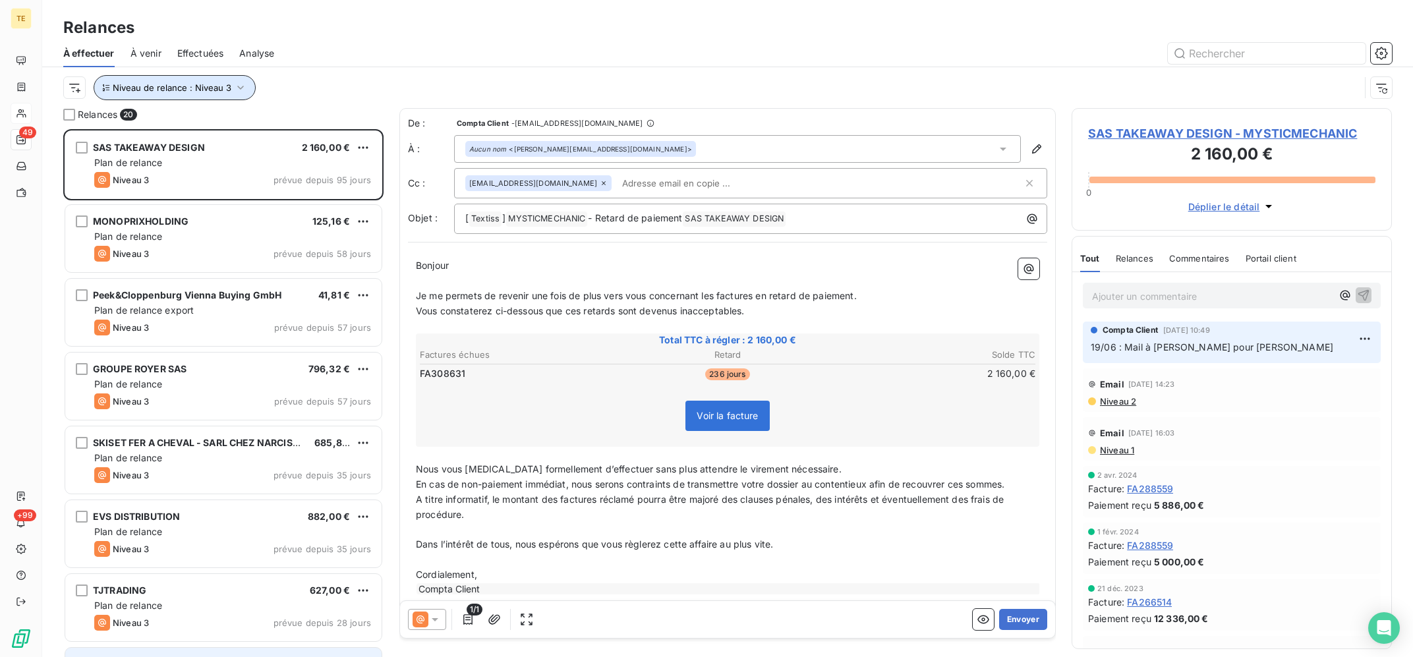
click at [206, 82] on button "Niveau de relance : Niveau 3" at bounding box center [175, 87] width 162 height 25
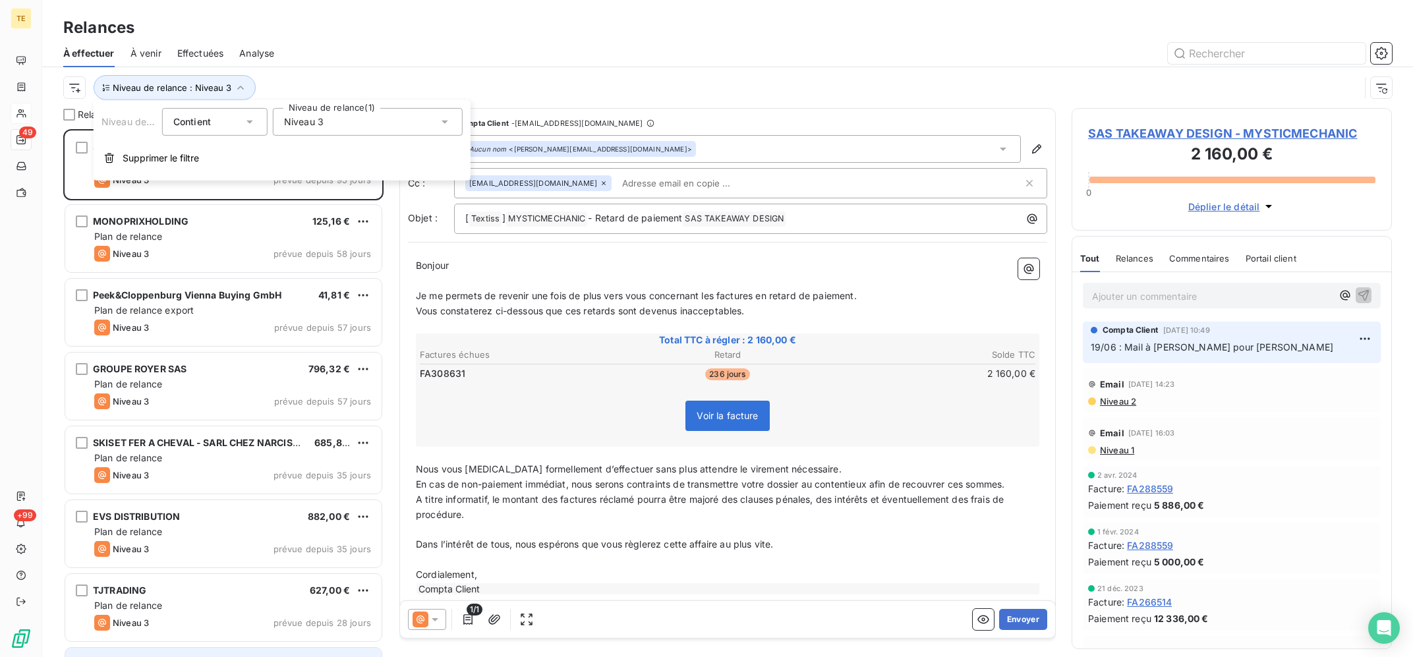
click at [309, 120] on span "Niveau 3" at bounding box center [304, 121] width 40 height 13
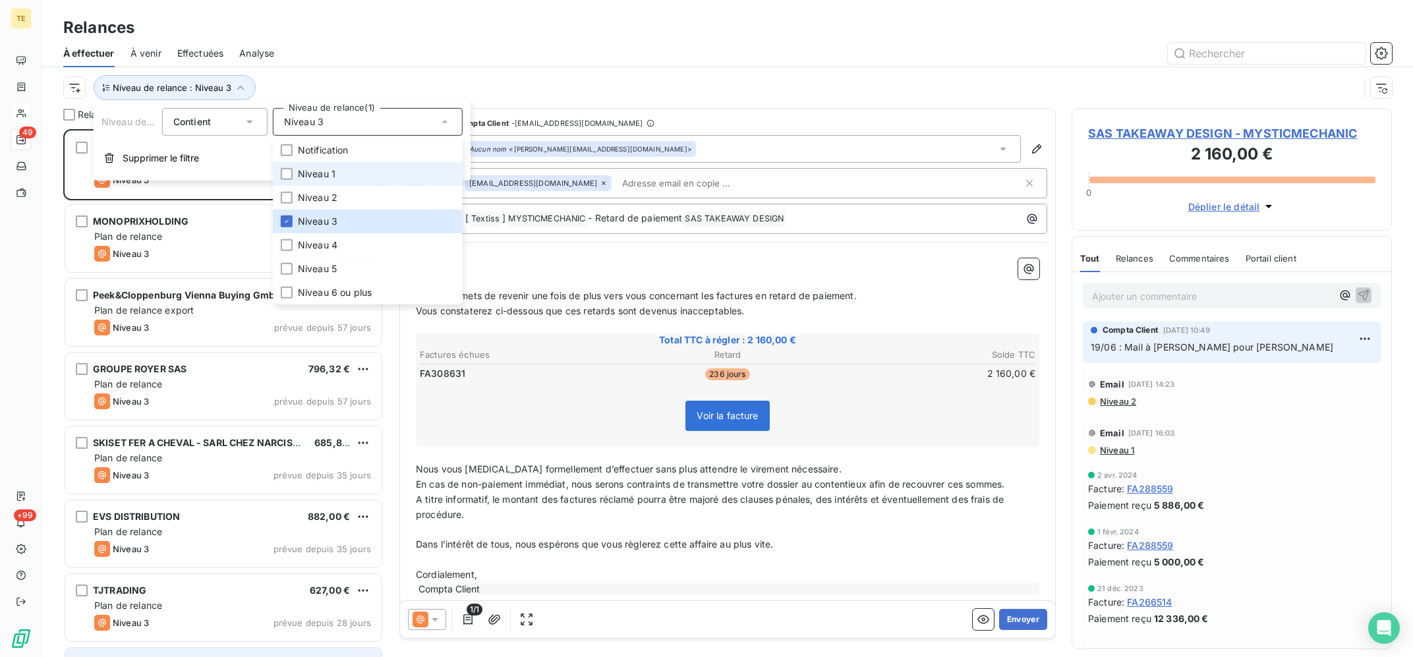
click at [328, 171] on span "Niveau 1" at bounding box center [317, 173] width 38 height 13
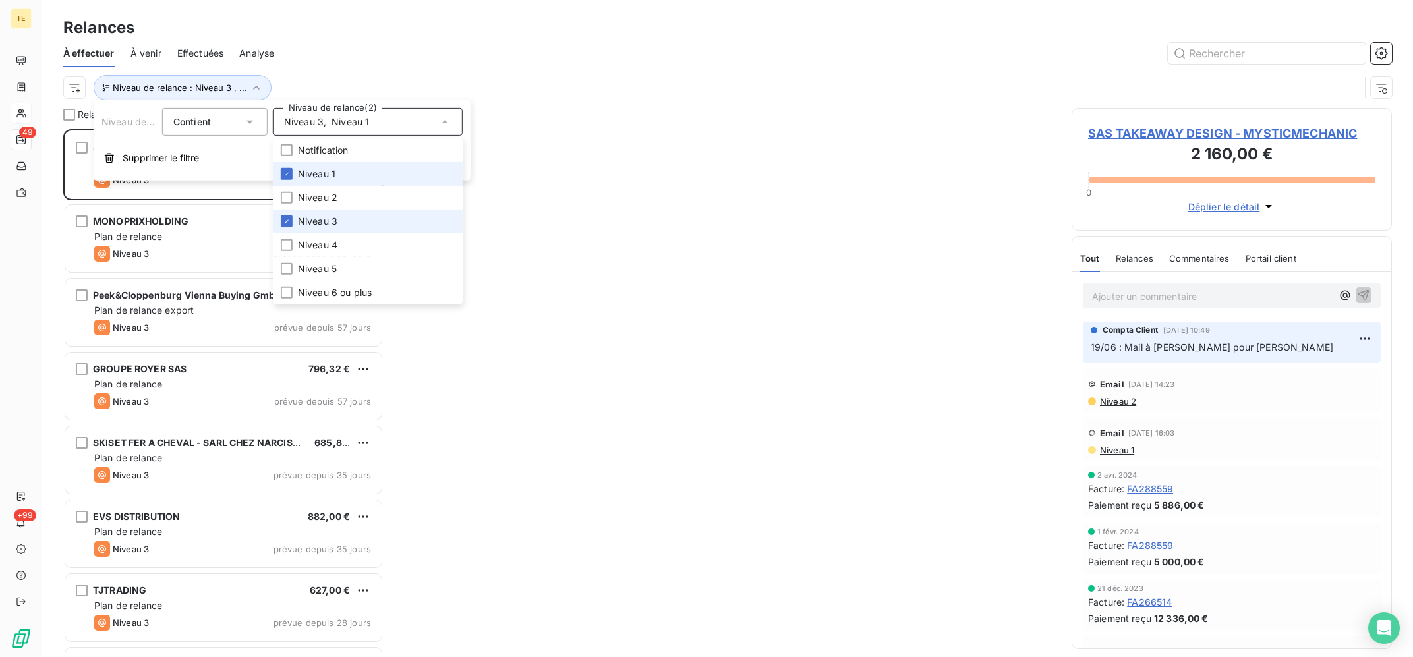
scroll to position [527, 320]
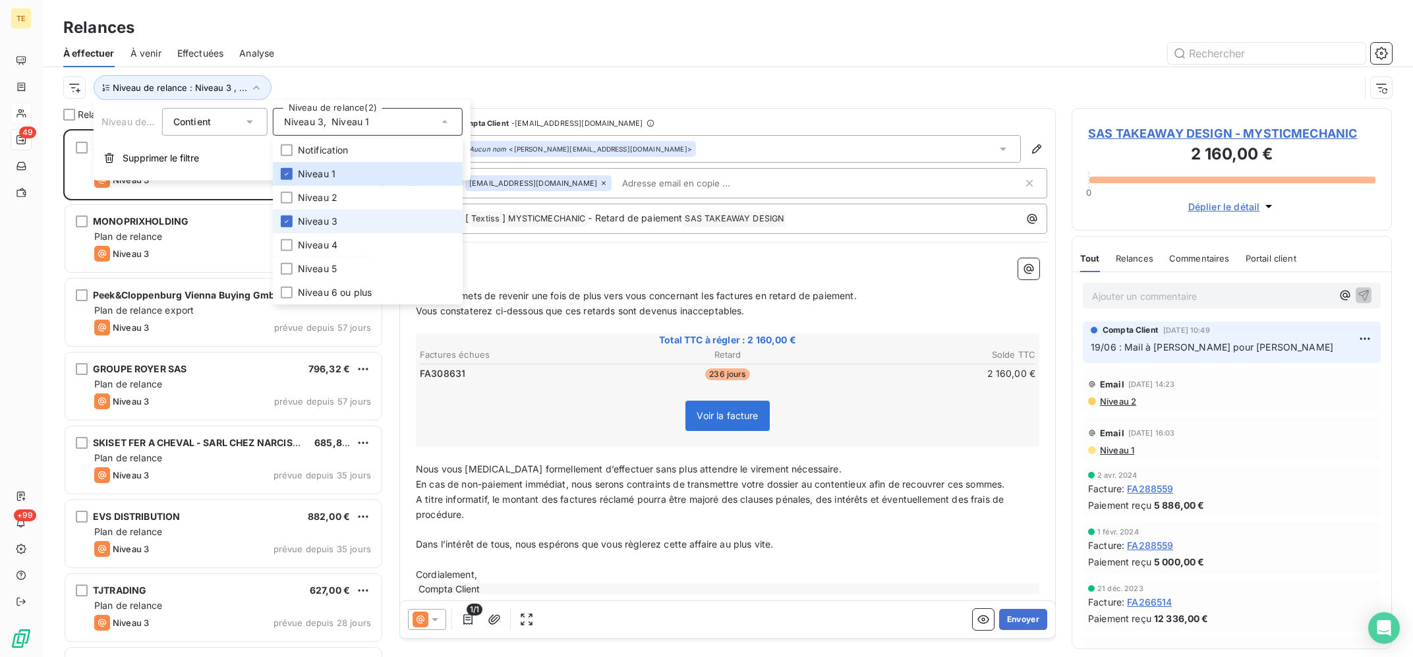
click at [328, 228] on li "Niveau 3" at bounding box center [368, 222] width 190 height 24
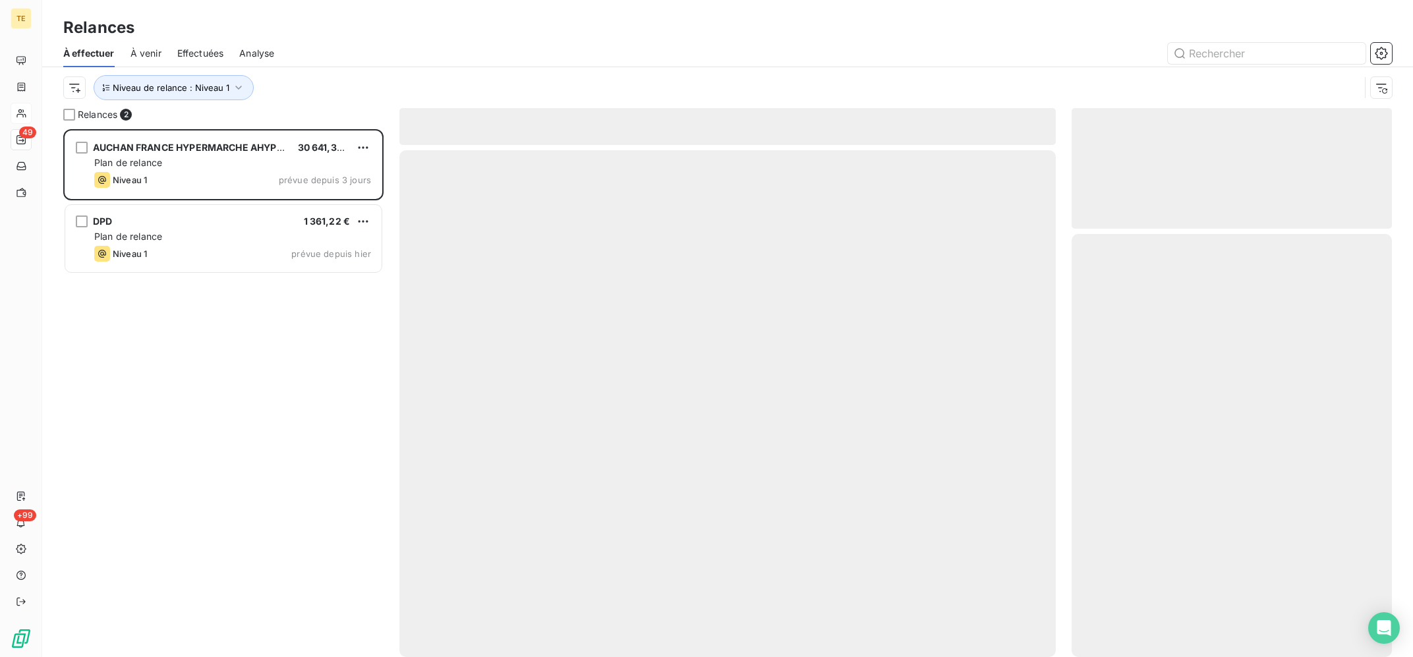
click at [549, 36] on div "Relances" at bounding box center [727, 28] width 1371 height 24
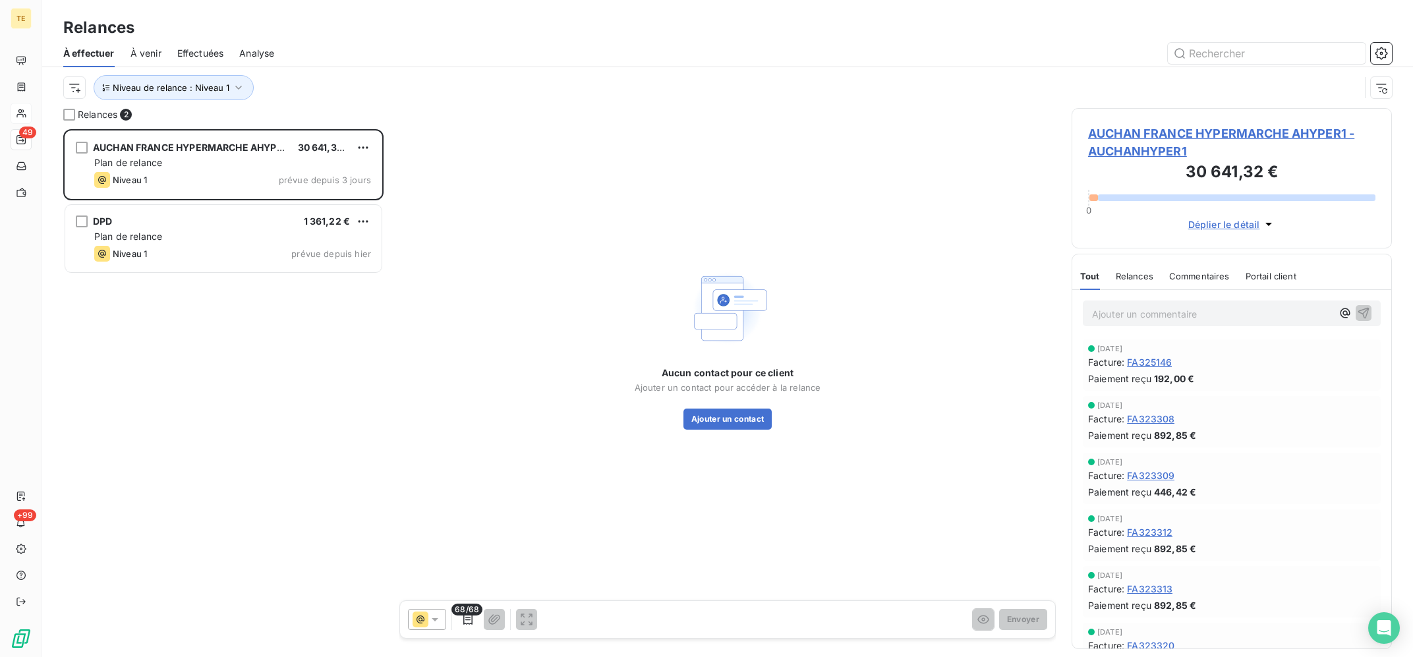
click at [225, 414] on div "AUCHAN FRANCE HYPERMARCHE AHYPER1 30 641,32 € Plan de relance Niveau 1 prévue d…" at bounding box center [223, 393] width 320 height 528
